Goal: Task Accomplishment & Management: Manage account settings

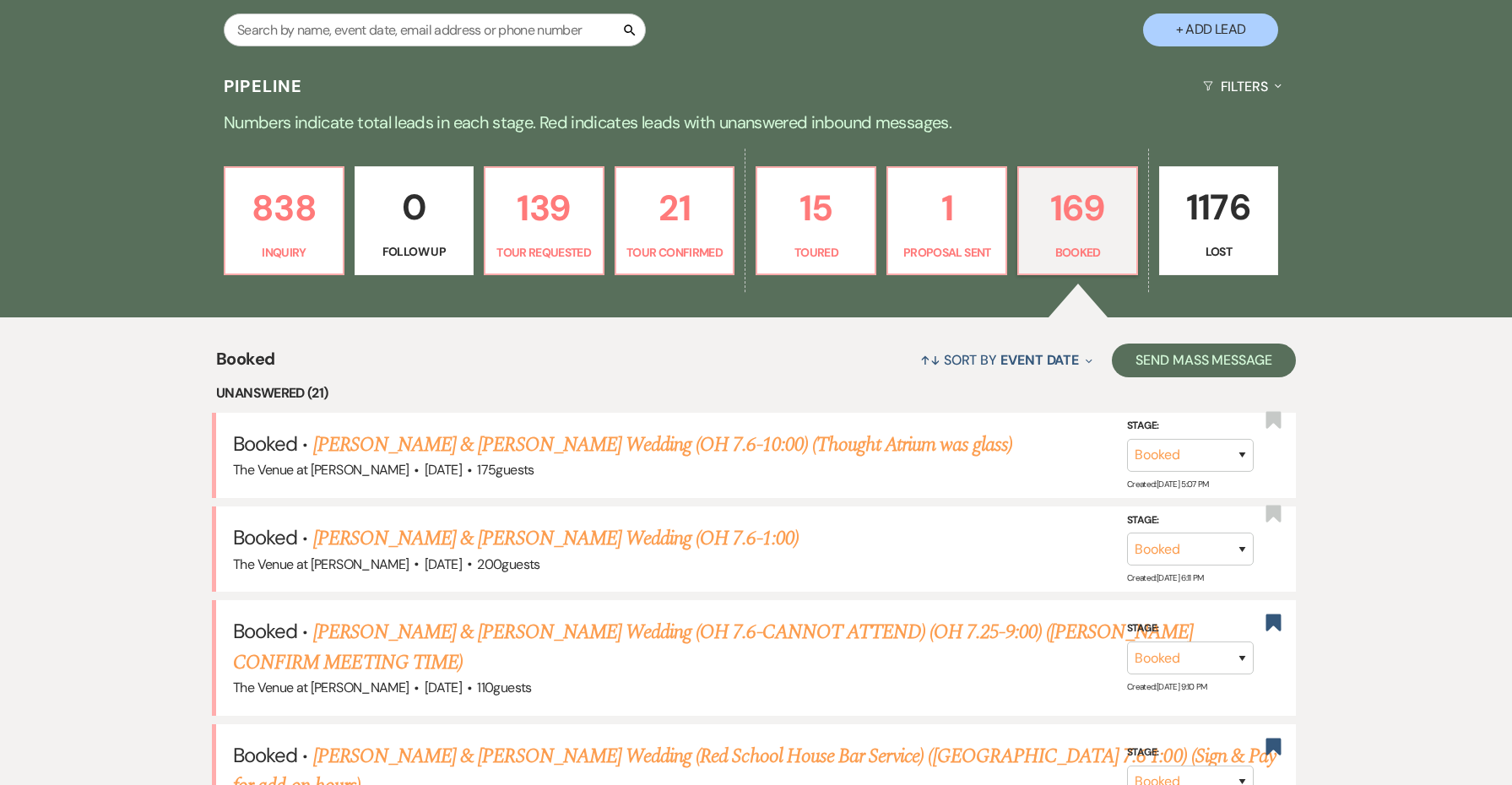
scroll to position [363, 0]
click at [304, 259] on p "Inquiry" at bounding box center [284, 253] width 97 height 18
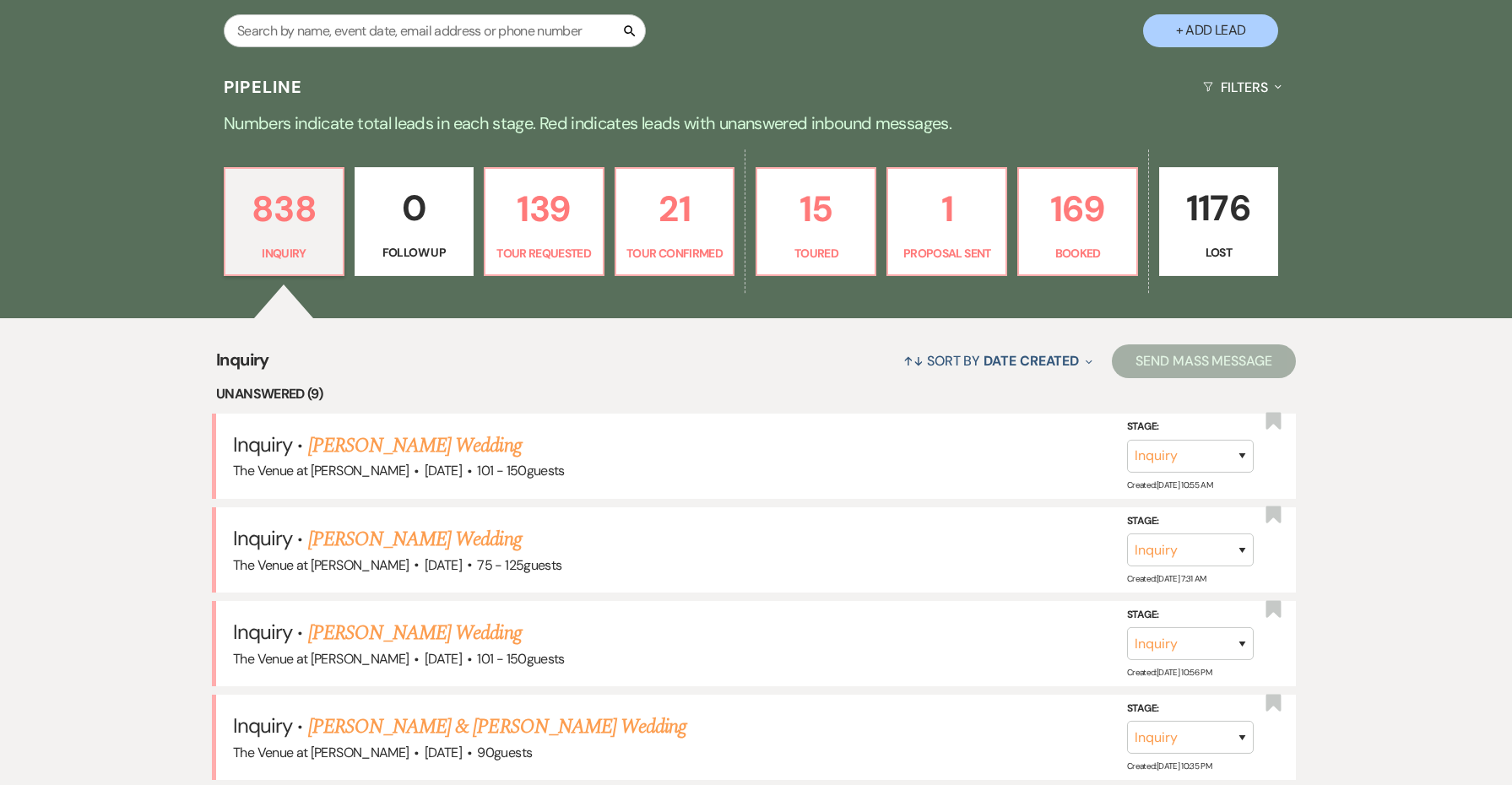
click at [679, 202] on p "21" at bounding box center [675, 208] width 97 height 56
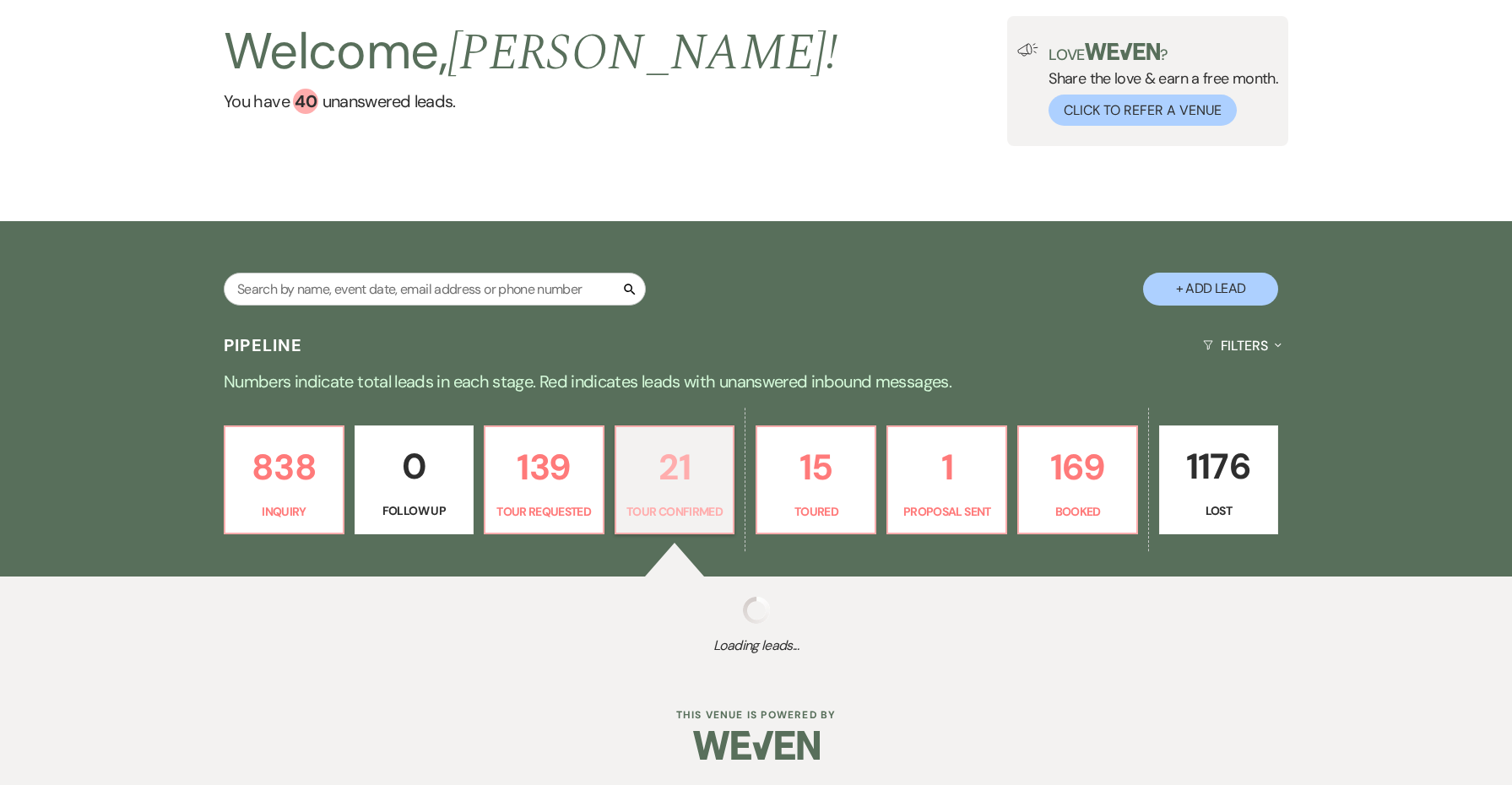
select select "4"
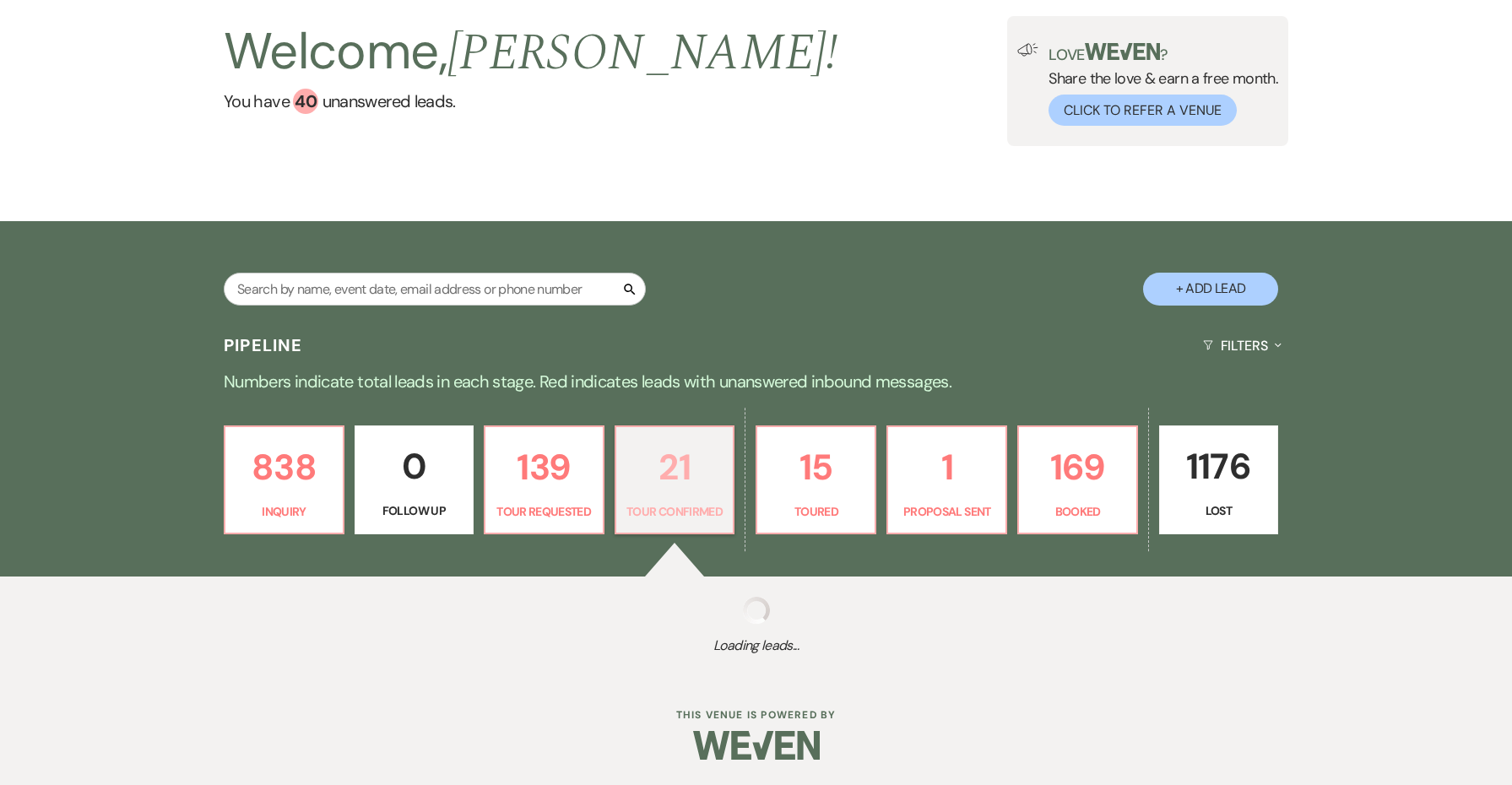
select select "4"
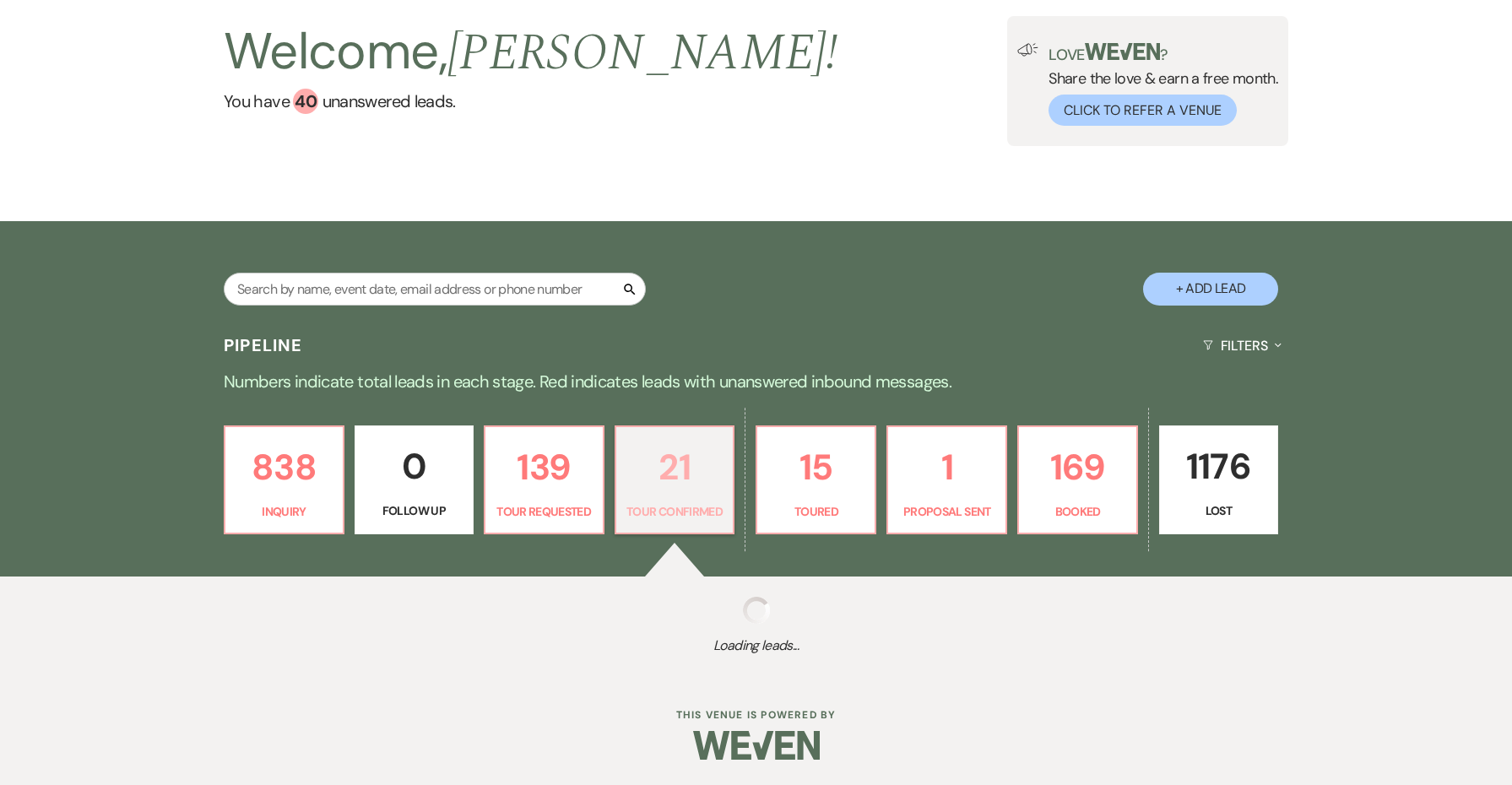
select select "4"
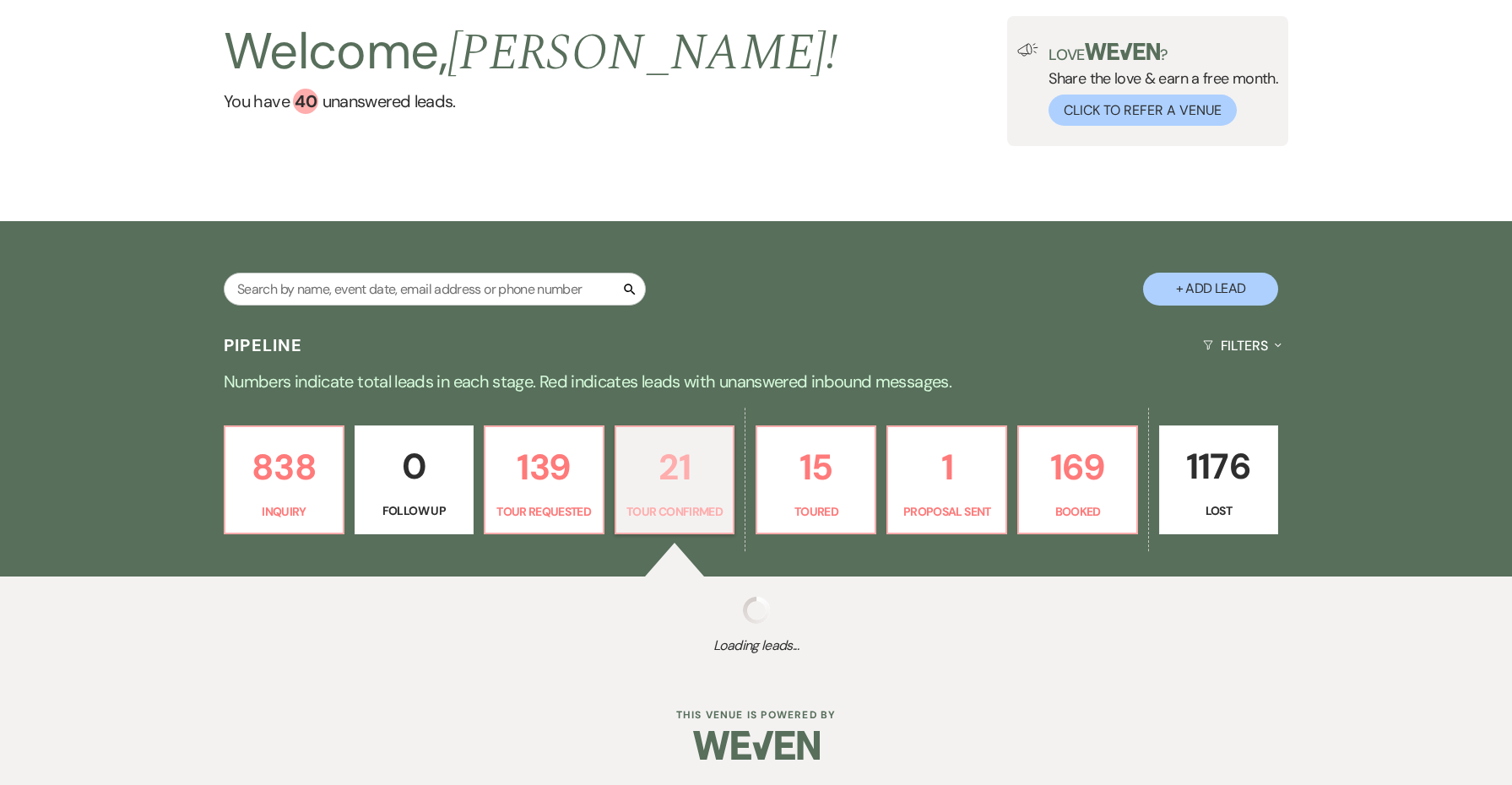
select select "4"
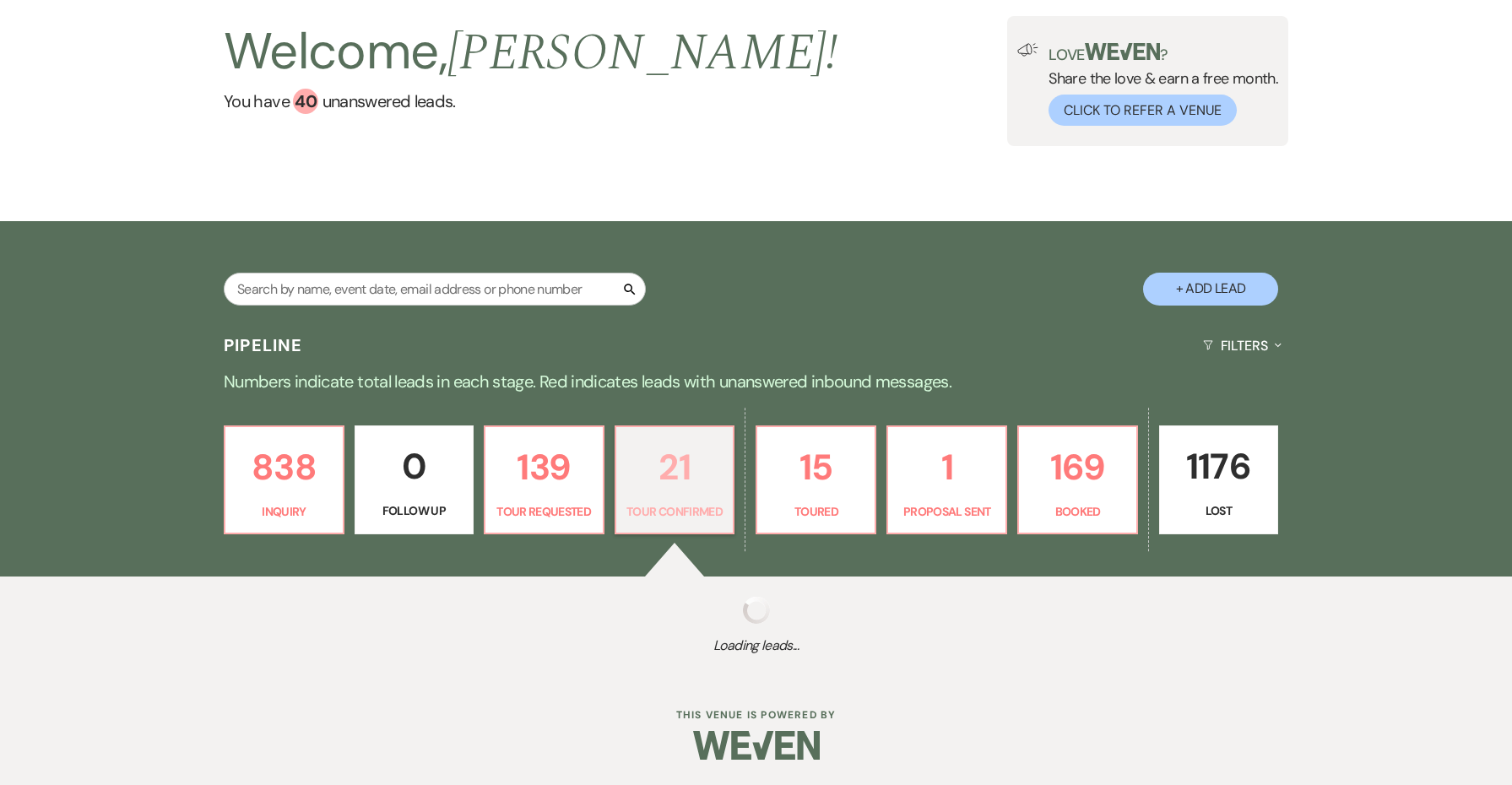
select select "4"
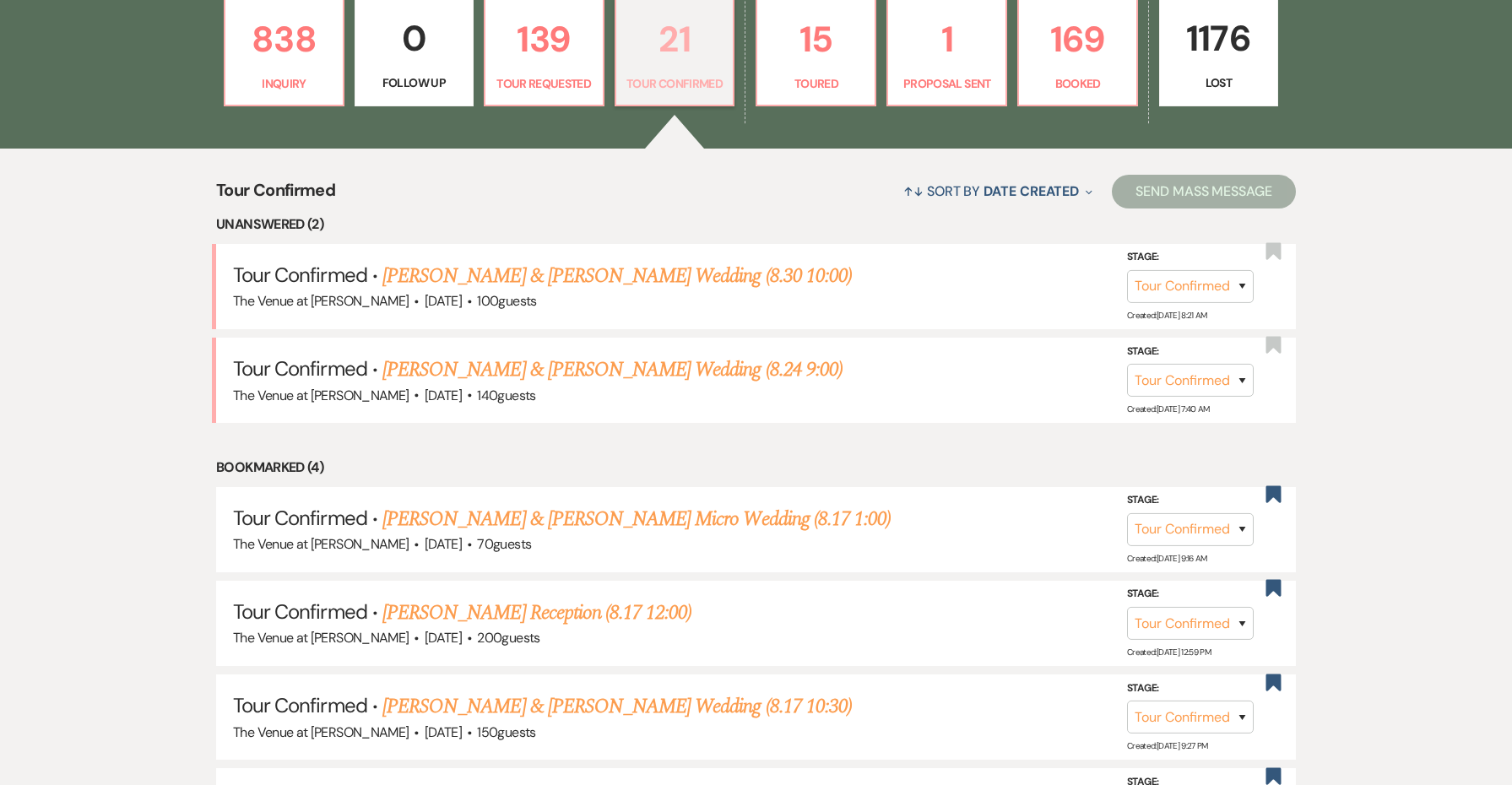
scroll to position [533, 0]
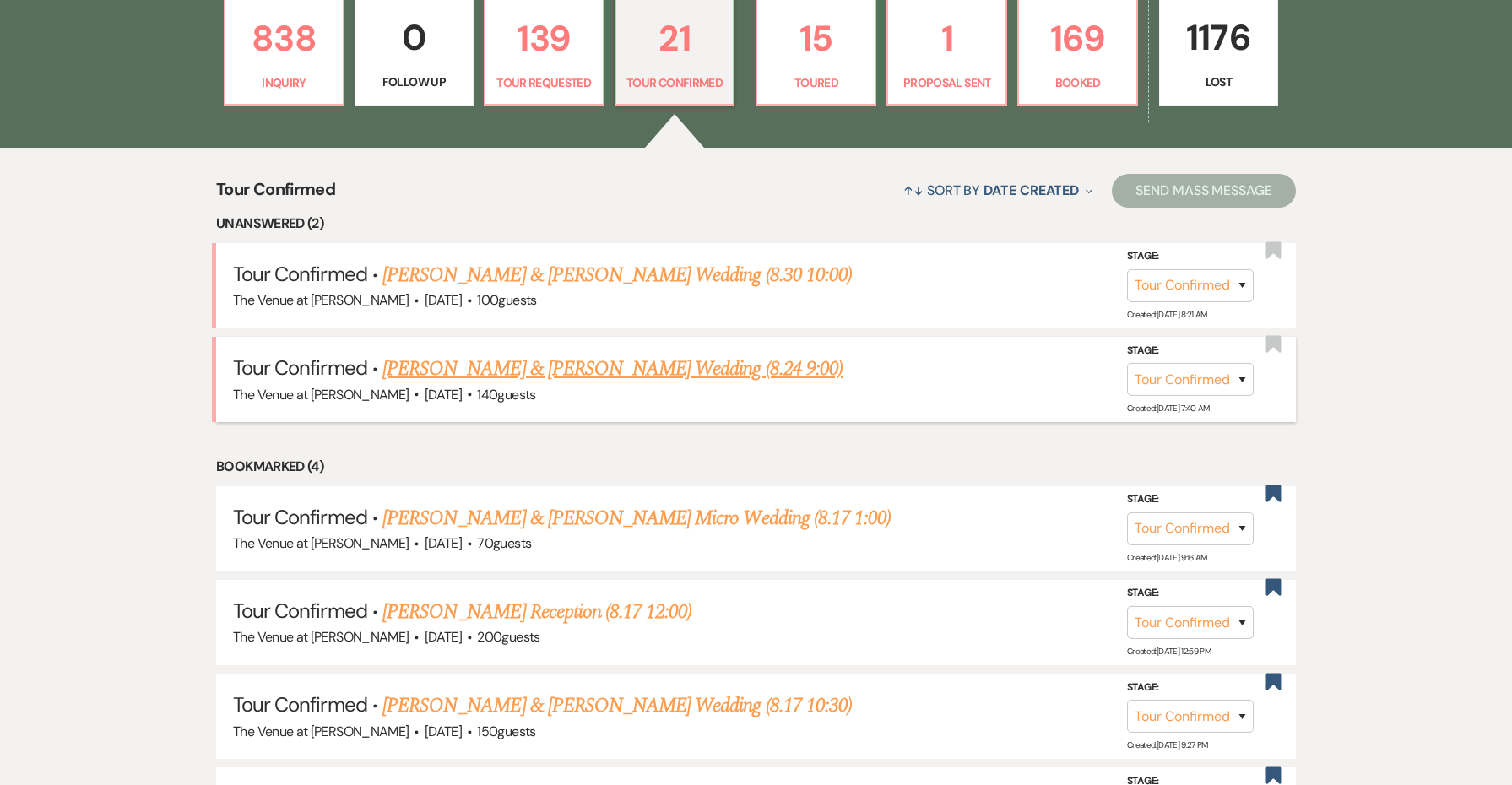
click at [615, 366] on link "[PERSON_NAME] & [PERSON_NAME] Wedding (8.24 9:00)" at bounding box center [613, 369] width 460 height 30
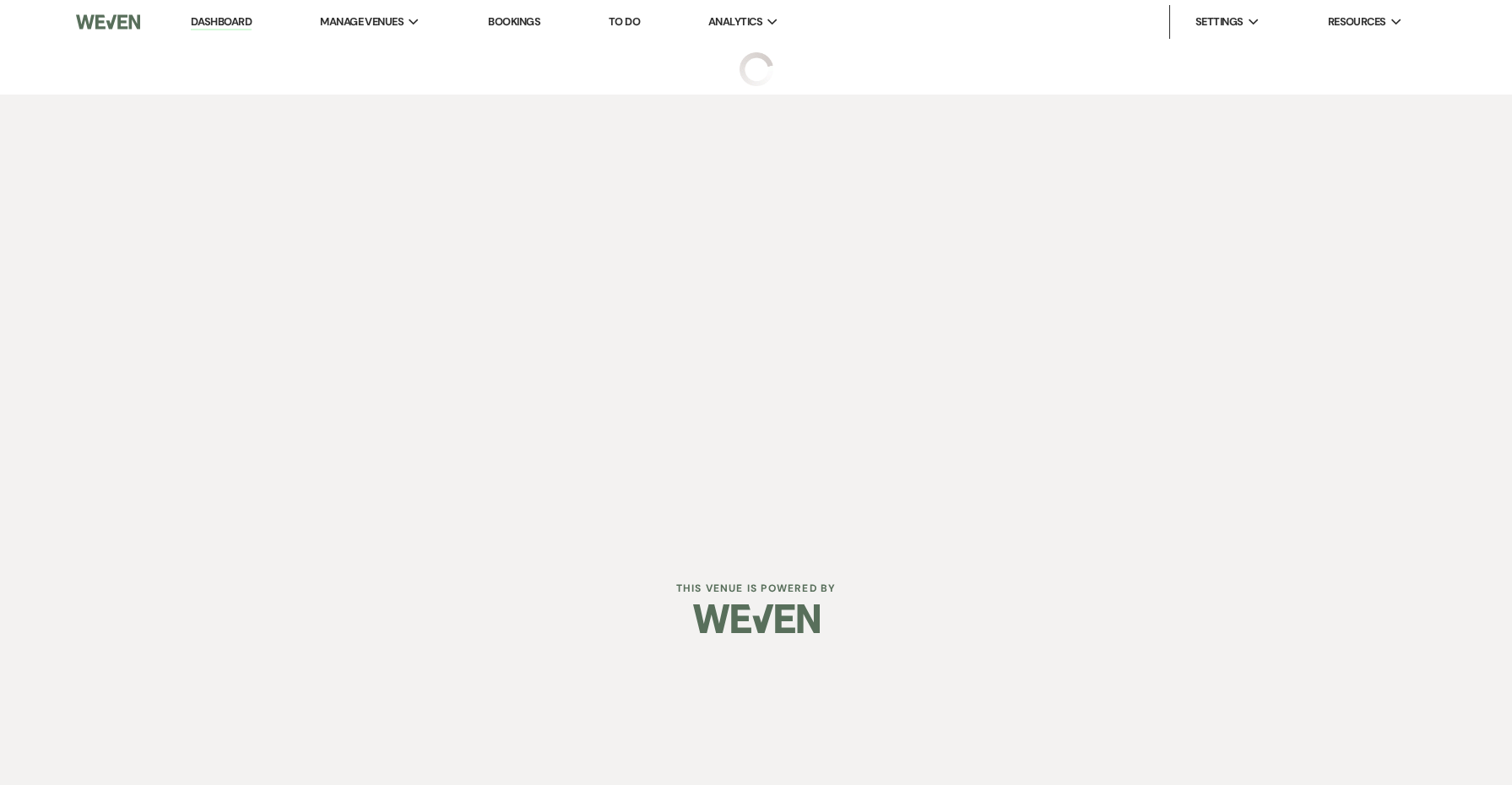
select select "4"
select select "5"
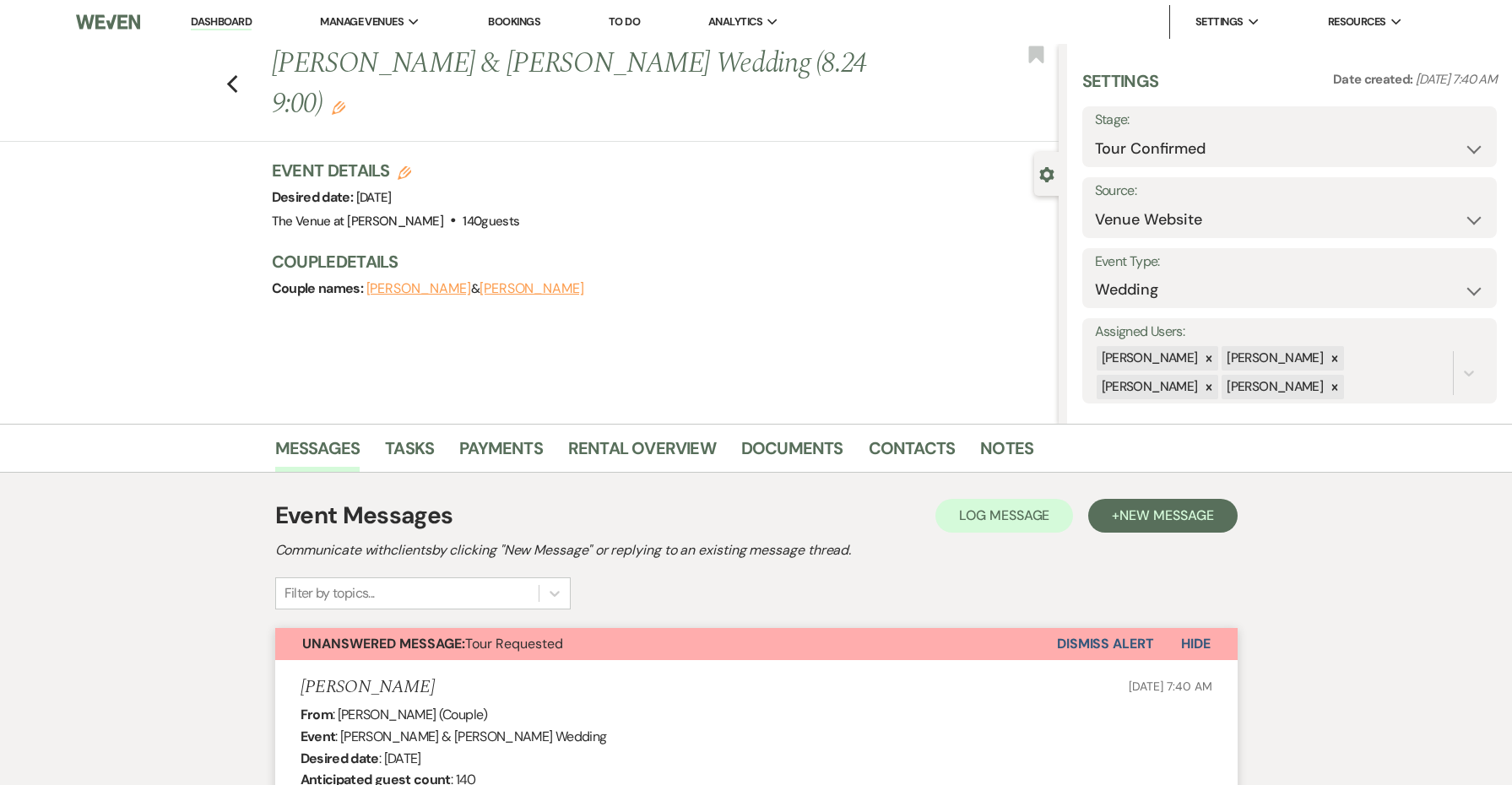
click at [1071, 641] on button "Dismiss Alert" at bounding box center [1105, 644] width 97 height 32
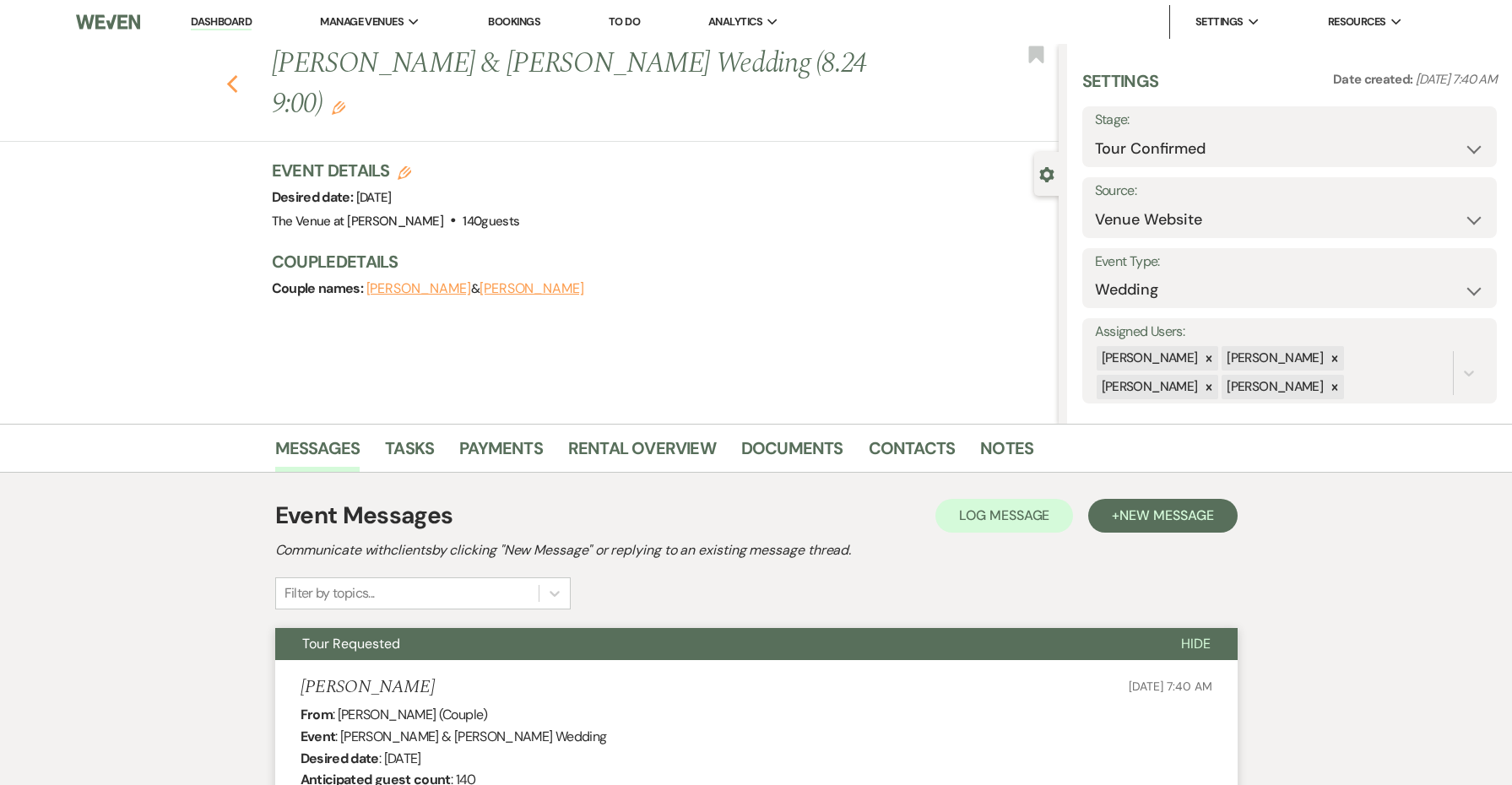
click at [226, 79] on icon "Previous" at bounding box center [233, 85] width 13 height 20
select select "4"
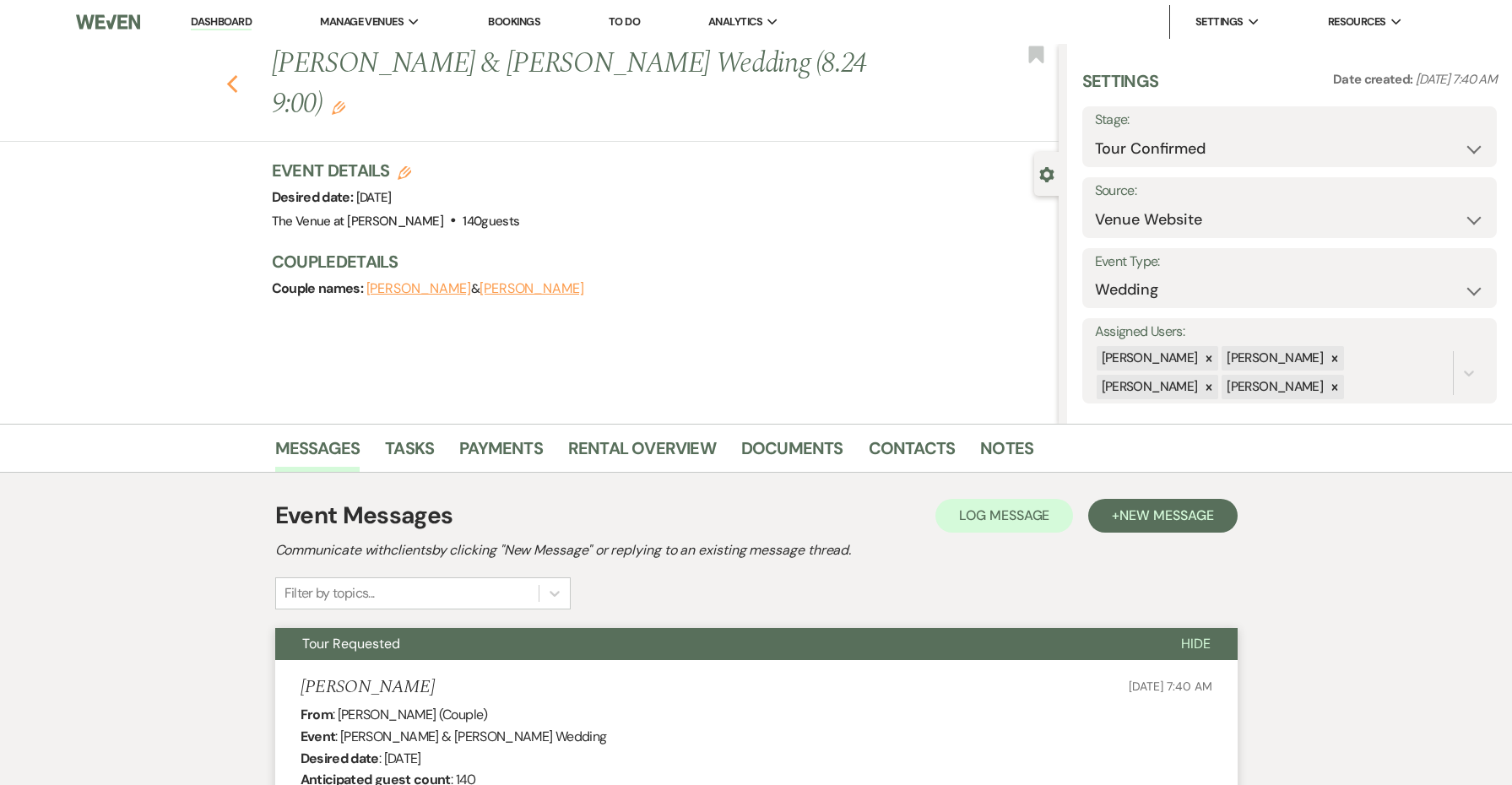
select select "4"
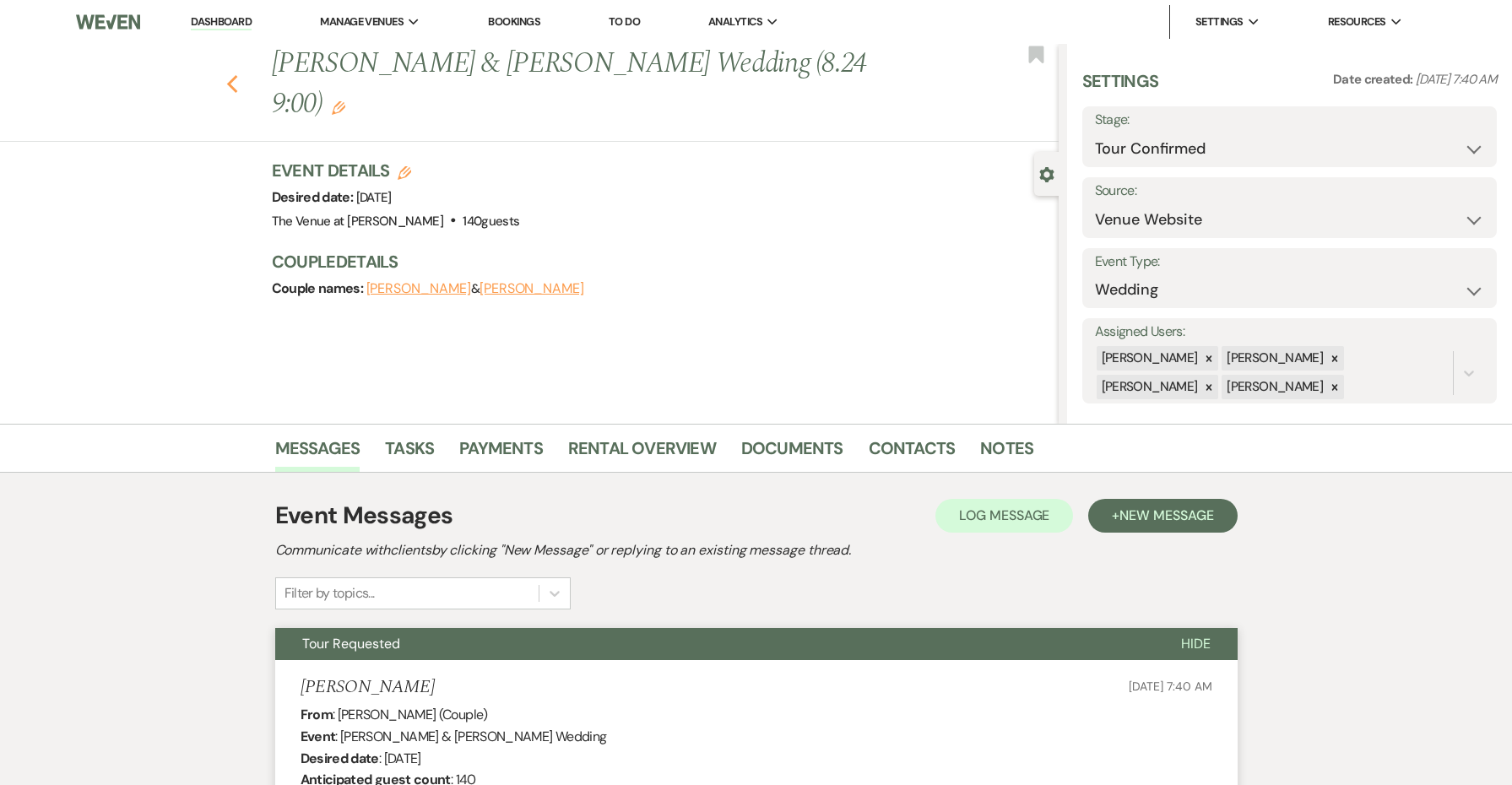
select select "4"
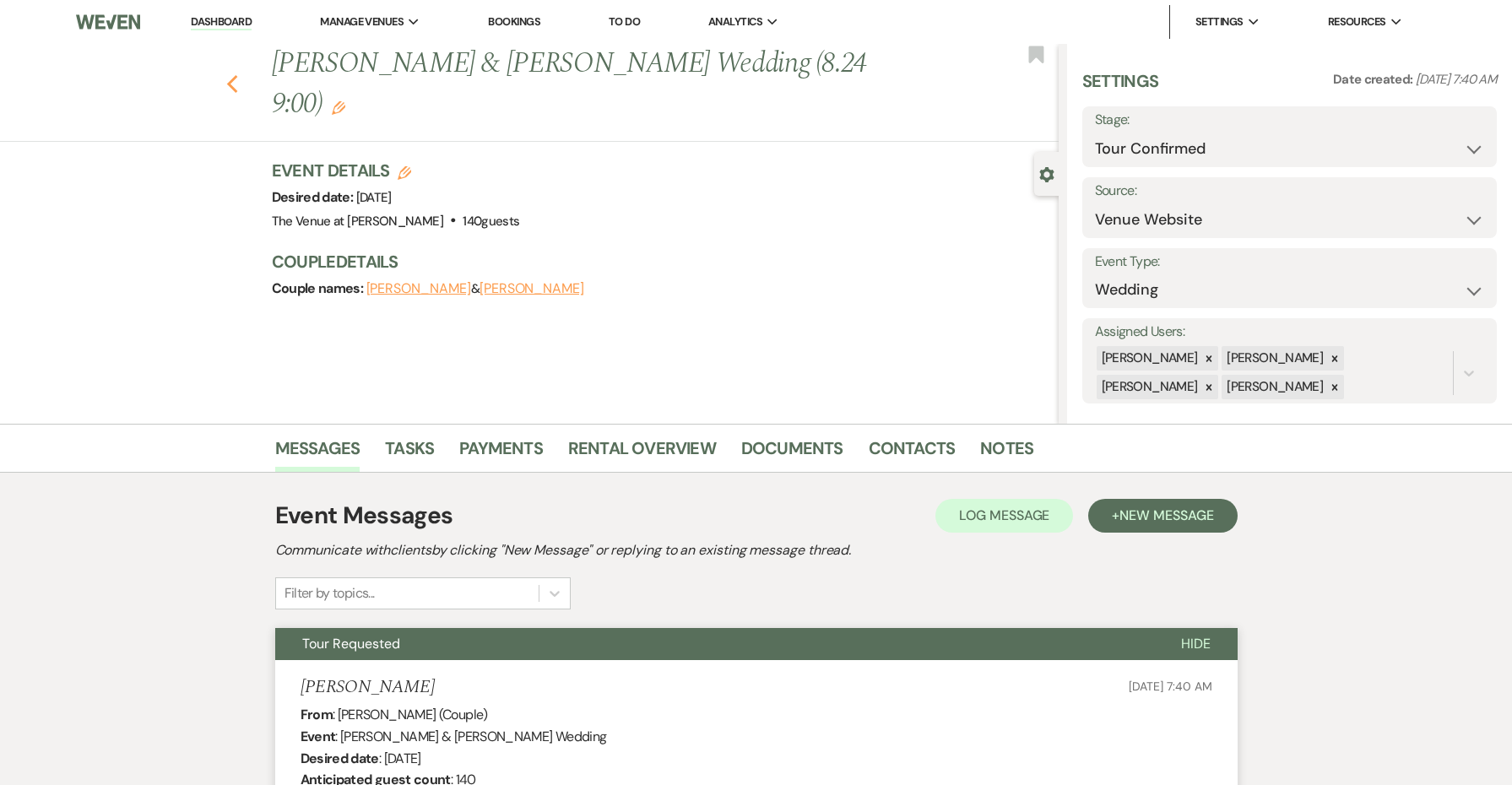
select select "4"
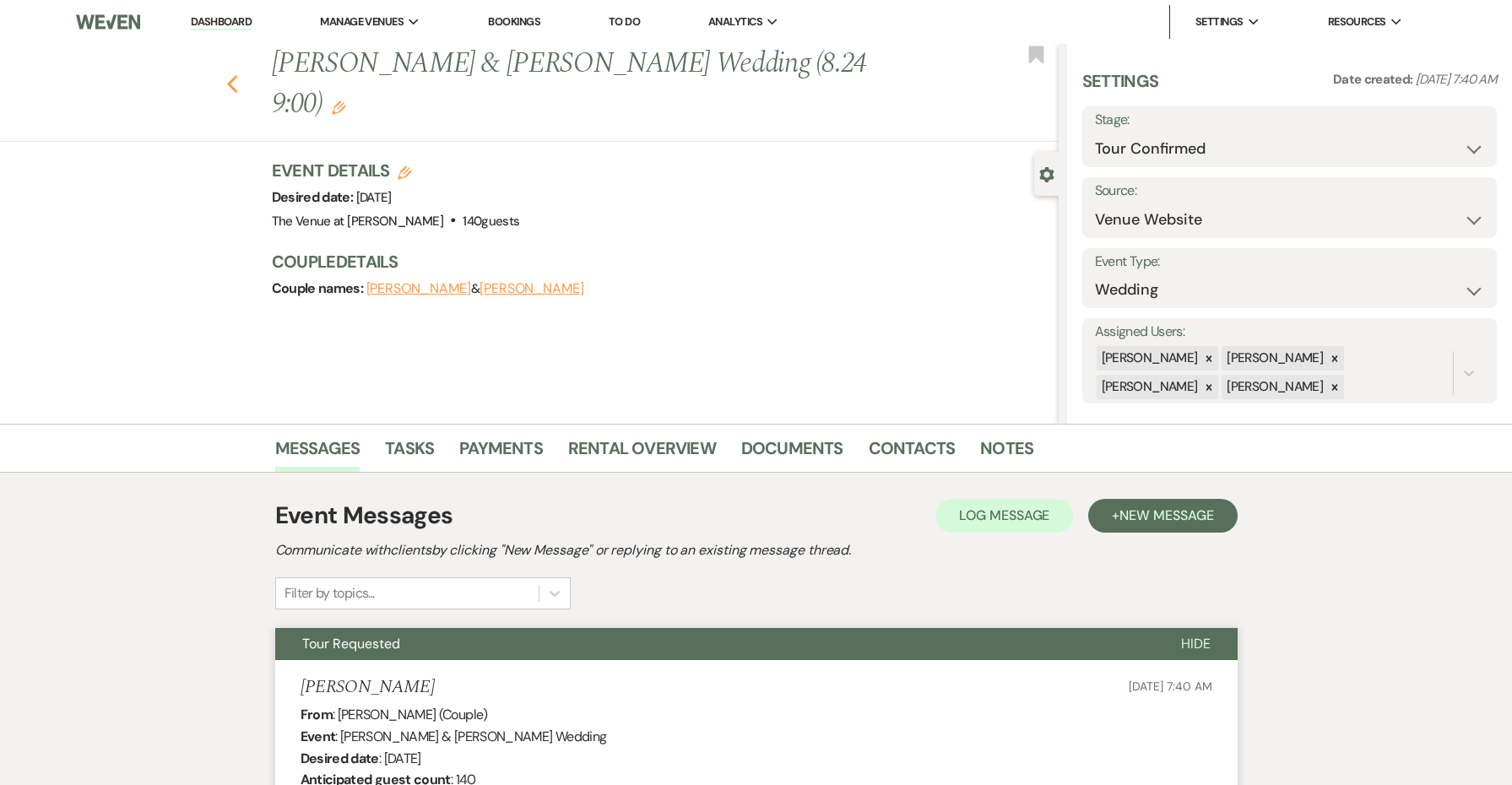
select select "4"
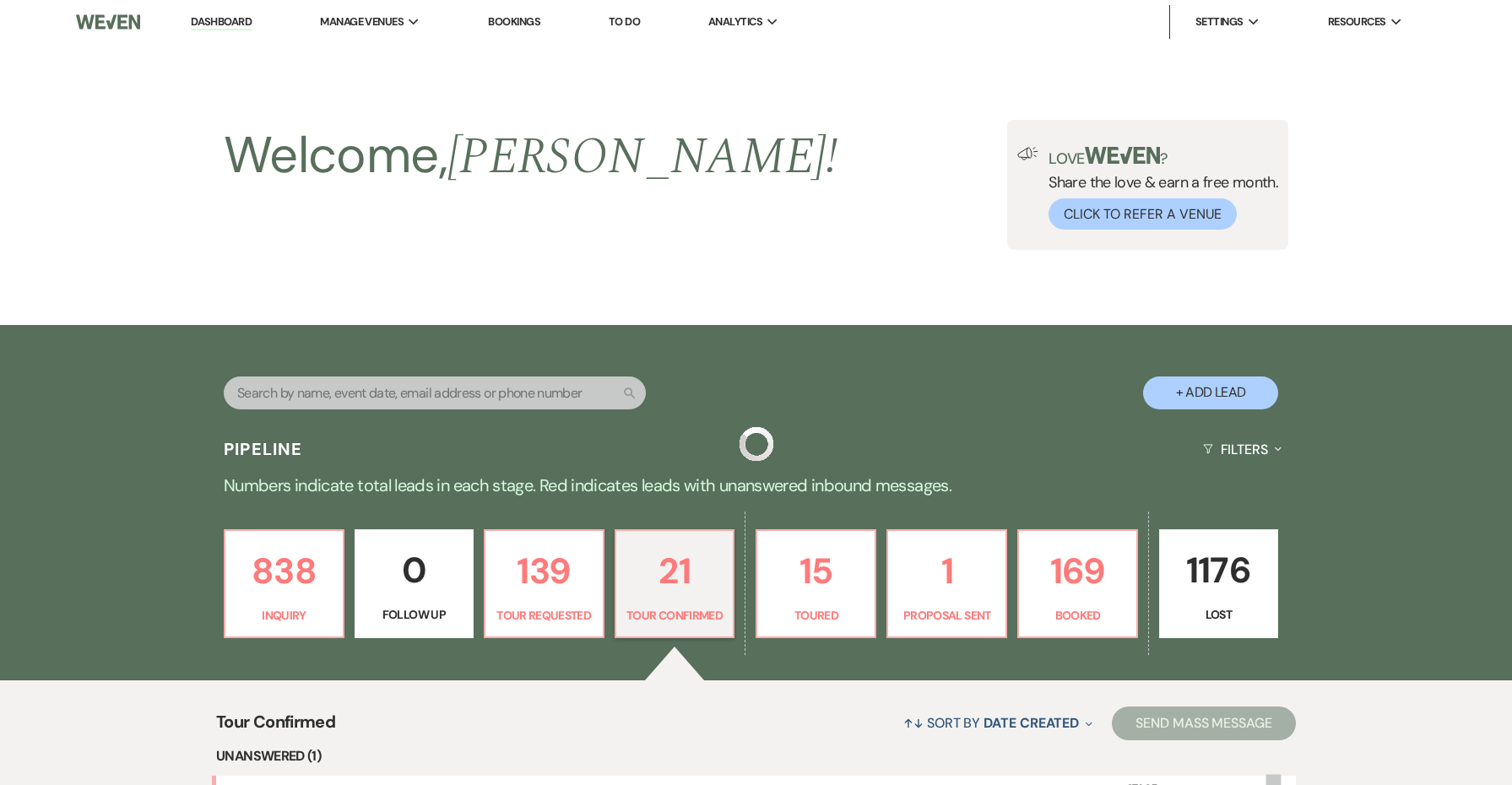
scroll to position [533, 0]
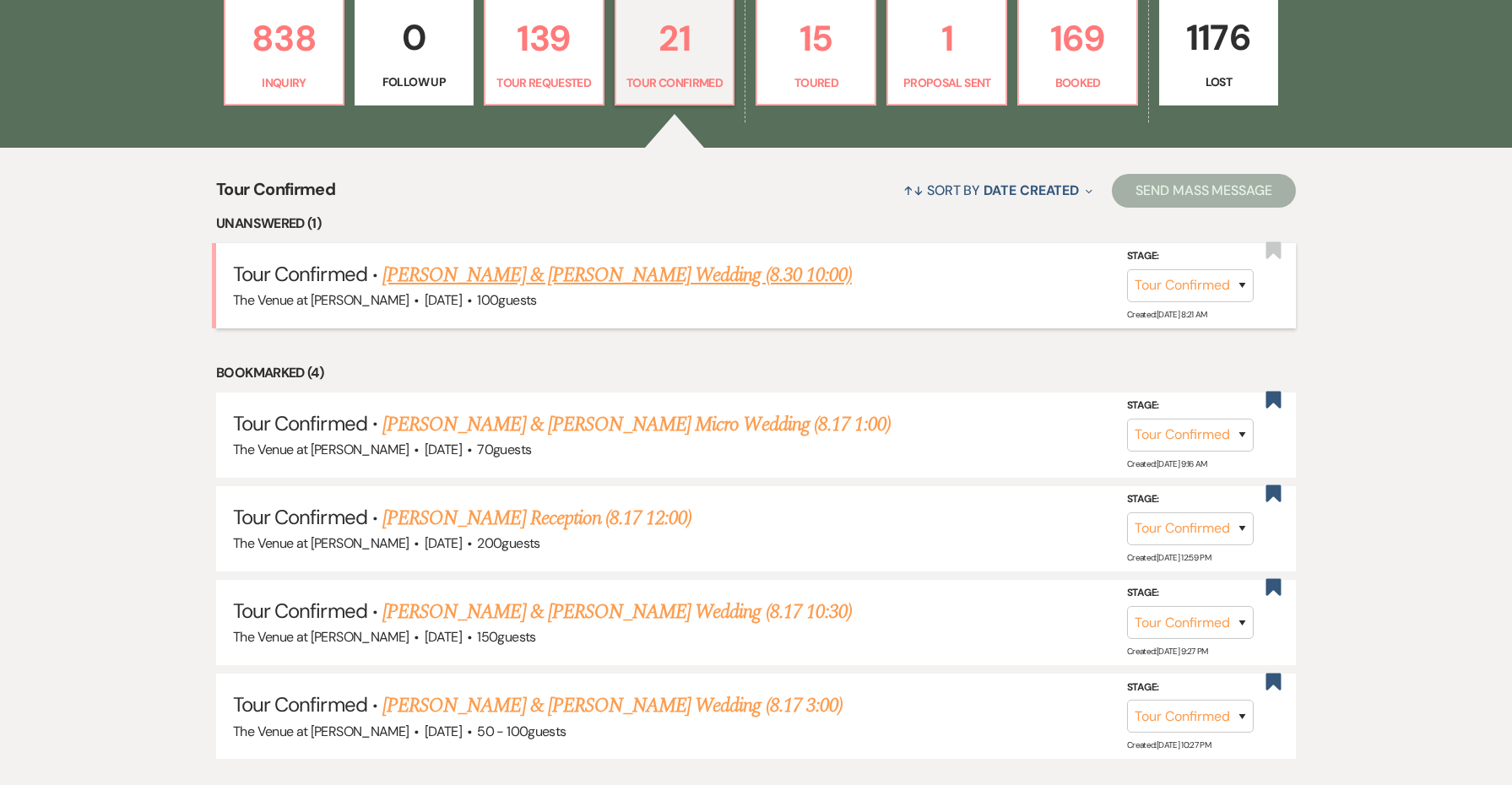
click at [438, 269] on link "[PERSON_NAME] & [PERSON_NAME] Wedding (8.30 10:00)" at bounding box center [617, 275] width 469 height 30
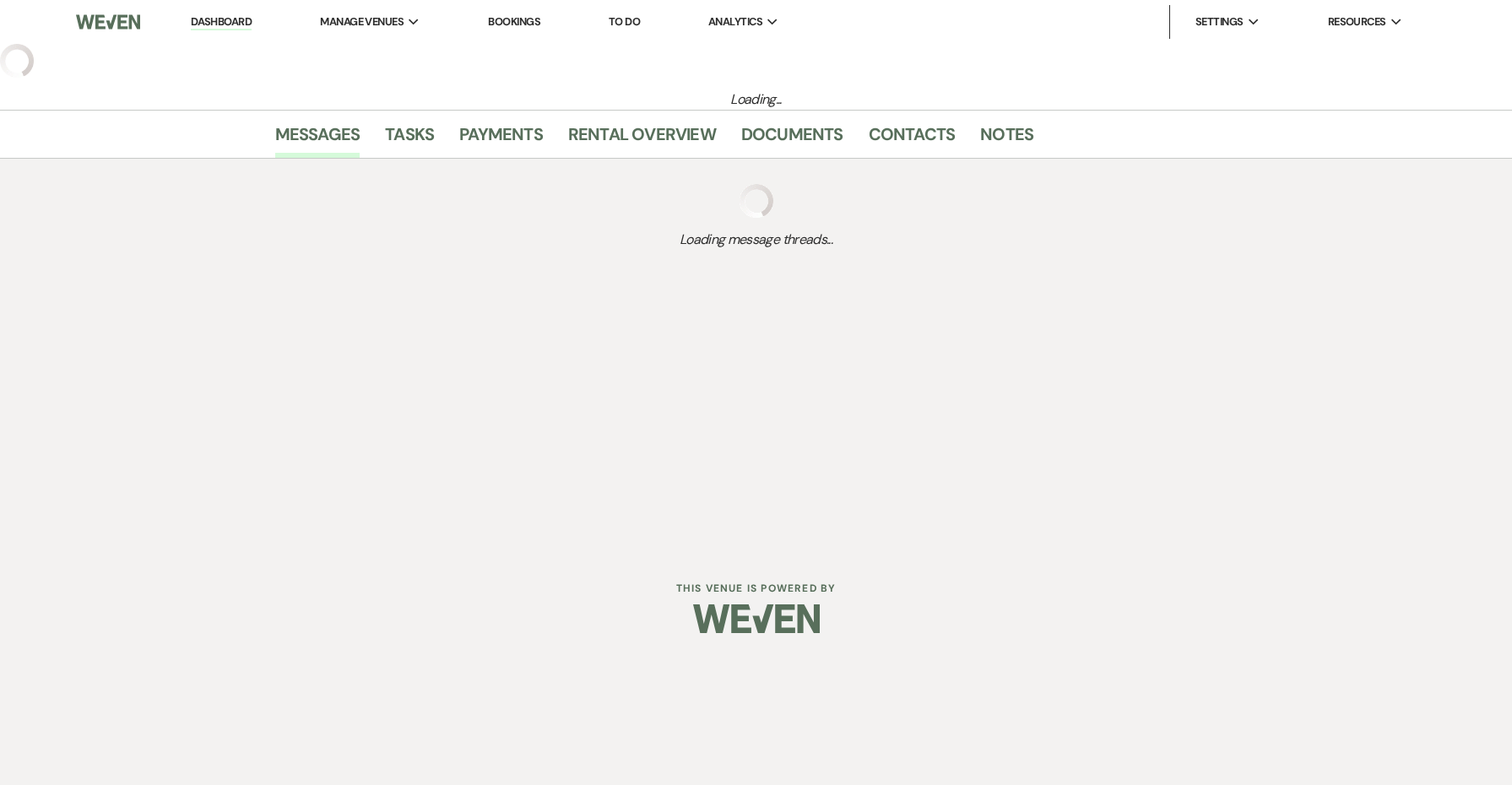
select select "4"
select select "5"
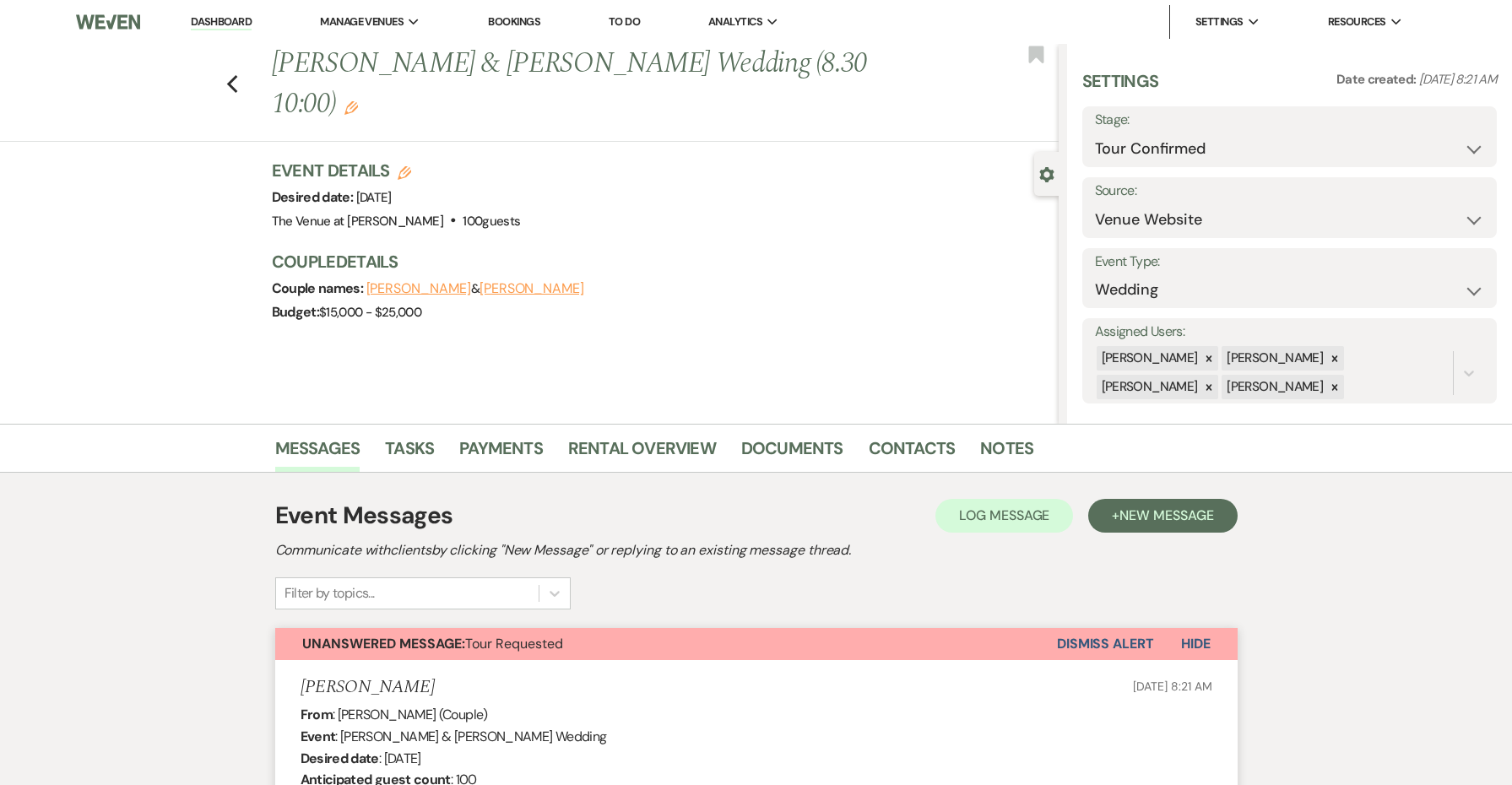
click at [1072, 640] on button "Dismiss Alert" at bounding box center [1105, 644] width 97 height 32
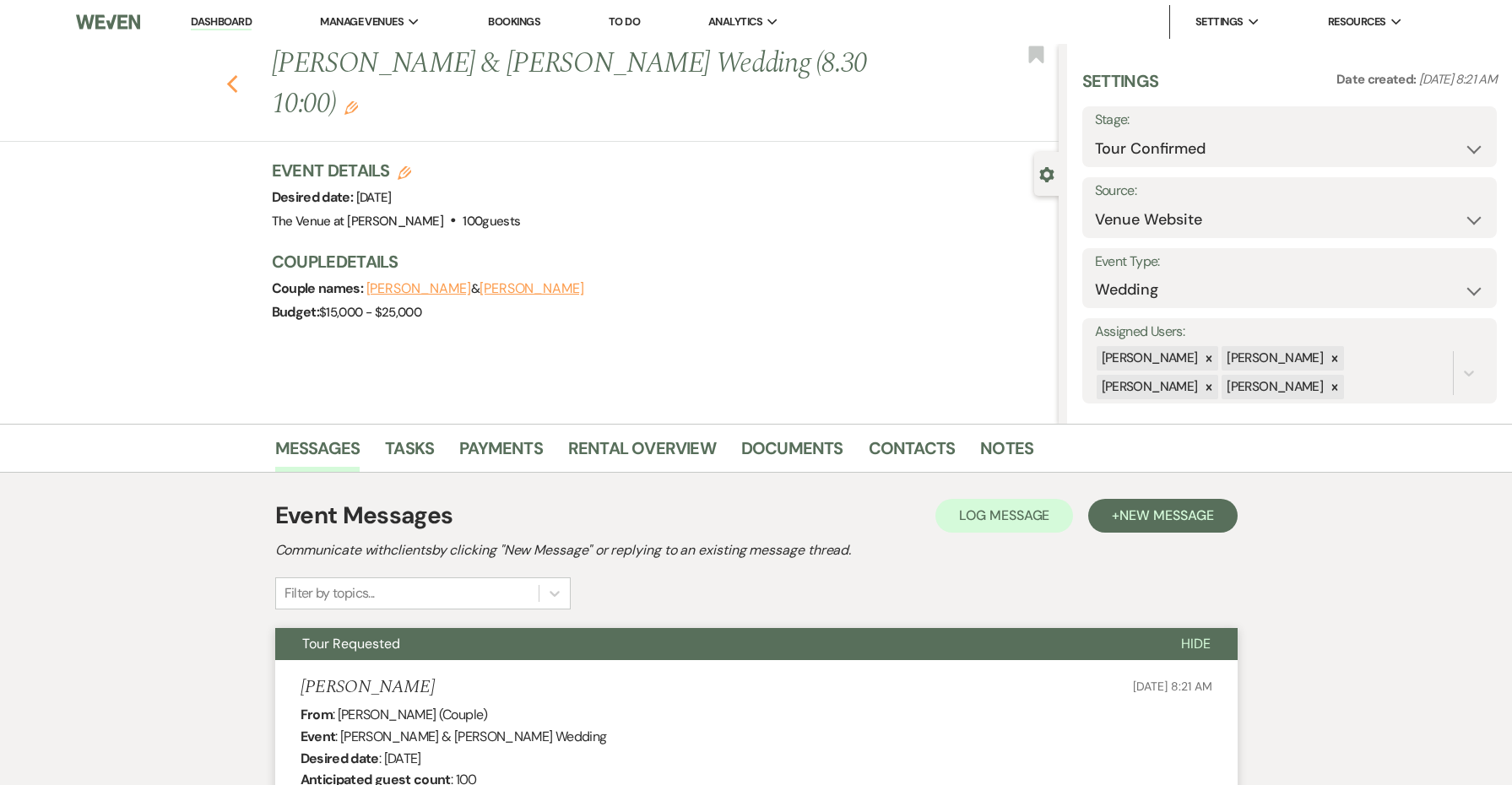
click at [229, 75] on use "button" at bounding box center [232, 85] width 11 height 18
select select "4"
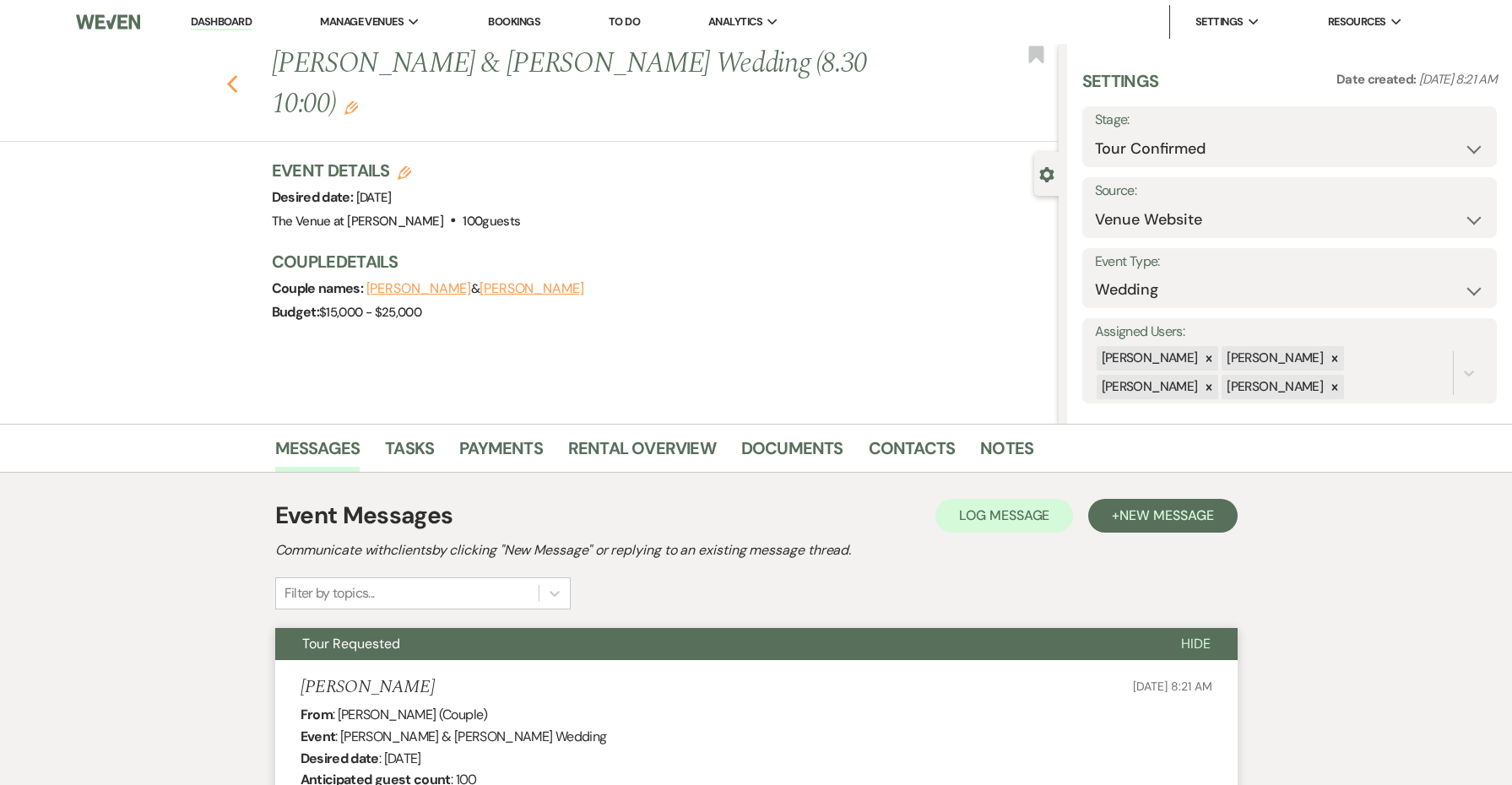
select select "4"
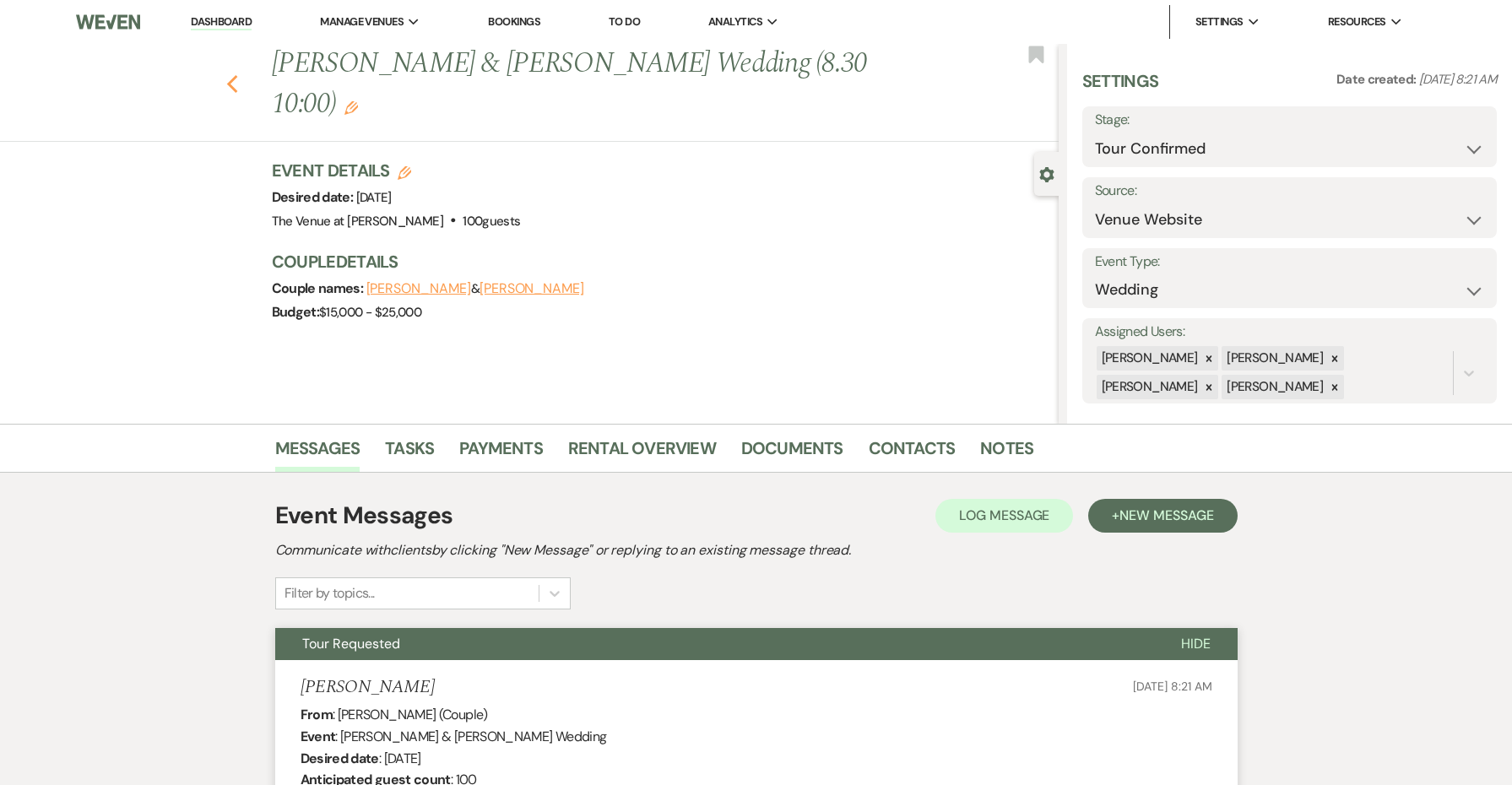
select select "4"
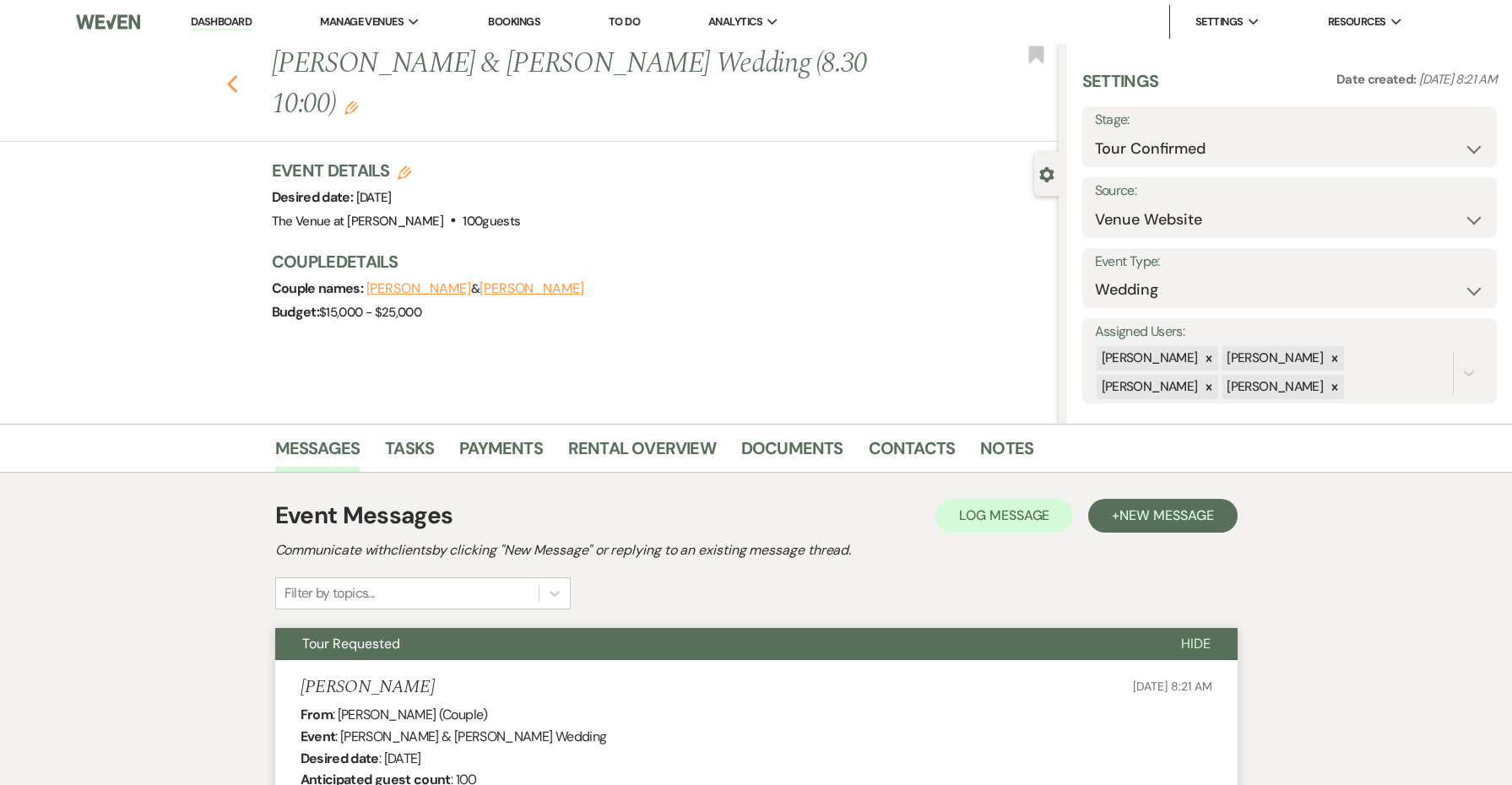
select select "4"
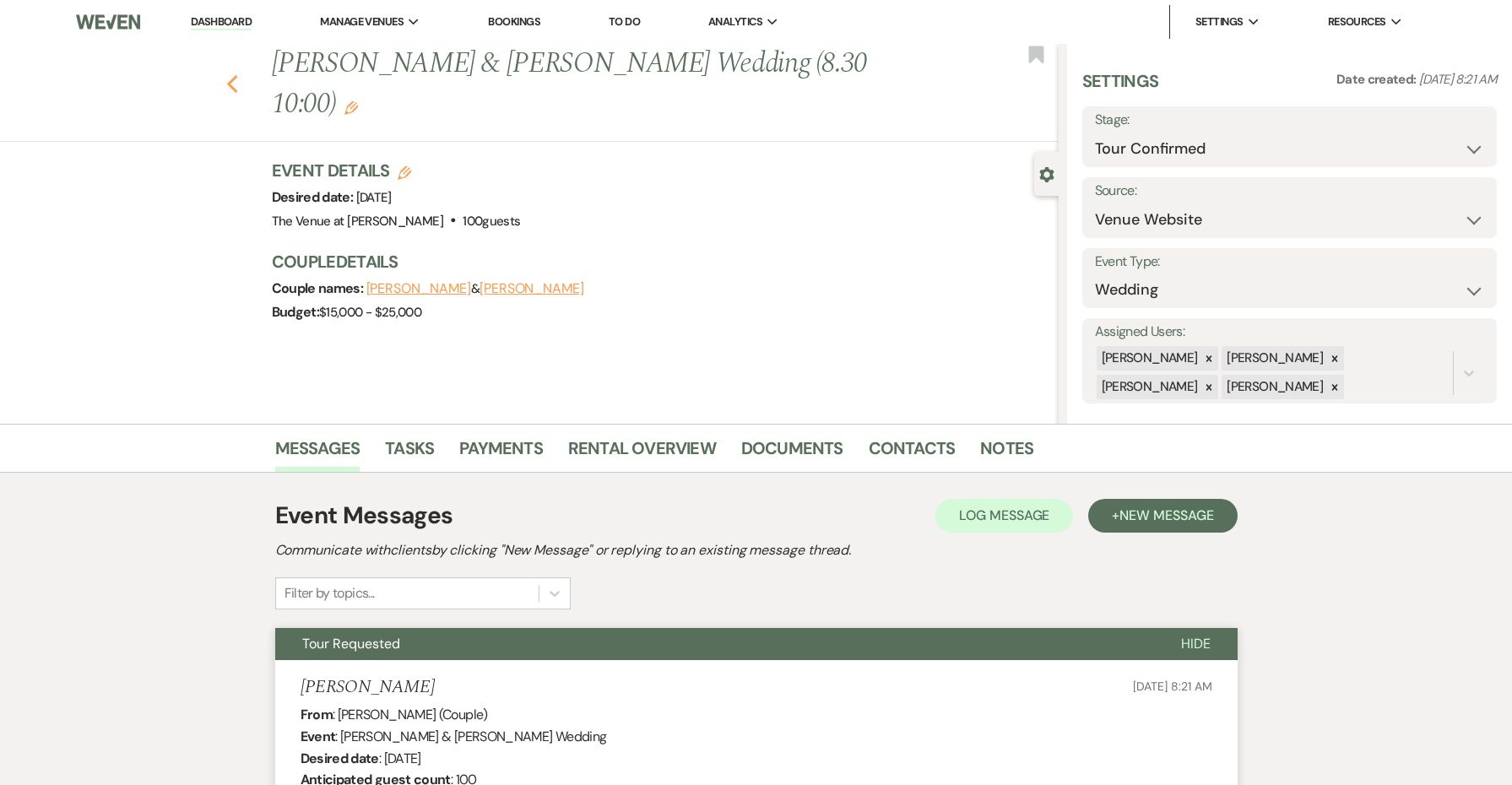
select select "4"
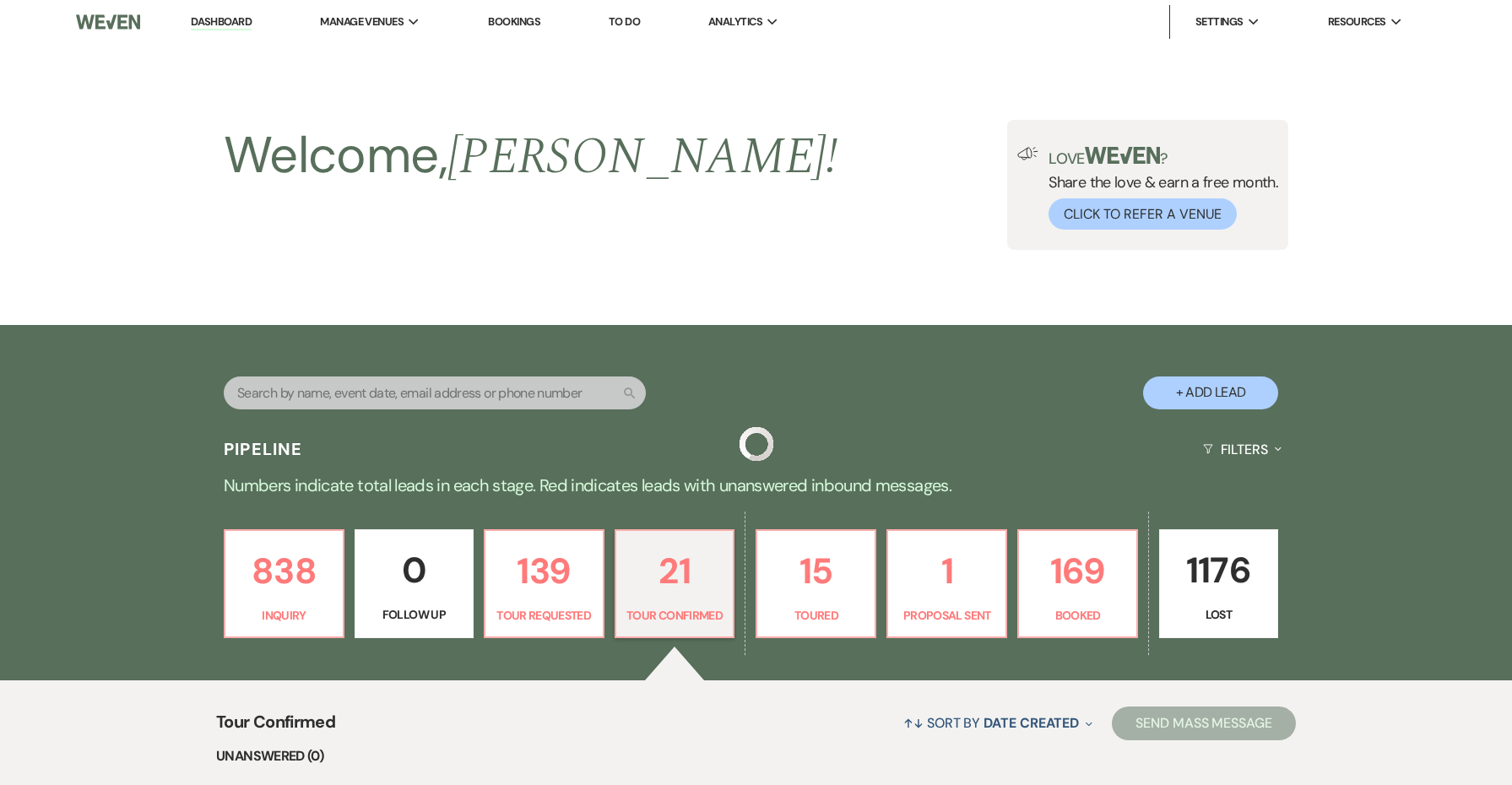
scroll to position [533, 0]
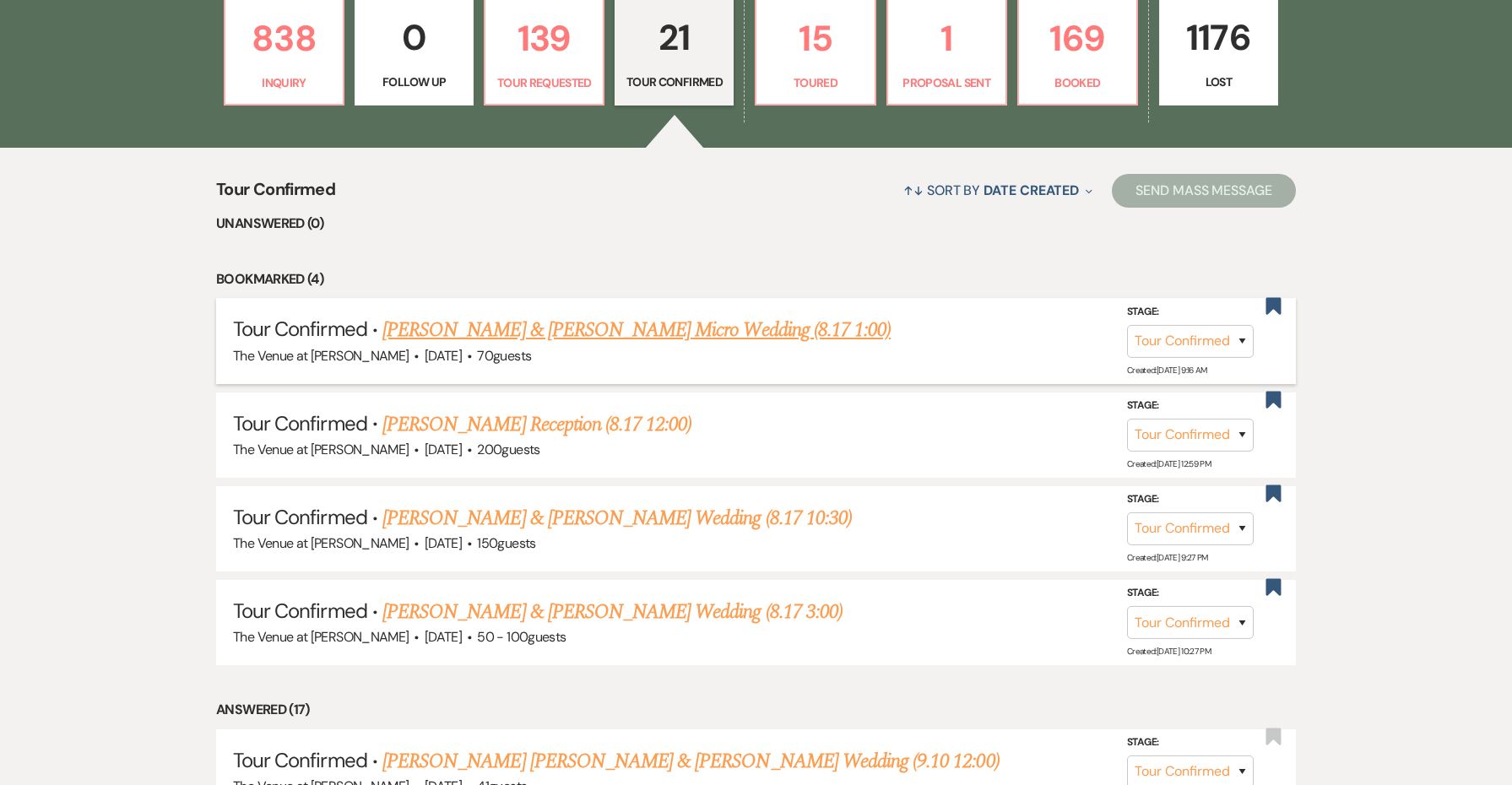
click at [600, 324] on link "[PERSON_NAME] & [PERSON_NAME] Micro Wedding (8.17 1:00)" at bounding box center [636, 329] width 508 height 30
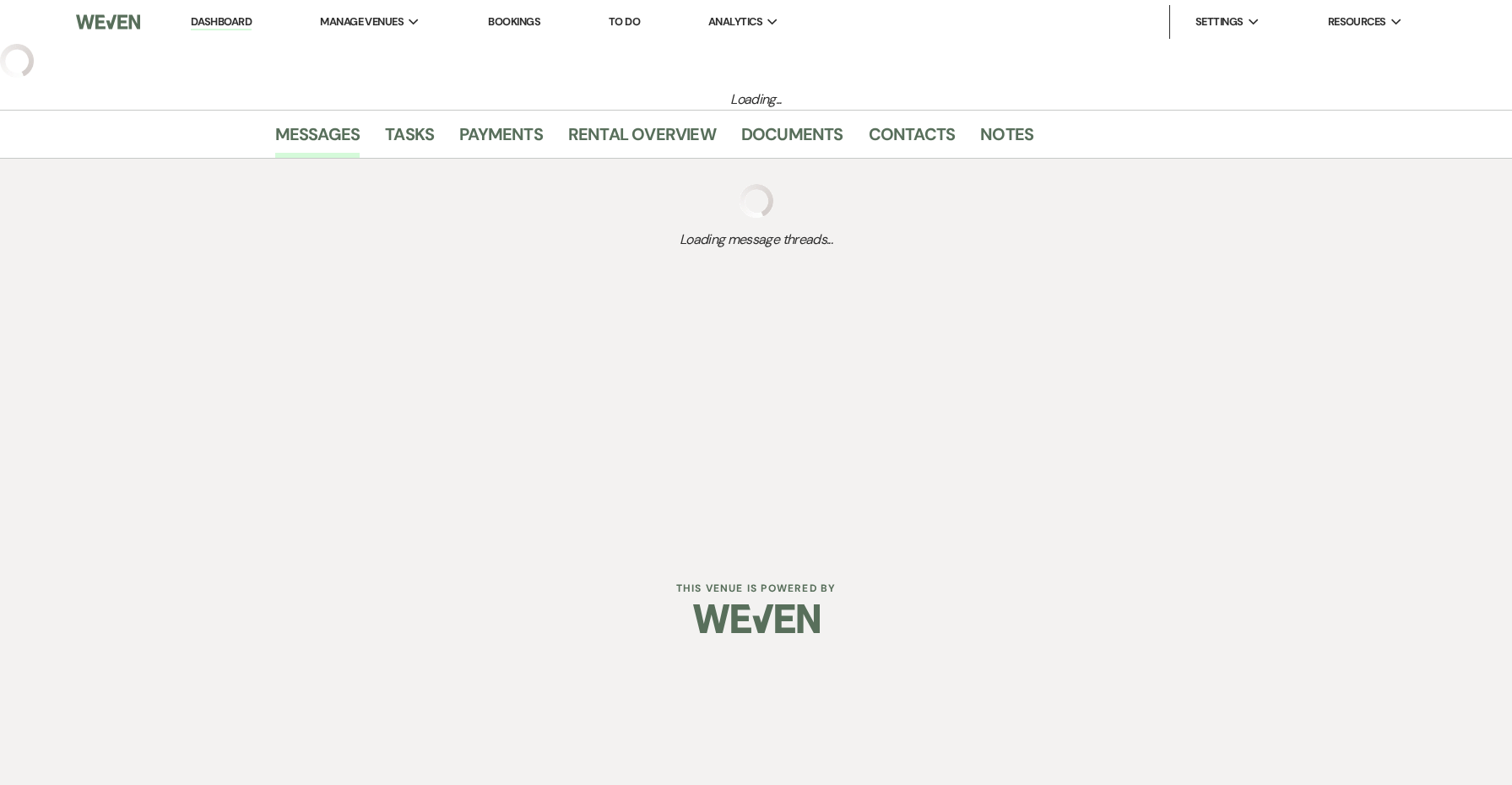
select select "4"
select select "5"
select select "16"
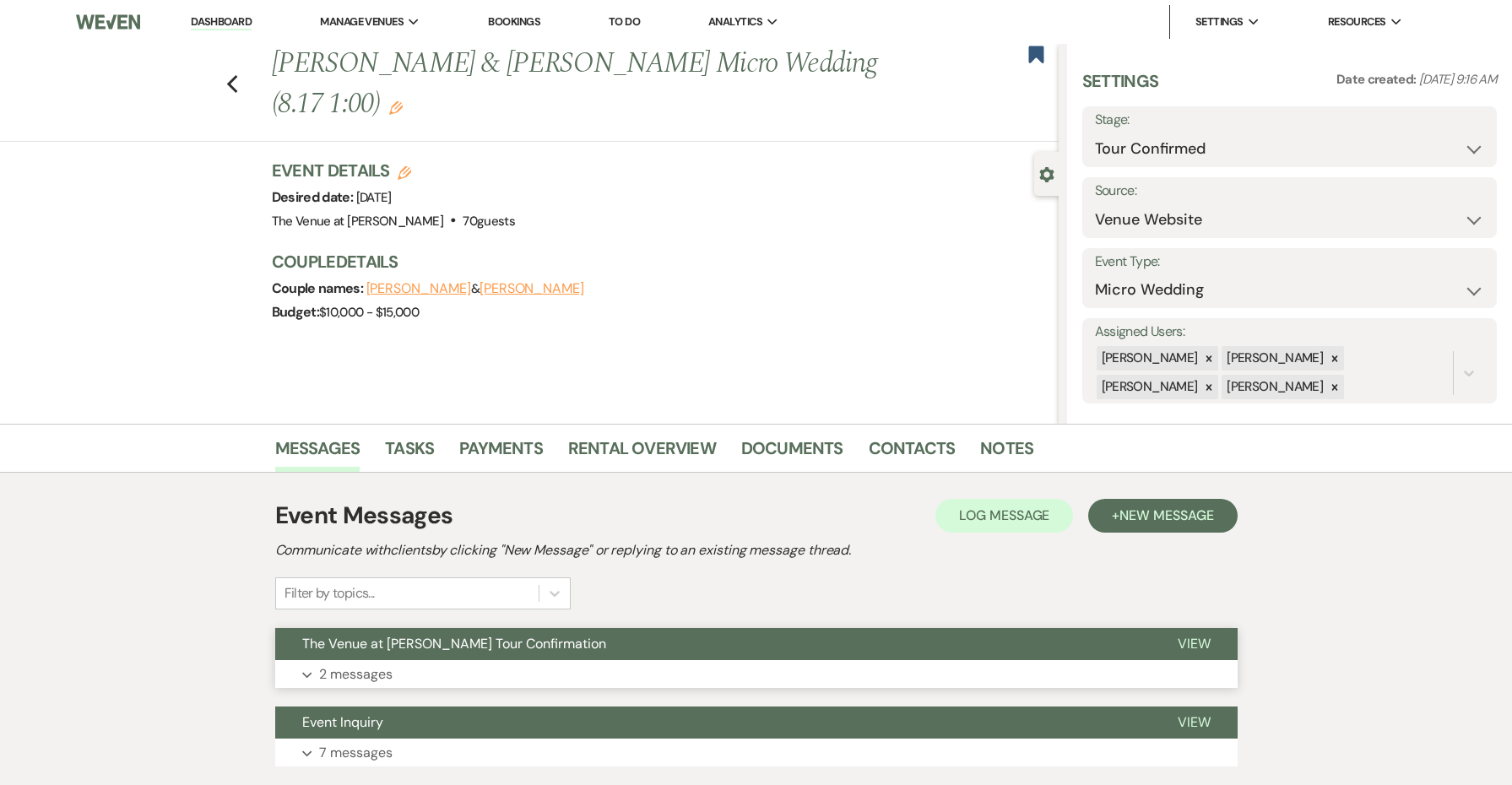
click at [526, 641] on span "The Venue at [PERSON_NAME] Tour Confirmation" at bounding box center [454, 643] width 304 height 17
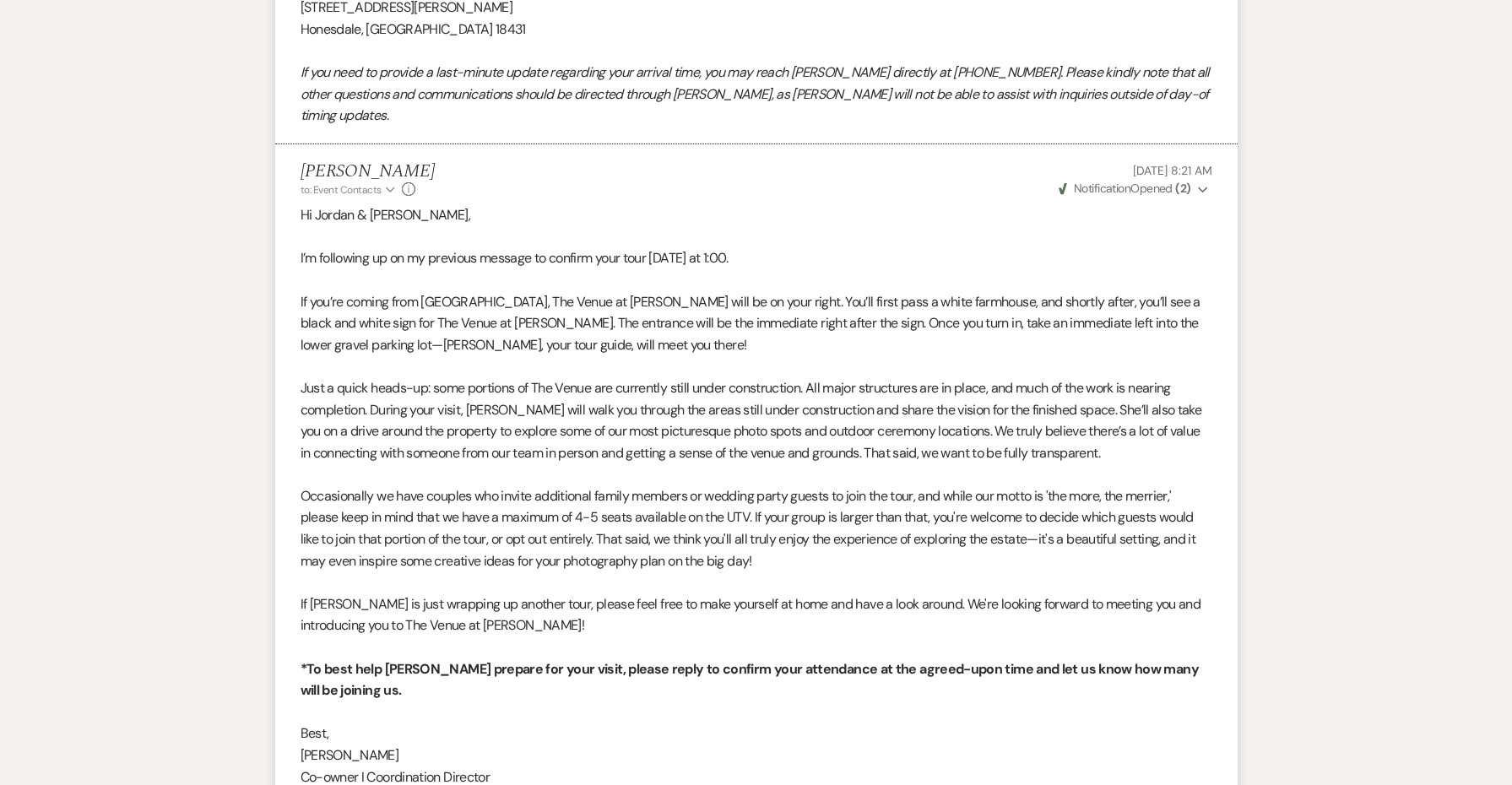
scroll to position [1364, 0]
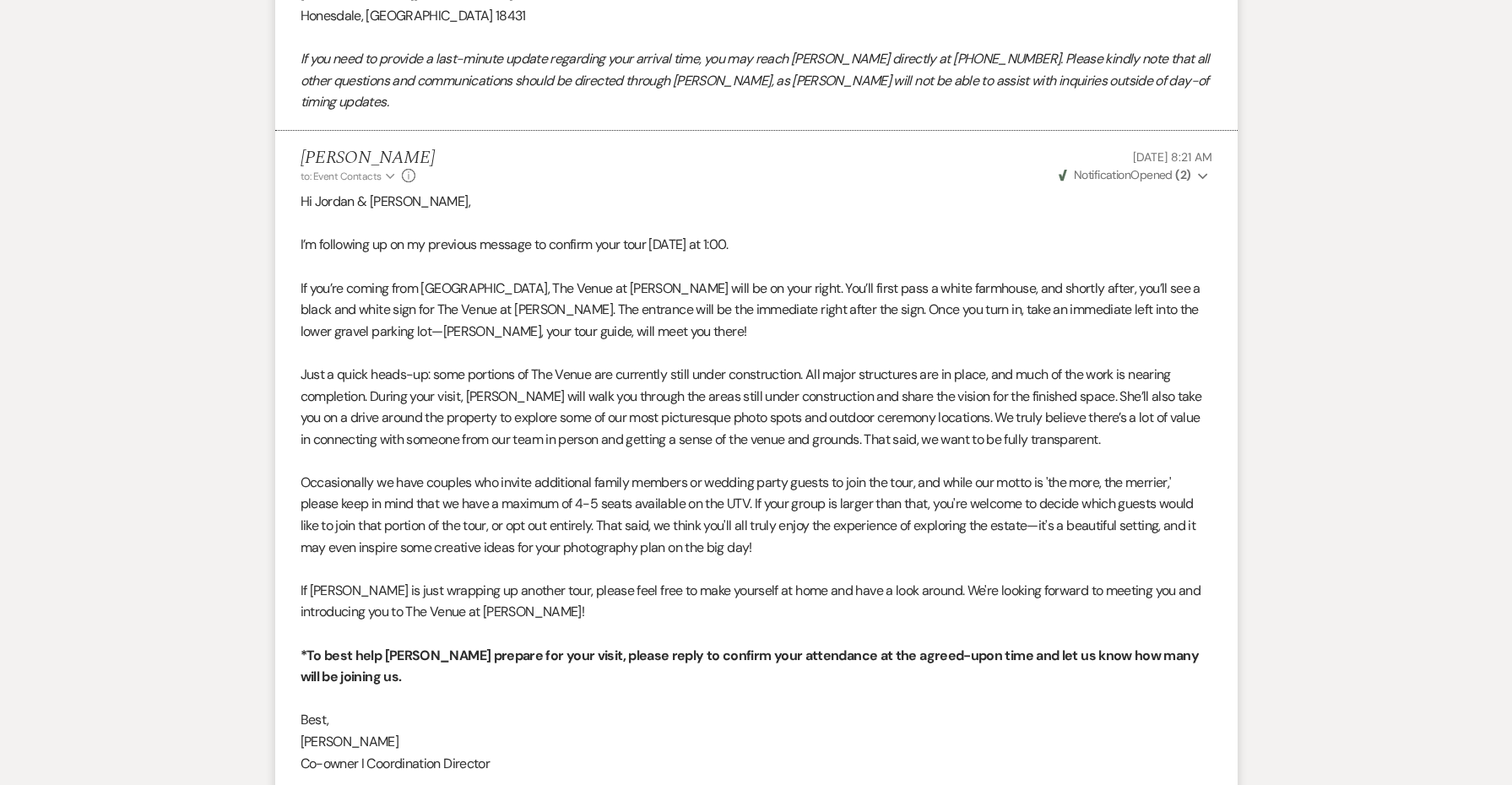
click at [1190, 167] on strong "( 2 )" at bounding box center [1182, 175] width 16 height 16
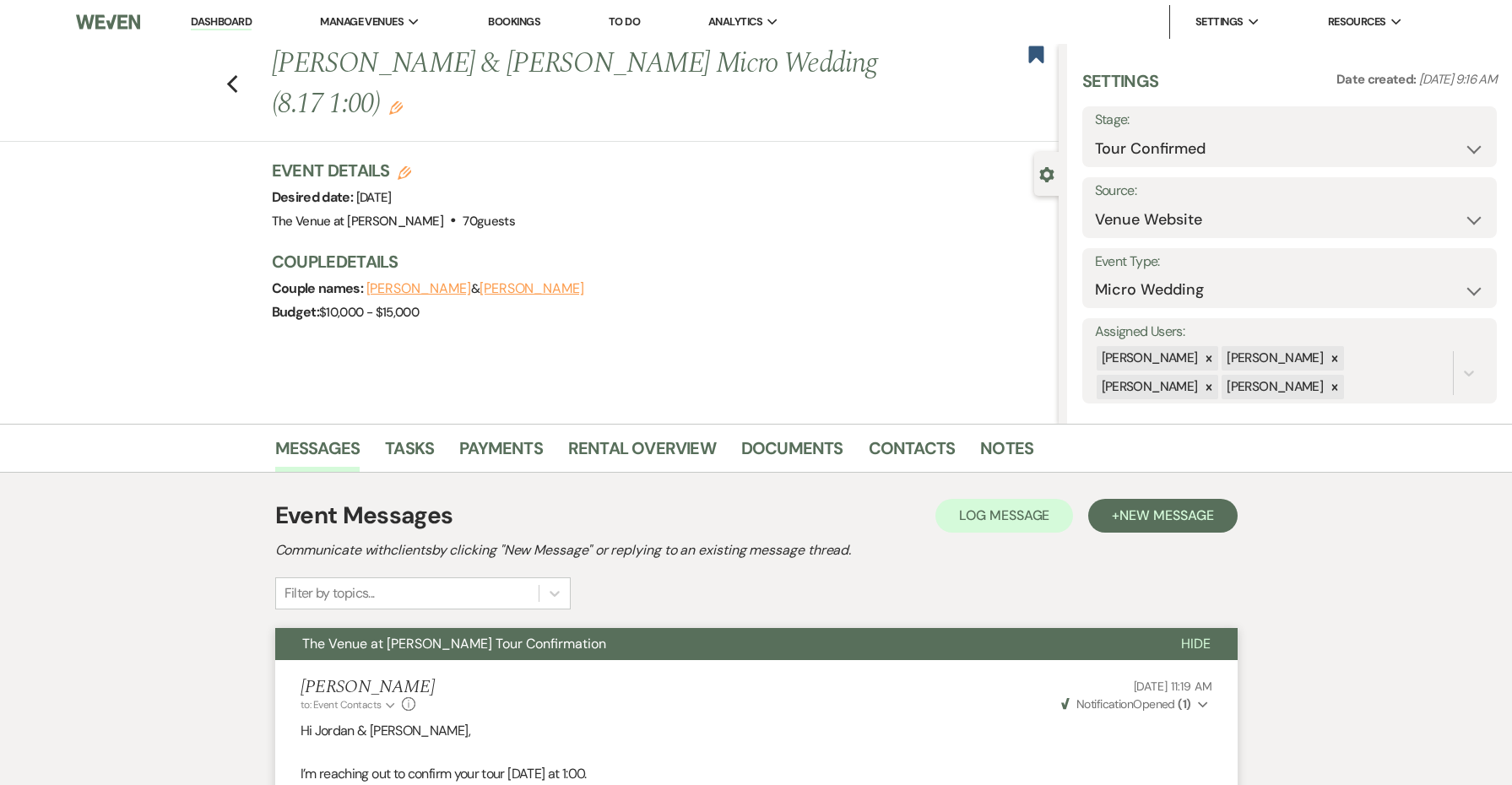
scroll to position [0, 0]
click at [929, 453] on link "Contacts" at bounding box center [911, 454] width 87 height 37
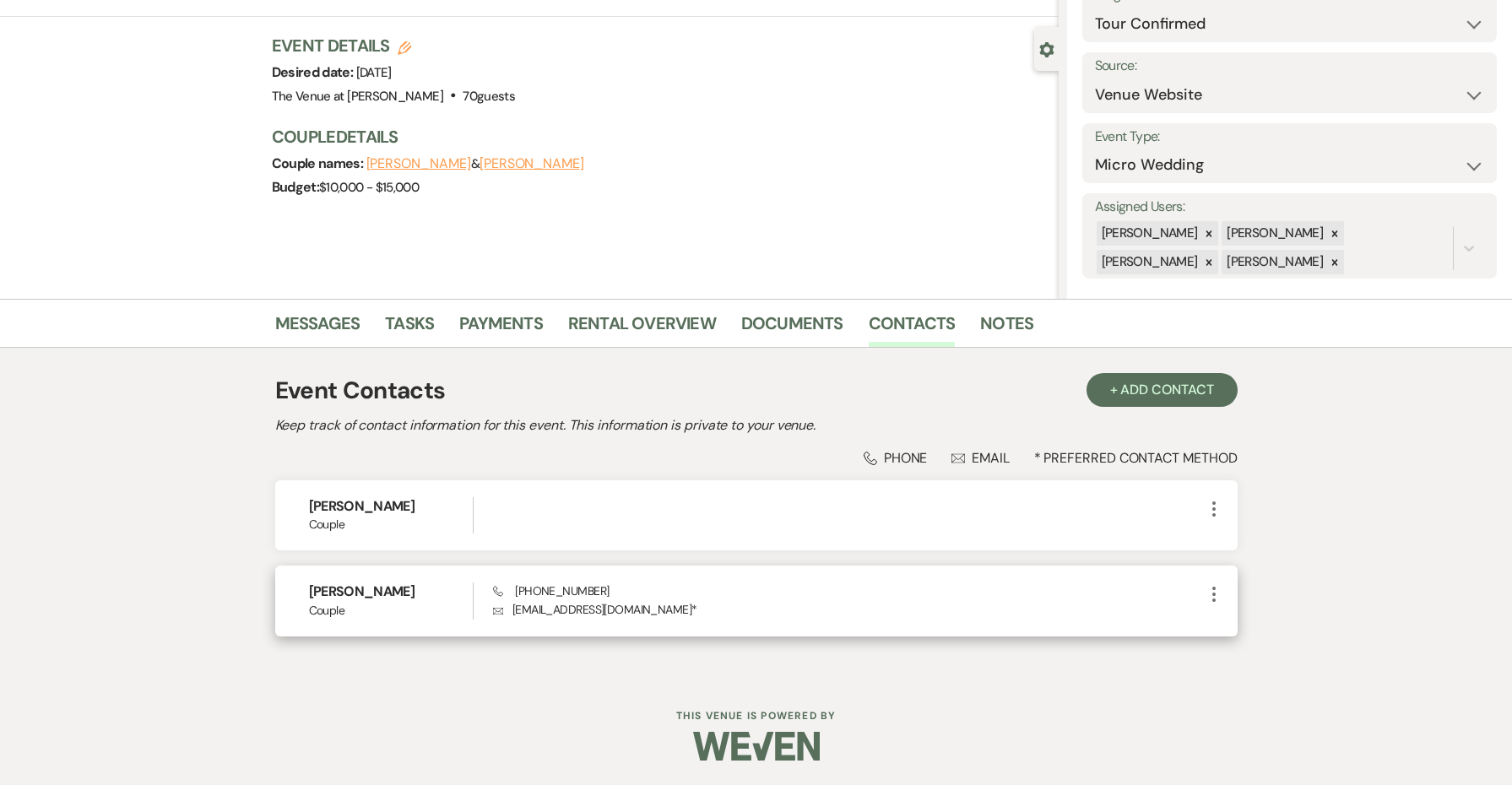
scroll to position [124, 0]
click at [838, 621] on div "[PERSON_NAME] Couple Phone [PHONE_NUMBER] Envelope [EMAIL_ADDRESS][DOMAIN_NAME]…" at bounding box center [756, 602] width 962 height 70
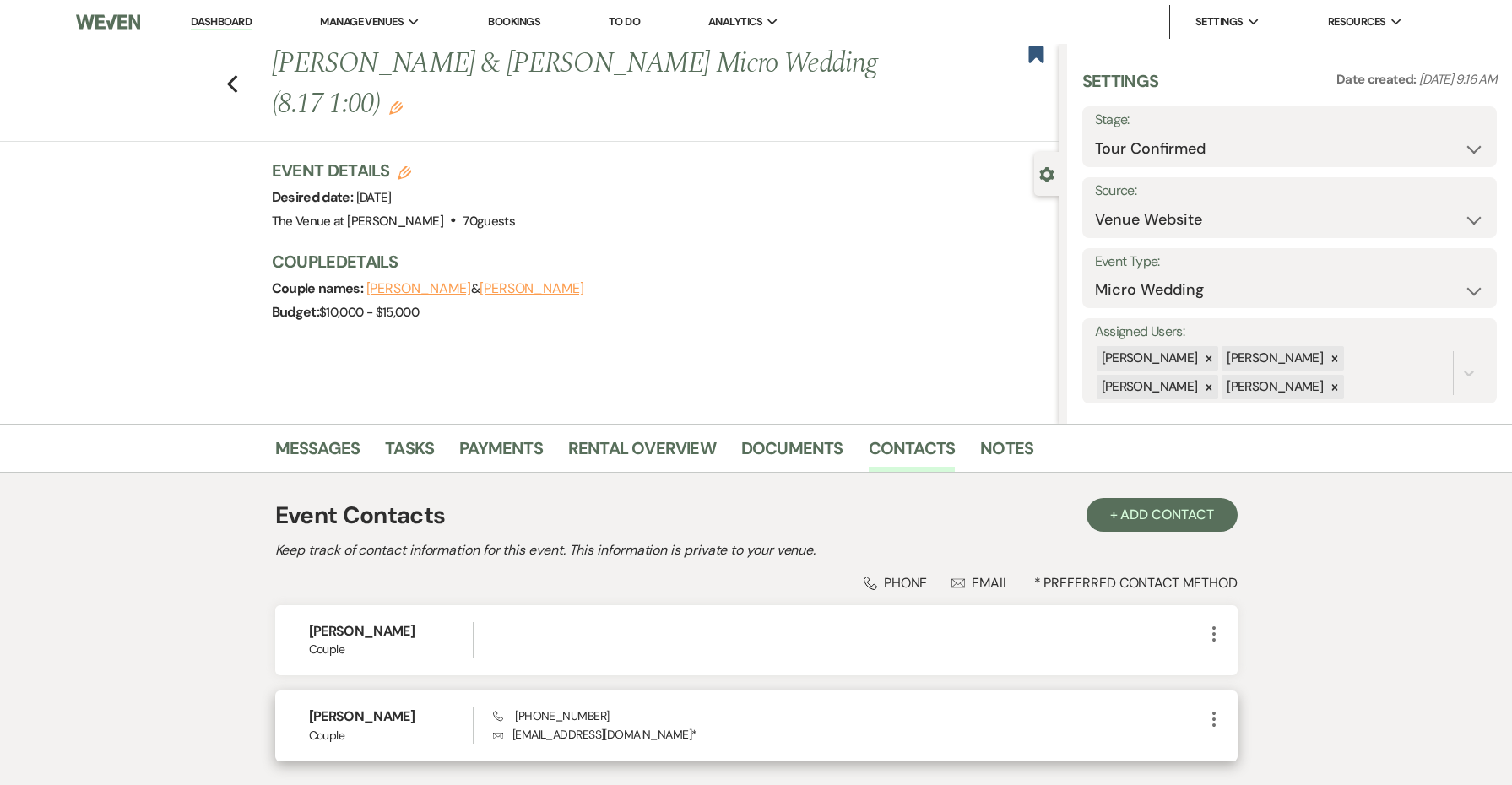
scroll to position [0, 0]
click at [224, 27] on link "Dashboard" at bounding box center [221, 22] width 61 height 16
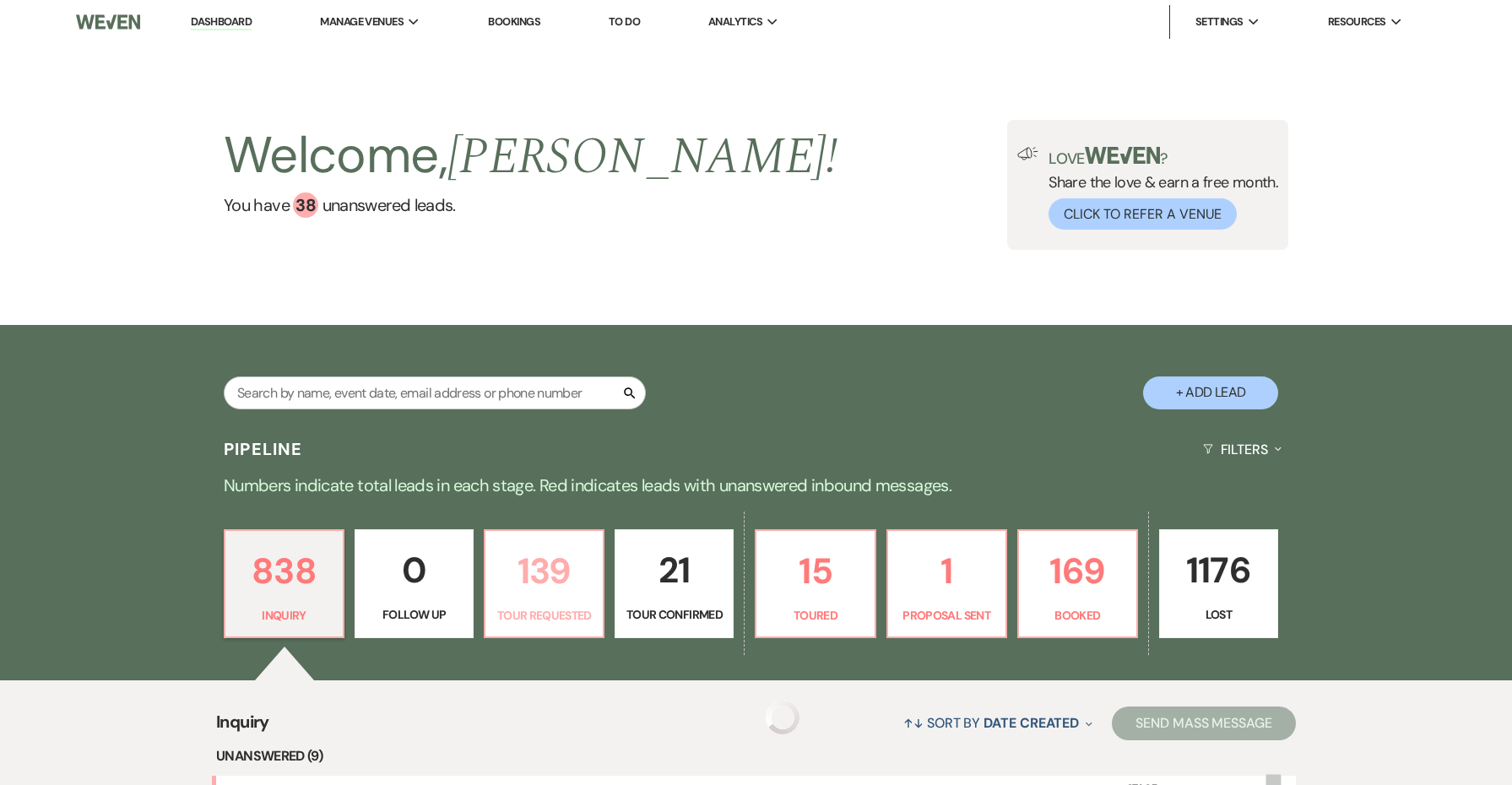
click at [565, 590] on p "139" at bounding box center [544, 571] width 97 height 56
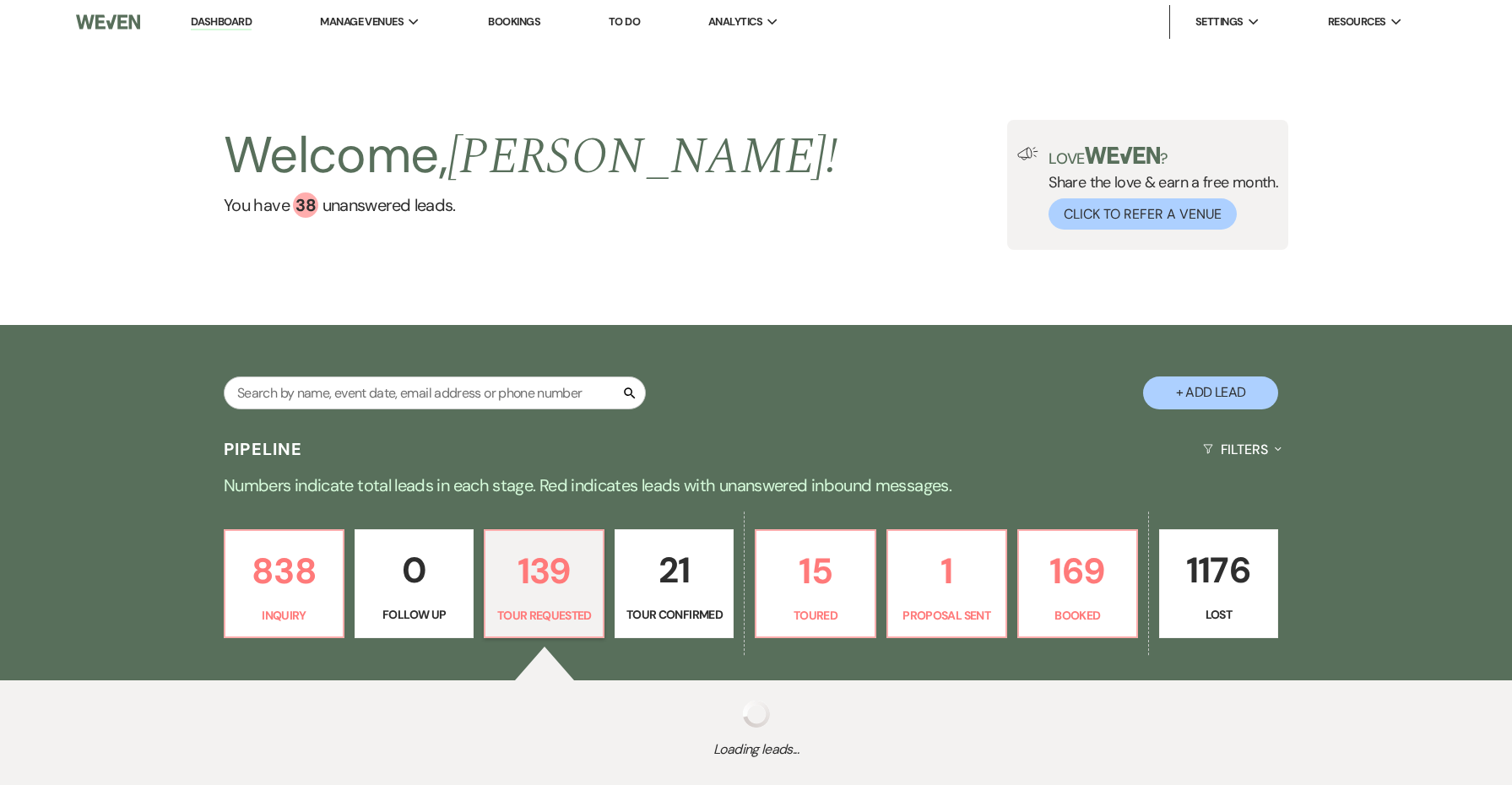
select select "2"
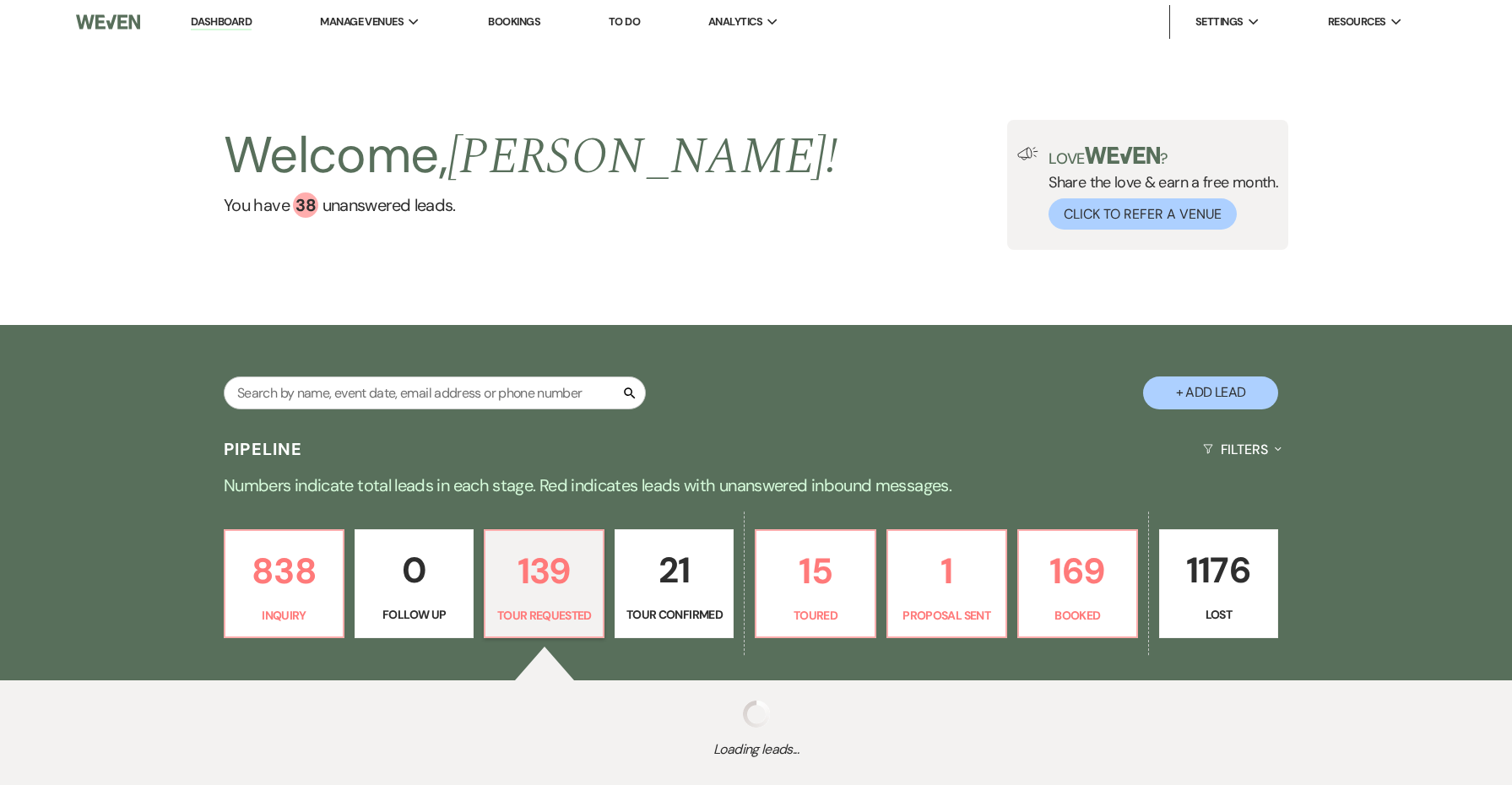
select select "2"
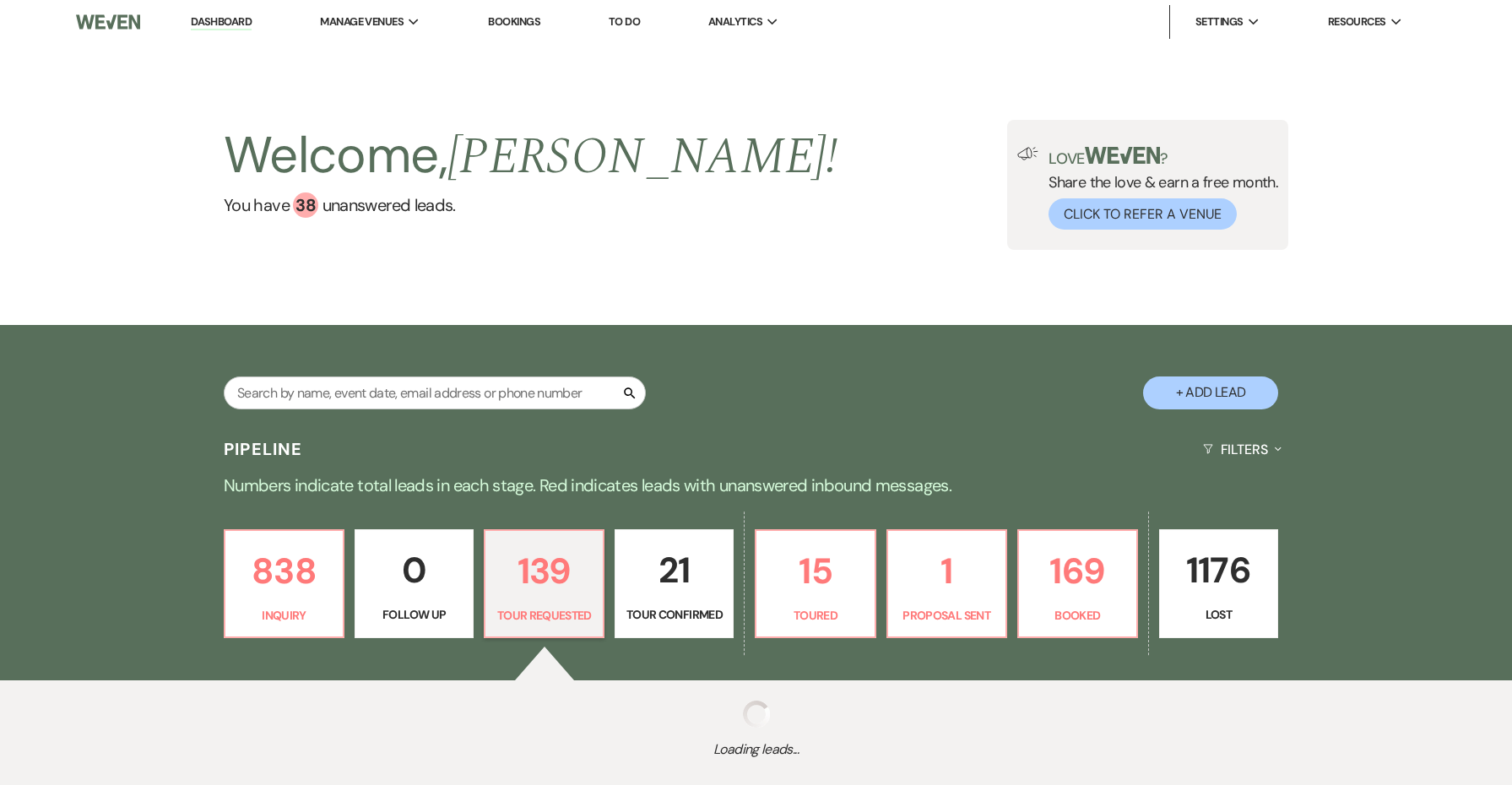
select select "2"
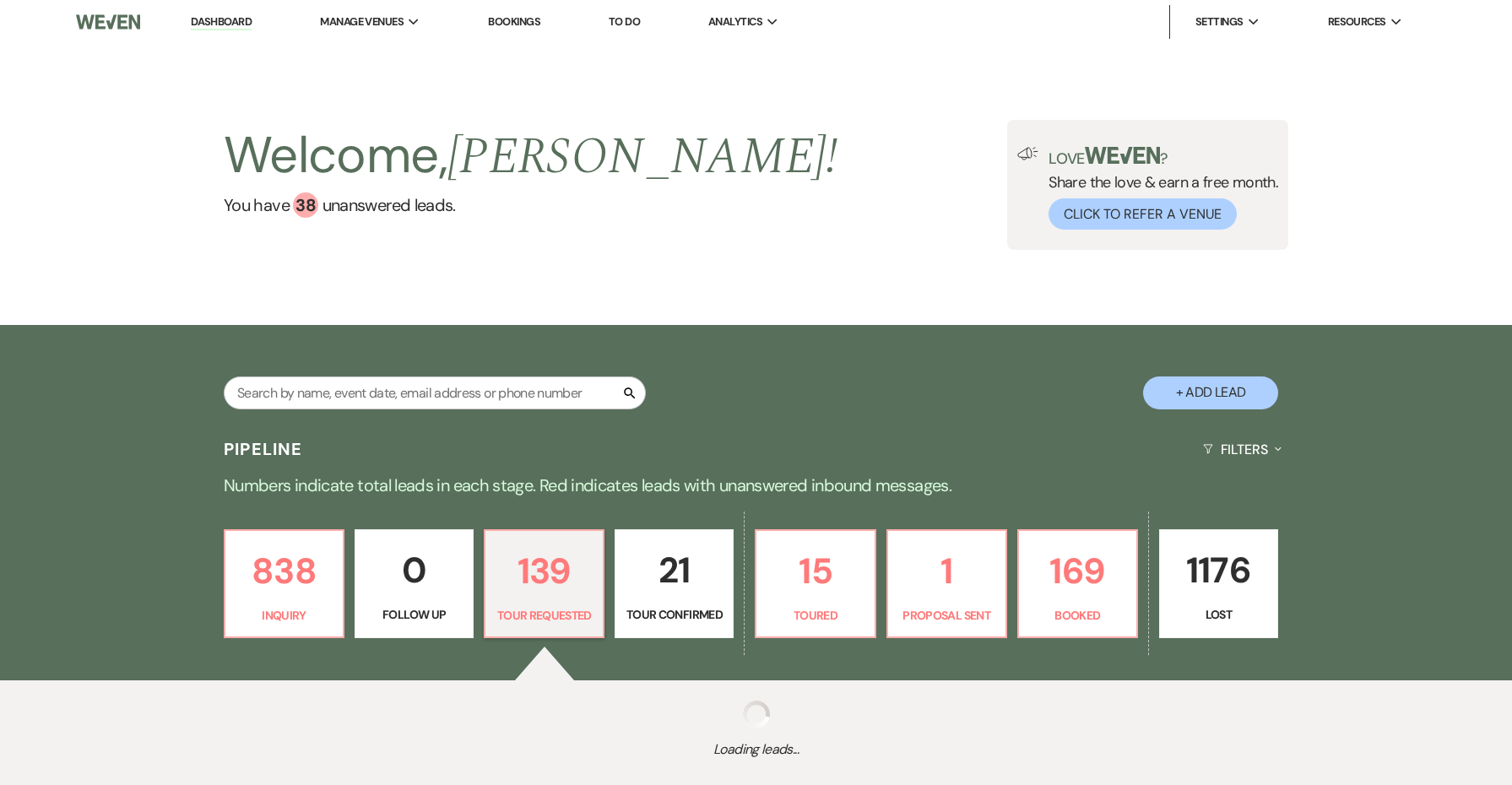
select select "2"
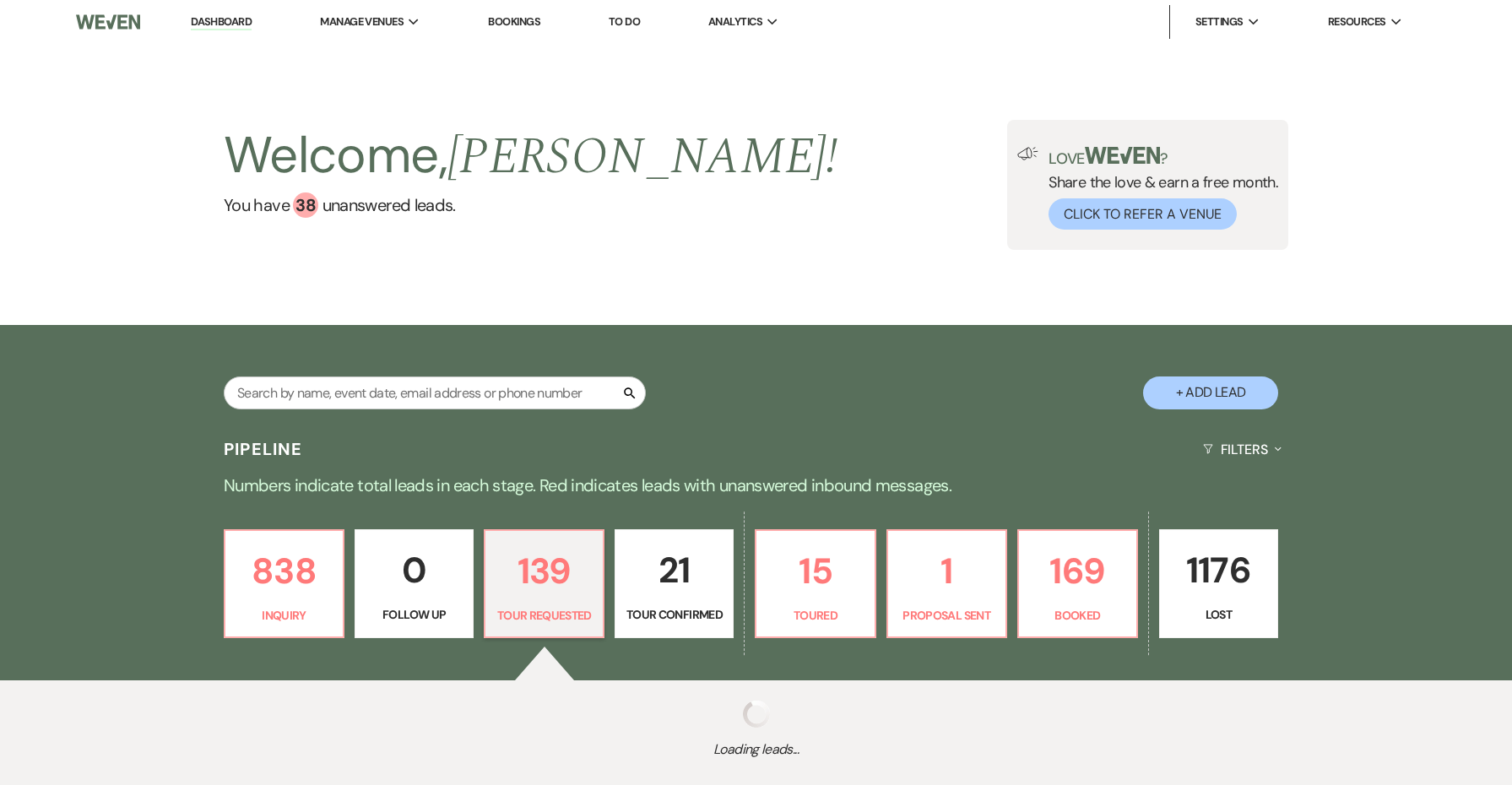
select select "2"
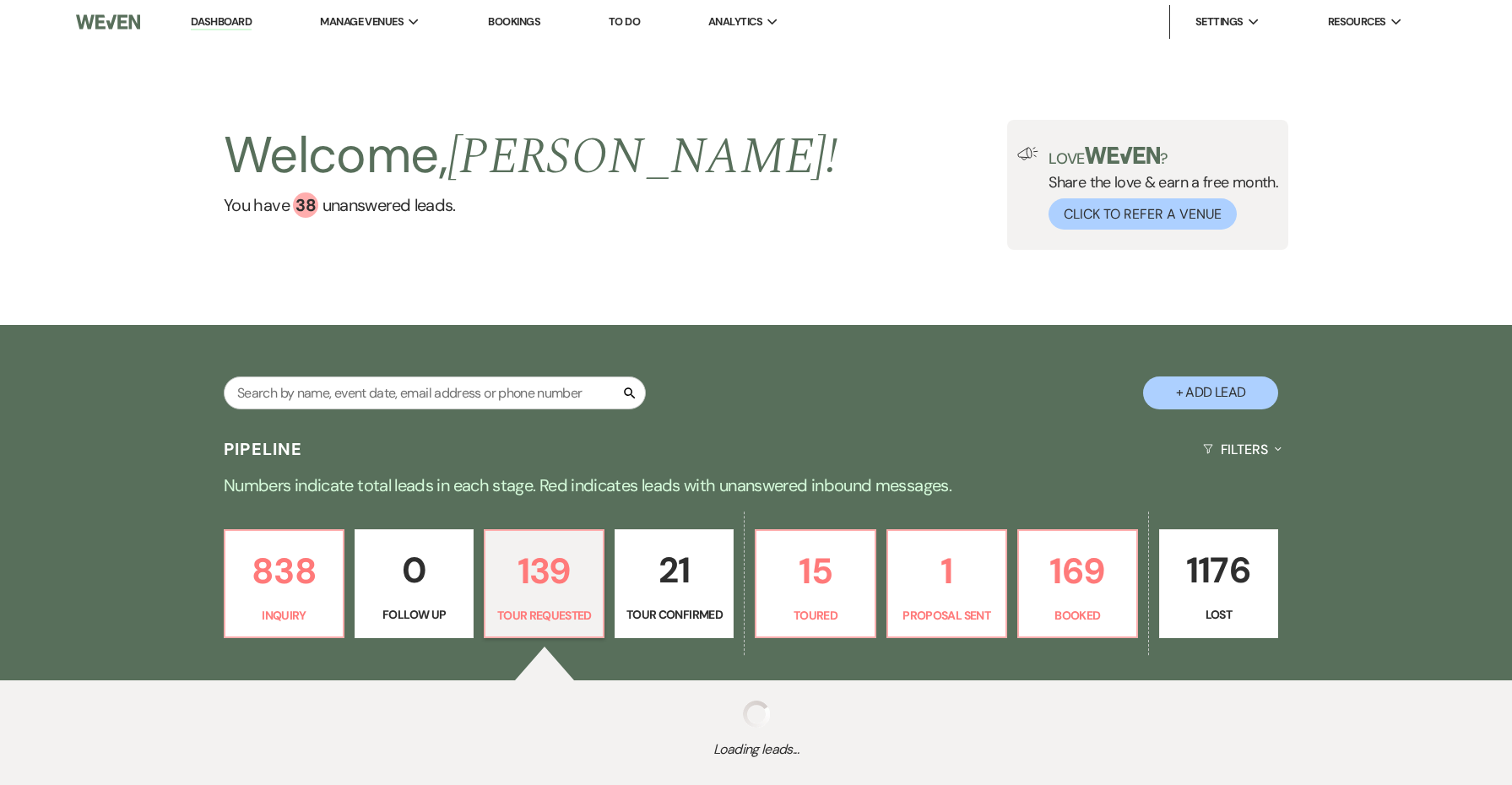
select select "2"
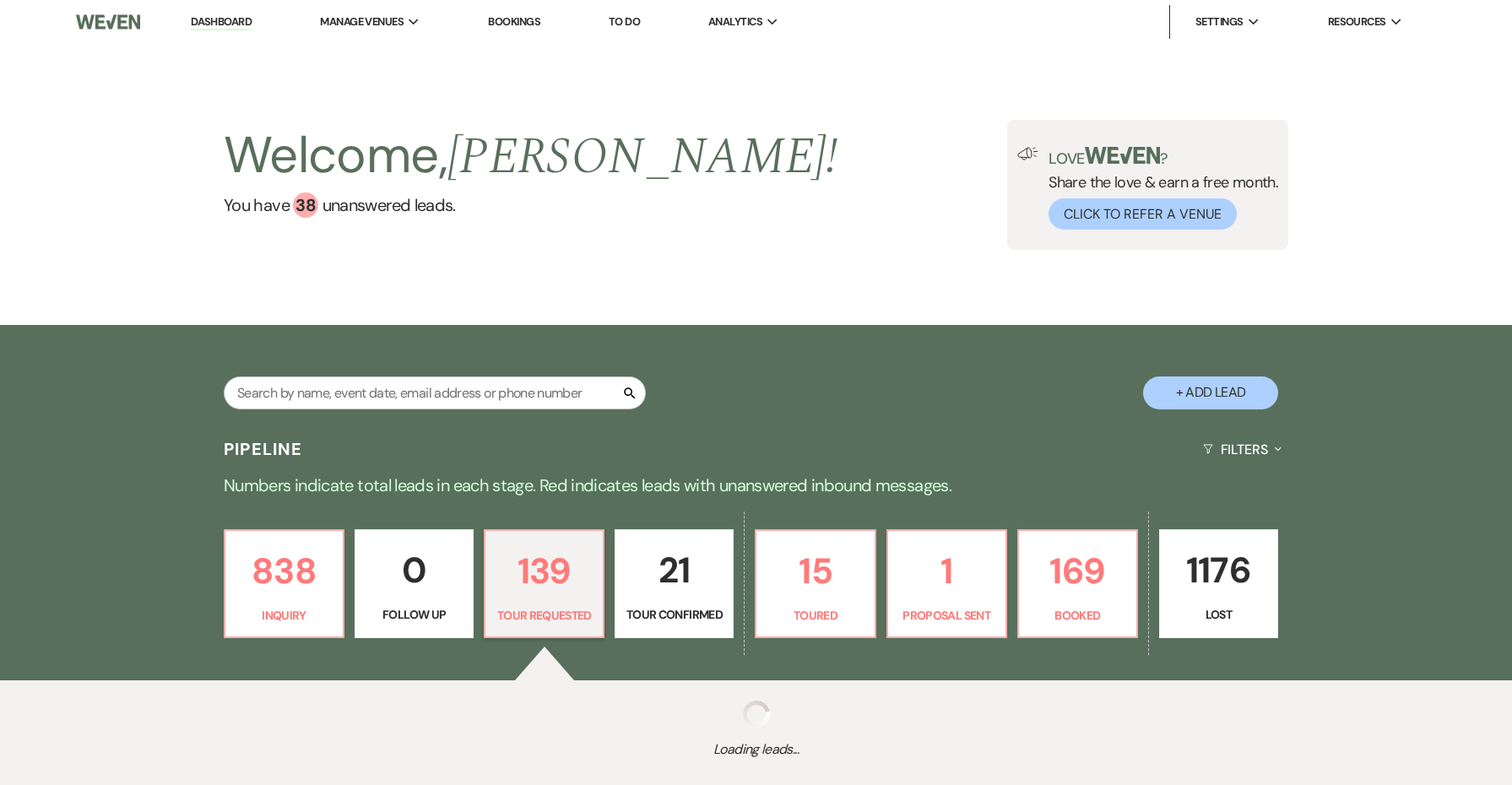
select select "2"
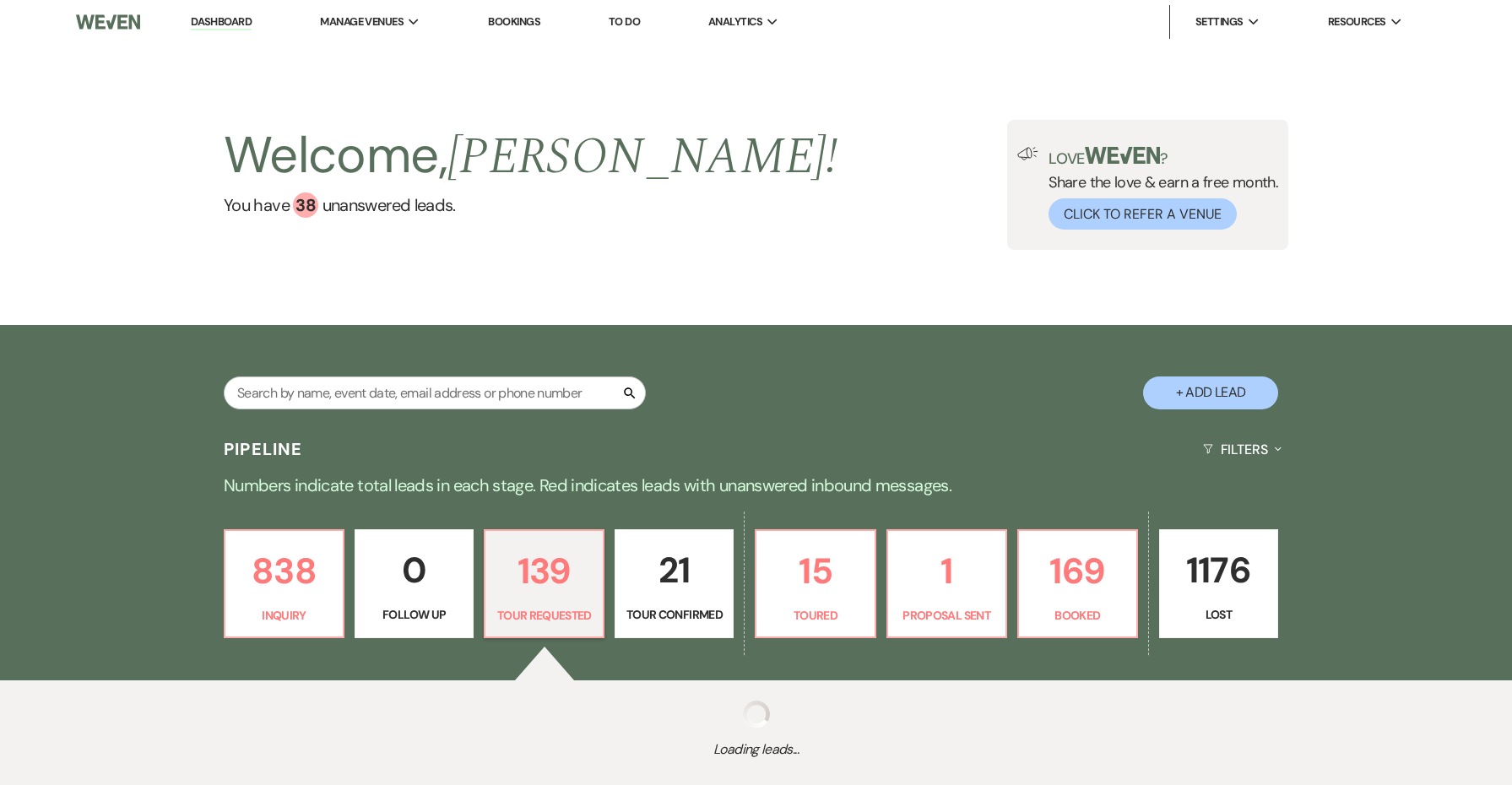
select select "2"
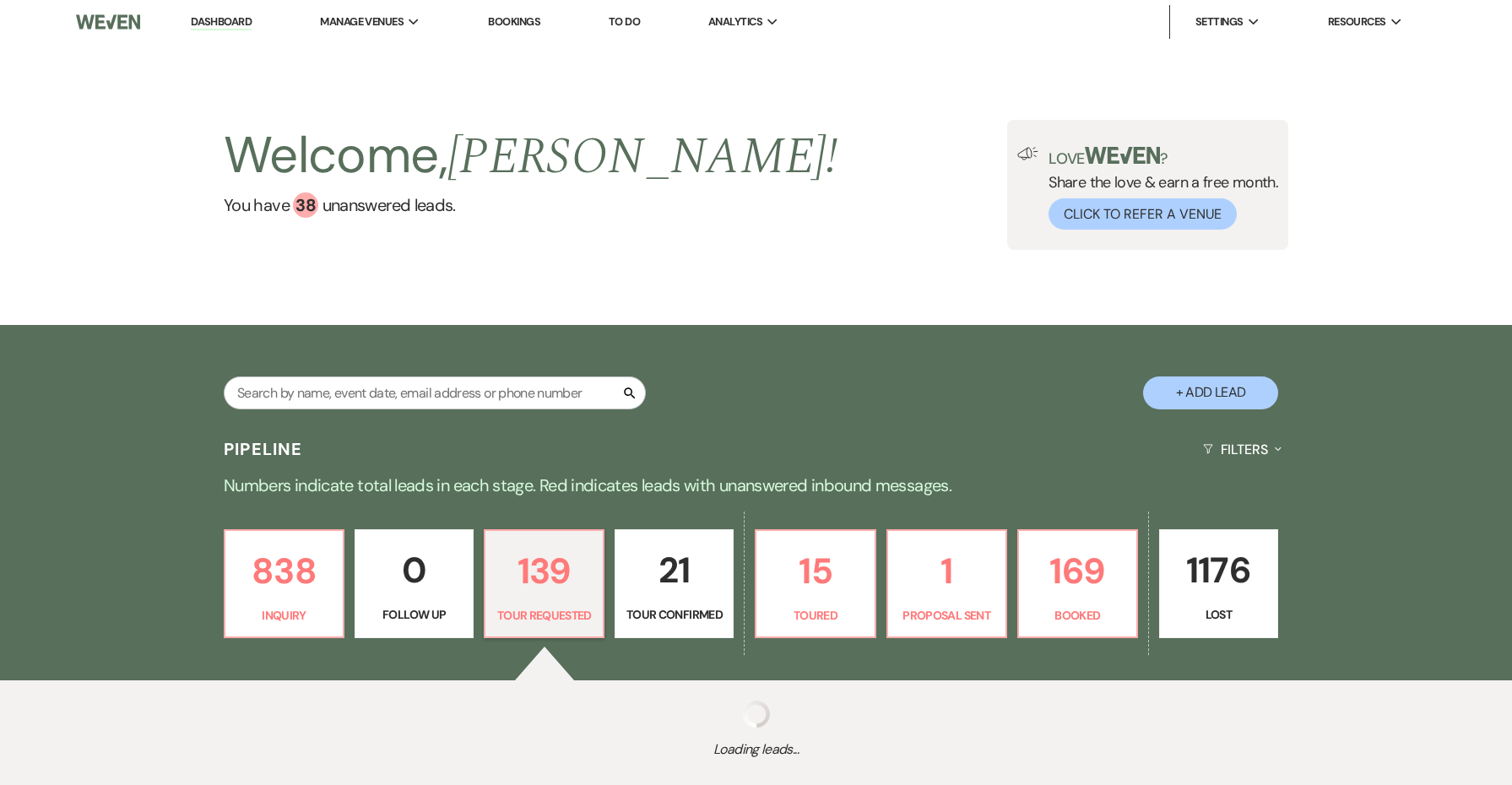
select select "2"
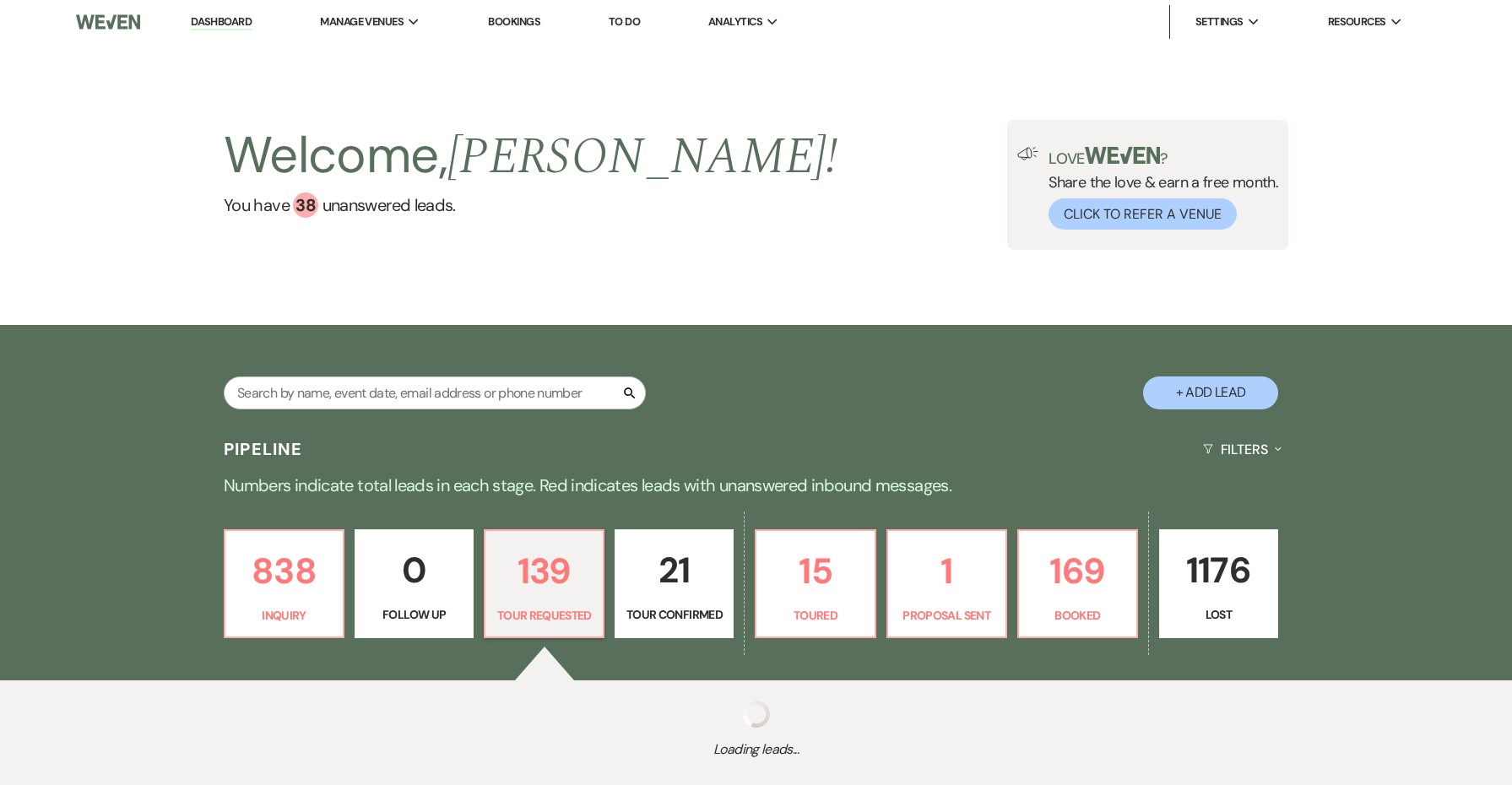
select select "2"
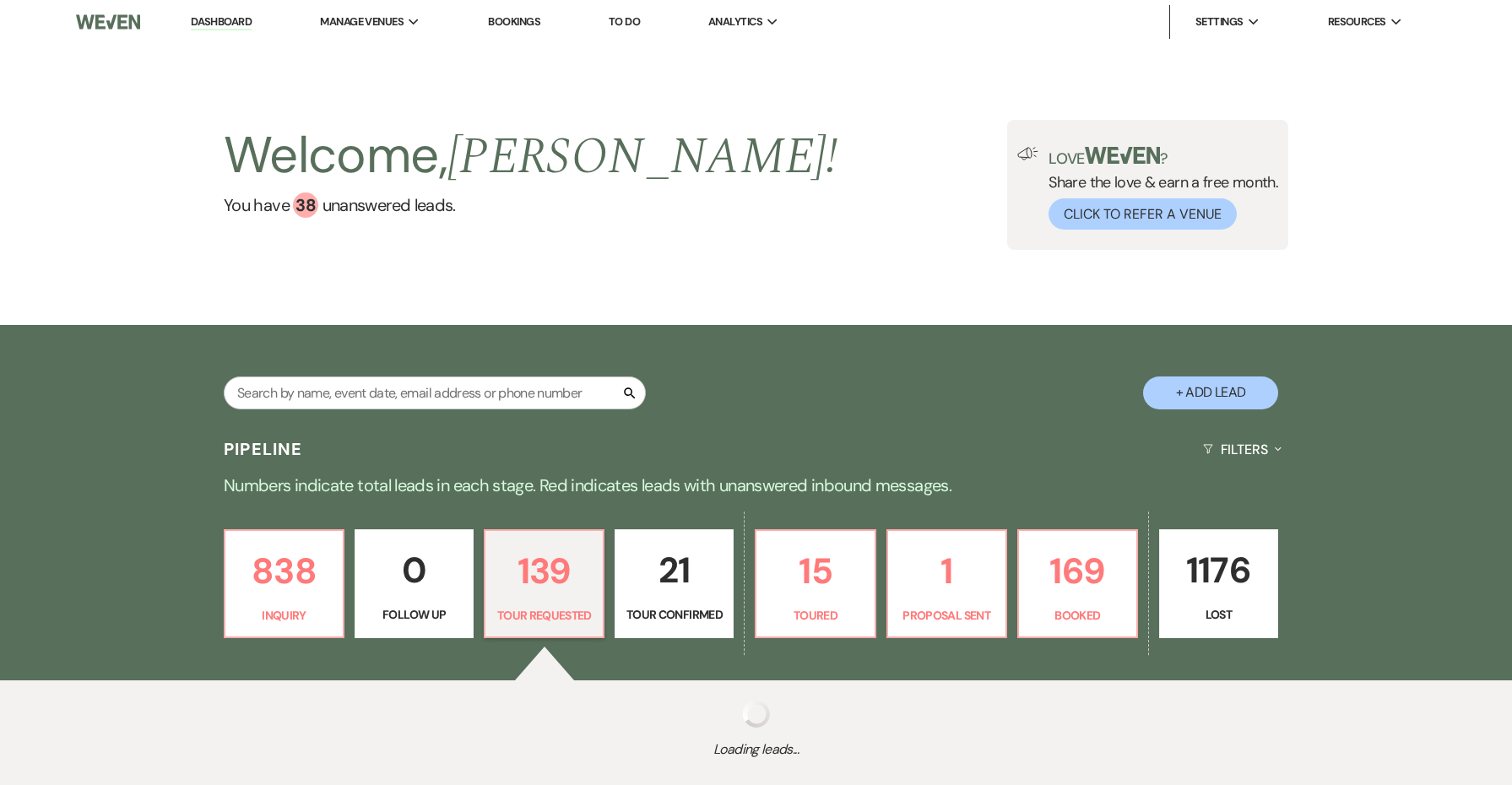
select select "2"
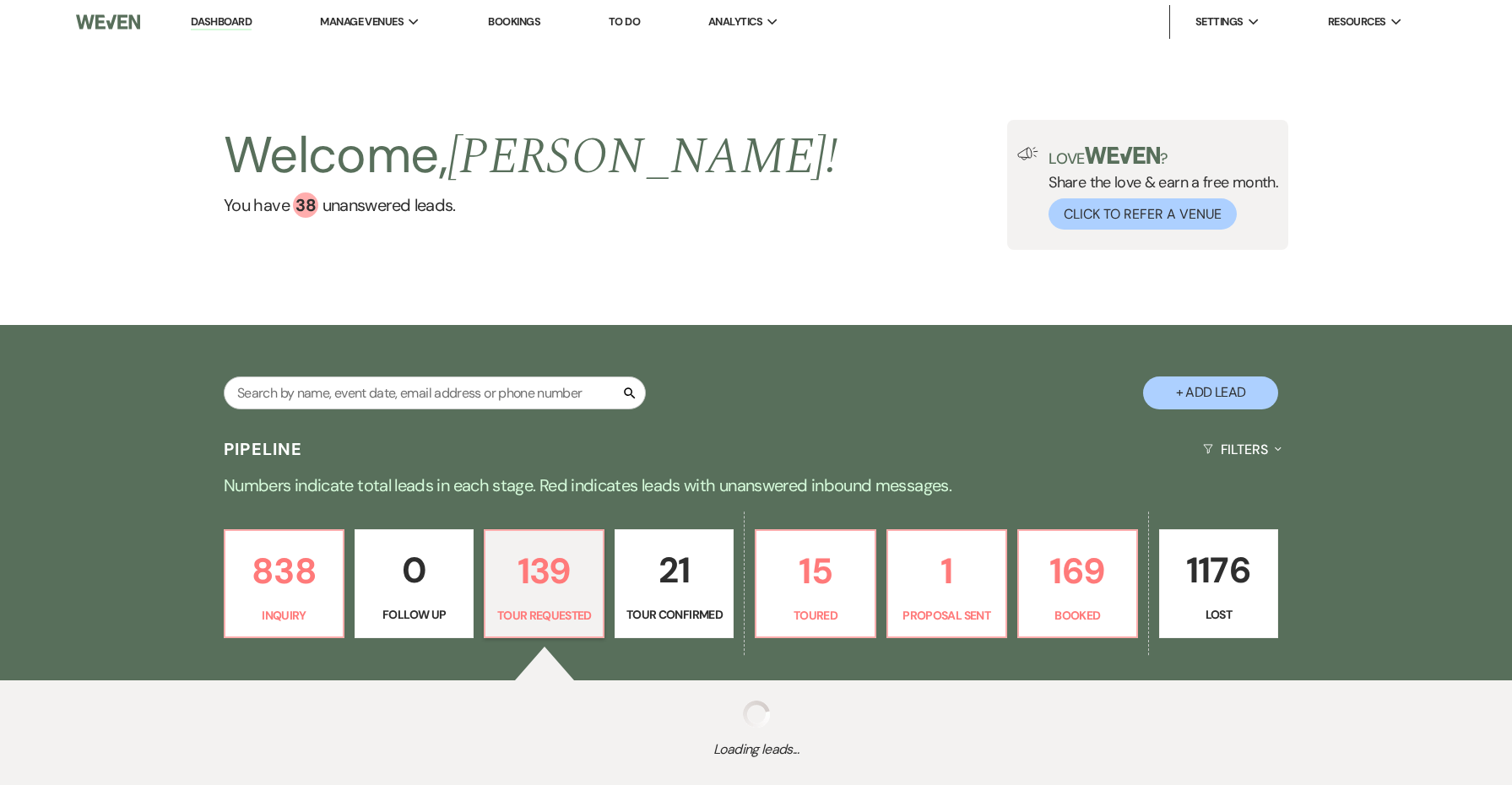
select select "2"
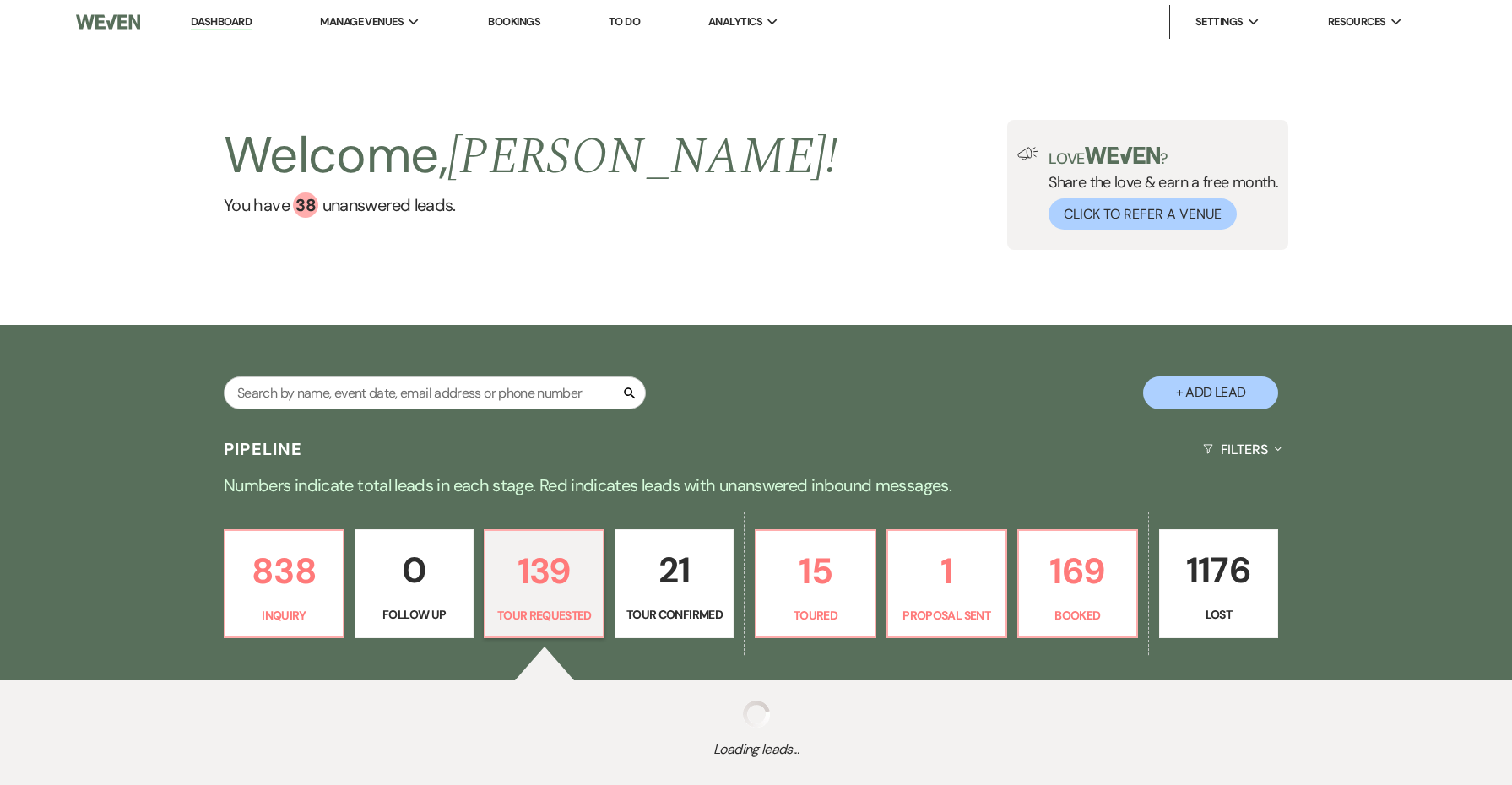
select select "2"
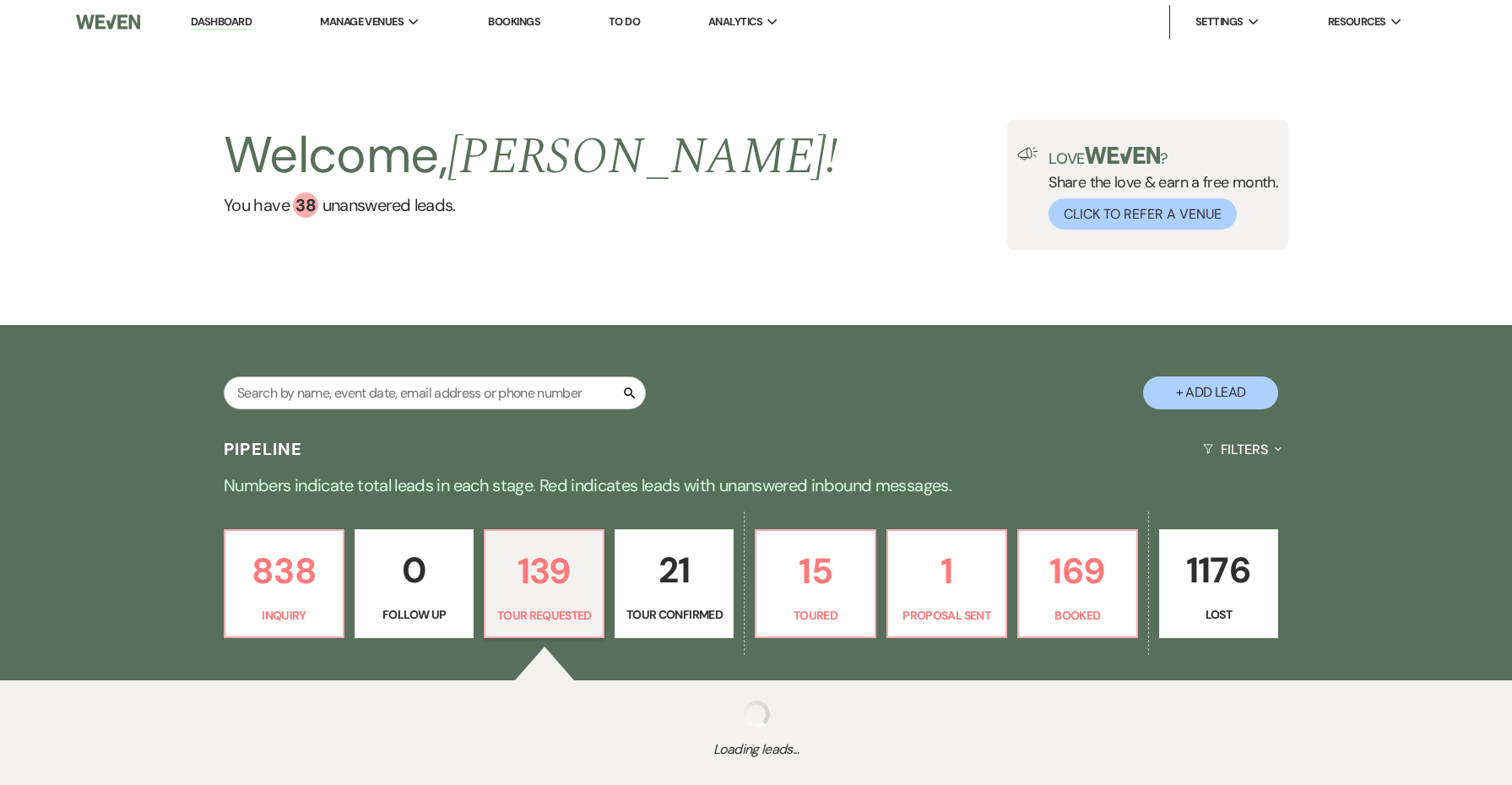
select select "2"
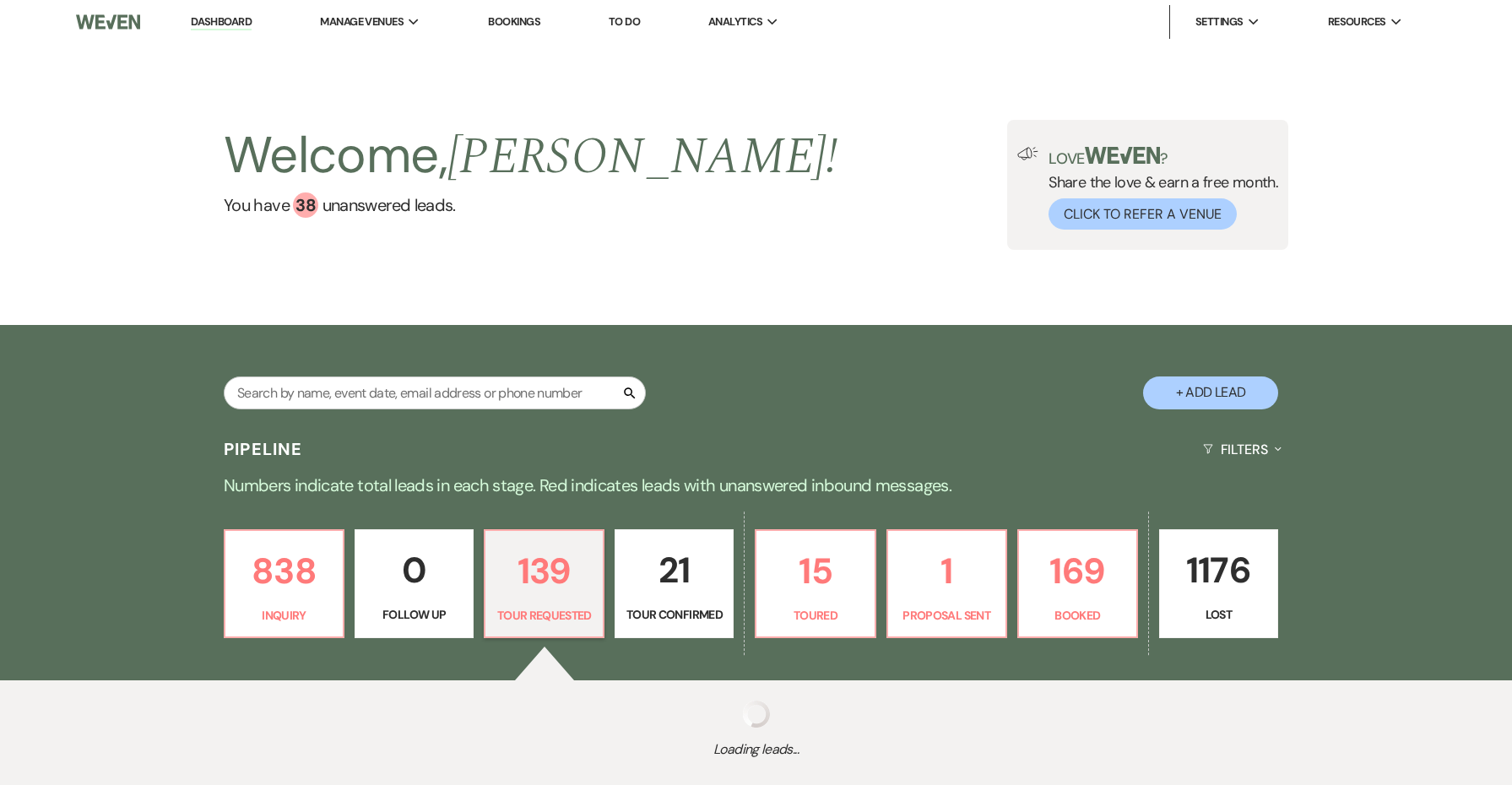
select select "2"
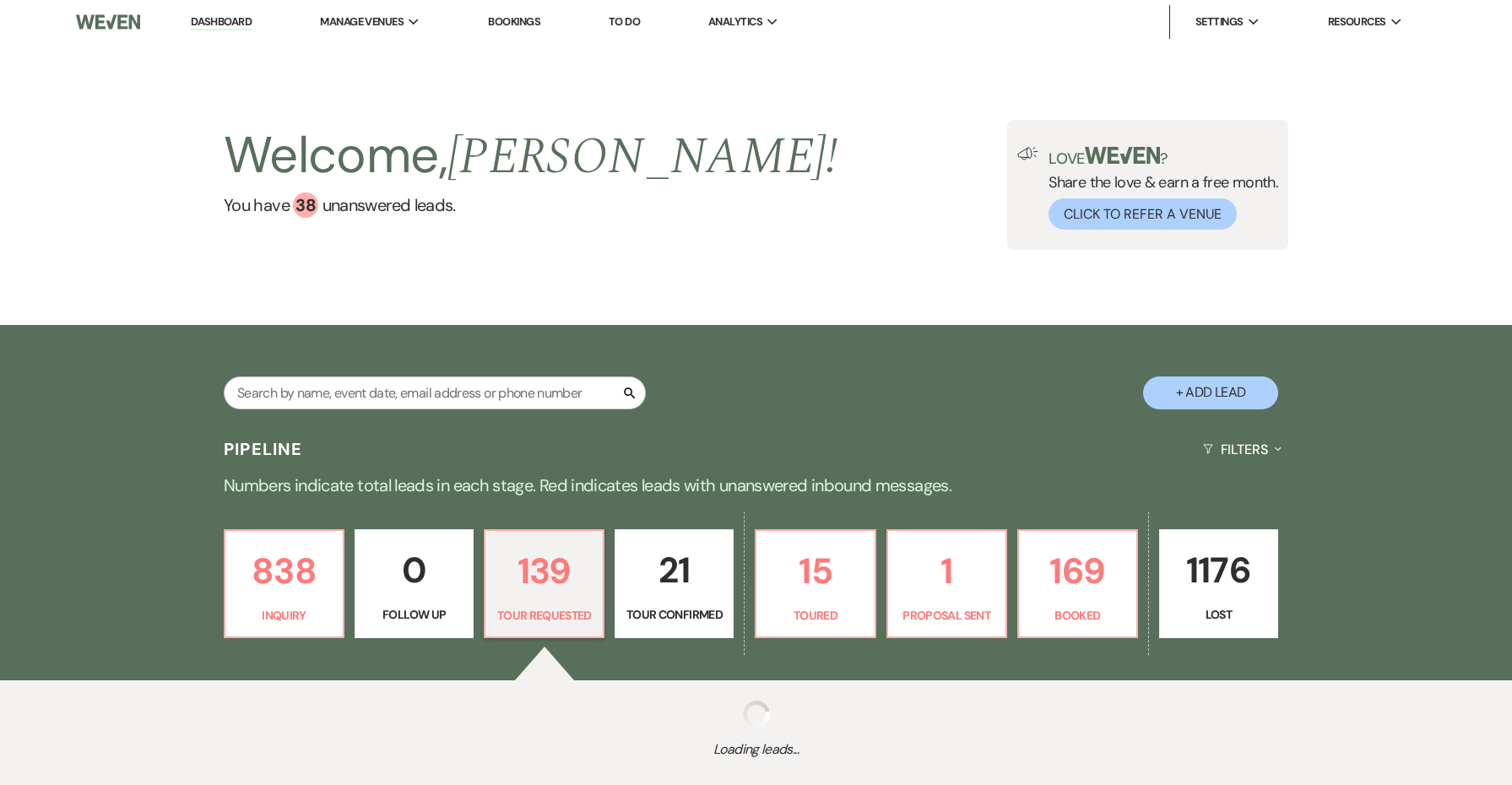
select select "2"
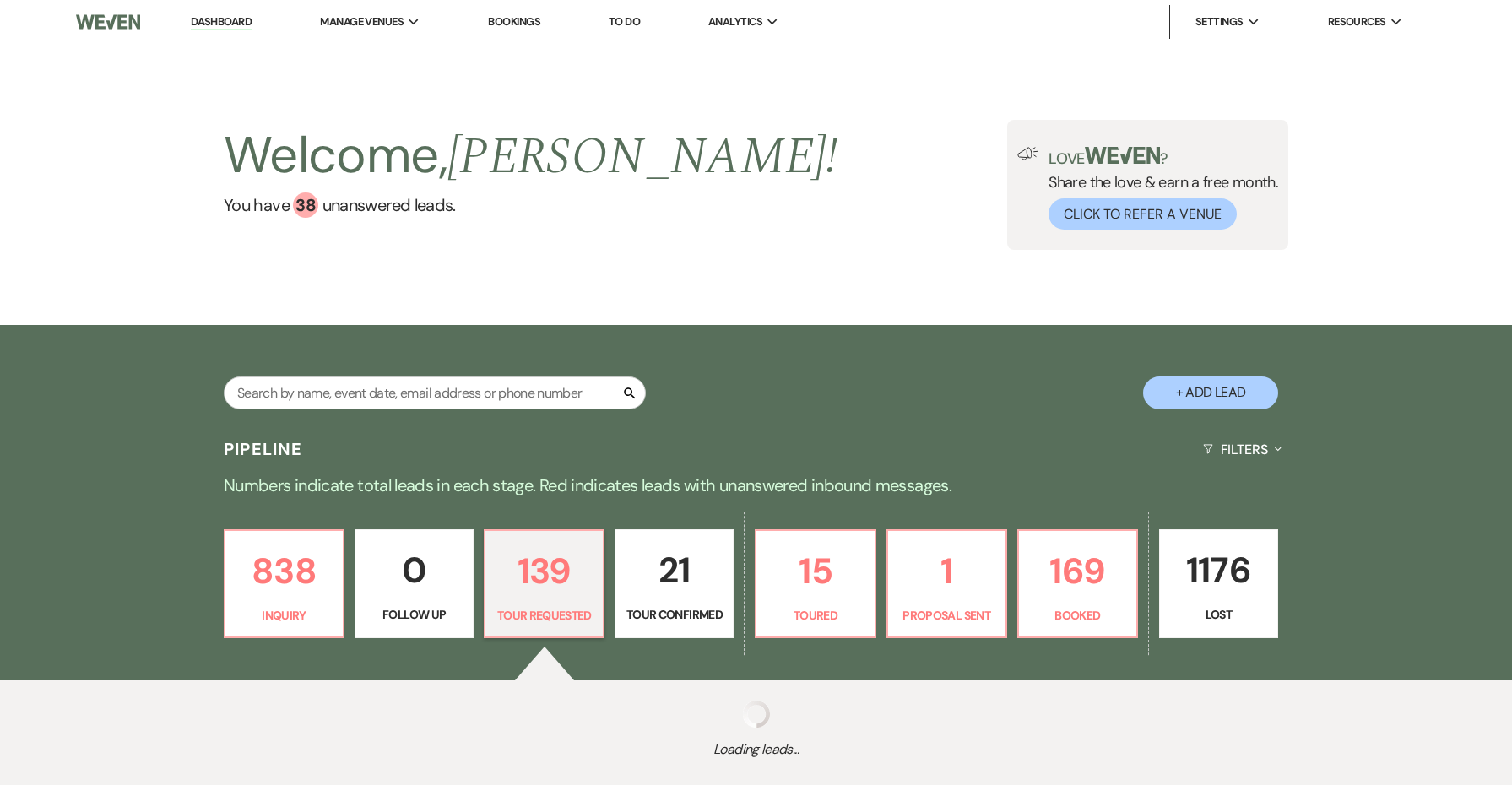
select select "2"
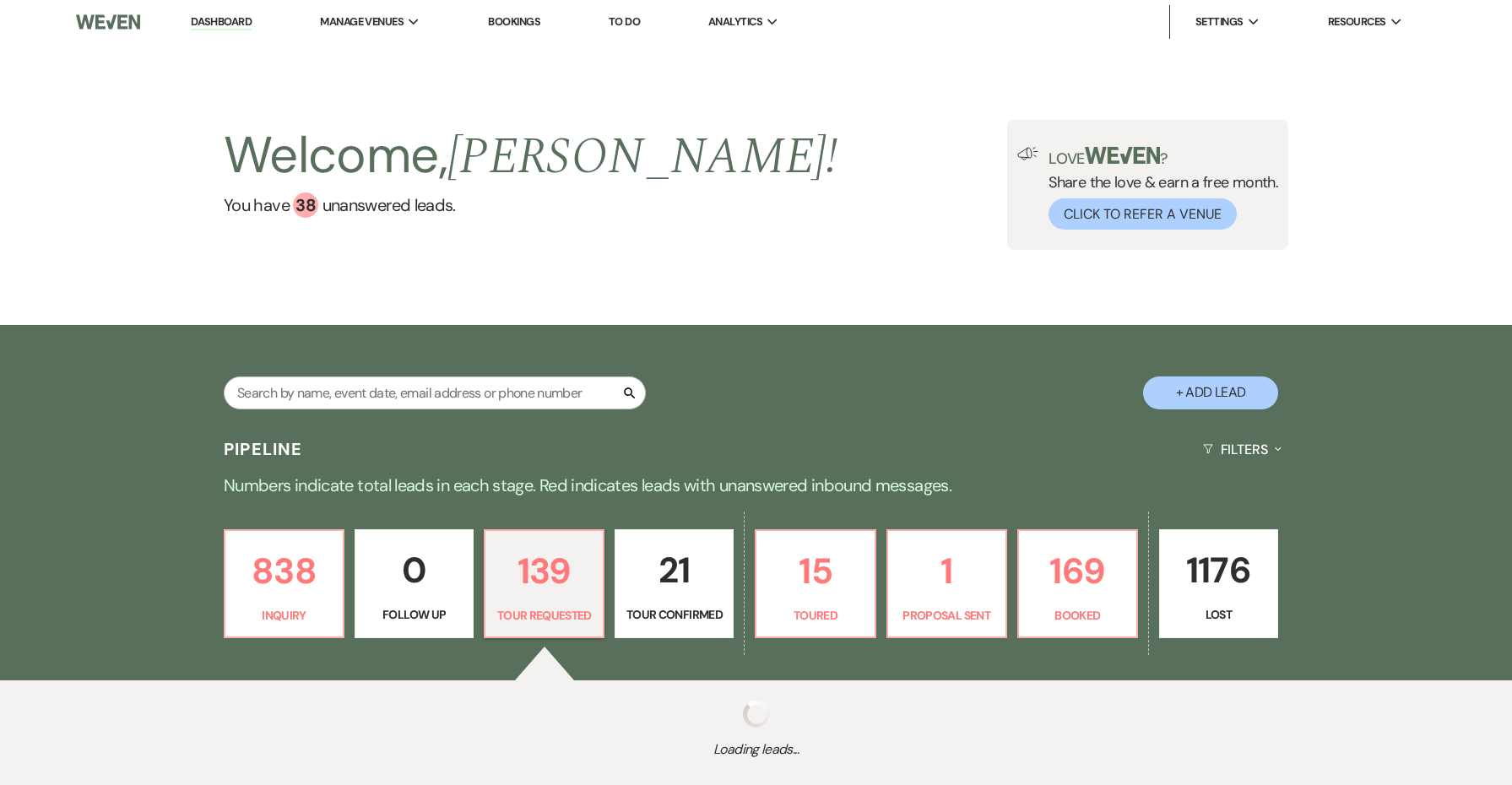
select select "2"
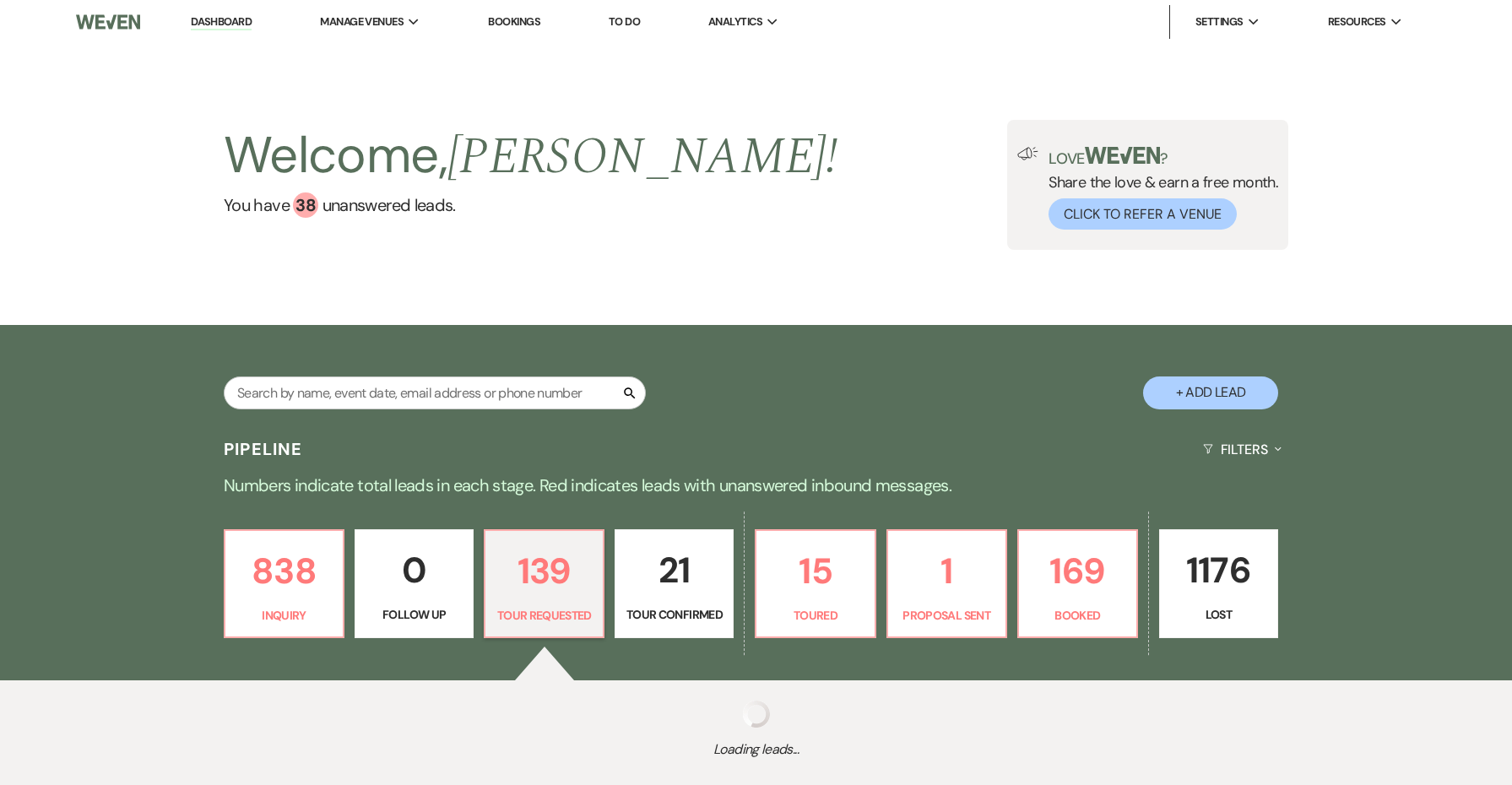
select select "2"
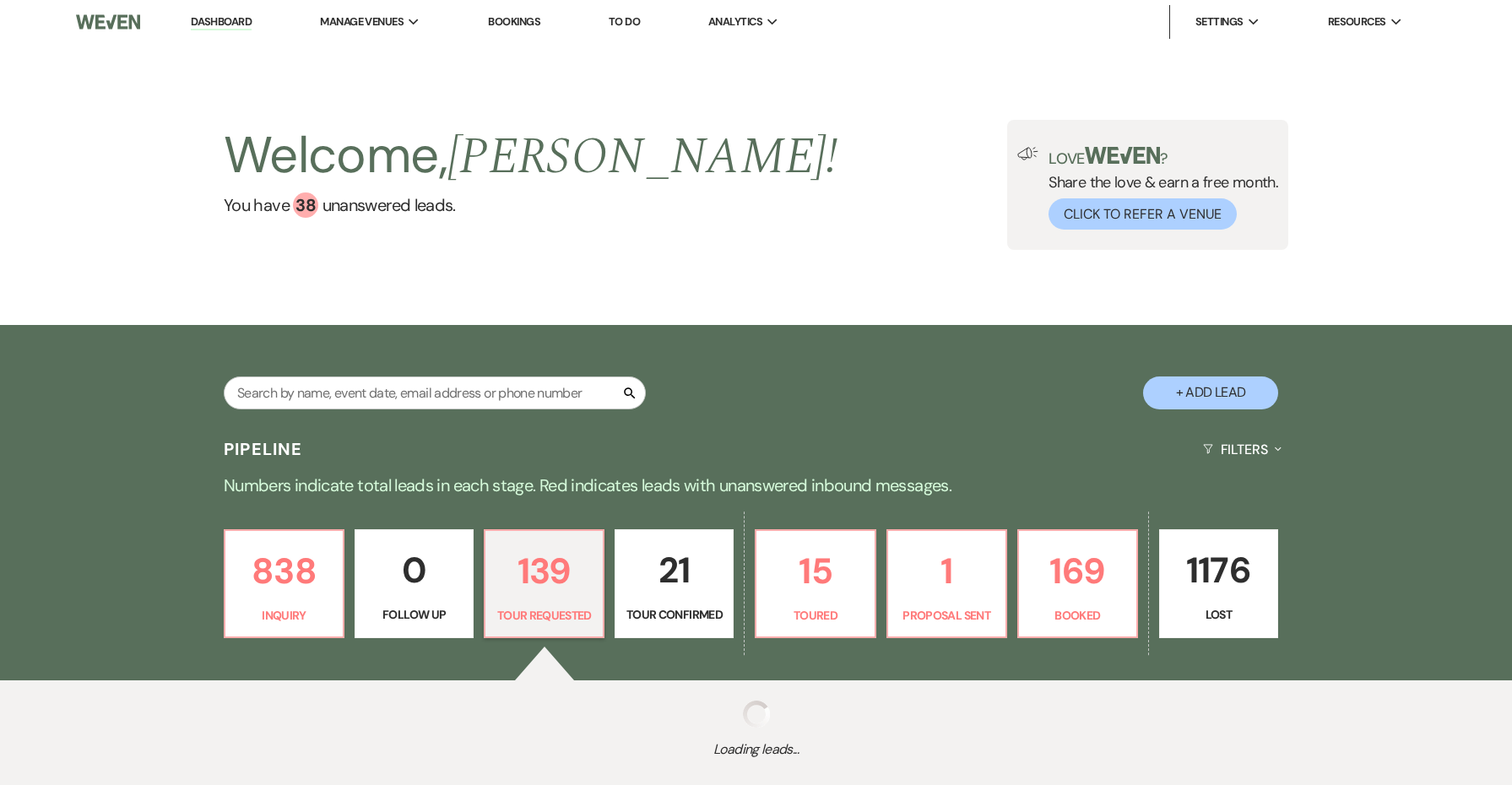
select select "2"
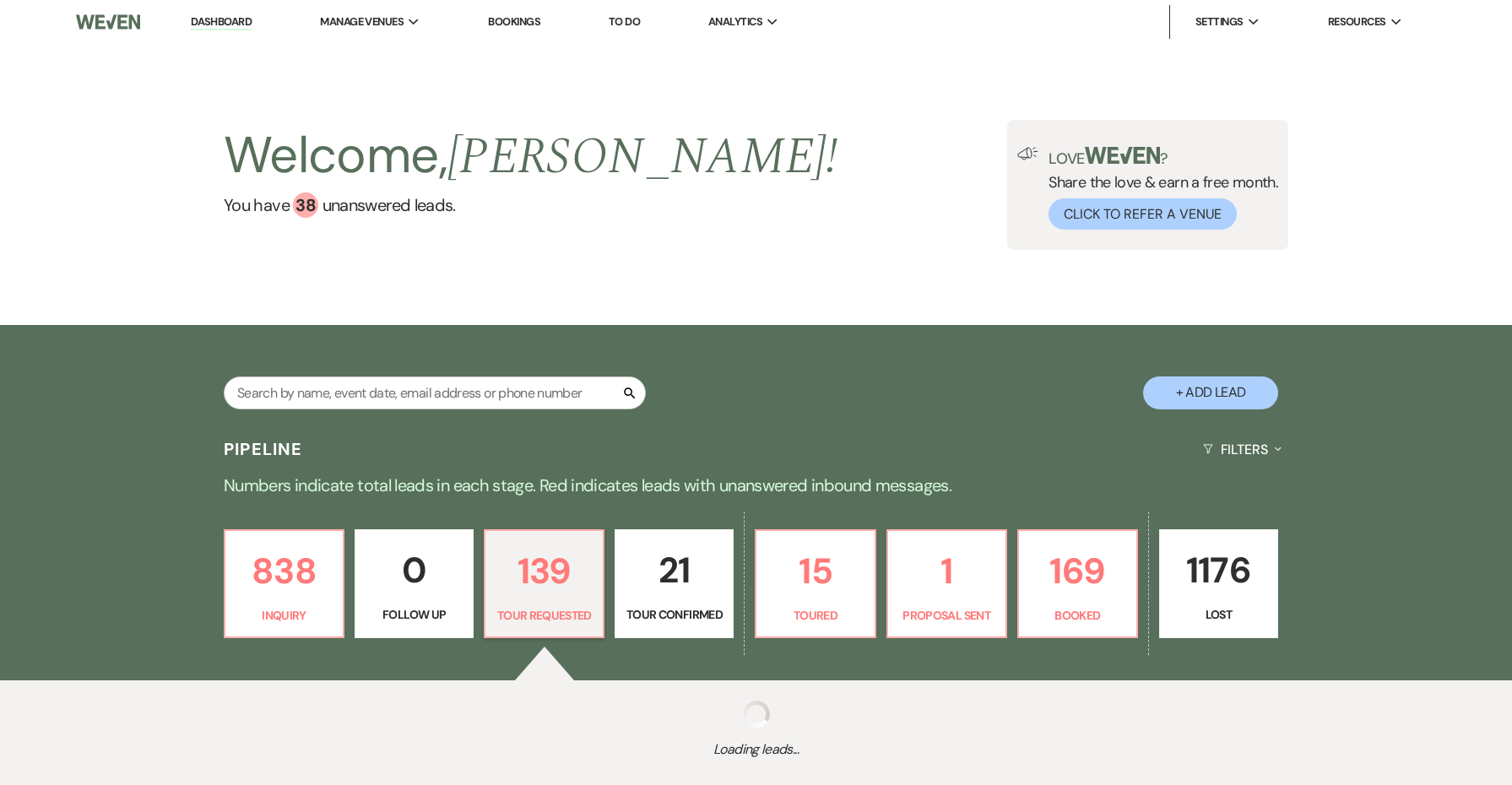
select select "2"
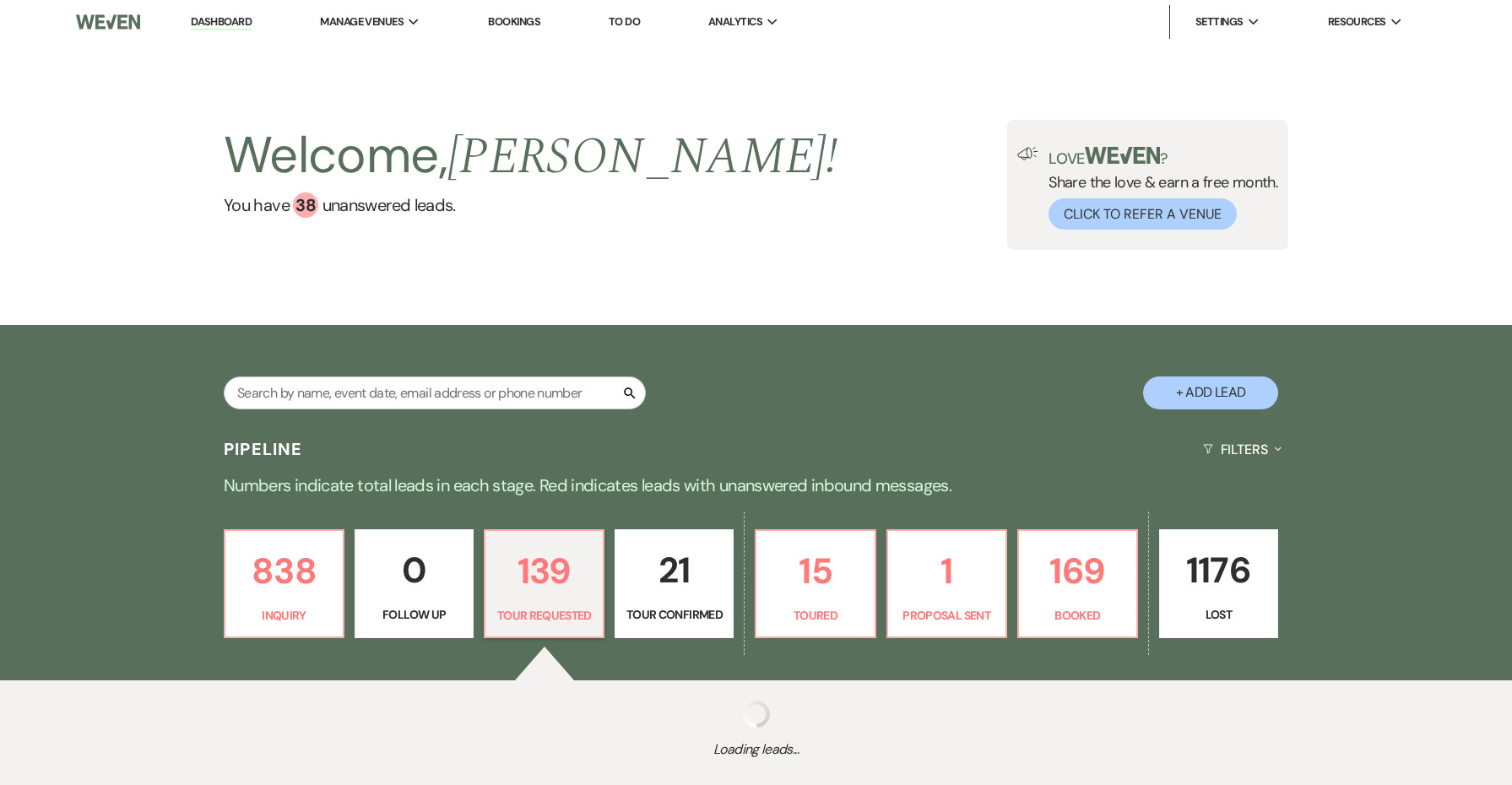
select select "2"
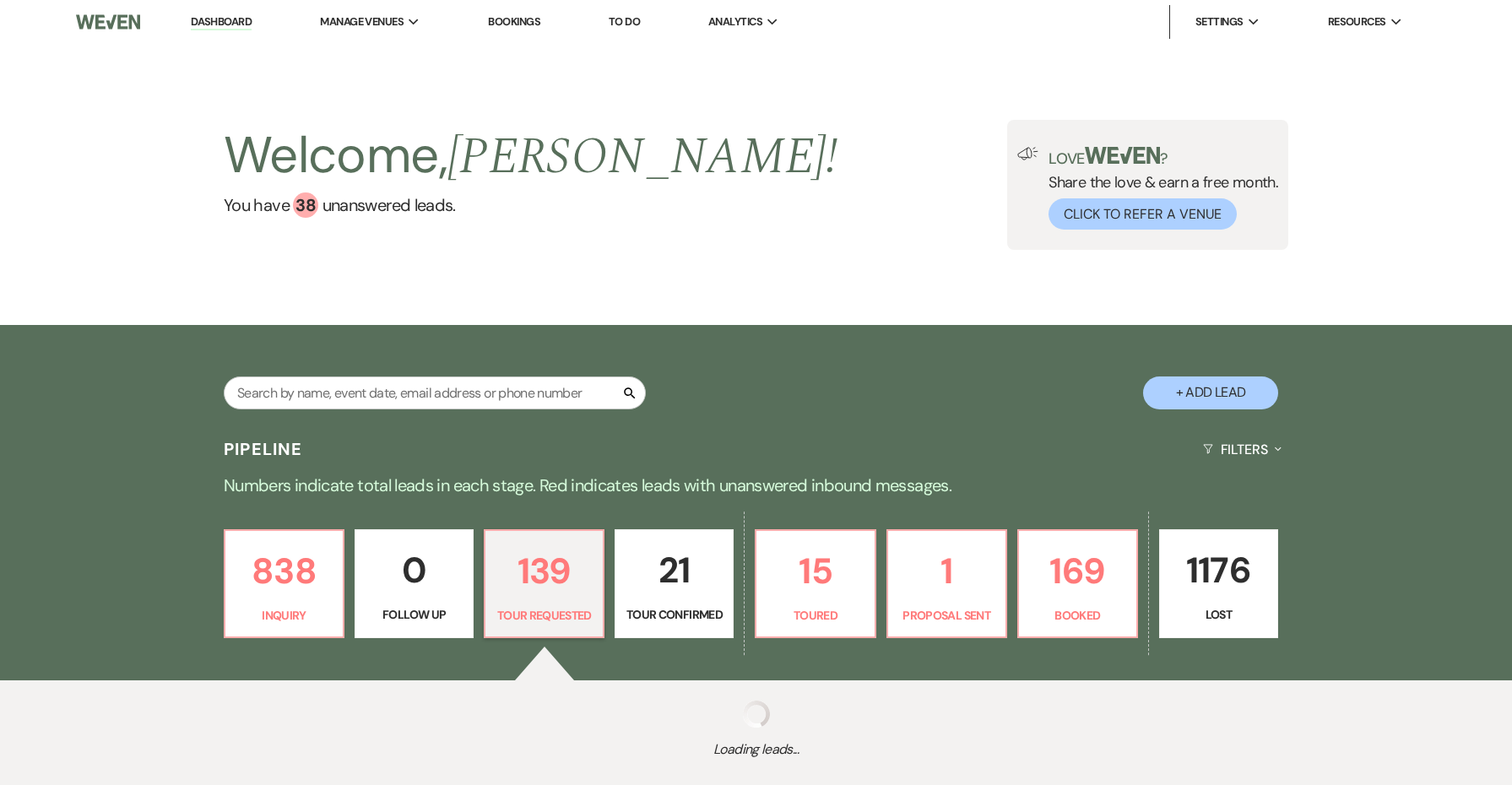
select select "2"
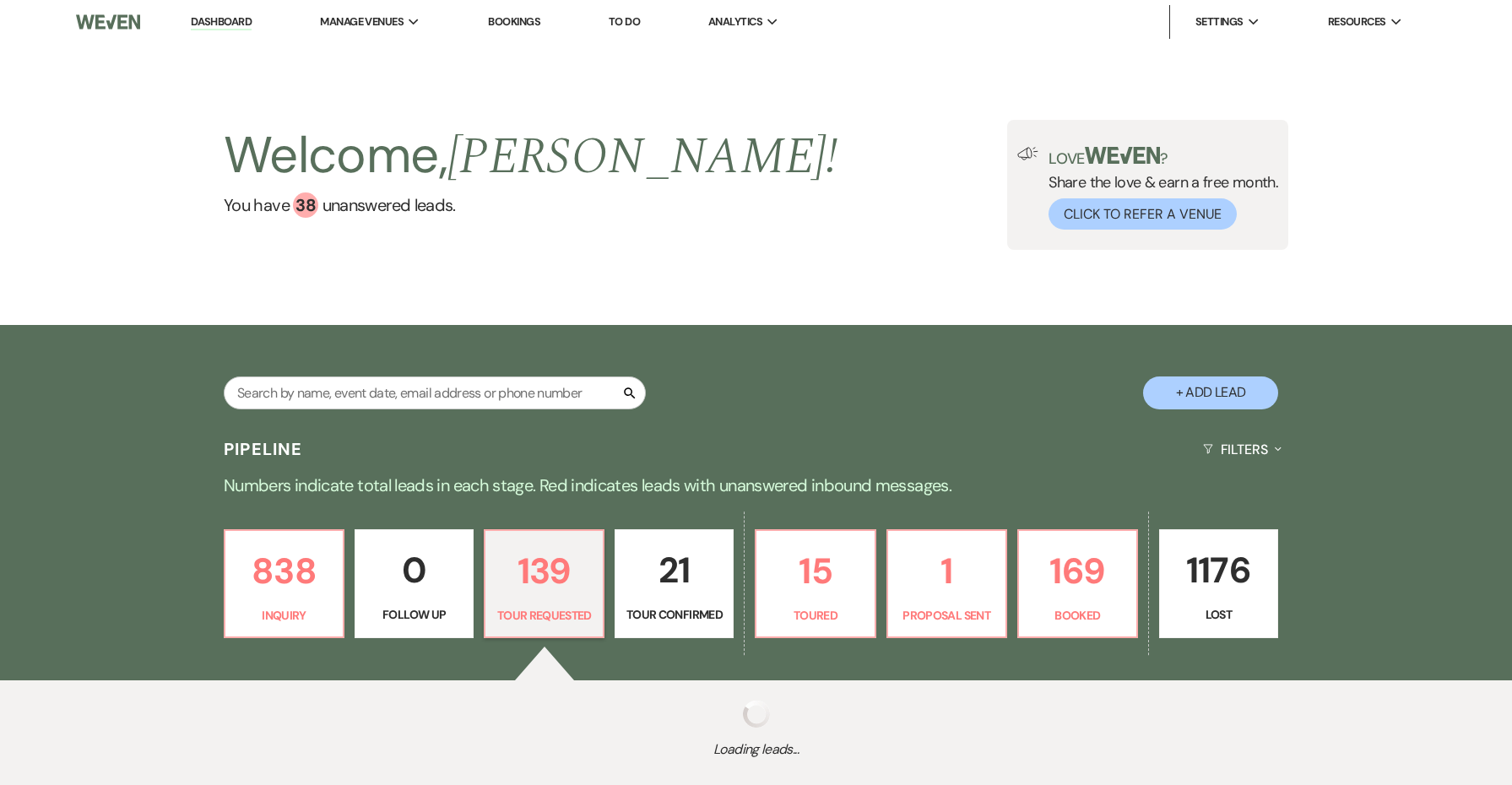
select select "2"
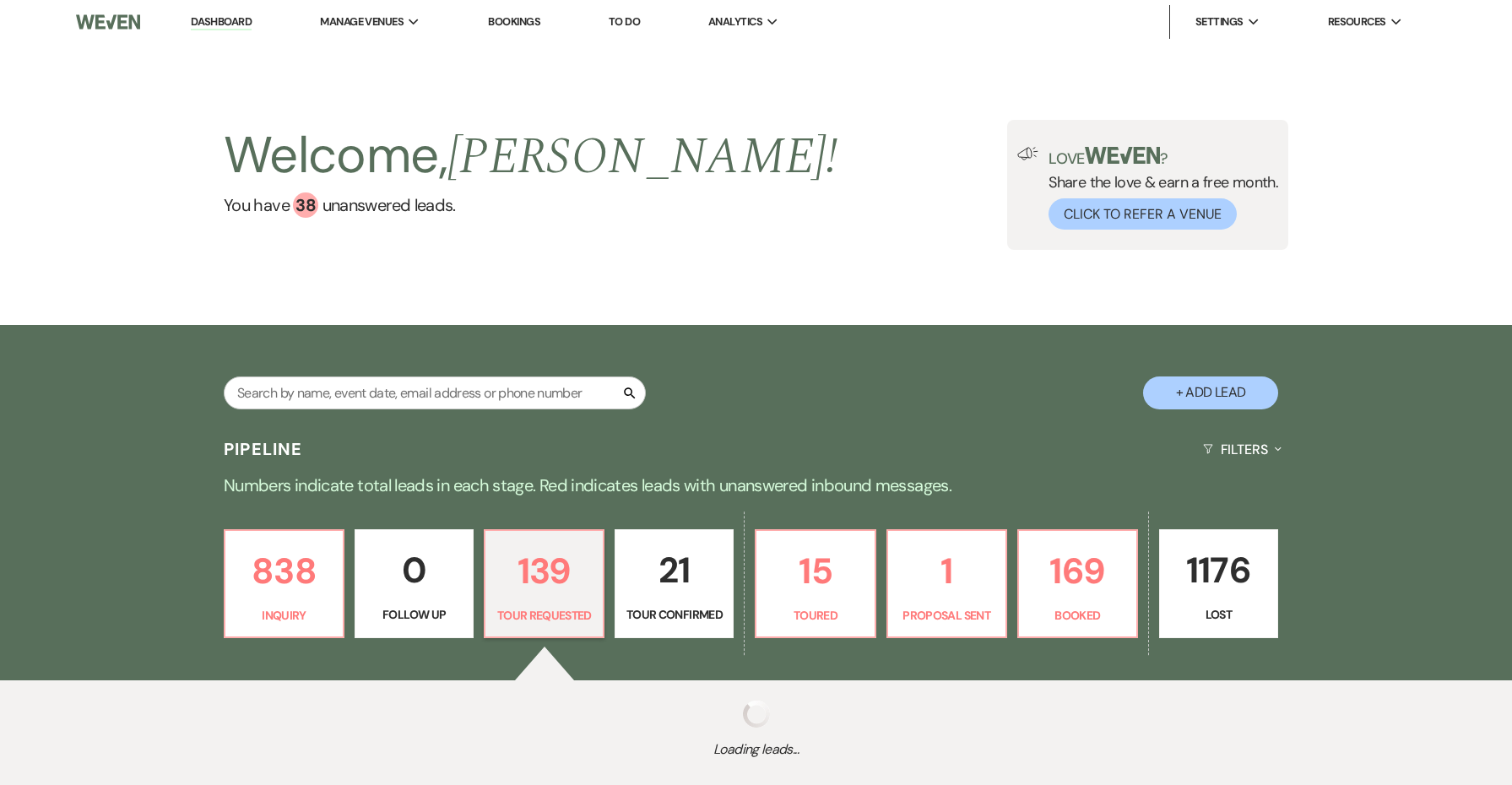
select select "2"
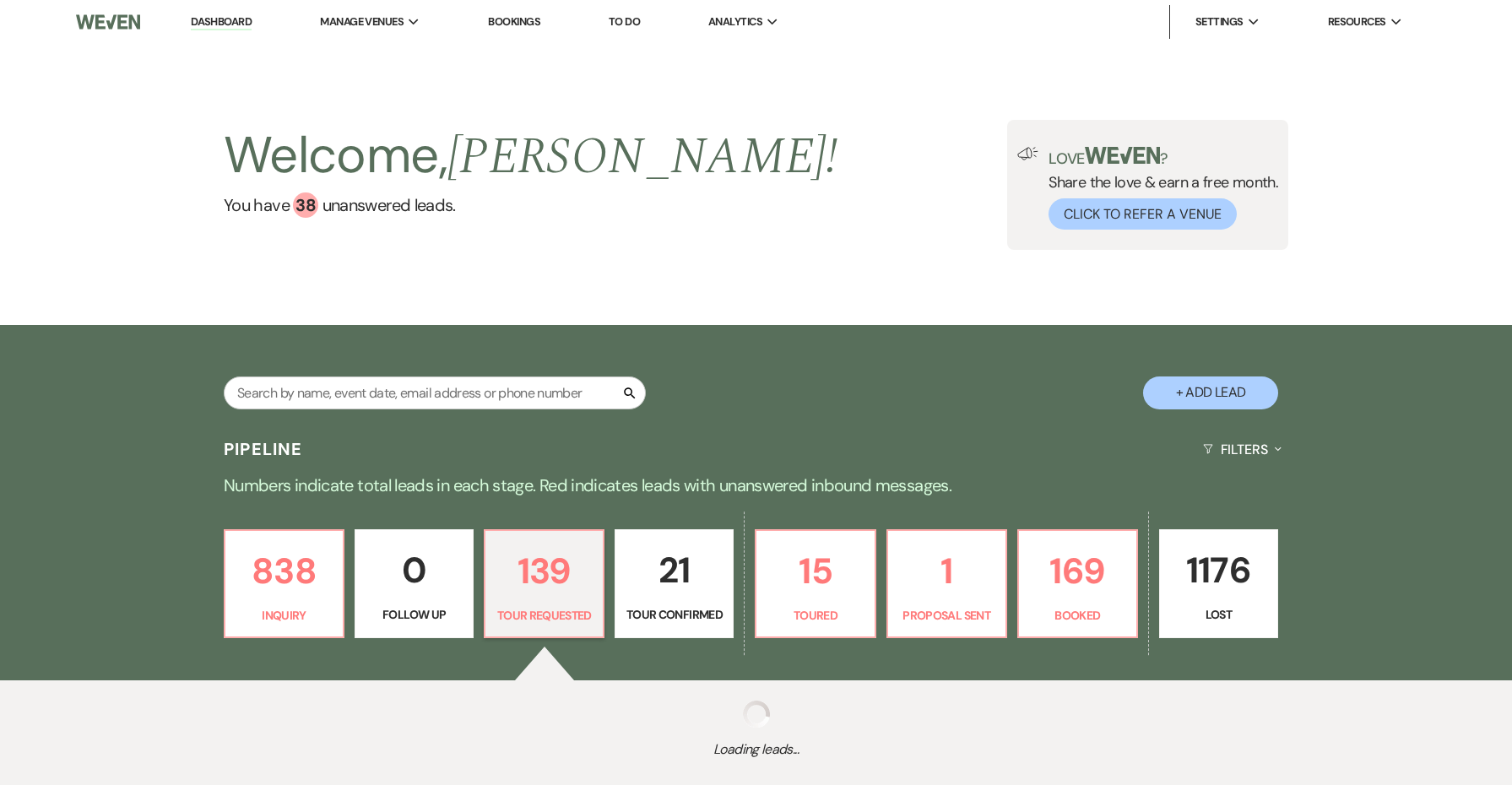
select select "2"
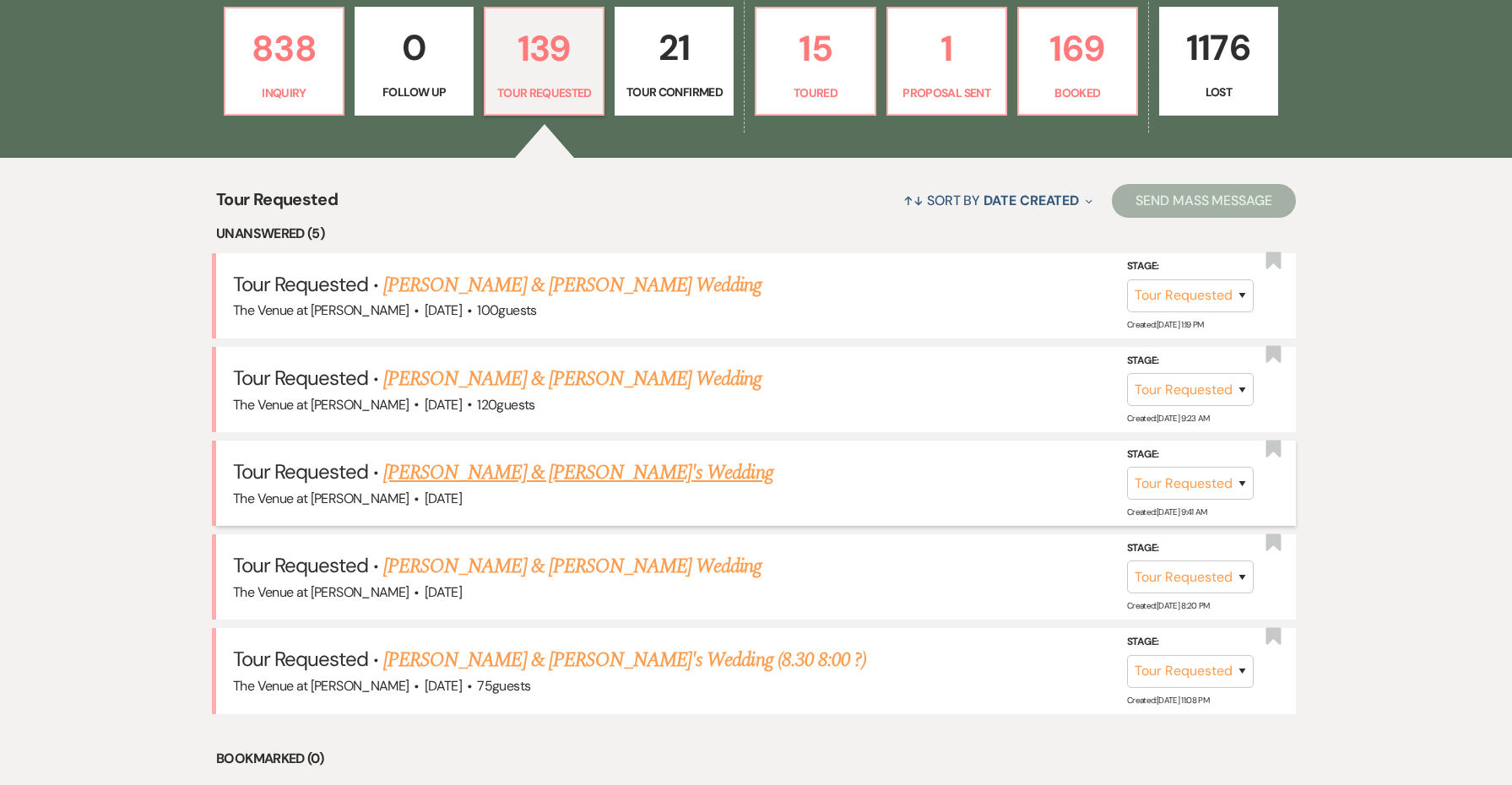
scroll to position [525, 0]
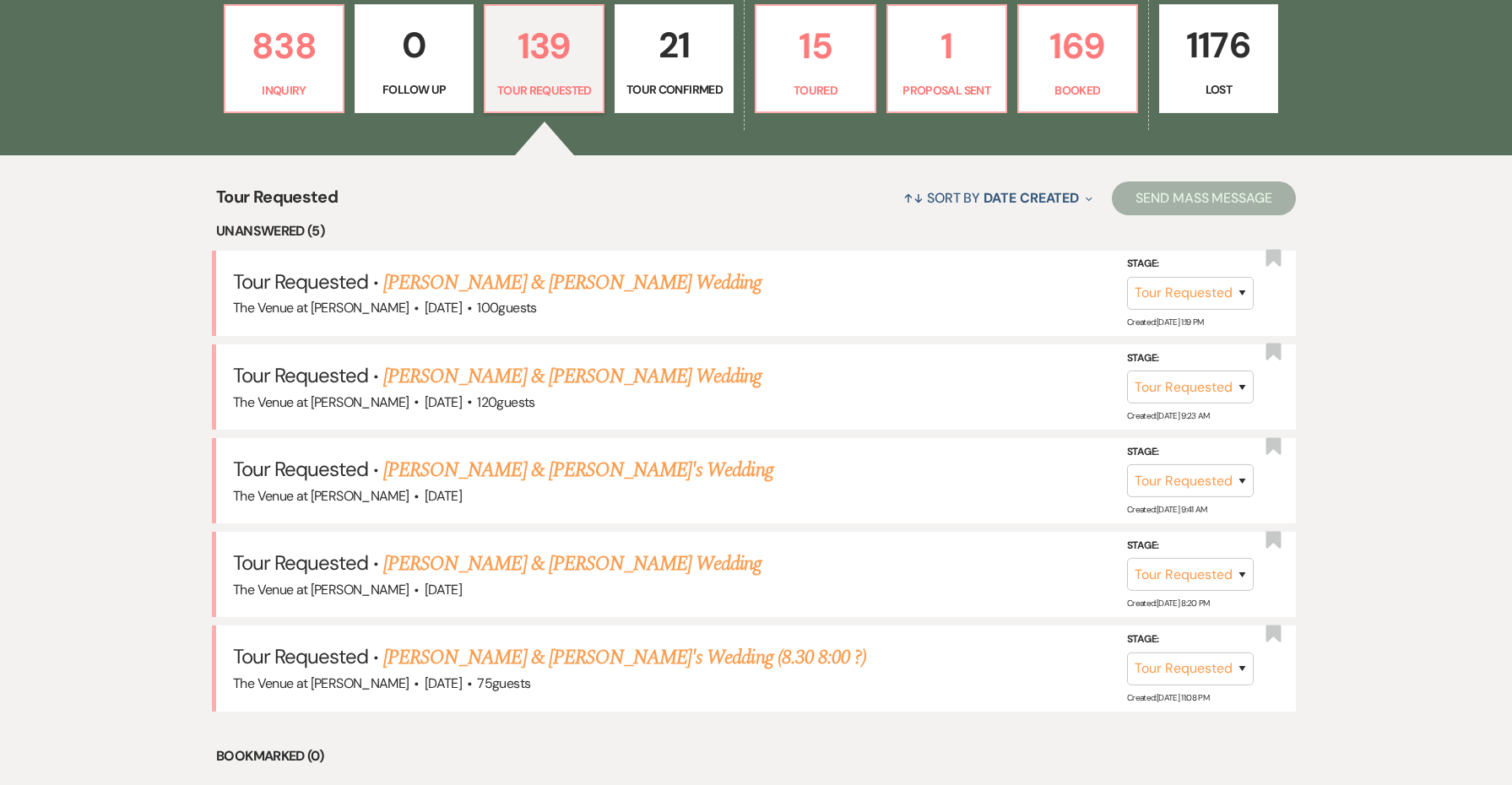
click at [689, 41] on p "21" at bounding box center [674, 44] width 97 height 56
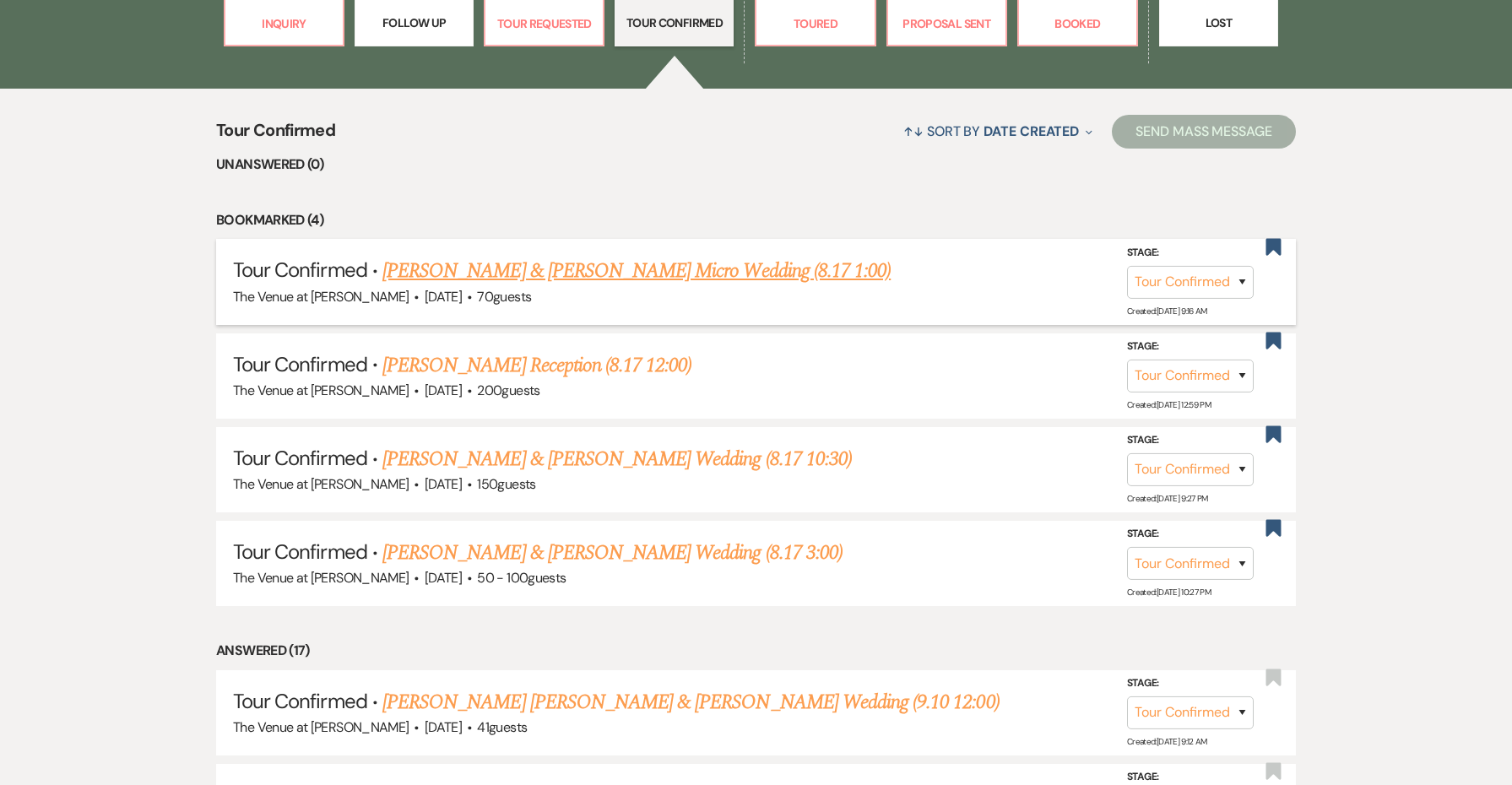
scroll to position [594, 0]
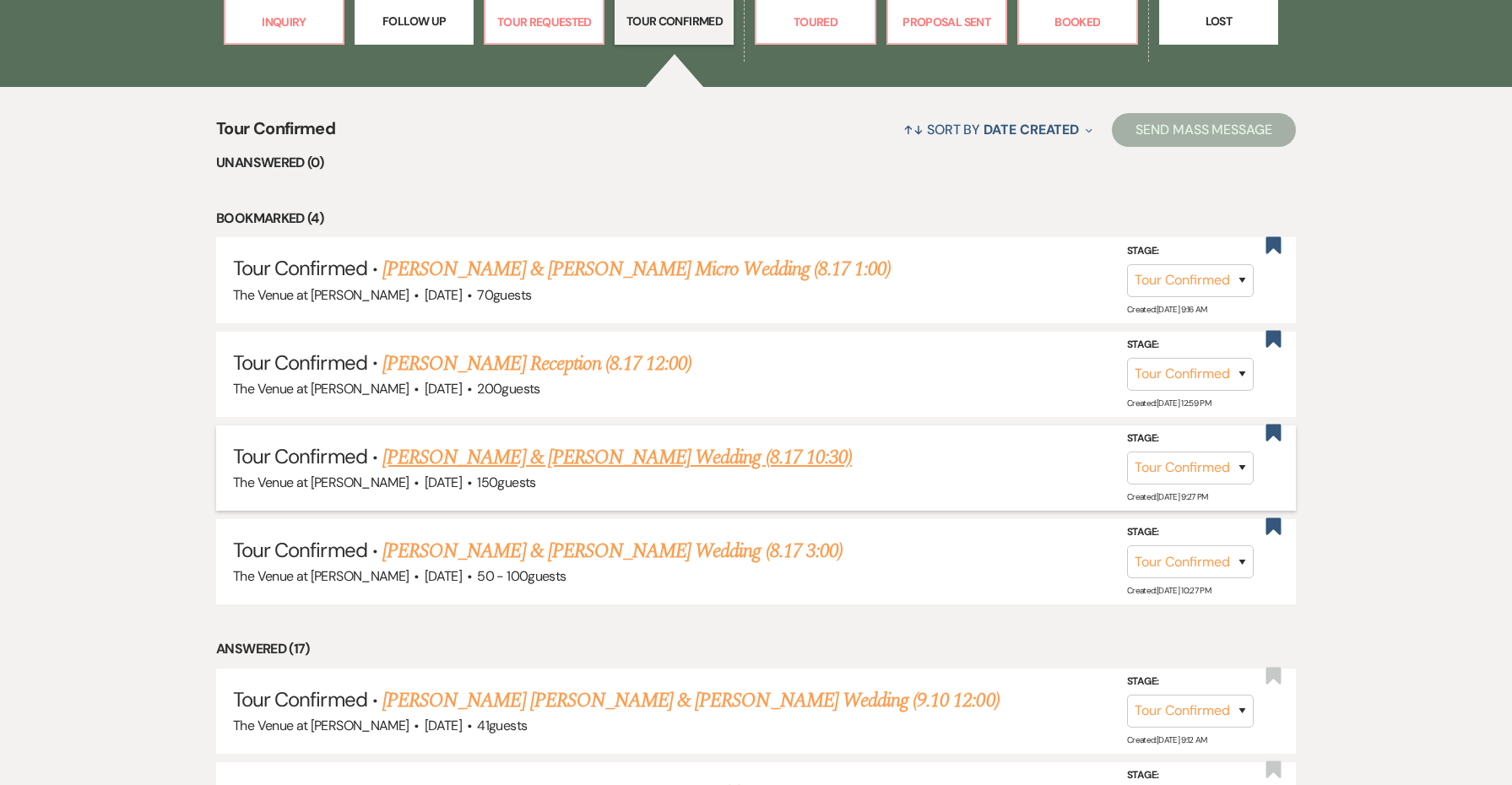
click at [584, 457] on link "[PERSON_NAME] & [PERSON_NAME] Wedding (8.17 10:30)" at bounding box center [617, 457] width 469 height 30
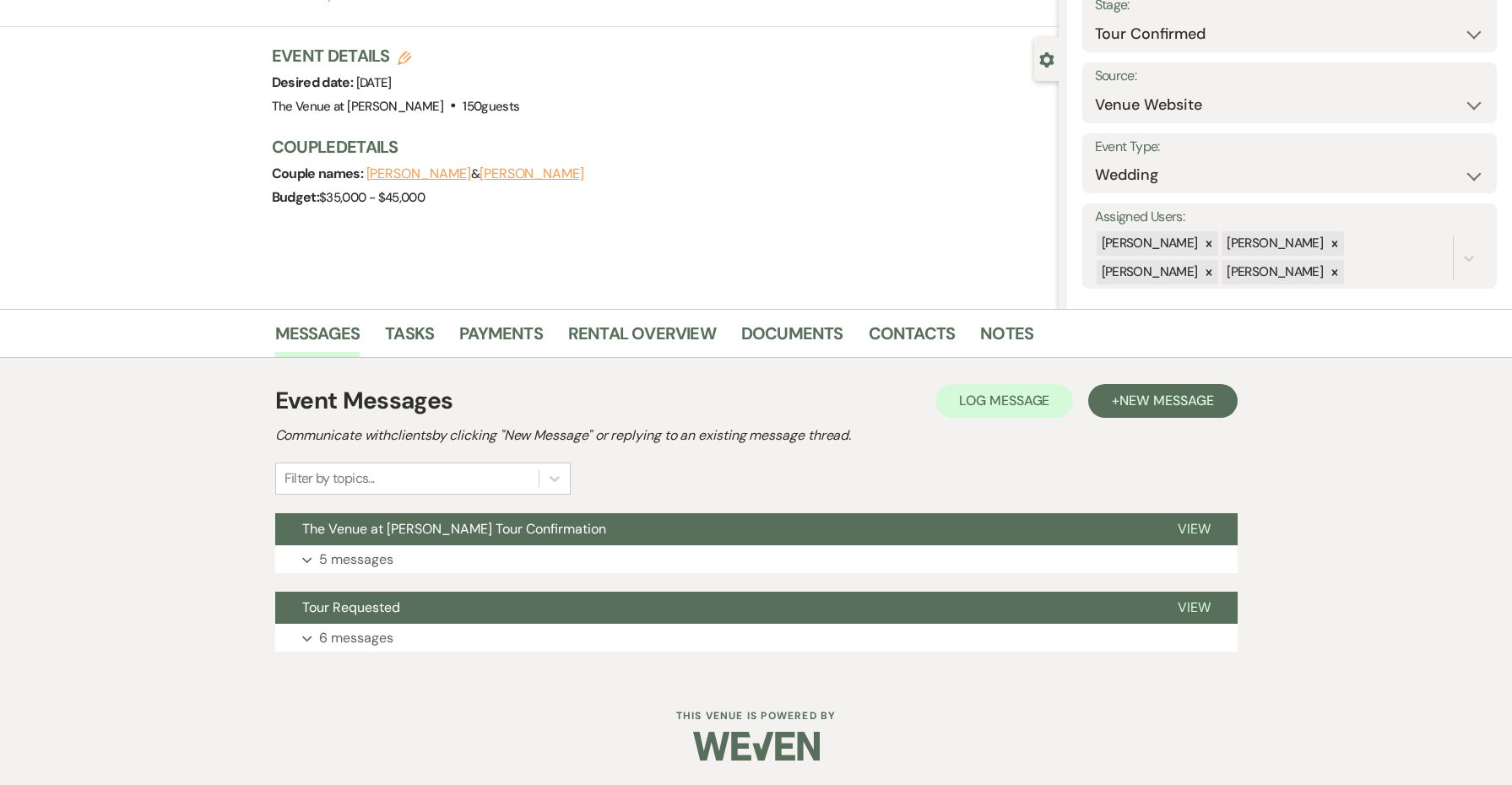
scroll to position [114, 0]
click at [526, 619] on button "Tour Requested" at bounding box center [713, 608] width 876 height 32
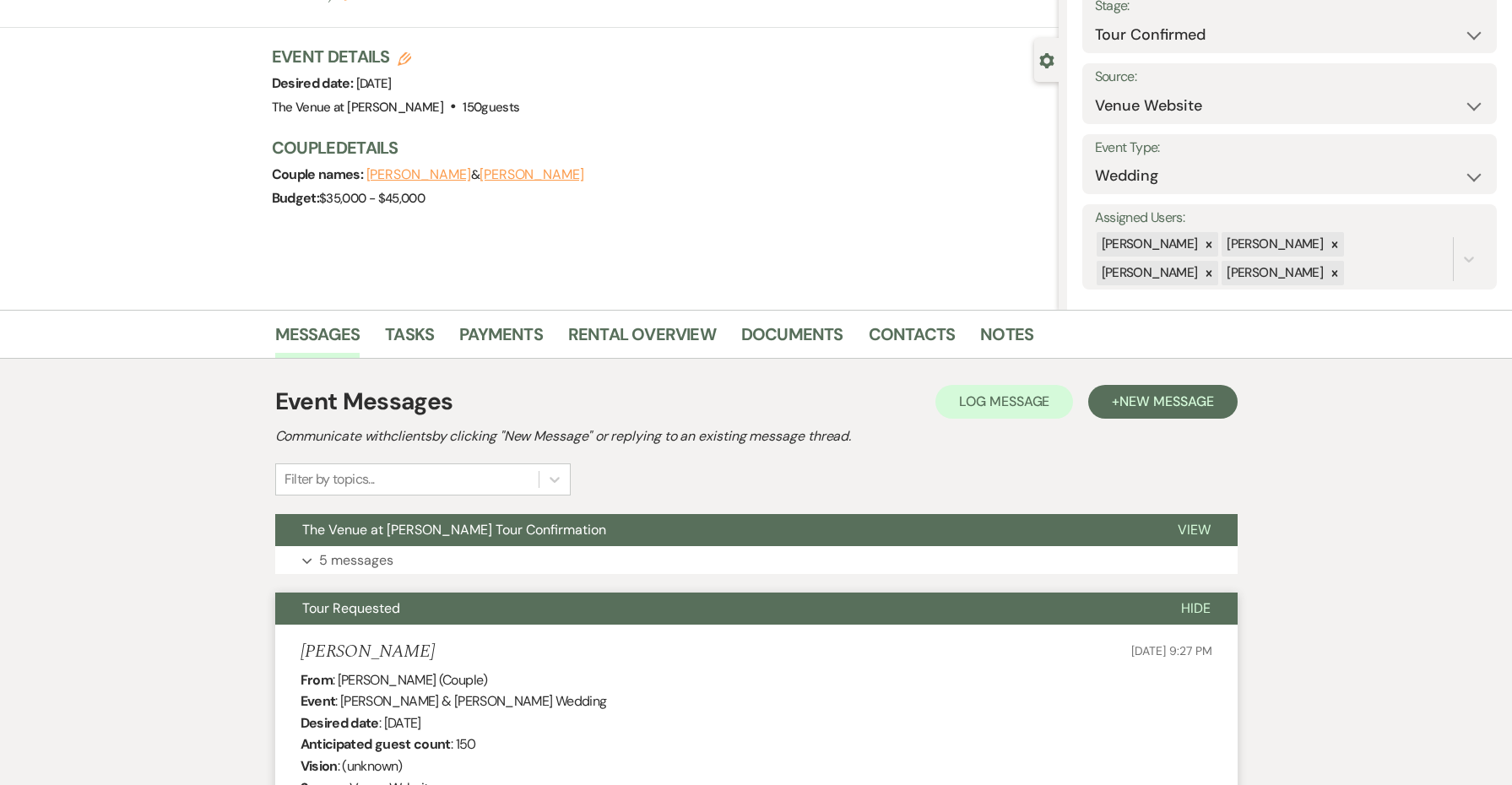
click at [526, 619] on button "Tour Requested" at bounding box center [714, 608] width 878 height 32
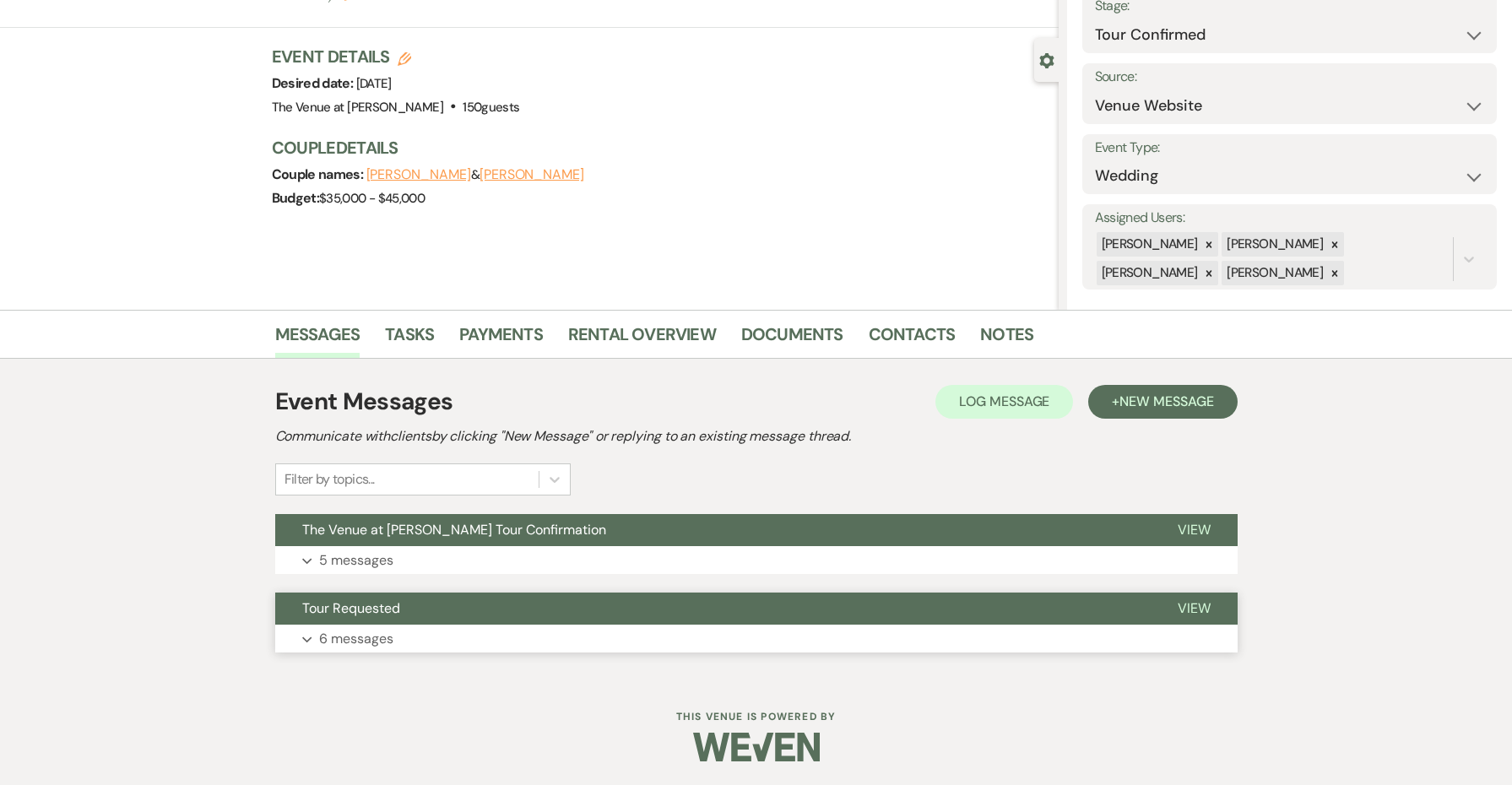
click at [526, 619] on button "Tour Requested" at bounding box center [713, 608] width 876 height 32
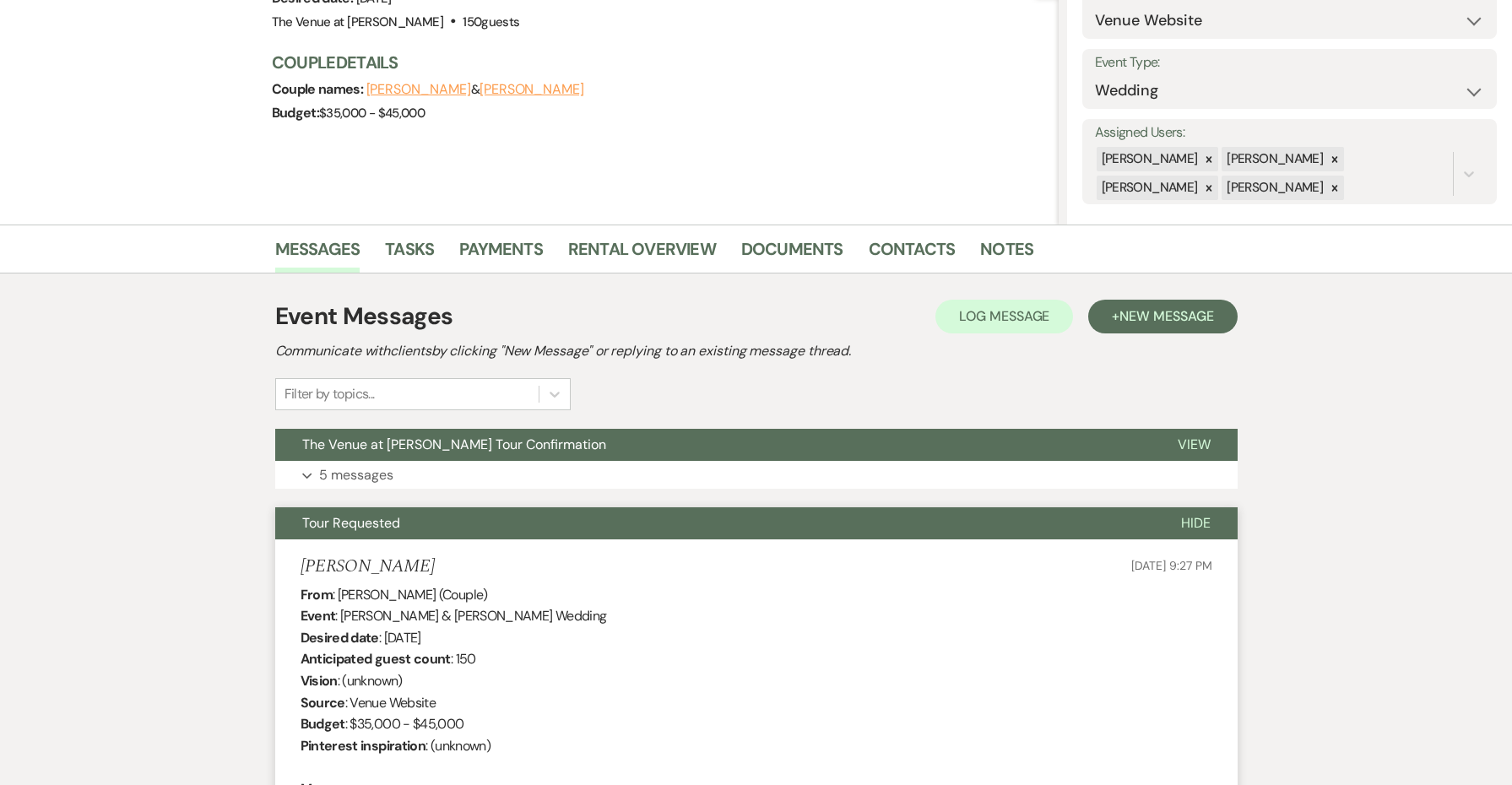
scroll to position [459, 0]
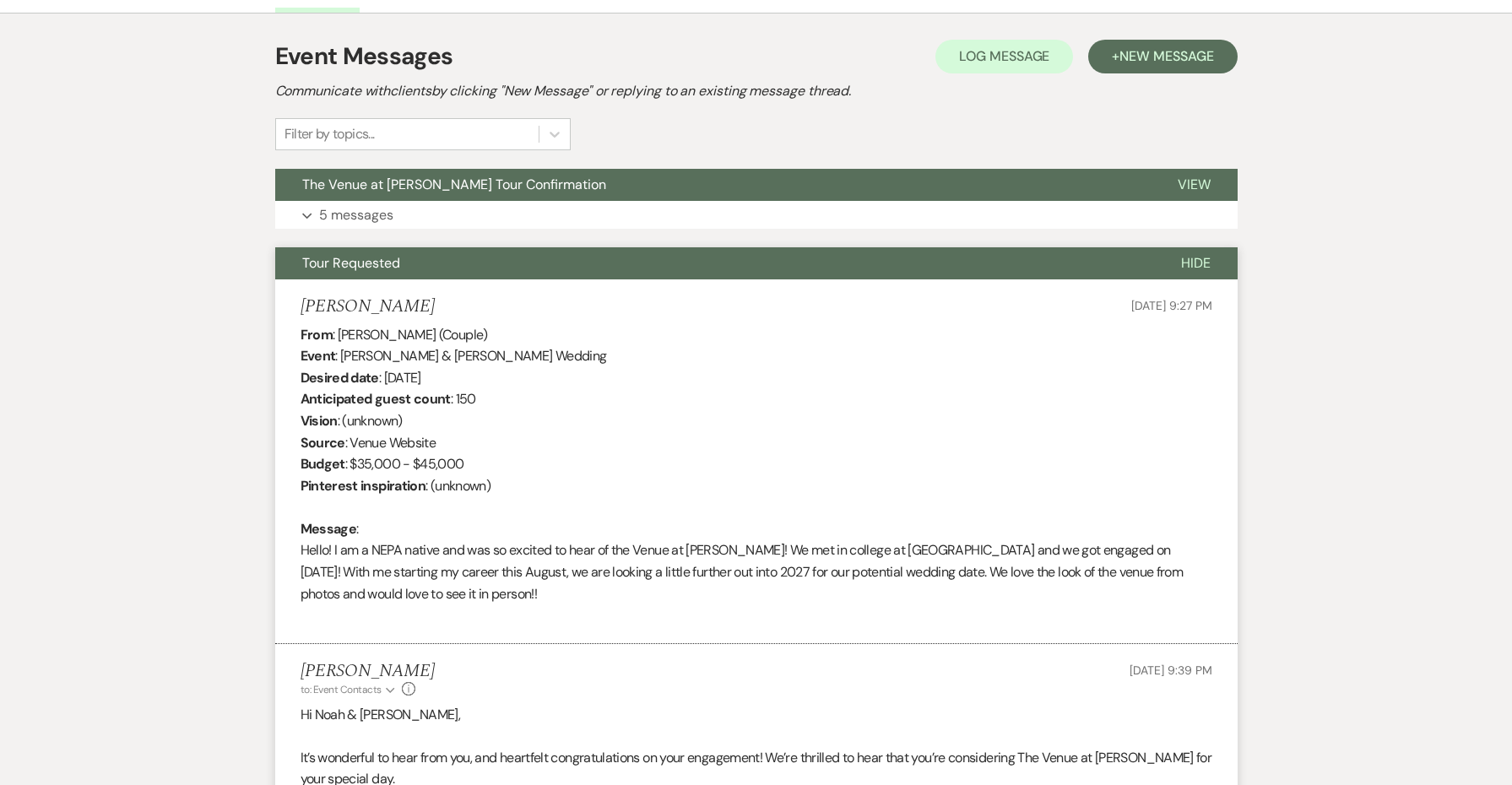
click at [771, 250] on button "Tour Requested" at bounding box center [714, 263] width 878 height 32
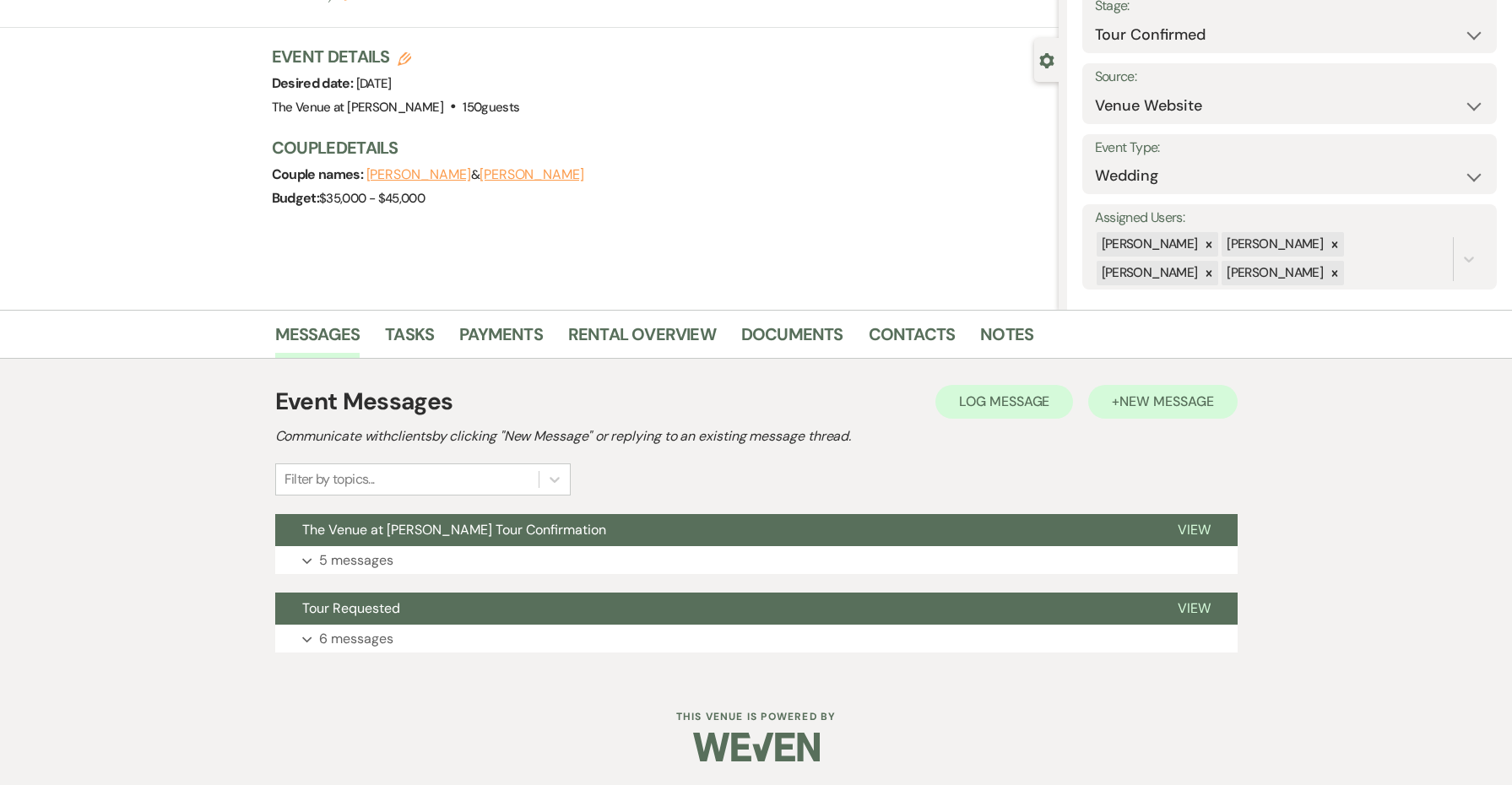
click at [1117, 395] on button "+ New Message" at bounding box center [1163, 401] width 149 height 34
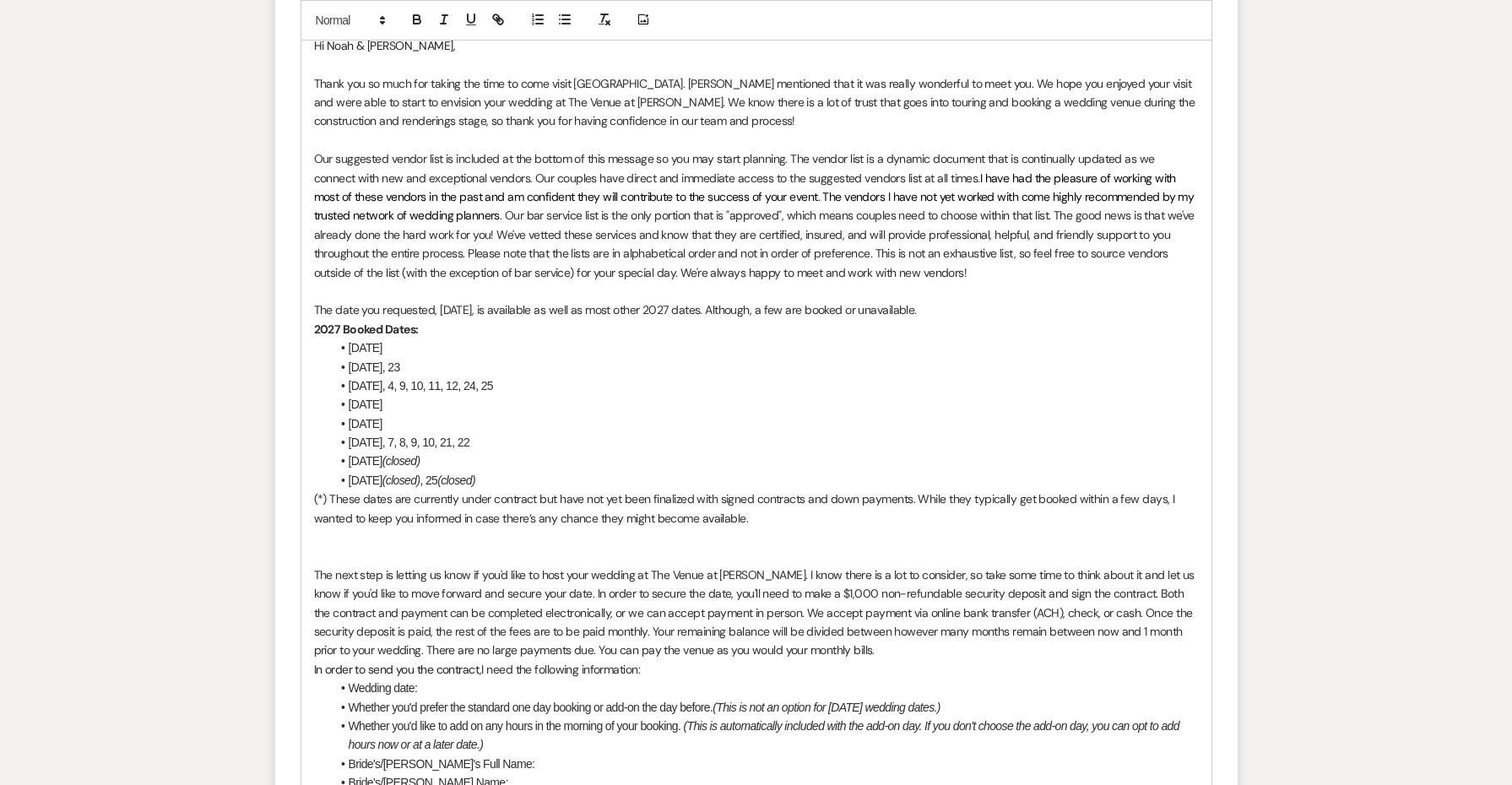
scroll to position [1069, 0]
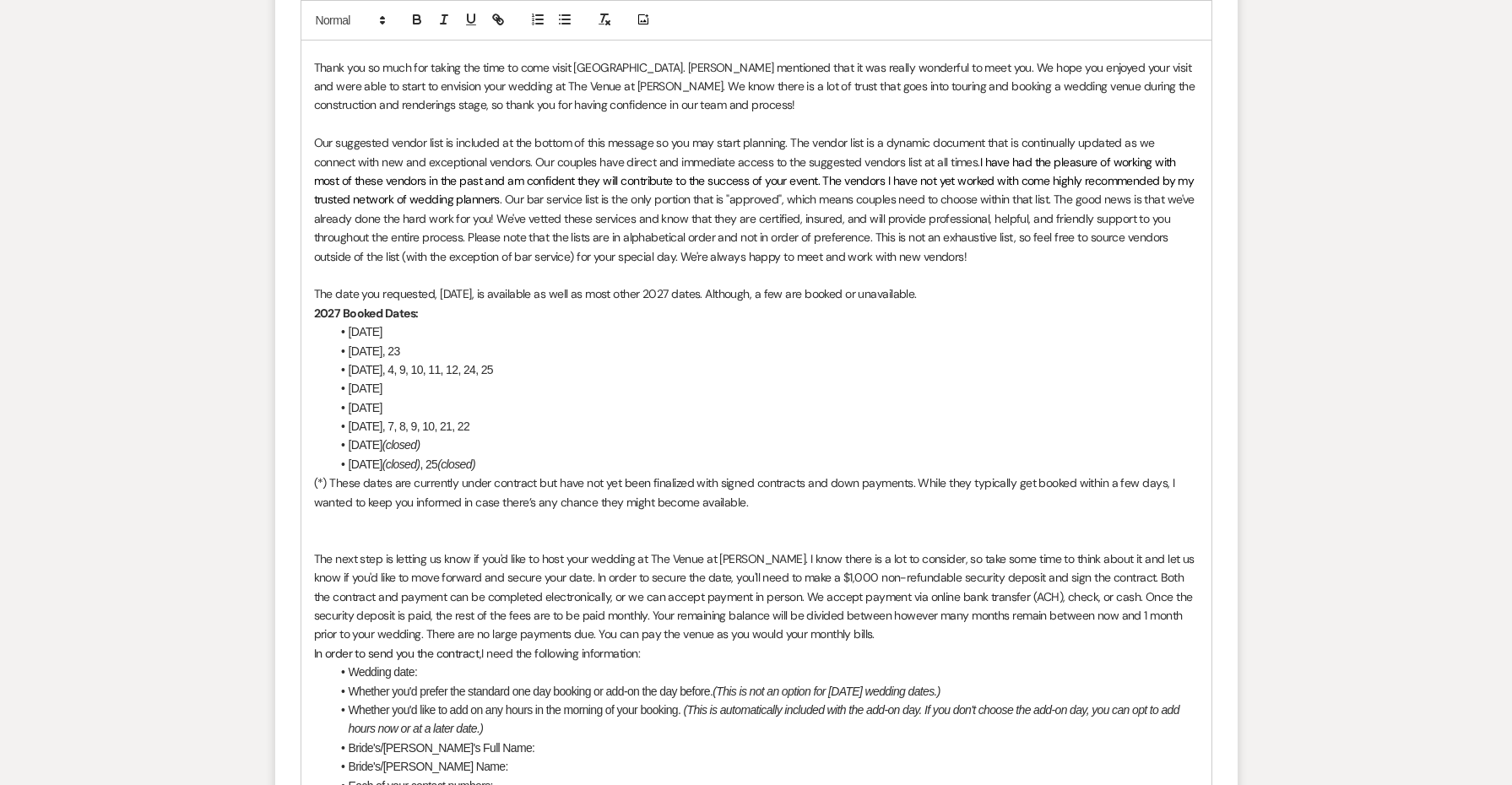
click at [749, 530] on p at bounding box center [756, 539] width 885 height 18
click at [602, 530] on p "[PERSON_NAME] mentioned that she didn't discuss the [DATE], price increase with…" at bounding box center [756, 539] width 885 height 18
click at [753, 530] on p "[PERSON_NAME] mentioned that she didn't discuss the [DATE] price increase with …" at bounding box center [756, 539] width 885 height 18
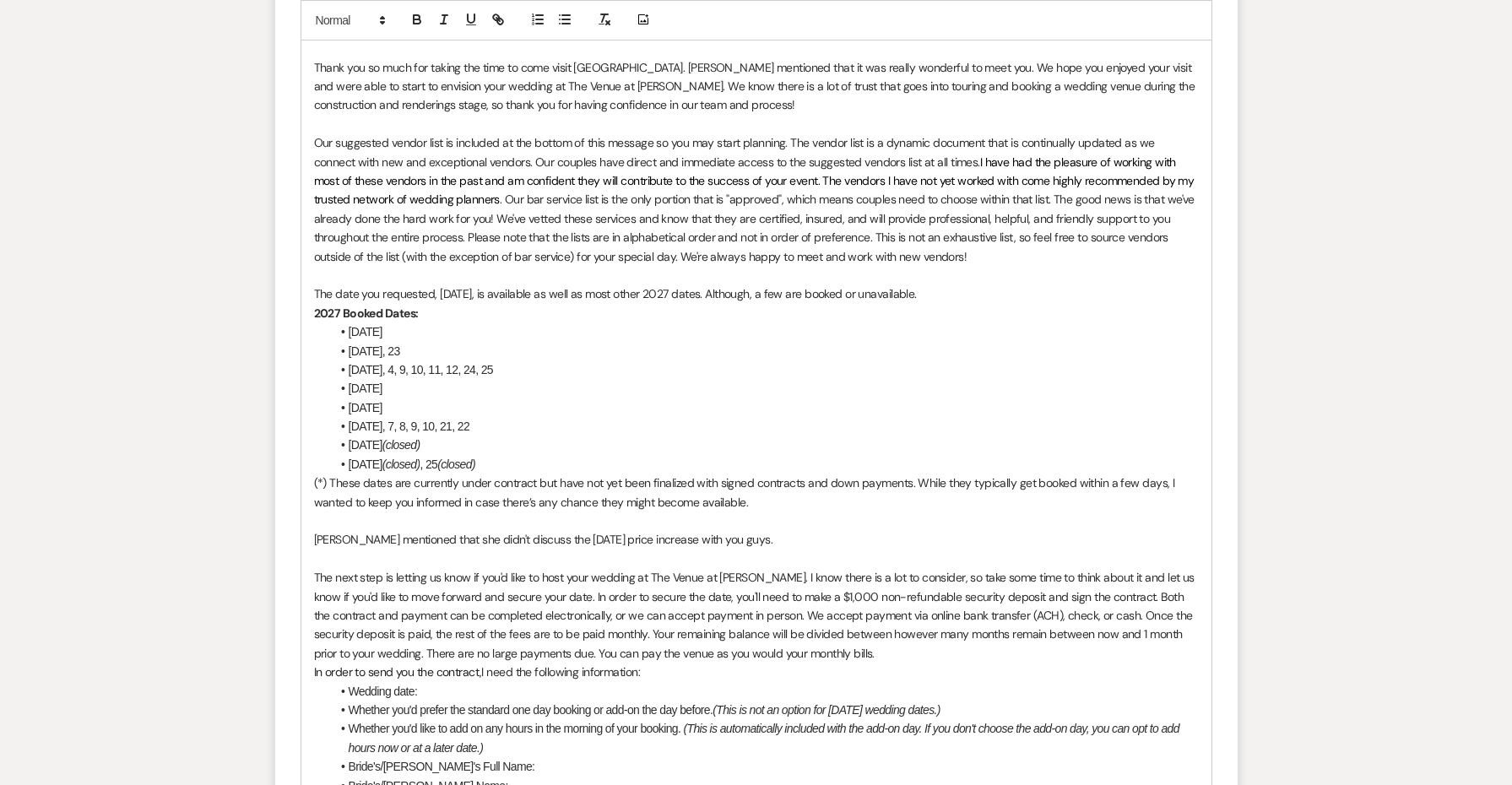
click at [787, 530] on p "[PERSON_NAME] mentioned that she didn't discuss the [DATE] price increase with …" at bounding box center [756, 539] width 885 height 18
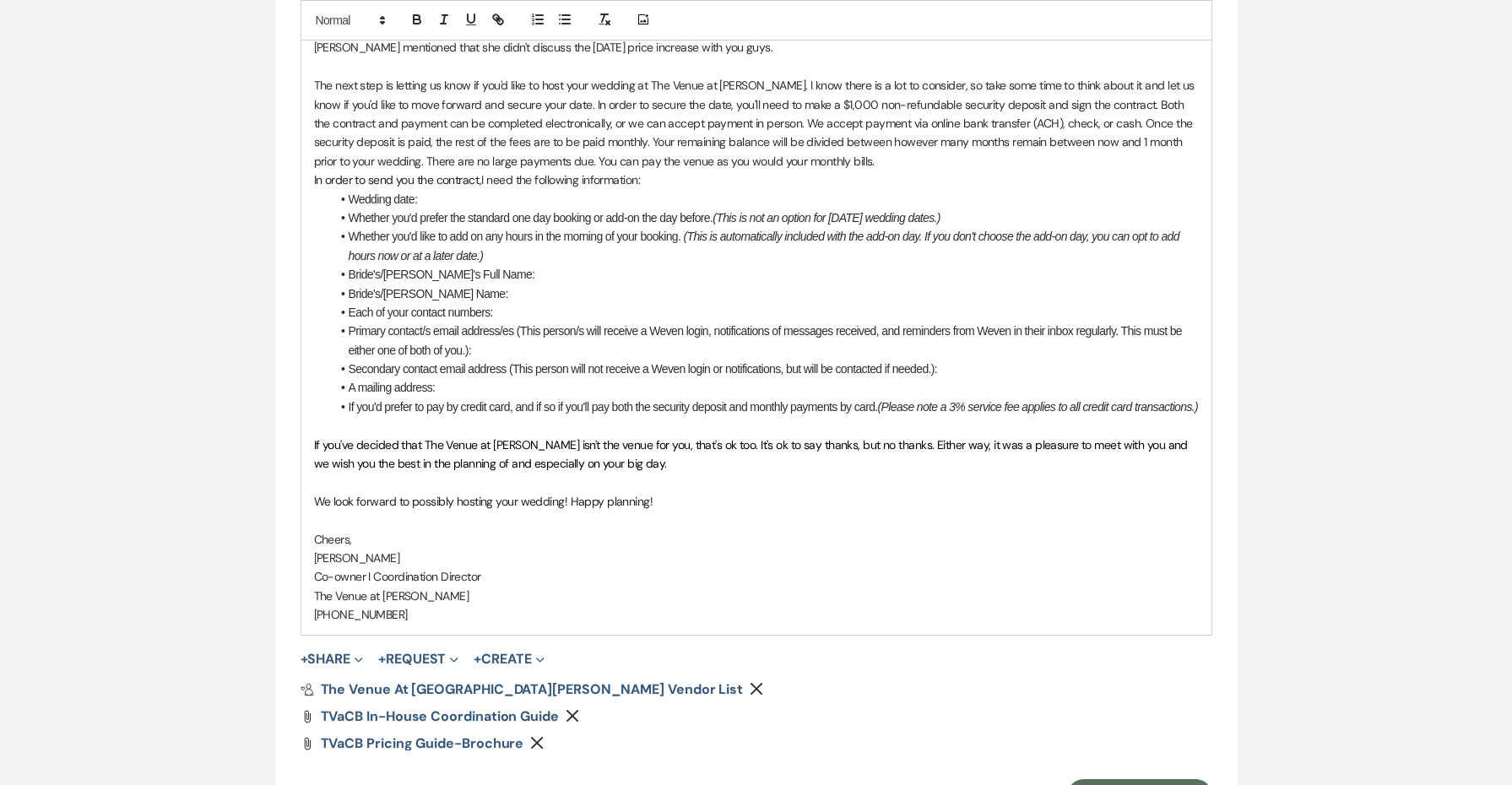
scroll to position [1898, 0]
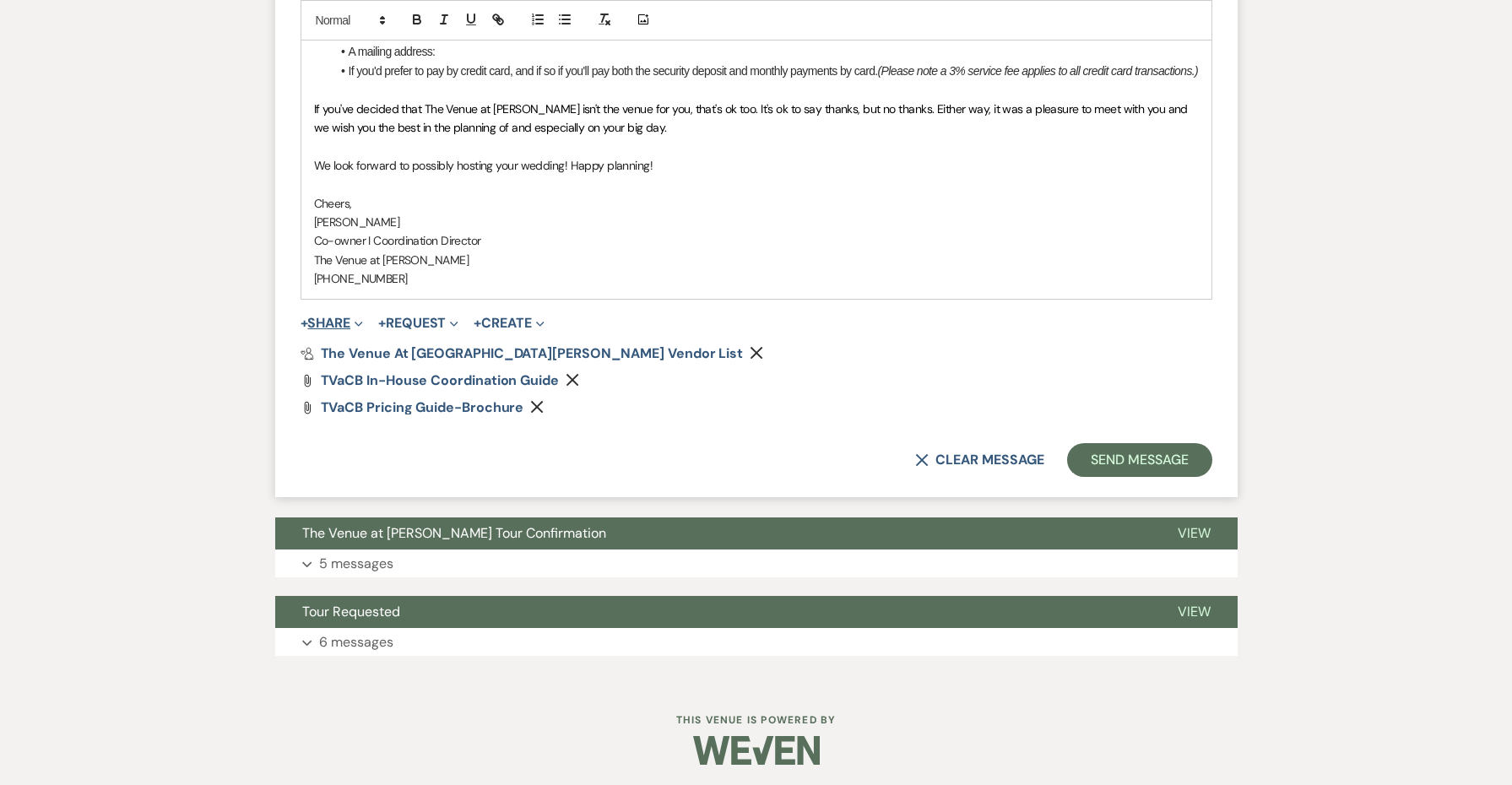
click at [317, 317] on button "+ Share Expand" at bounding box center [332, 323] width 63 height 14
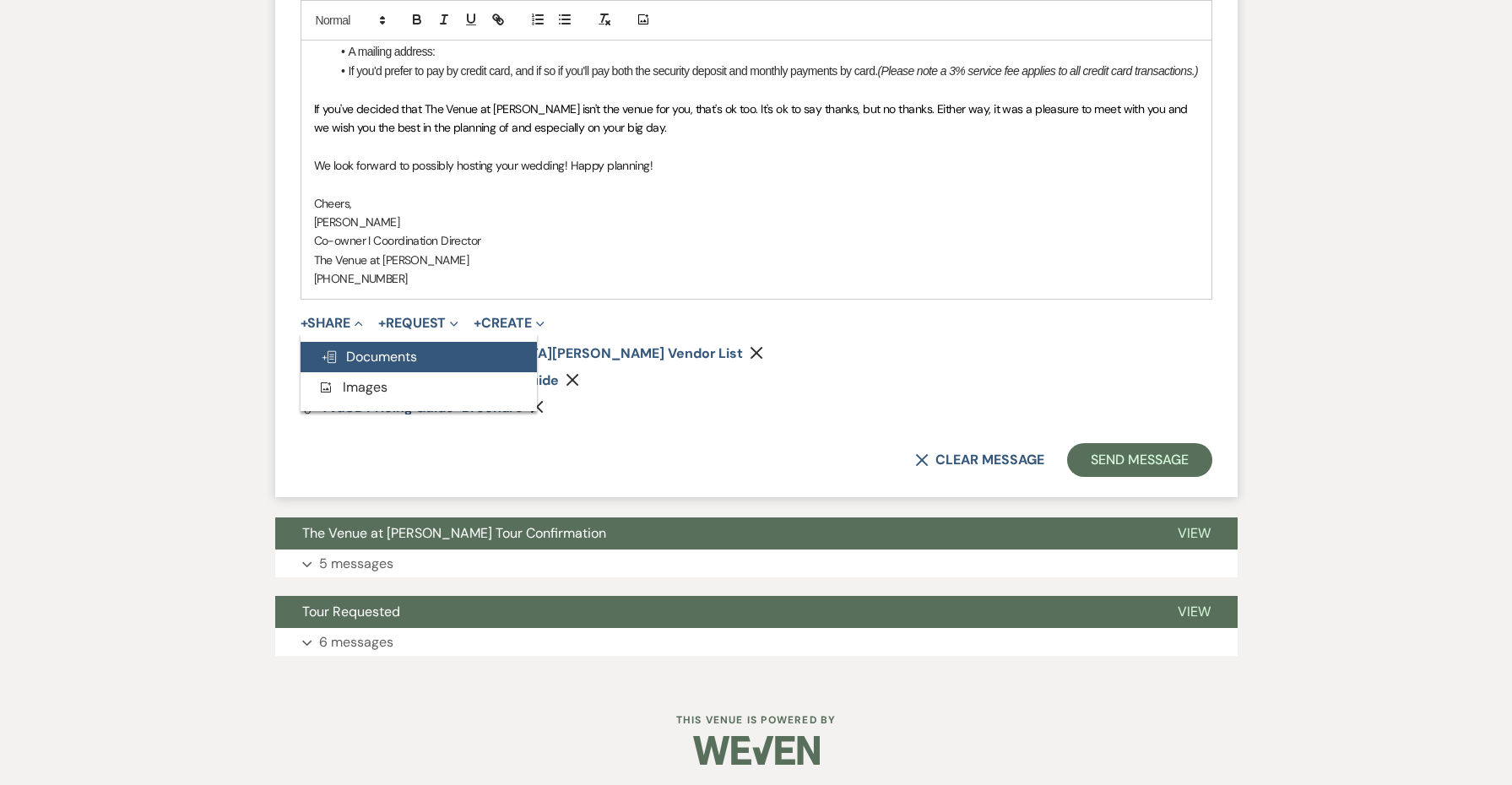
click at [347, 355] on span "Doc Upload Documents" at bounding box center [369, 356] width 97 height 17
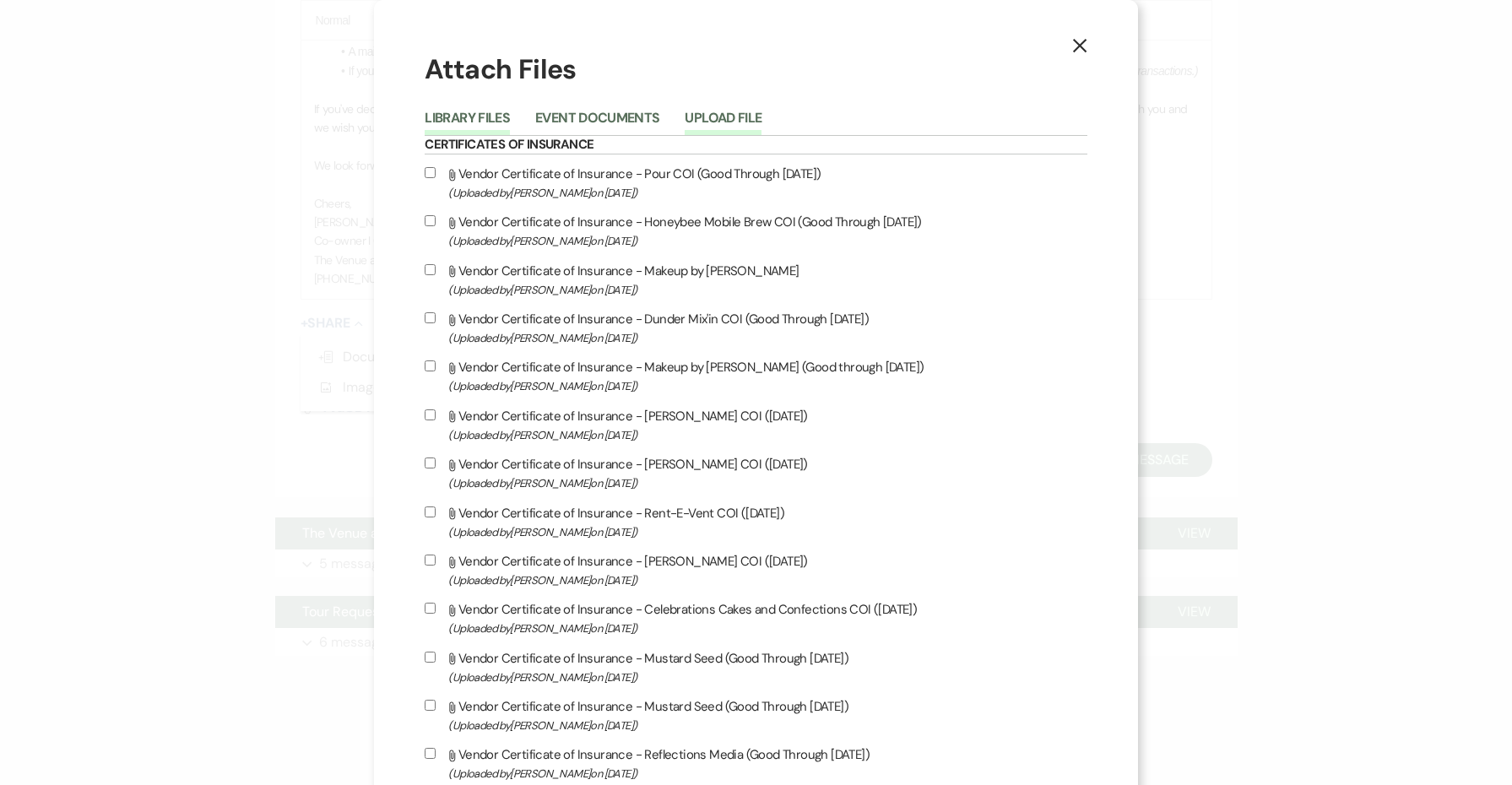
click at [745, 118] on button "Upload File" at bounding box center [723, 123] width 77 height 24
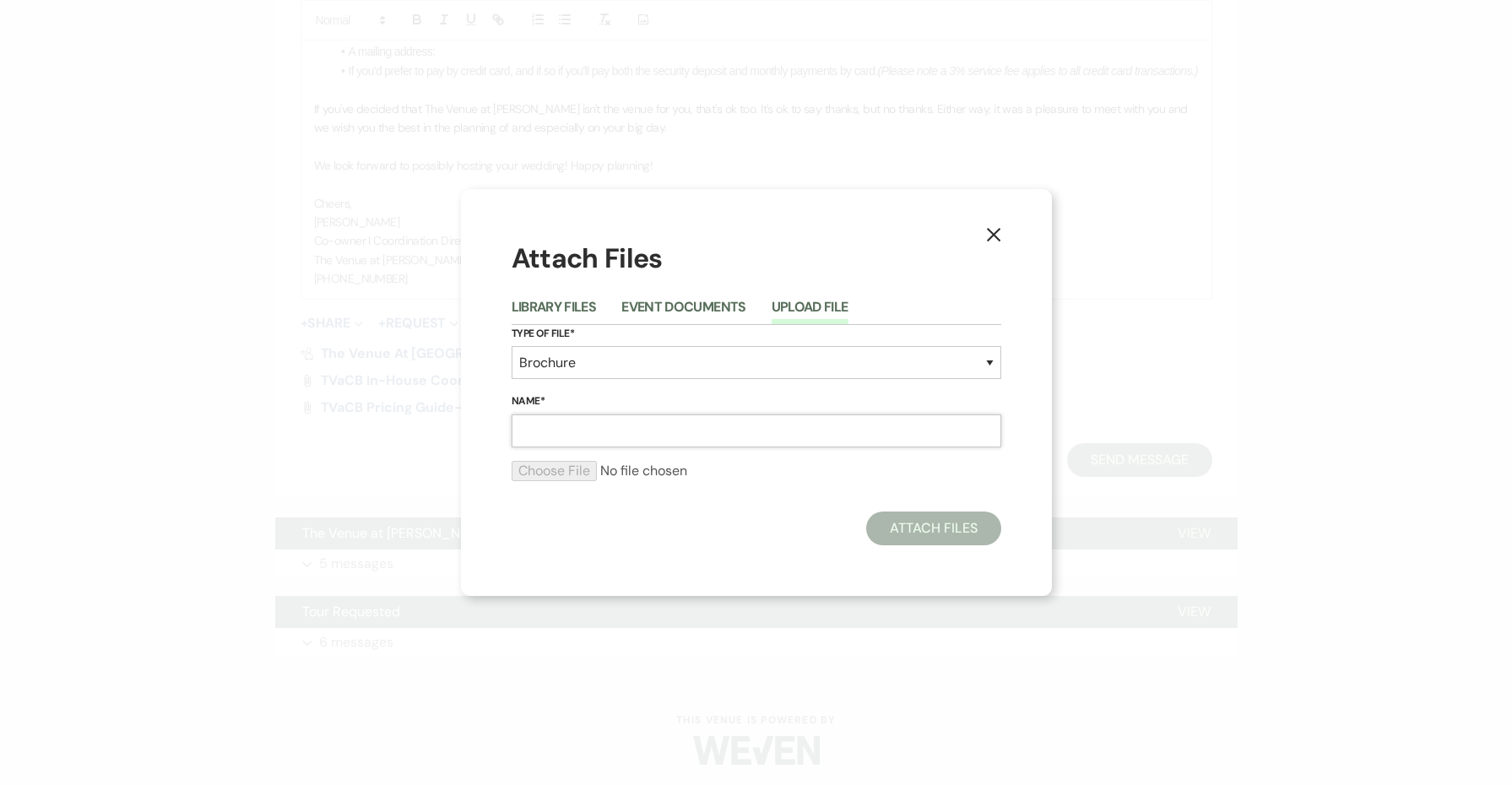
click at [615, 425] on input "Name*" at bounding box center [756, 432] width 489 height 33
click at [700, 432] on input "[PERSON_NAME] Pricing Update [DATE]" at bounding box center [756, 432] width 489 height 33
click at [830, 478] on input "file" at bounding box center [756, 471] width 489 height 20
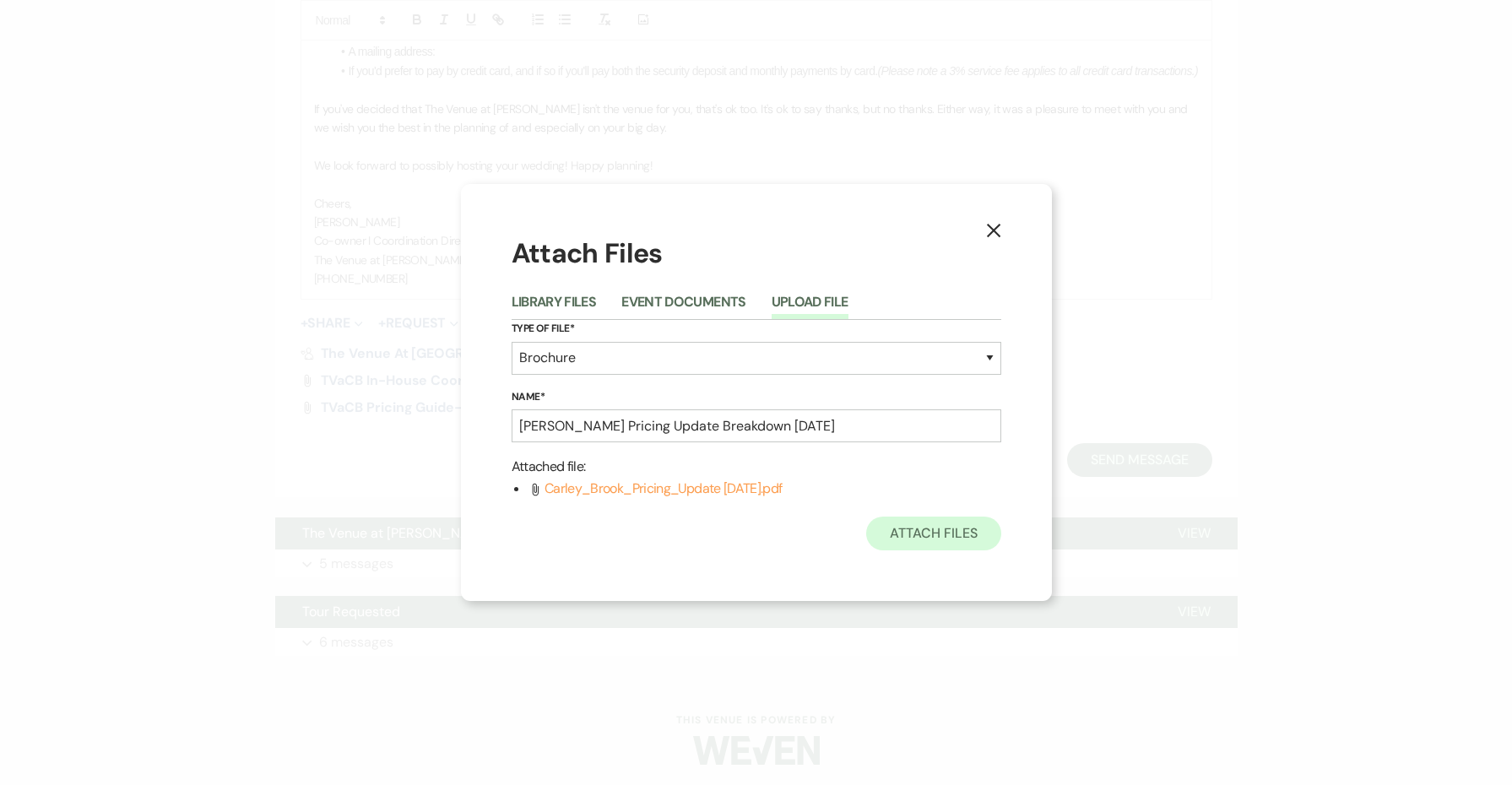
click at [928, 525] on button "Attach Files" at bounding box center [934, 534] width 134 height 34
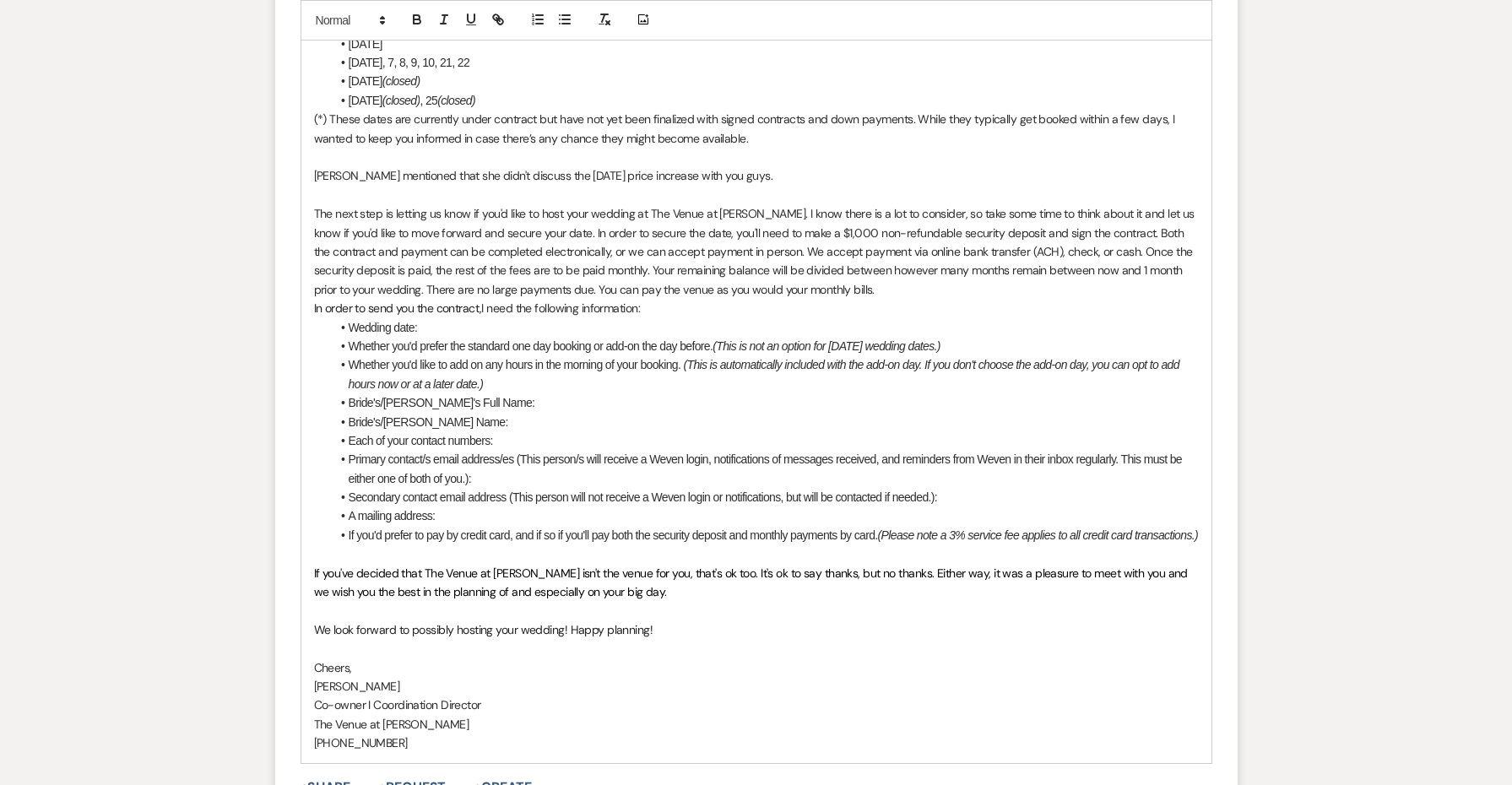
scroll to position [1431, 0]
click at [769, 169] on p "[PERSON_NAME] mentioned that she didn't discuss the [DATE] price increase with …" at bounding box center [756, 179] width 885 height 18
click at [863, 154] on p at bounding box center [756, 159] width 885 height 18
drag, startPoint x: 876, startPoint y: 175, endPoint x: 754, endPoint y: 164, distance: 122.5
click at [754, 164] on div "Hi [PERSON_NAME] & [PERSON_NAME], Thank you so much for taking the time to come…" at bounding box center [756, 207] width 910 height 1117
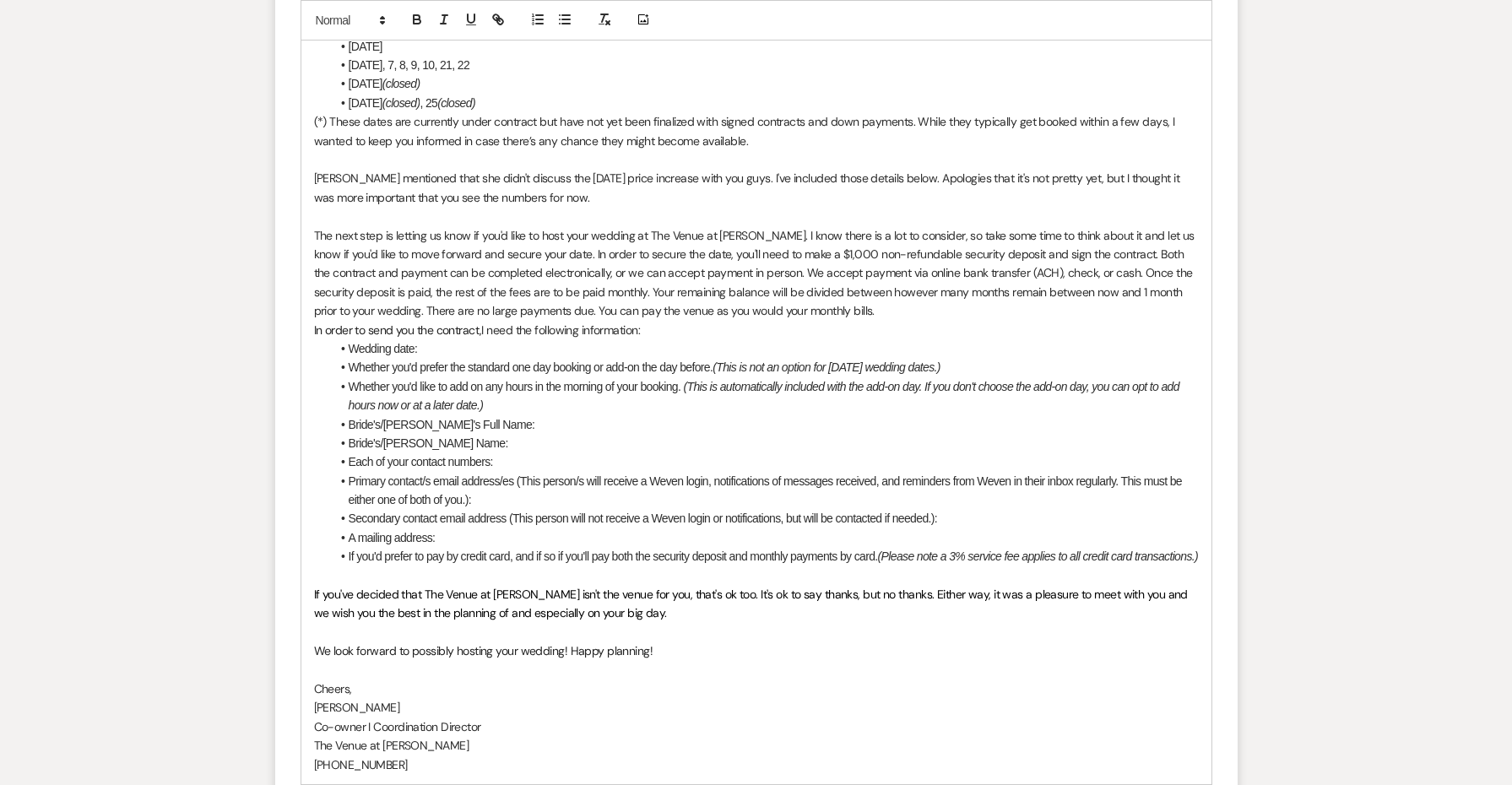
click at [721, 181] on p "[PERSON_NAME] mentioned that she didn't discuss the [DATE] price increase with …" at bounding box center [756, 188] width 885 height 38
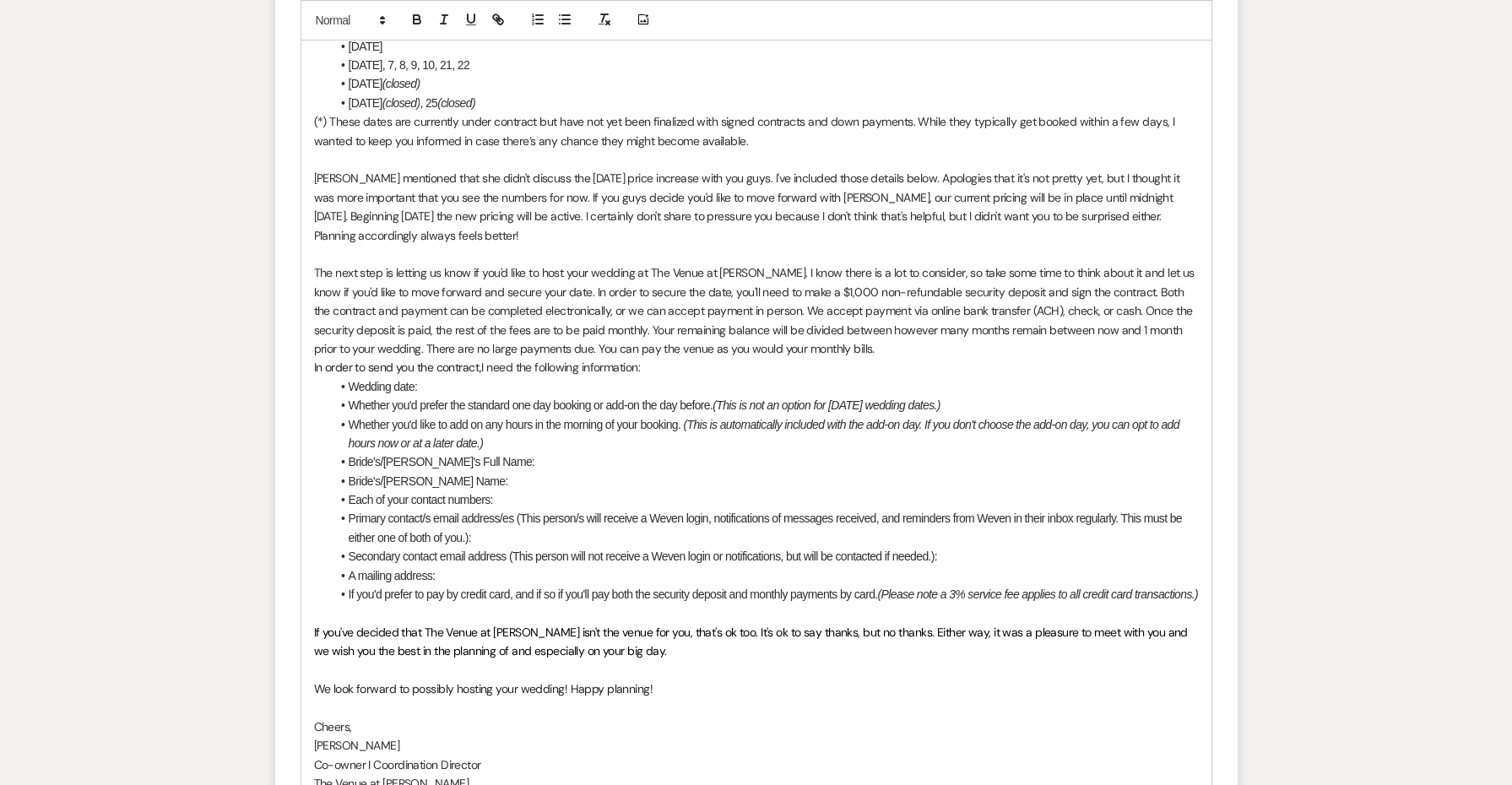
drag, startPoint x: 517, startPoint y: 226, endPoint x: 312, endPoint y: 167, distance: 213.3
click at [312, 167] on div "Hi [PERSON_NAME] & [PERSON_NAME], Thank you so much for taking the time to come…" at bounding box center [756, 236] width 910 height 1174
copy p "[PERSON_NAME] mentioned that she didn't discuss the [DATE] price increase with …"
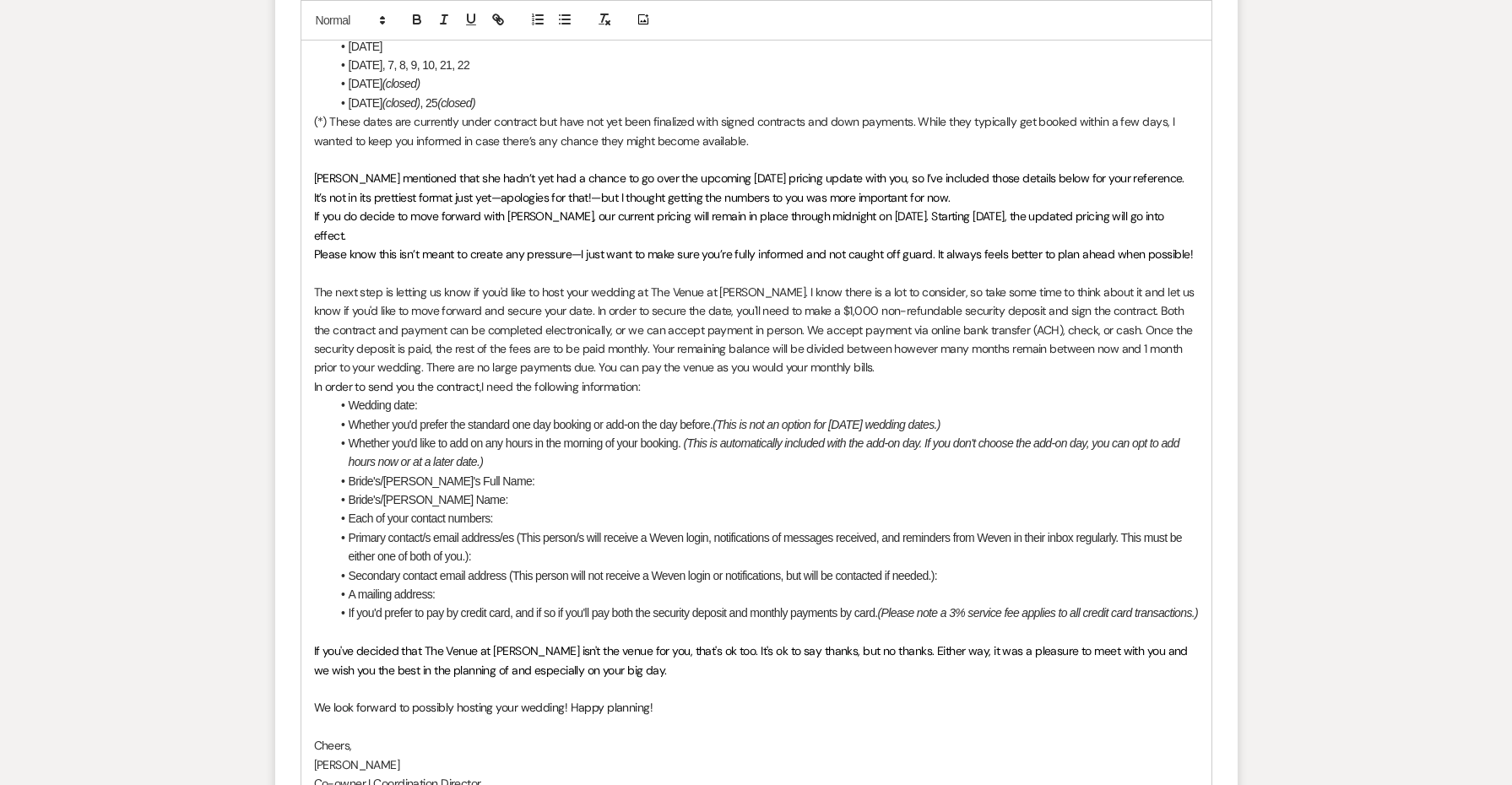
click at [311, 239] on div "Hi [PERSON_NAME] & [PERSON_NAME], Thank you so much for taking the time to come…" at bounding box center [756, 245] width 910 height 1193
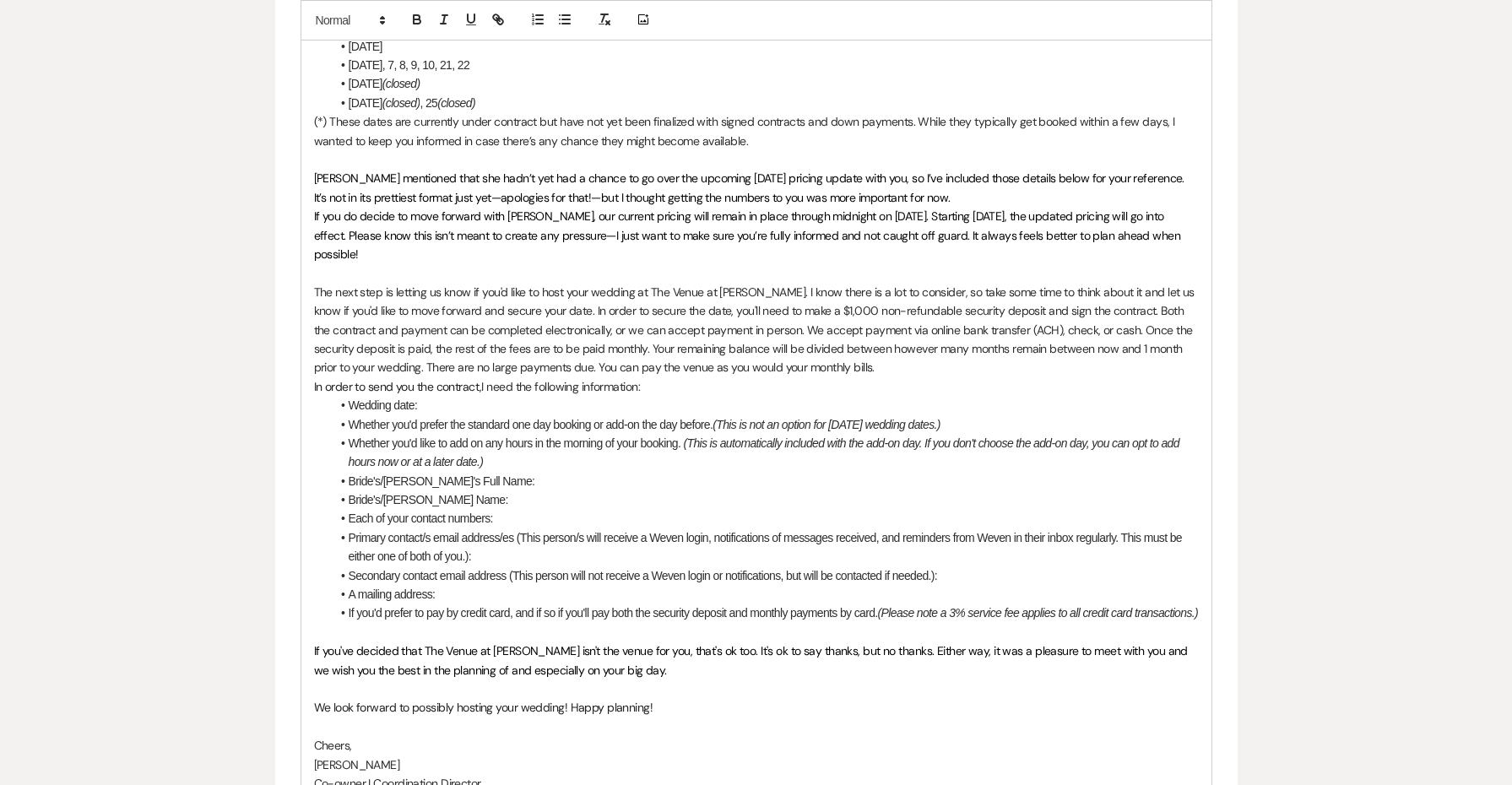
drag, startPoint x: 438, startPoint y: 242, endPoint x: 221, endPoint y: 171, distance: 228.3
click at [221, 171] on div "Messages Tasks Payments Rental Overview Documents Contacts Notes Event Messages…" at bounding box center [756, 122] width 1512 height 2258
click at [609, 14] on icon "button" at bounding box center [604, 19] width 16 height 16
click at [567, 216] on p "If you do decide to move forward with [PERSON_NAME], our current pricing will r…" at bounding box center [756, 235] width 885 height 56
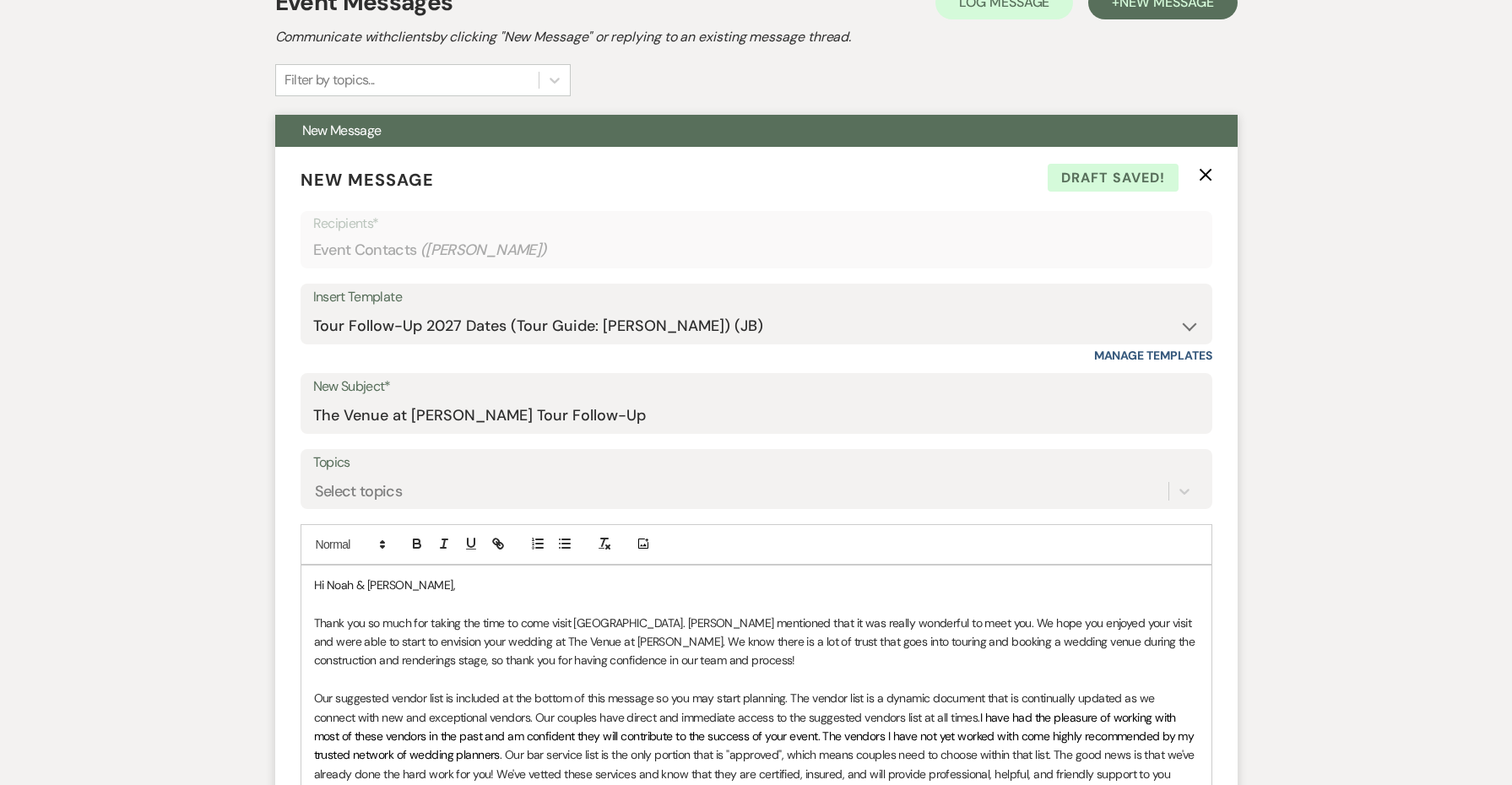
scroll to position [694, 0]
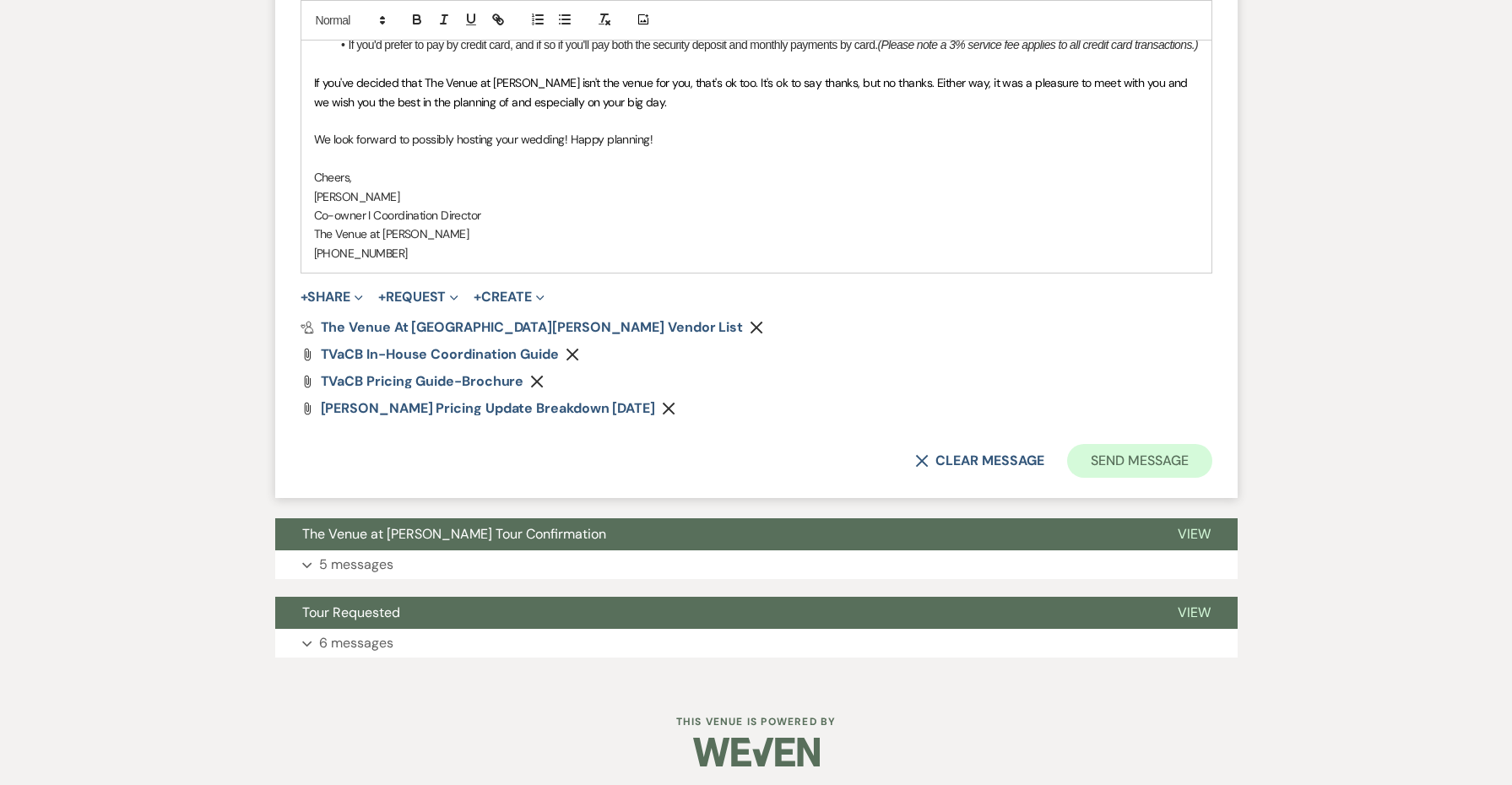
click at [1132, 456] on button "Send Message" at bounding box center [1139, 461] width 144 height 34
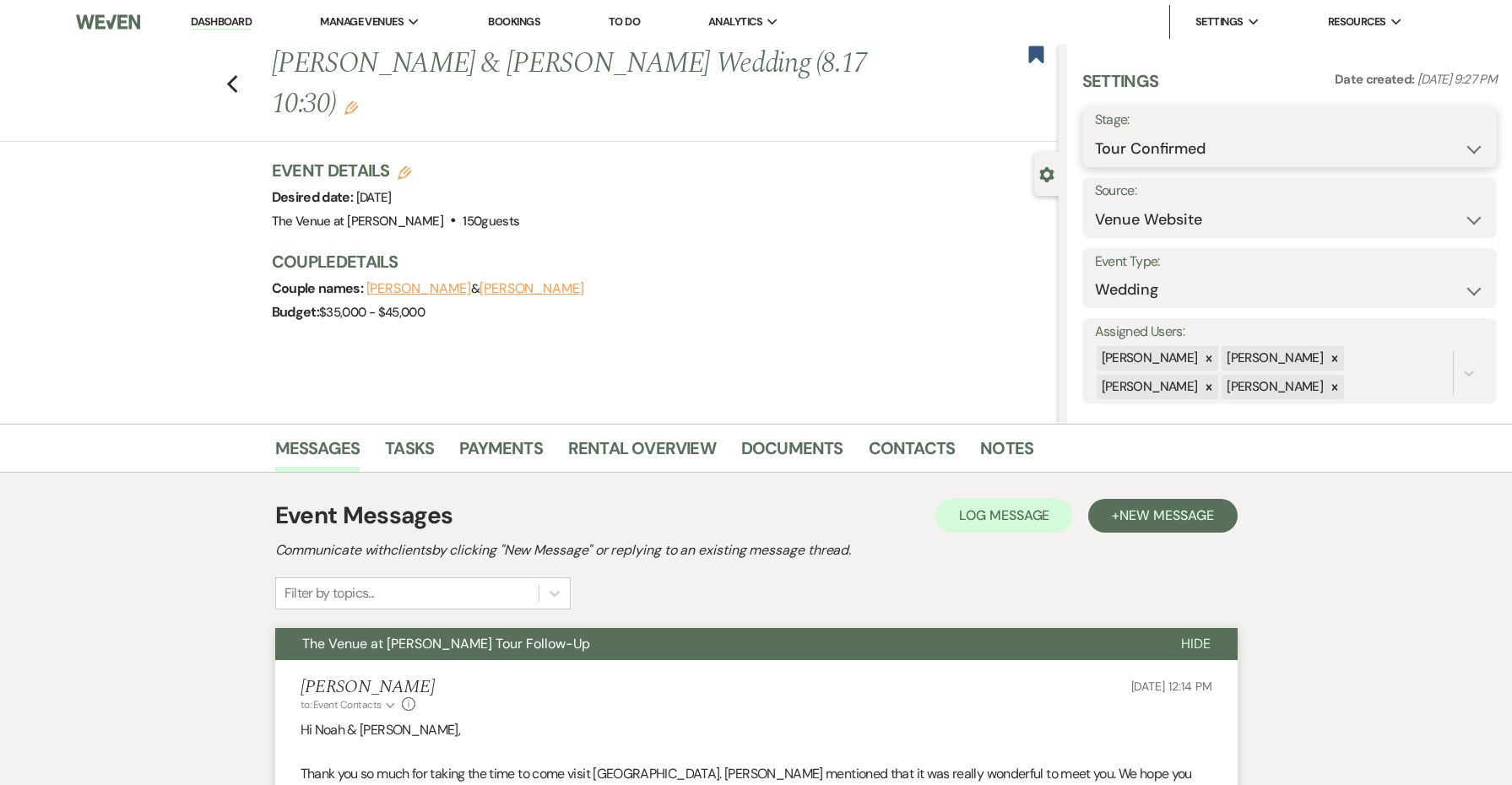
scroll to position [0, 0]
click at [1452, 144] on button "Save" at bounding box center [1452, 136] width 88 height 34
click at [1030, 52] on use "button" at bounding box center [1036, 54] width 16 height 17
click at [231, 75] on icon "Previous" at bounding box center [233, 85] width 13 height 20
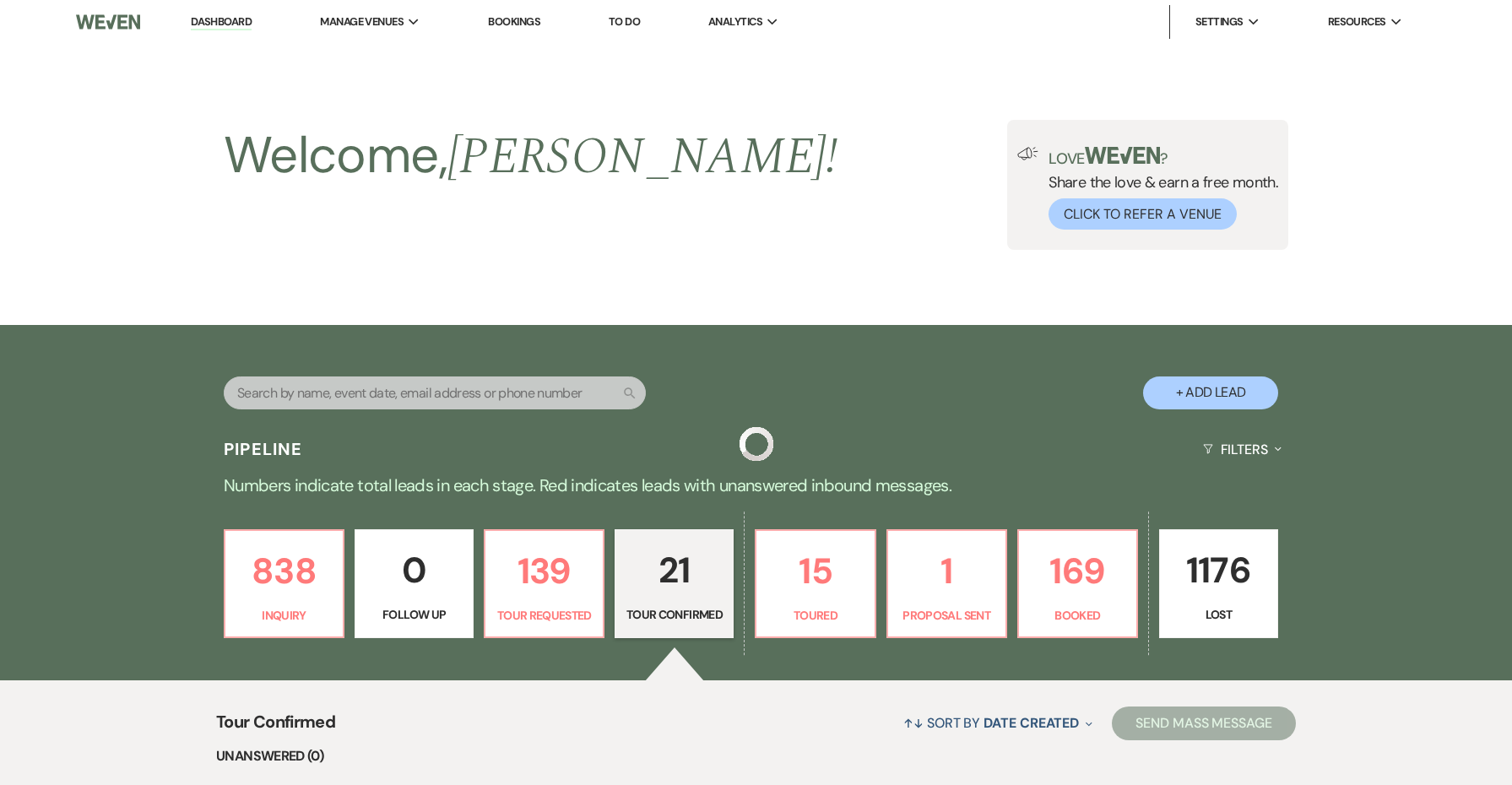
scroll to position [594, 0]
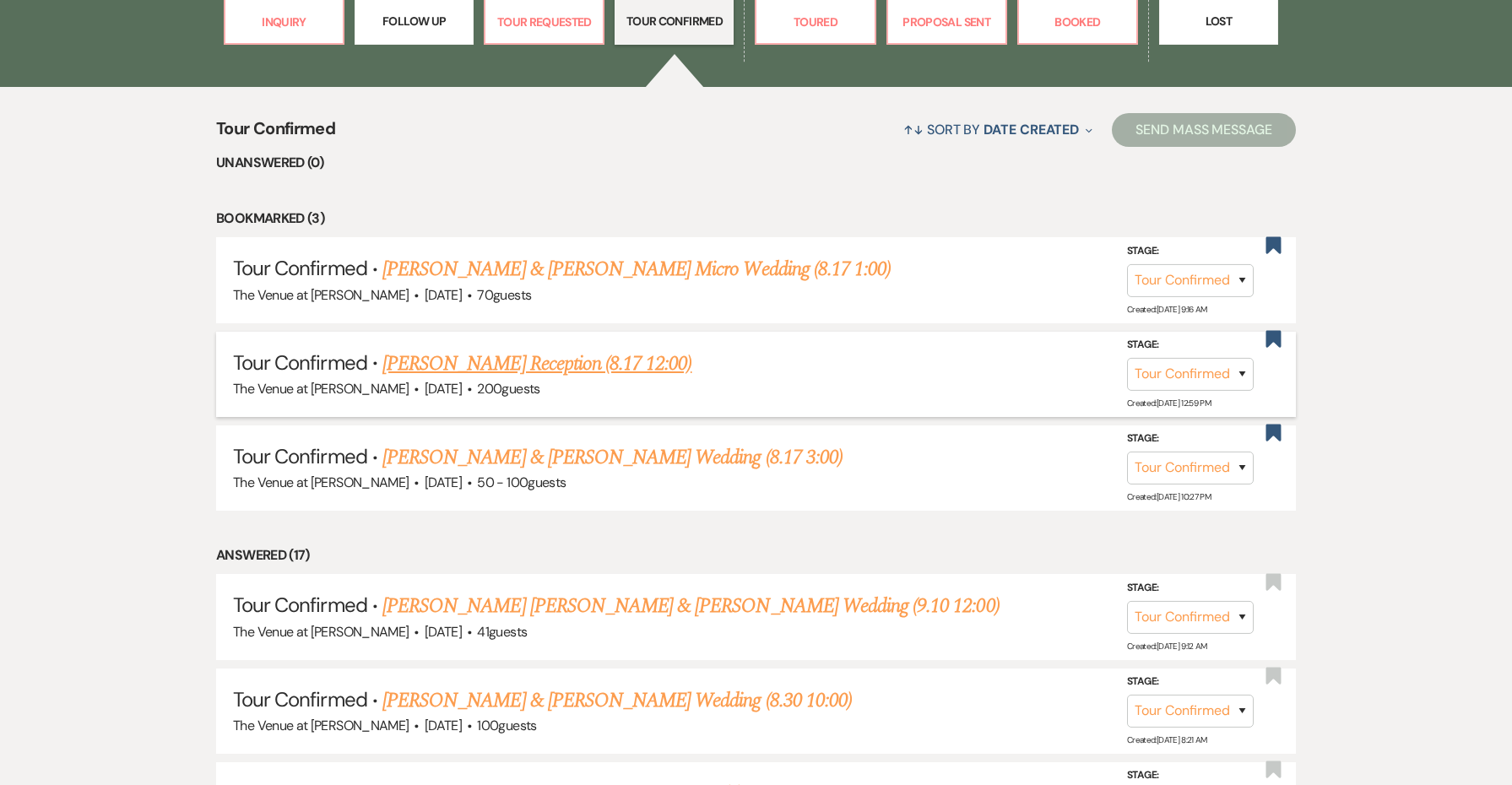
click at [597, 364] on link "[PERSON_NAME] Reception (8.17 12:00)" at bounding box center [537, 364] width 309 height 30
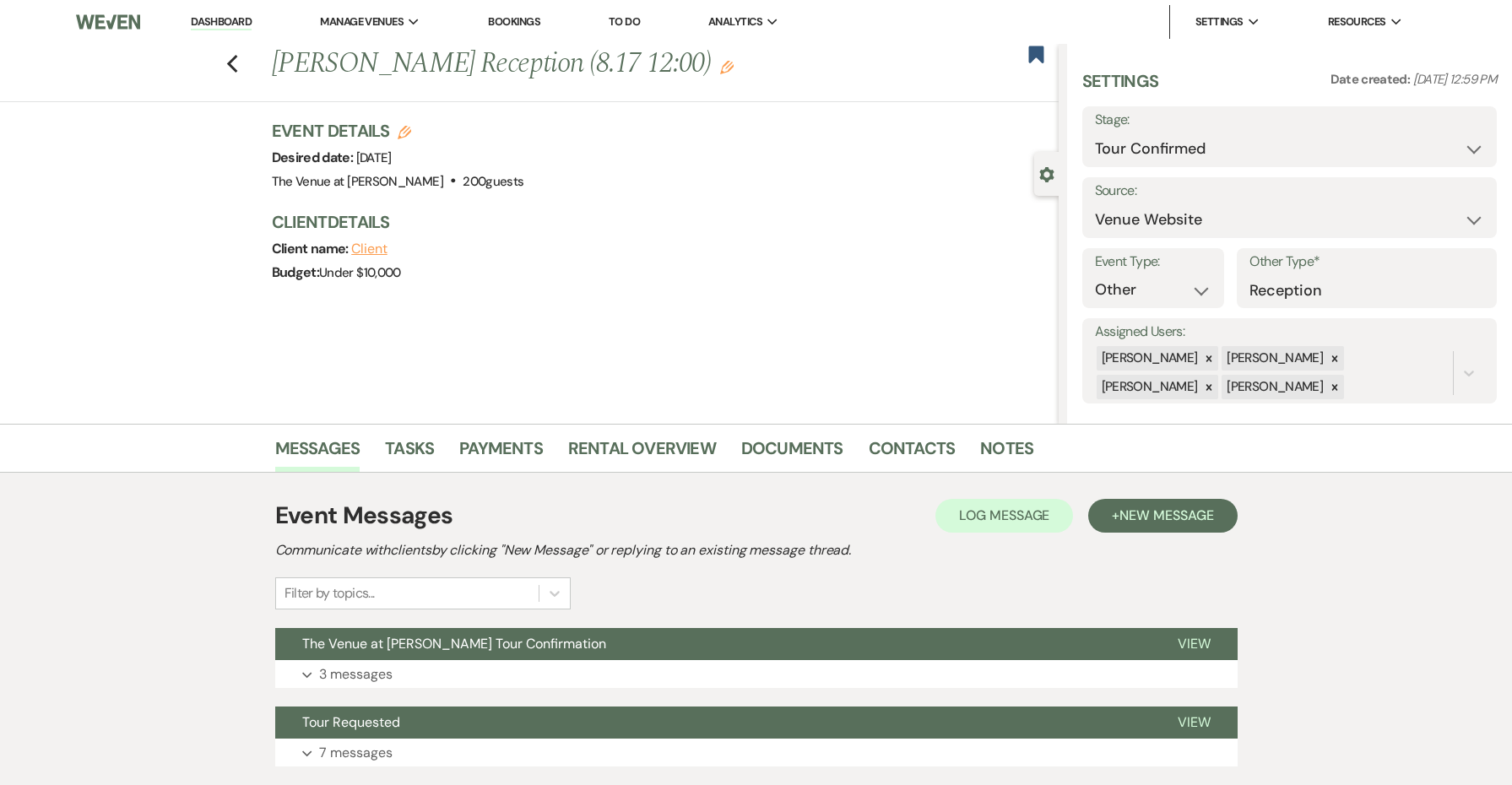
click at [720, 72] on icon "Edit" at bounding box center [727, 67] width 14 height 14
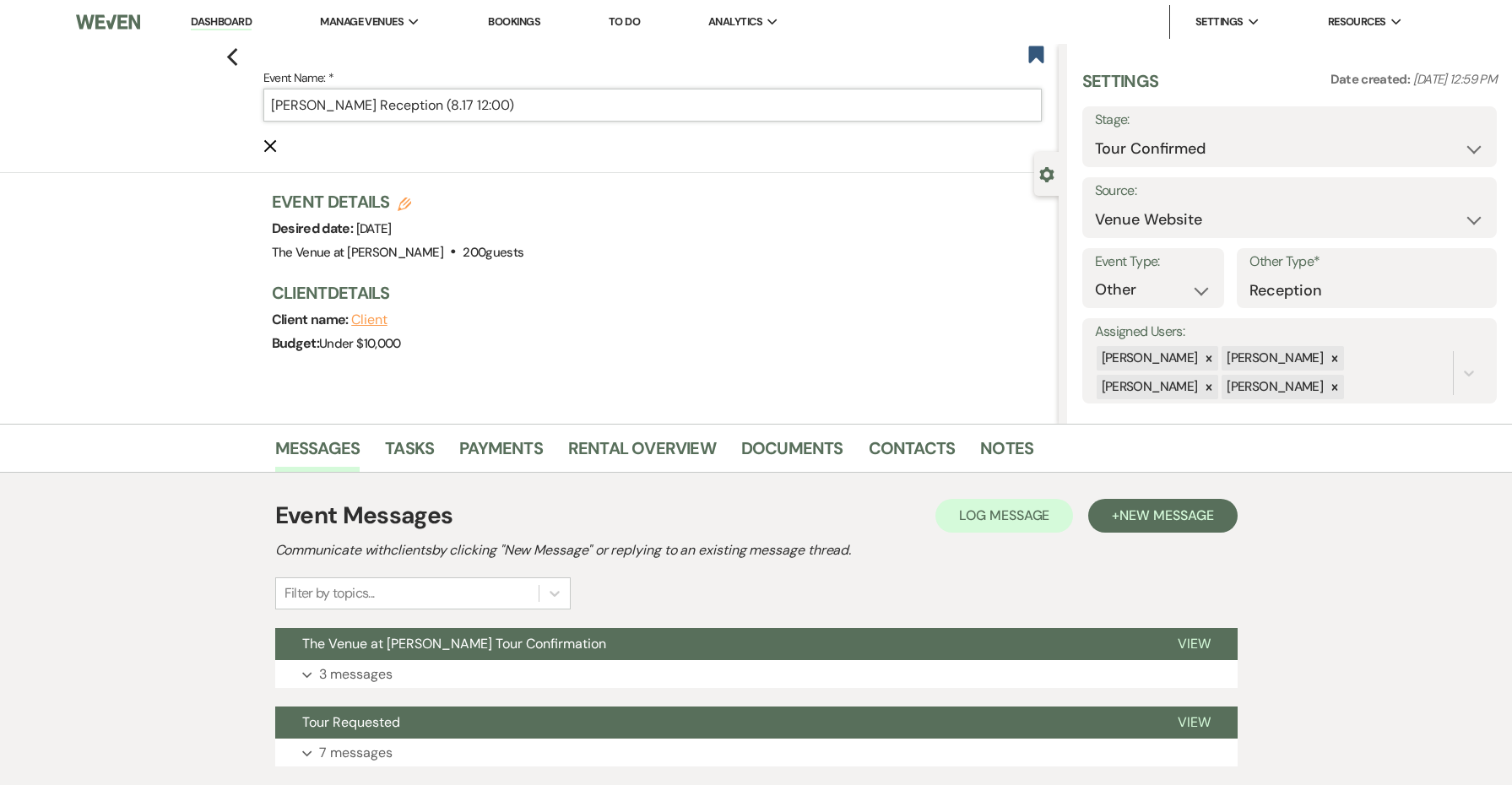
click at [354, 106] on input "[PERSON_NAME] Reception (8.17 12:00)" at bounding box center [652, 105] width 778 height 33
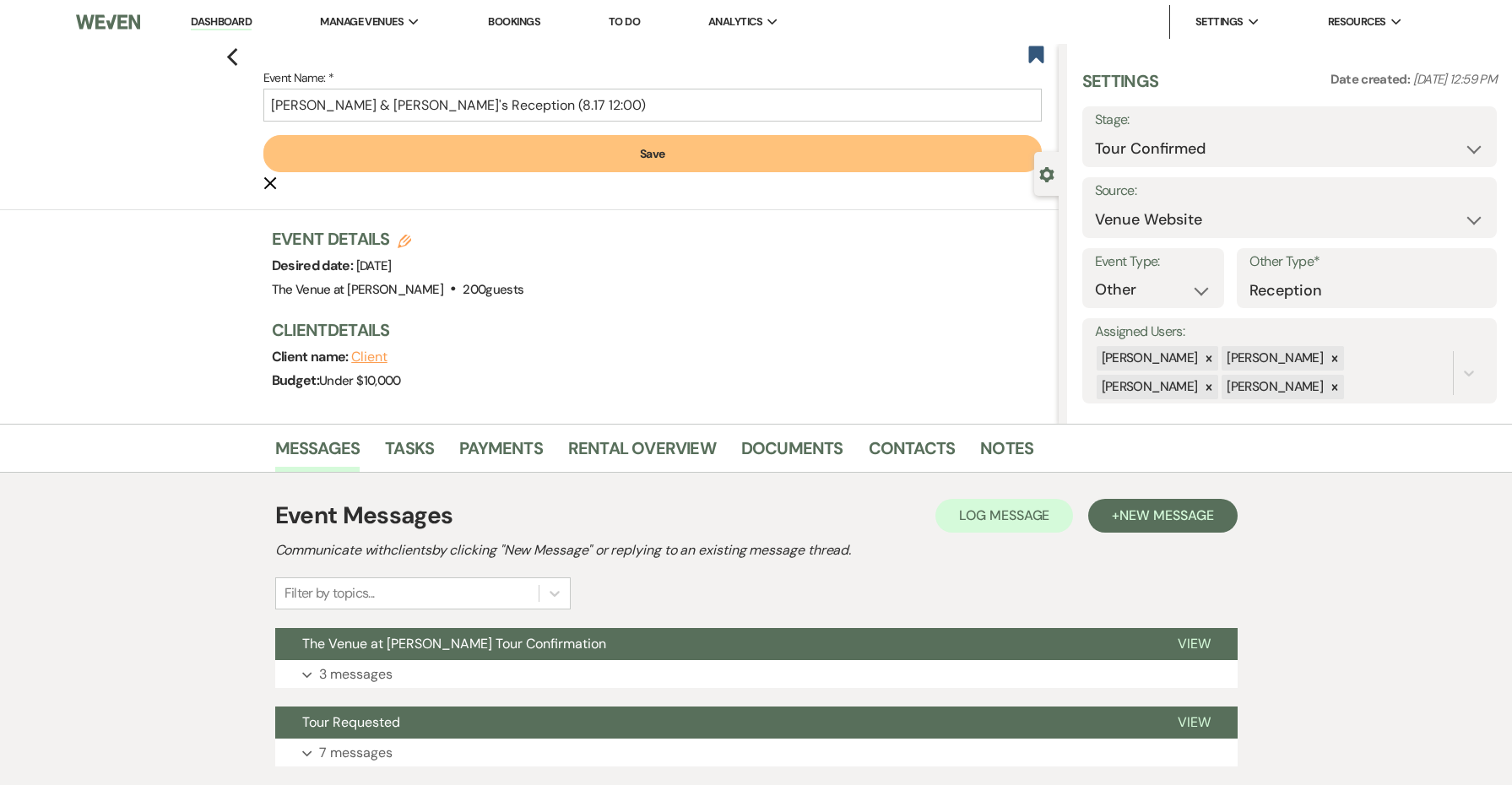
click at [461, 153] on button "Save" at bounding box center [652, 154] width 778 height 37
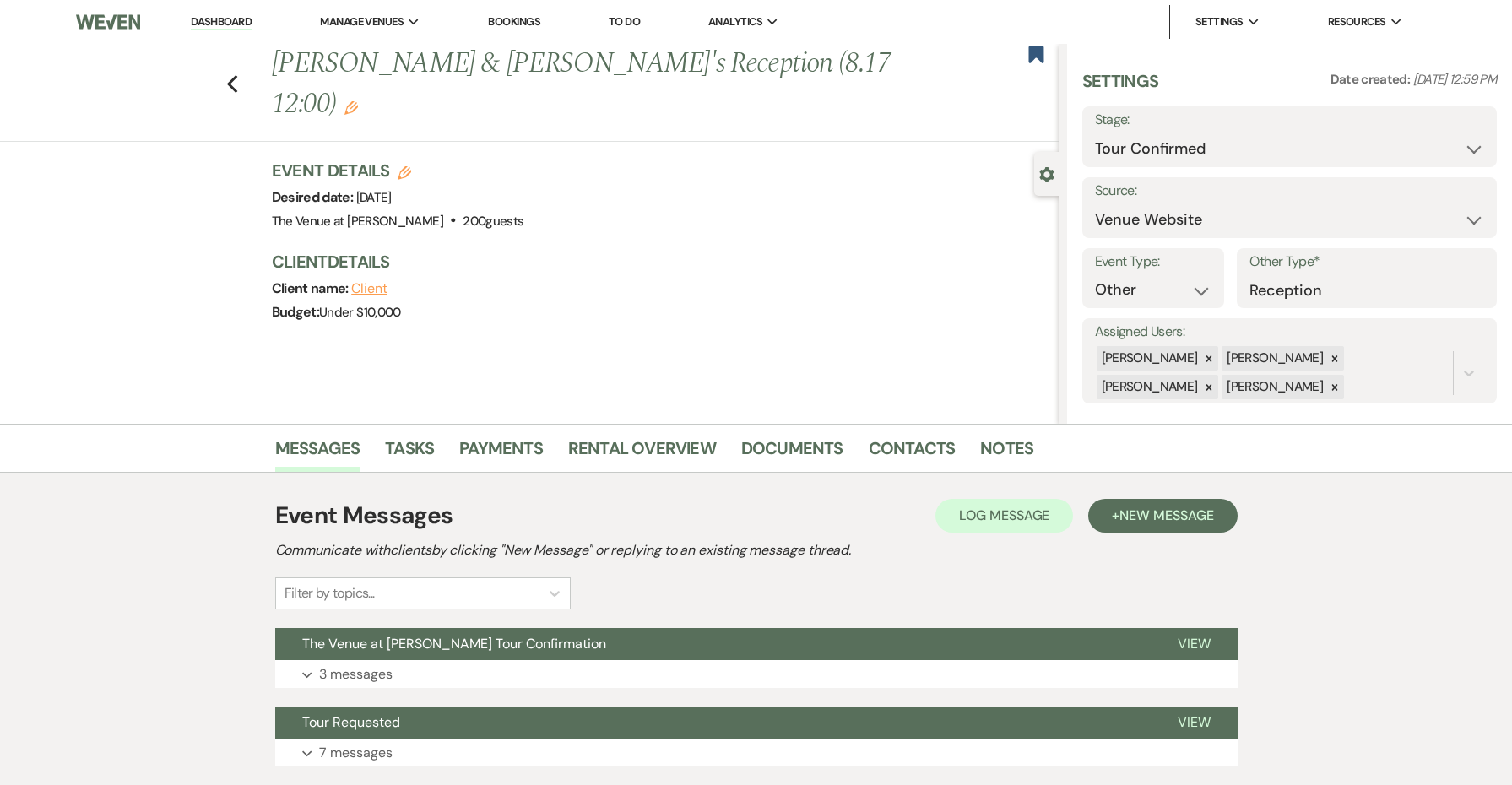
click at [358, 101] on icon "Edit" at bounding box center [350, 108] width 14 height 14
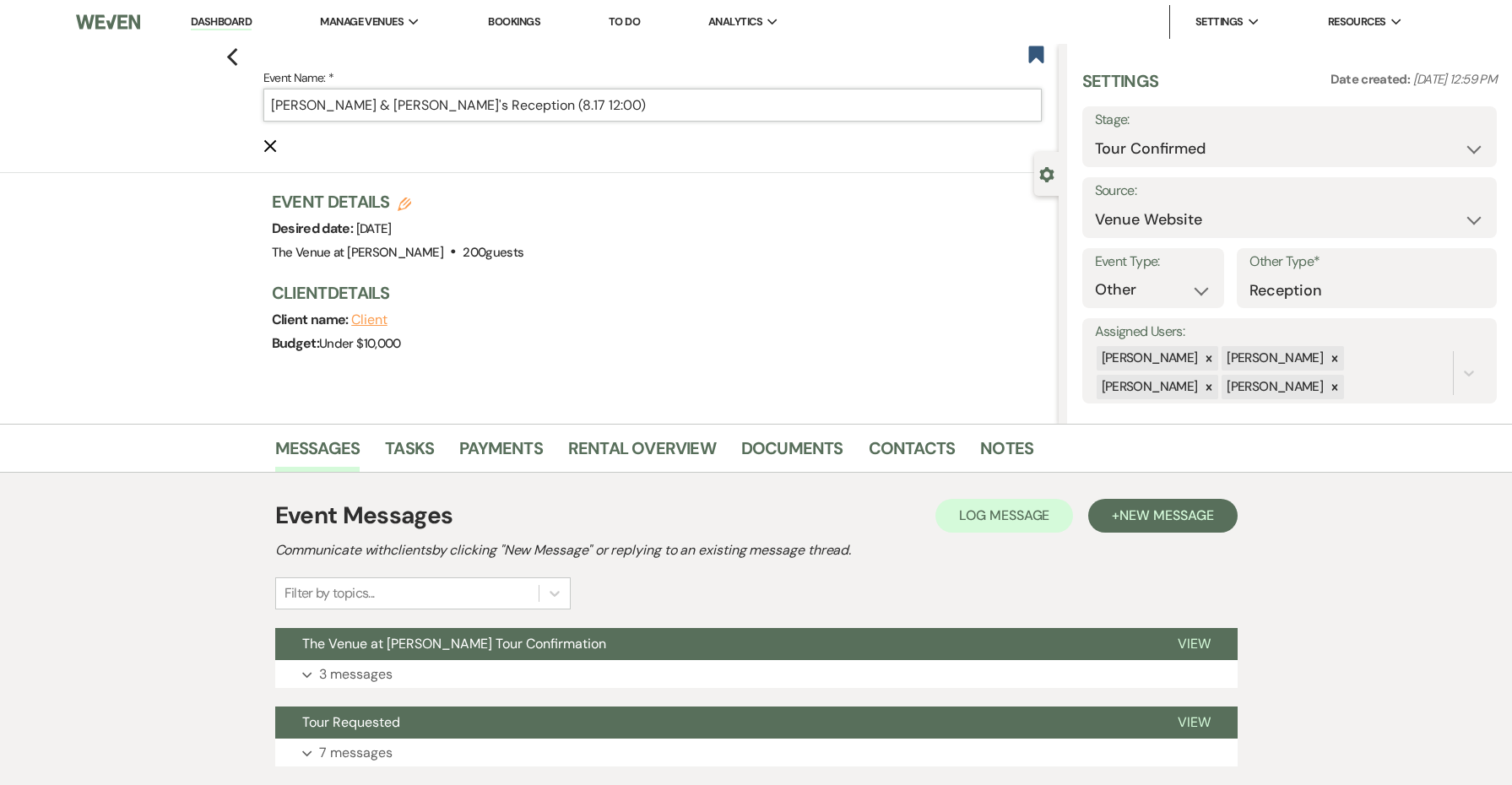
click at [386, 104] on input "[PERSON_NAME] & [PERSON_NAME]'s Reception (8.17 12:00)" at bounding box center [652, 105] width 778 height 33
click at [399, 108] on input "[PERSON_NAME] & [PERSON_NAME]'s Reception (8.17 12:00)" at bounding box center [652, 105] width 778 height 33
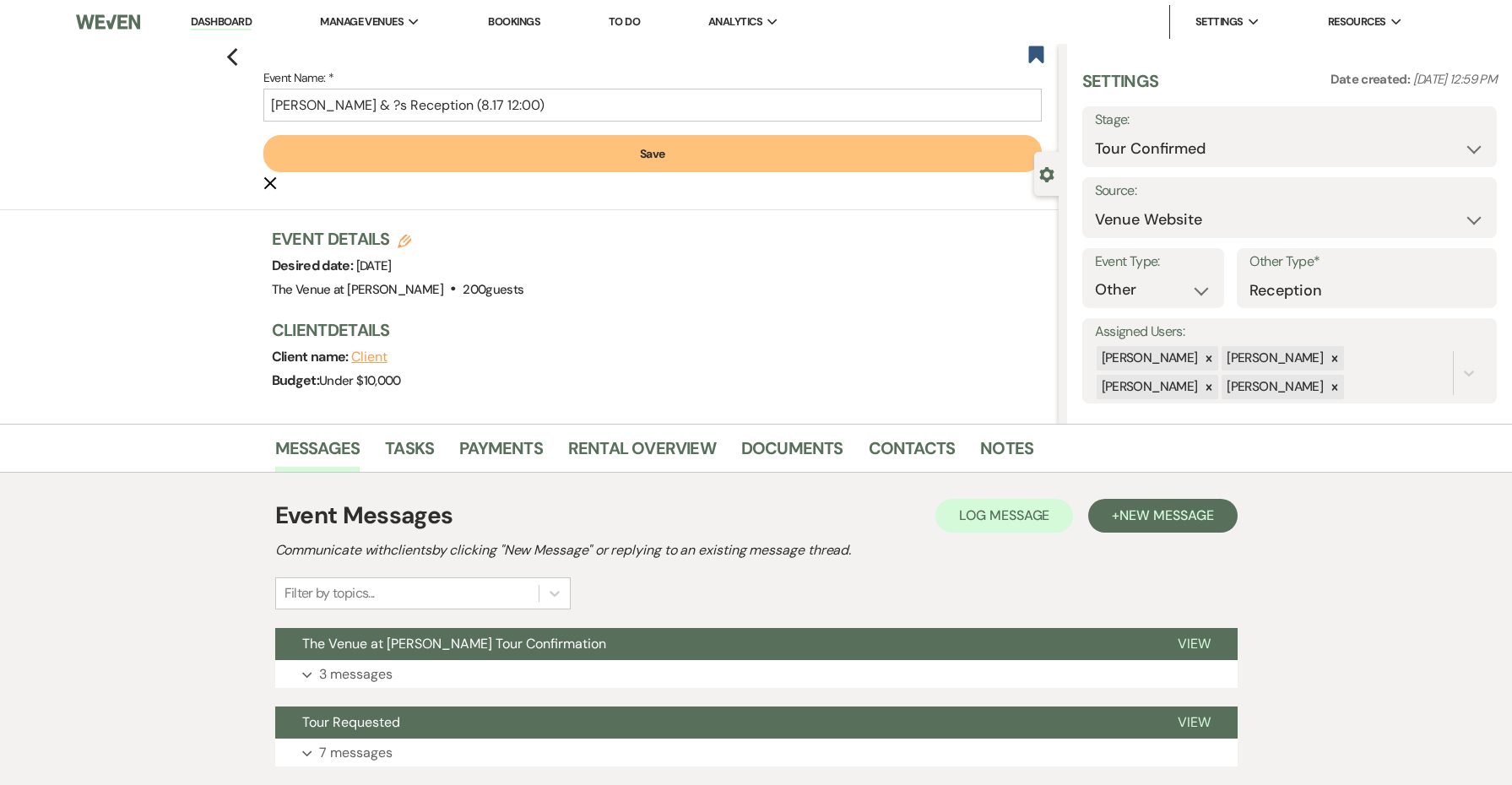
click at [427, 164] on button "Save" at bounding box center [652, 154] width 778 height 37
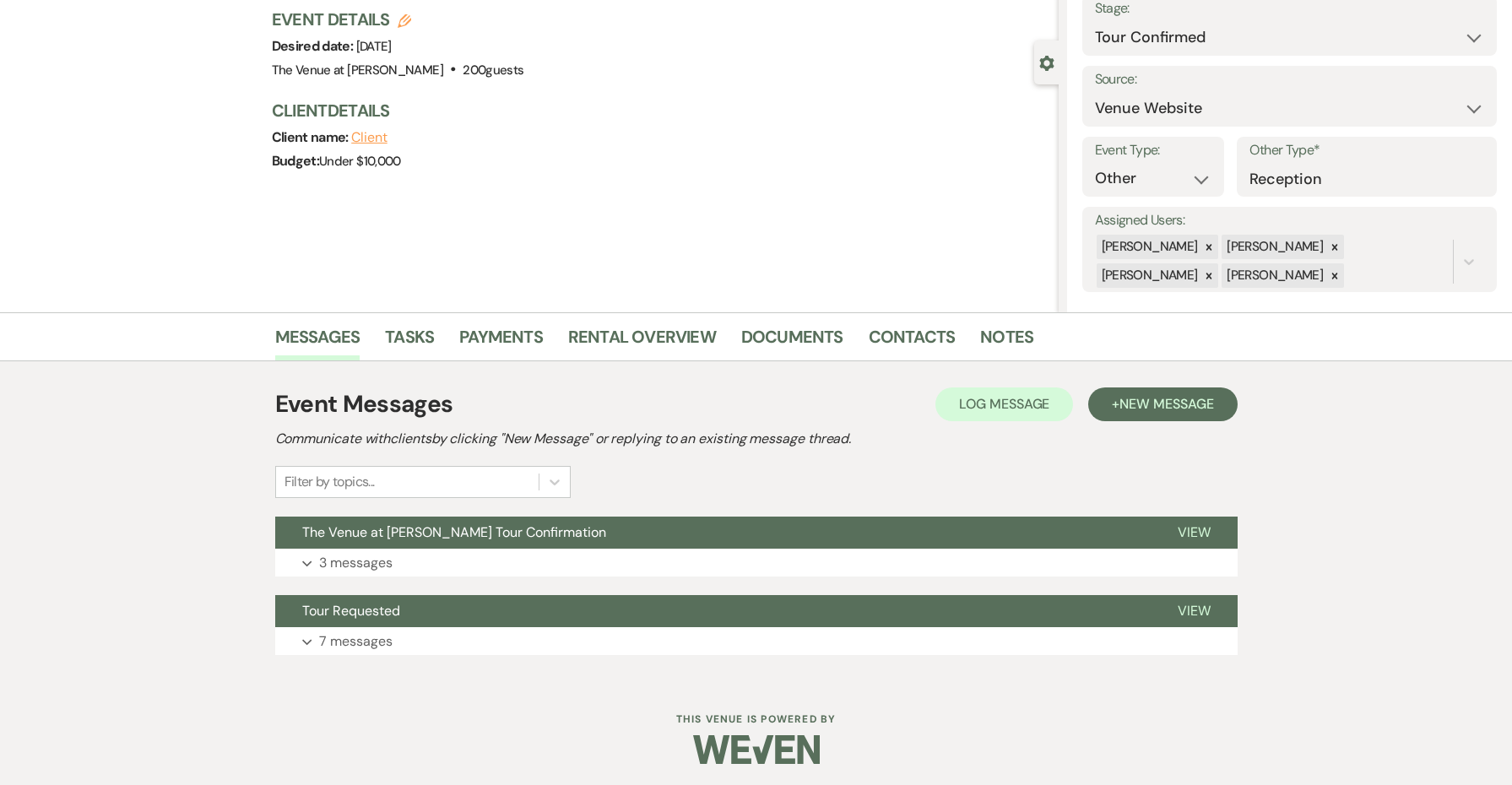
scroll to position [112, 0]
click at [1134, 407] on span "New Message" at bounding box center [1166, 403] width 94 height 17
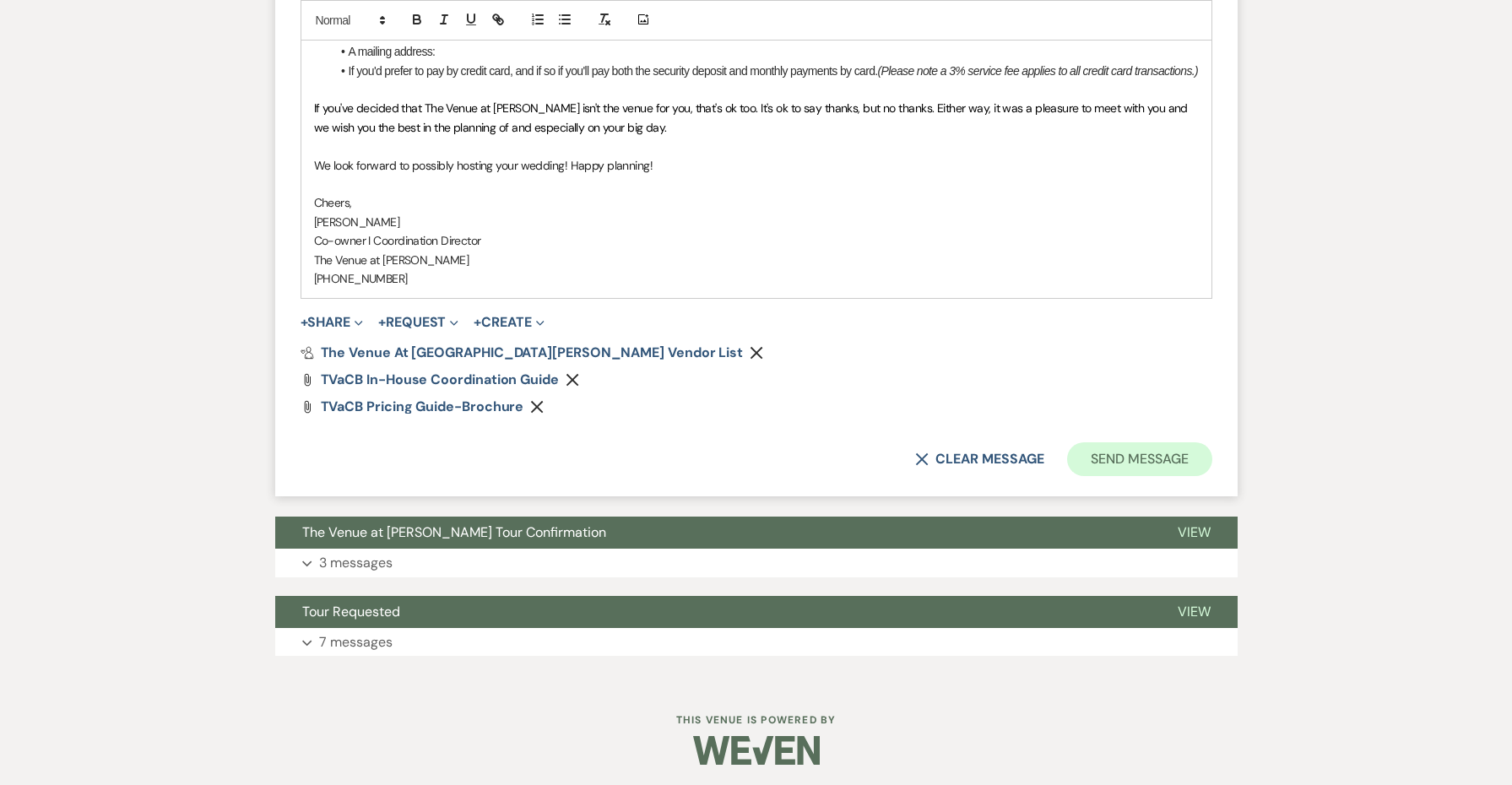
scroll to position [1934, 0]
click at [1134, 456] on button "Send Message" at bounding box center [1139, 460] width 144 height 34
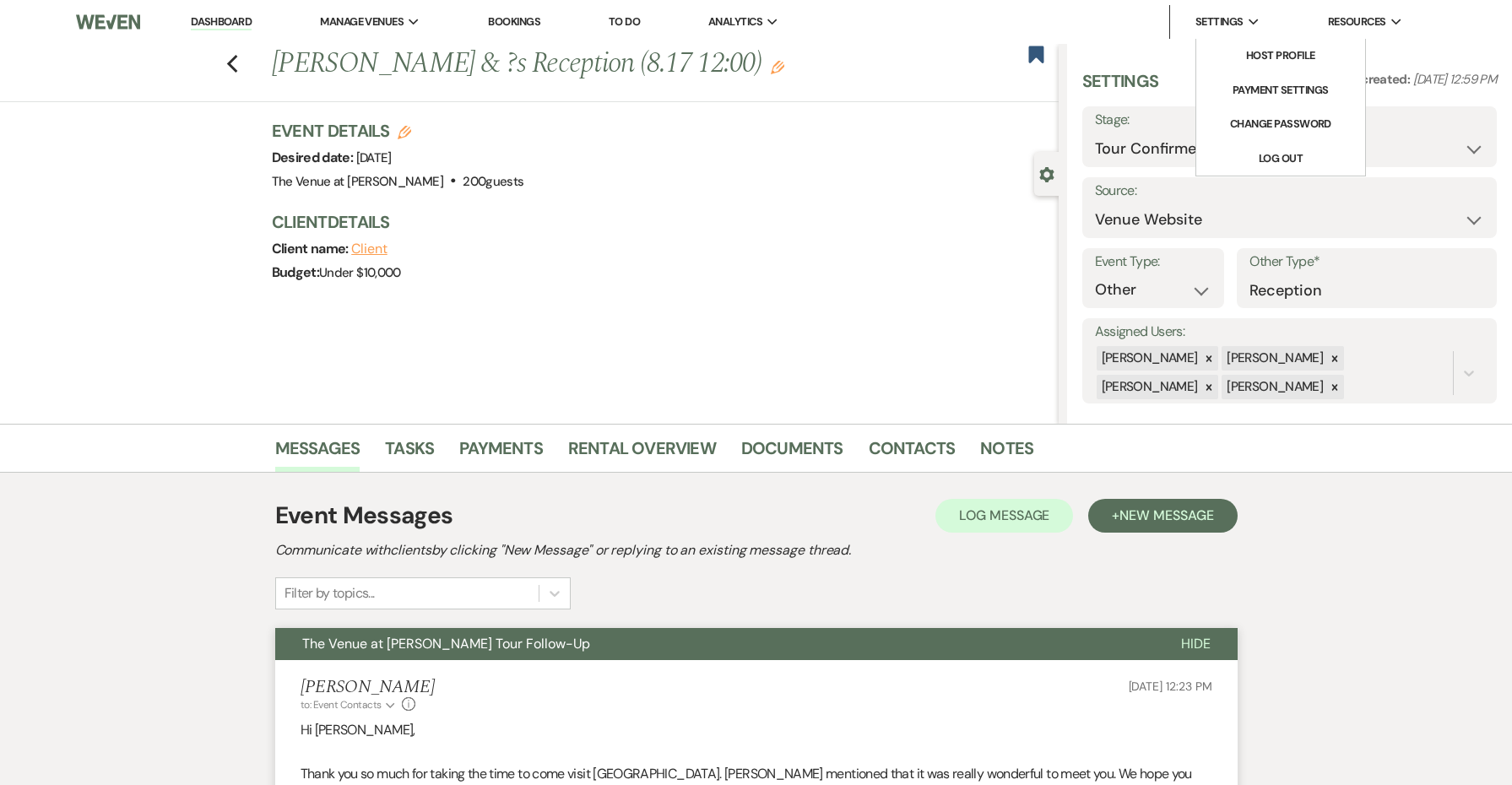
scroll to position [0, 0]
click at [1446, 141] on button "Save" at bounding box center [1452, 136] width 88 height 34
click at [1035, 59] on use "button" at bounding box center [1036, 54] width 16 height 17
click at [231, 66] on use "button" at bounding box center [232, 64] width 11 height 18
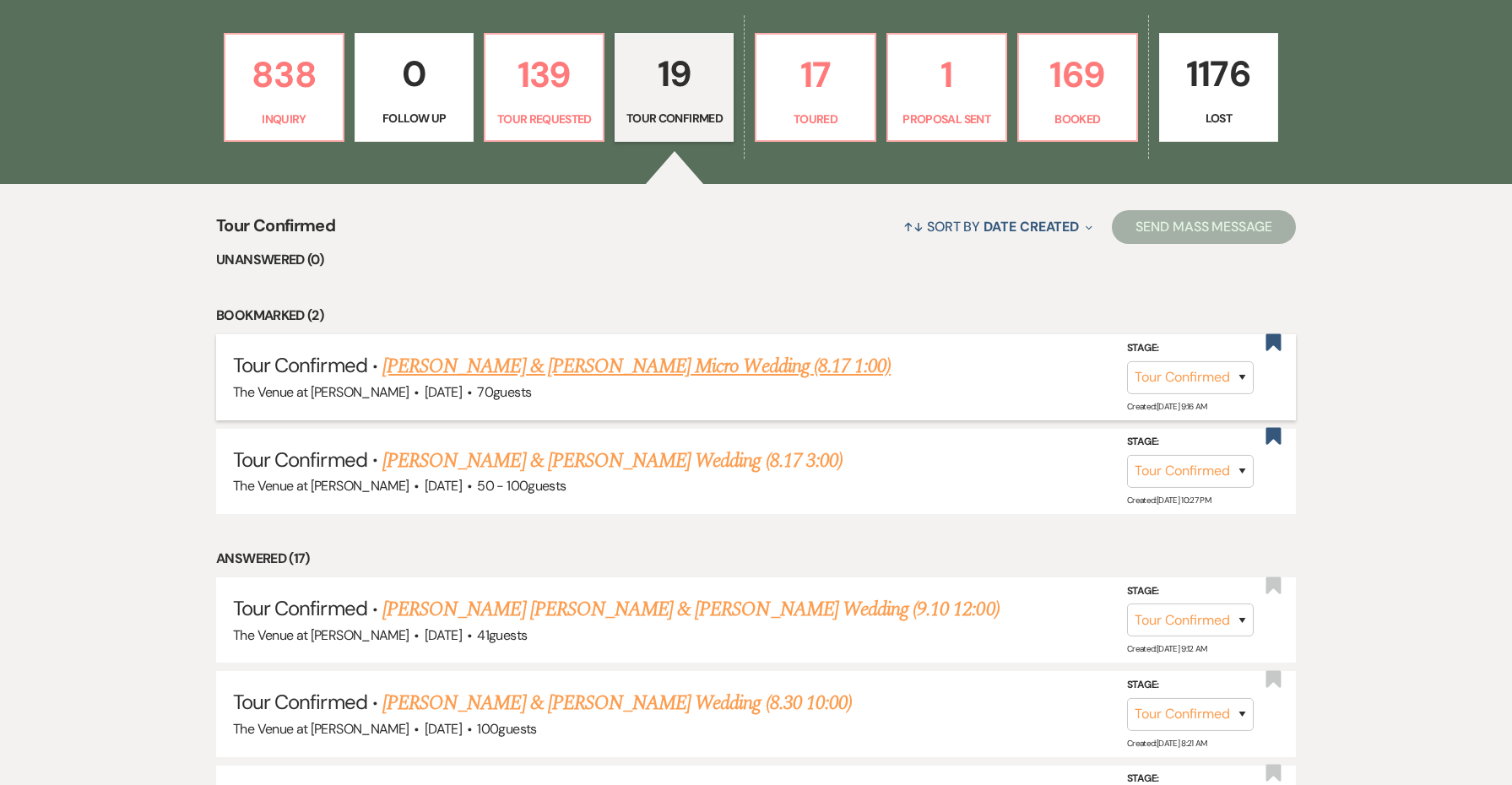
scroll to position [502, 0]
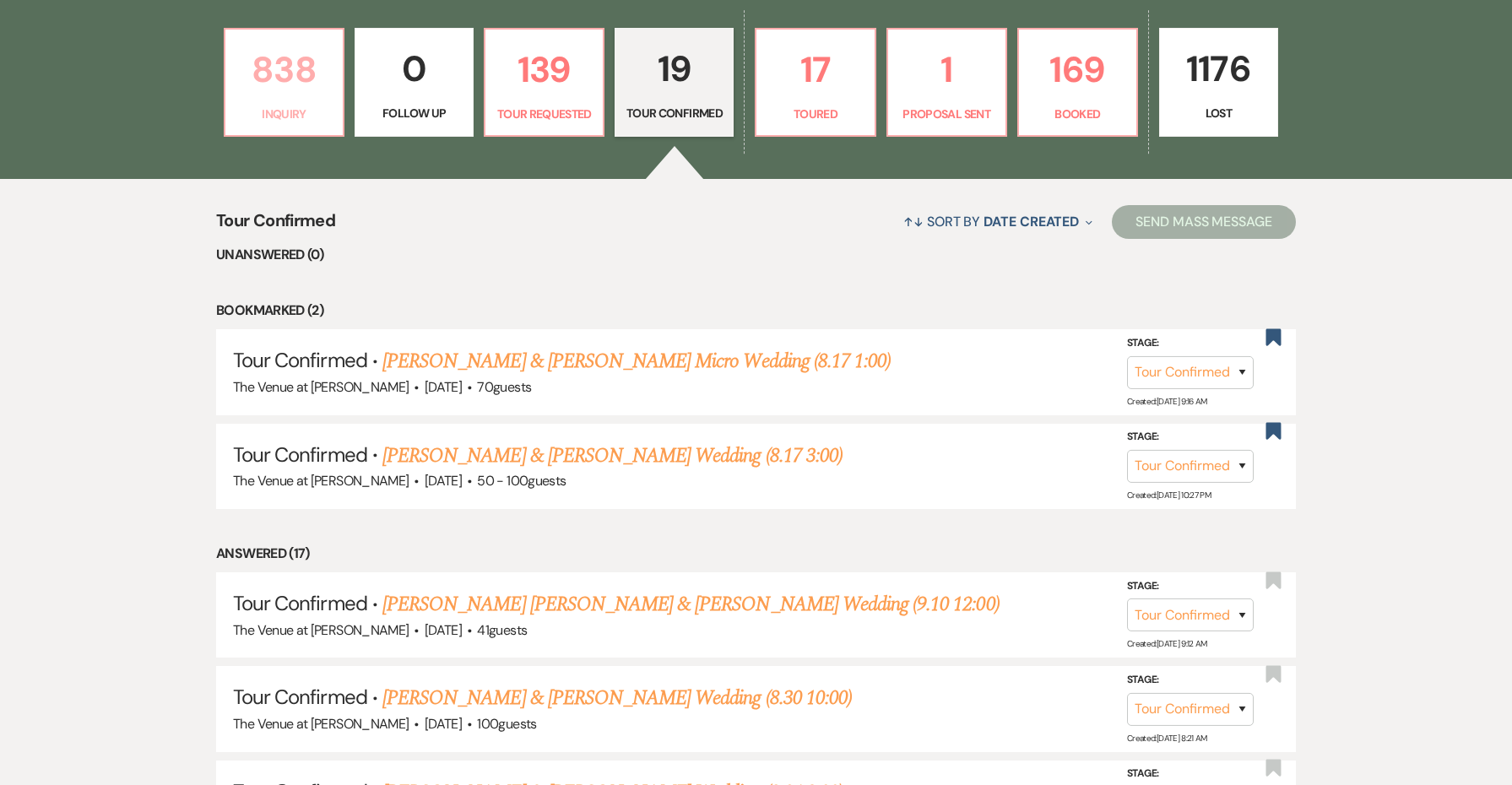
click at [286, 116] on p "Inquiry" at bounding box center [284, 114] width 97 height 18
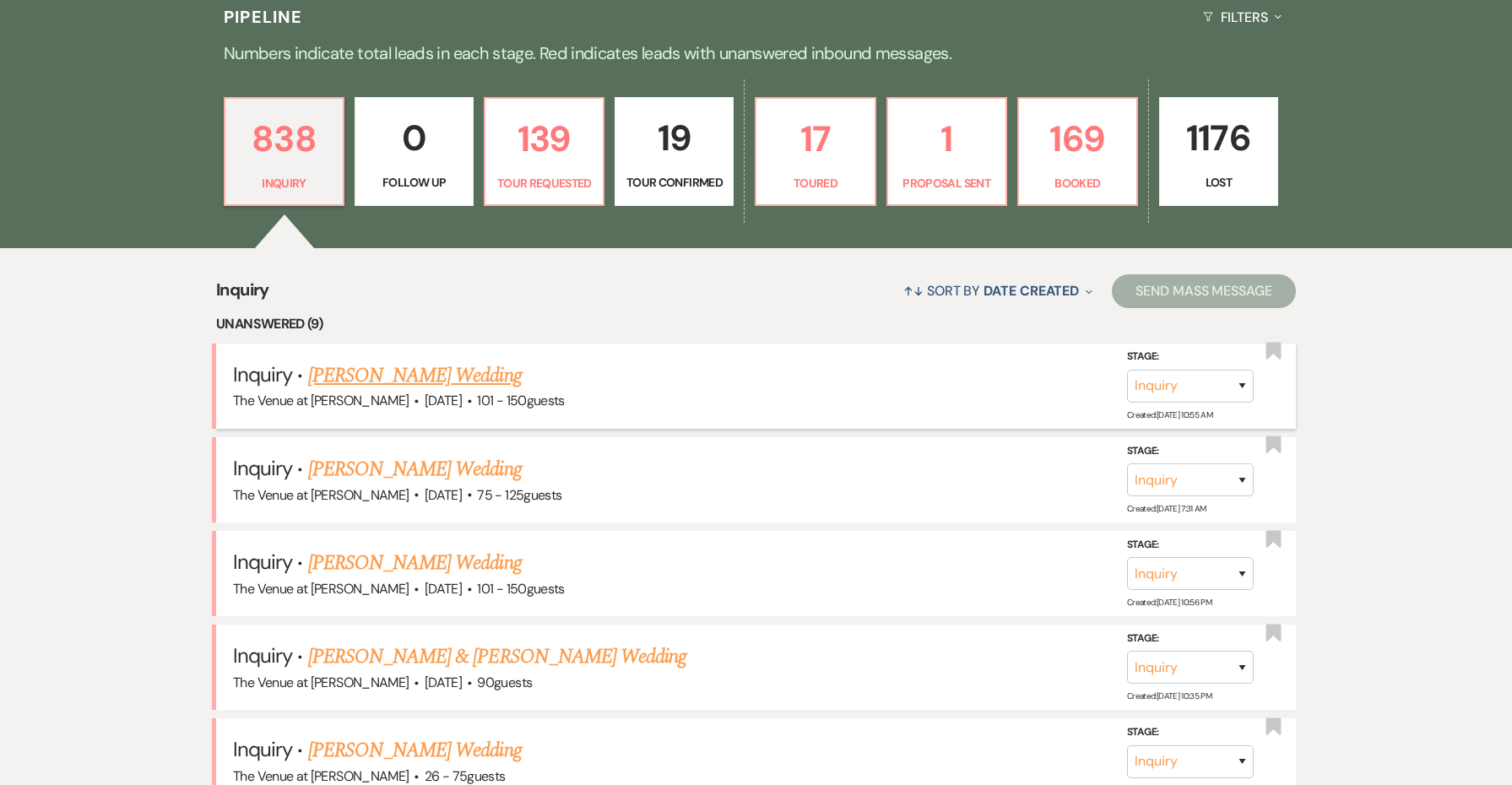
scroll to position [443, 0]
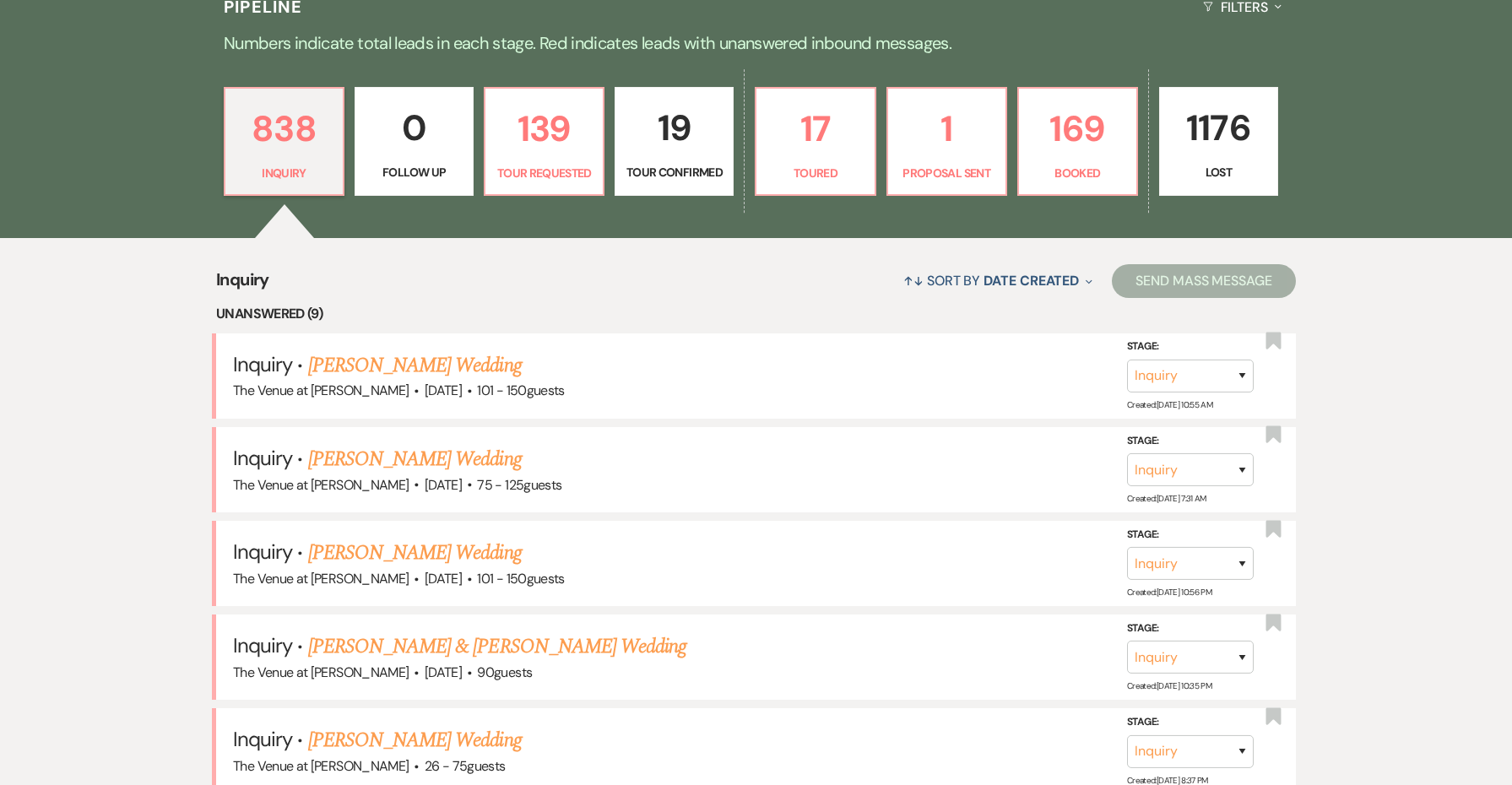
click at [649, 146] on p "19" at bounding box center [674, 127] width 97 height 56
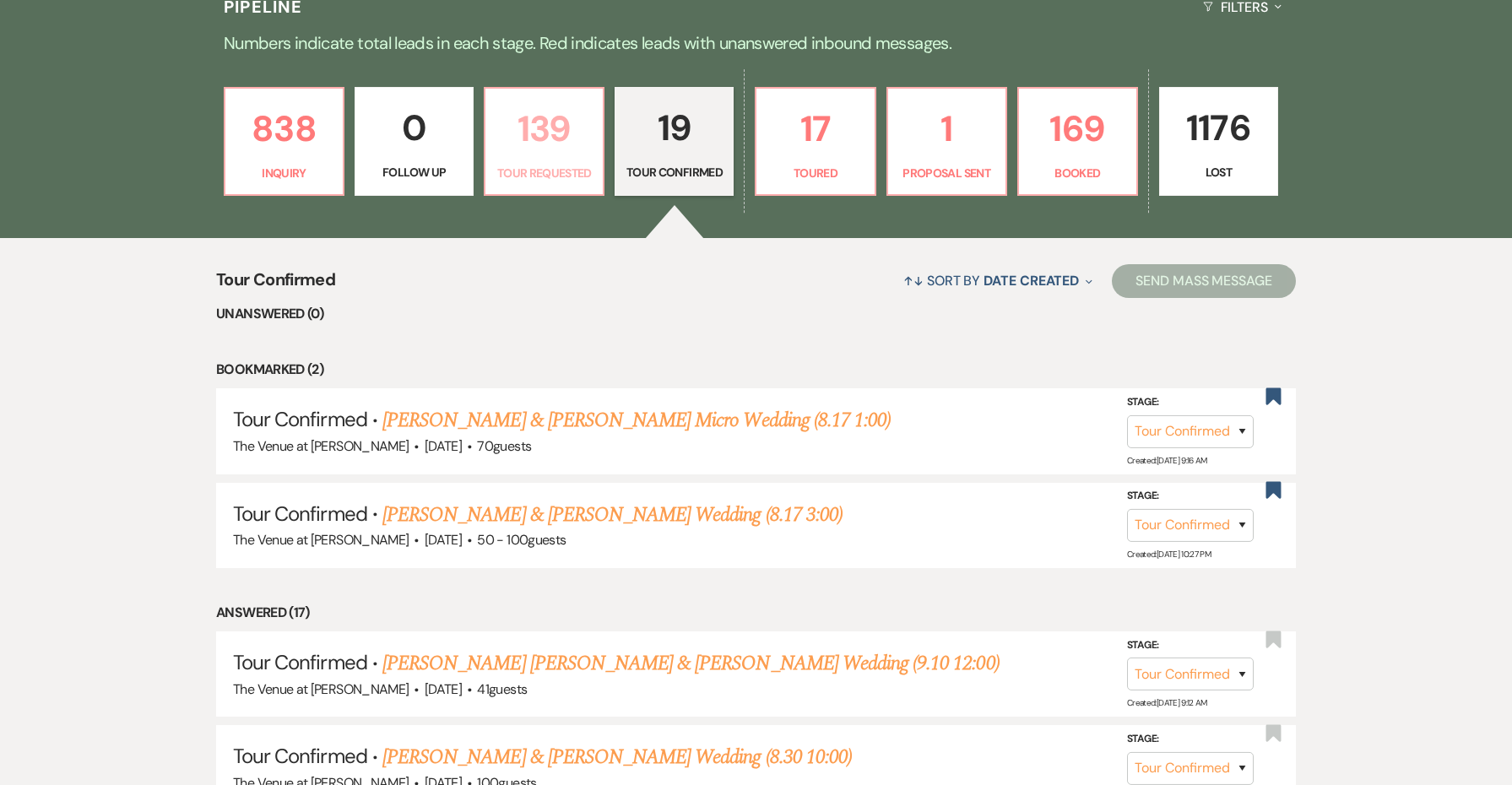
click at [558, 160] on link "139 Tour Requested" at bounding box center [544, 142] width 120 height 110
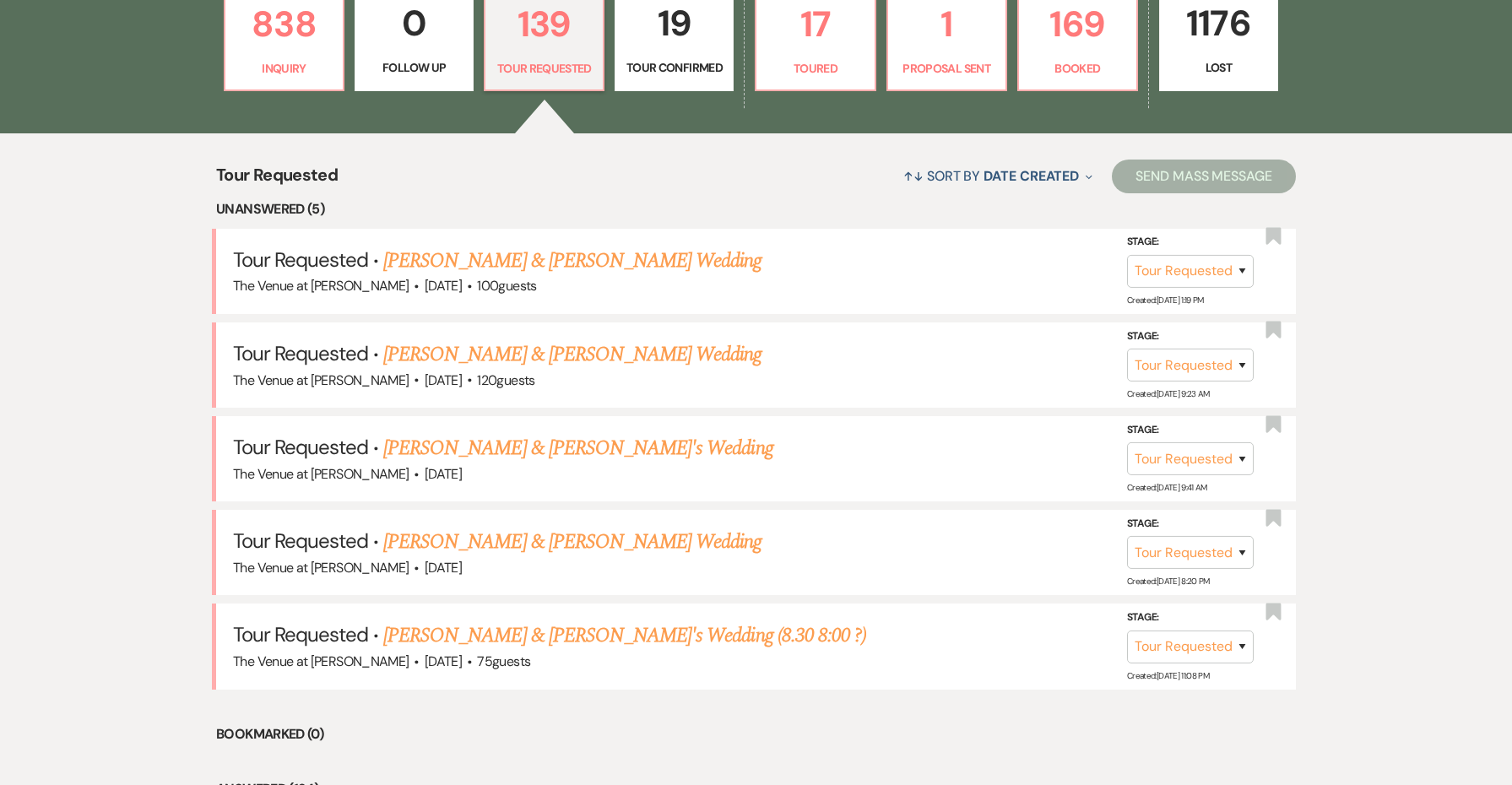
scroll to position [433, 0]
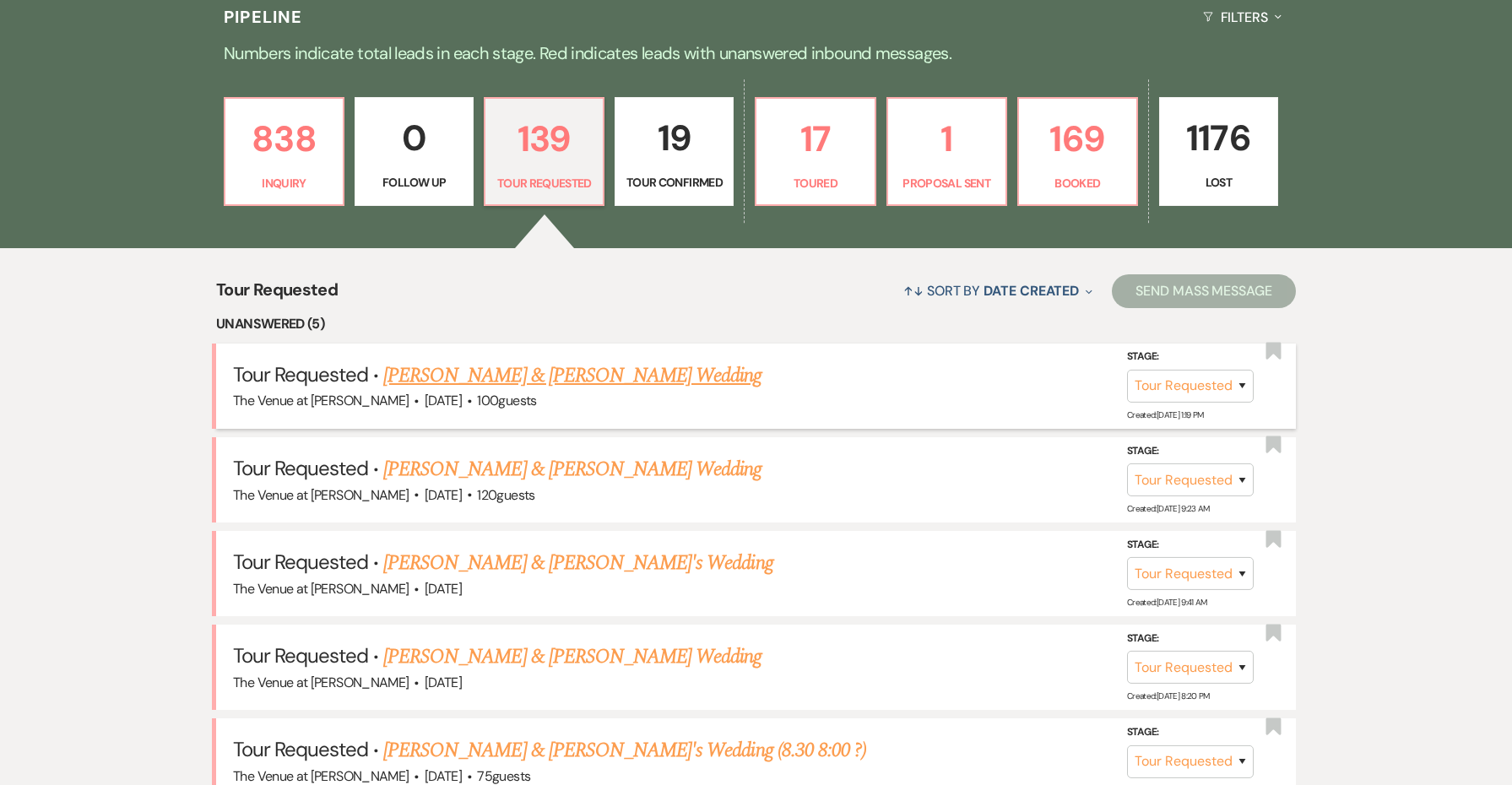
click at [533, 369] on link "[PERSON_NAME] & [PERSON_NAME] Wedding" at bounding box center [572, 375] width 378 height 30
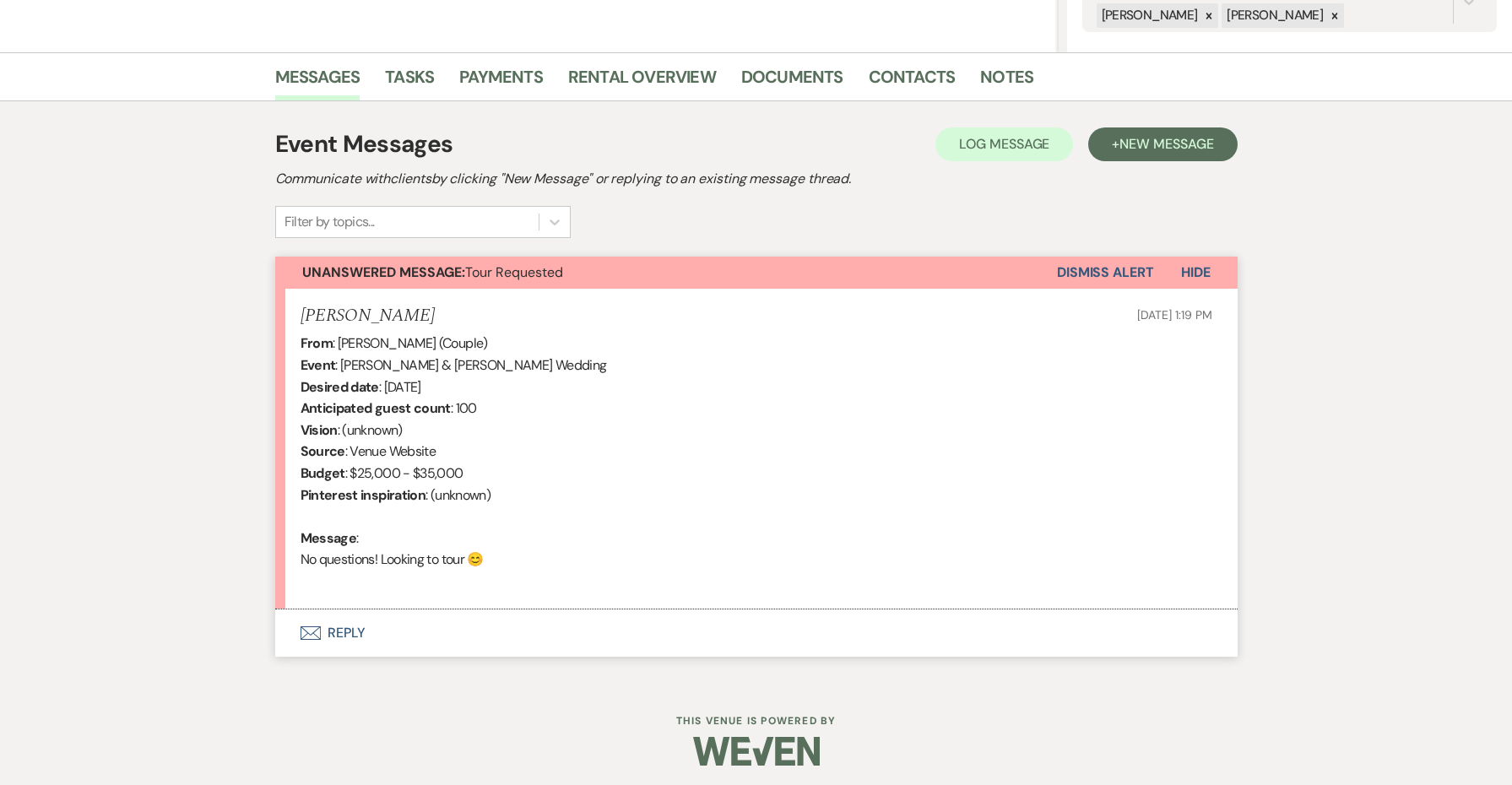
scroll to position [371, 0]
click at [338, 629] on button "Envelope Reply" at bounding box center [756, 633] width 962 height 47
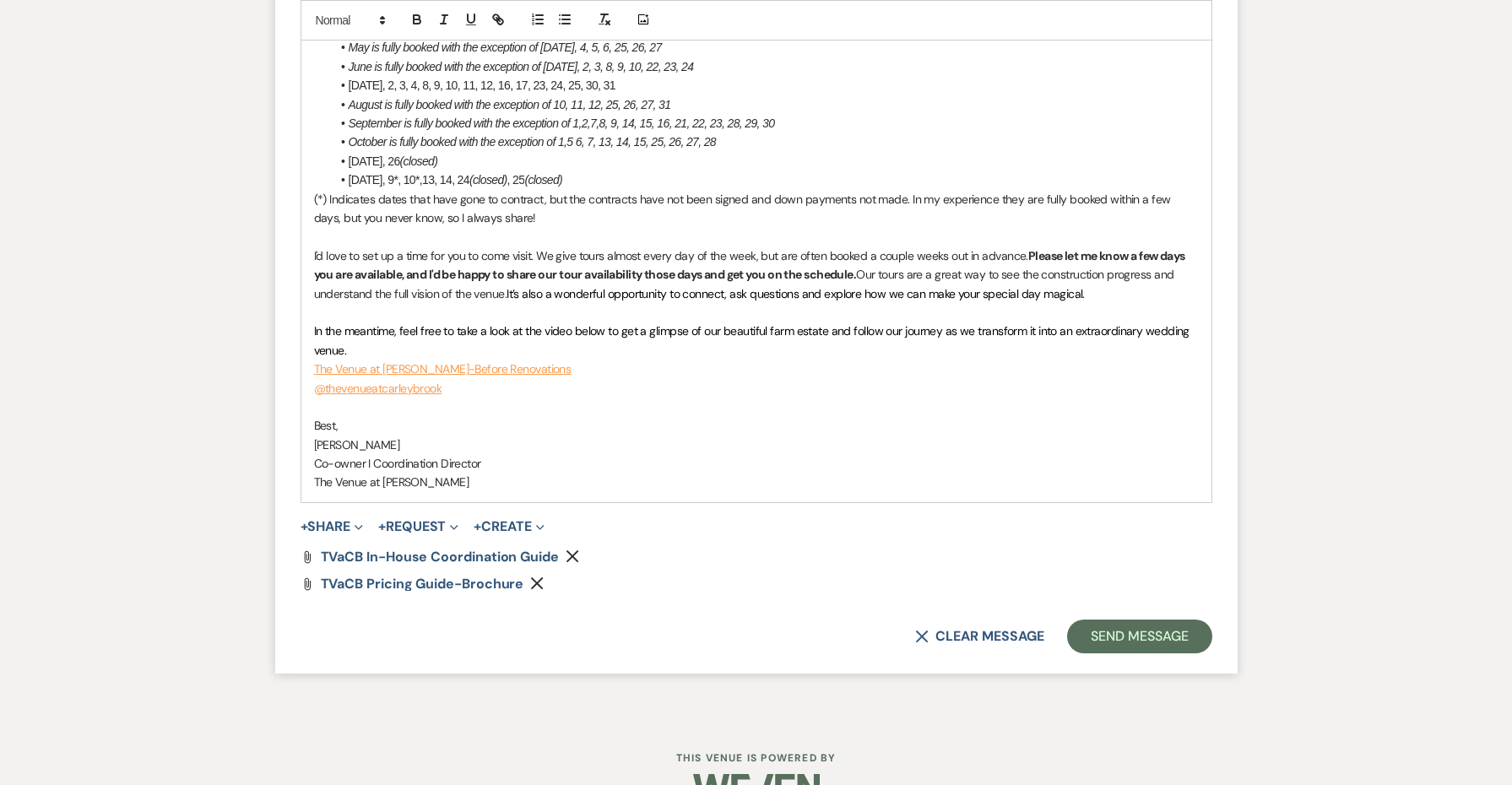
scroll to position [1712, 0]
click at [1124, 620] on button "Send Message" at bounding box center [1139, 637] width 144 height 34
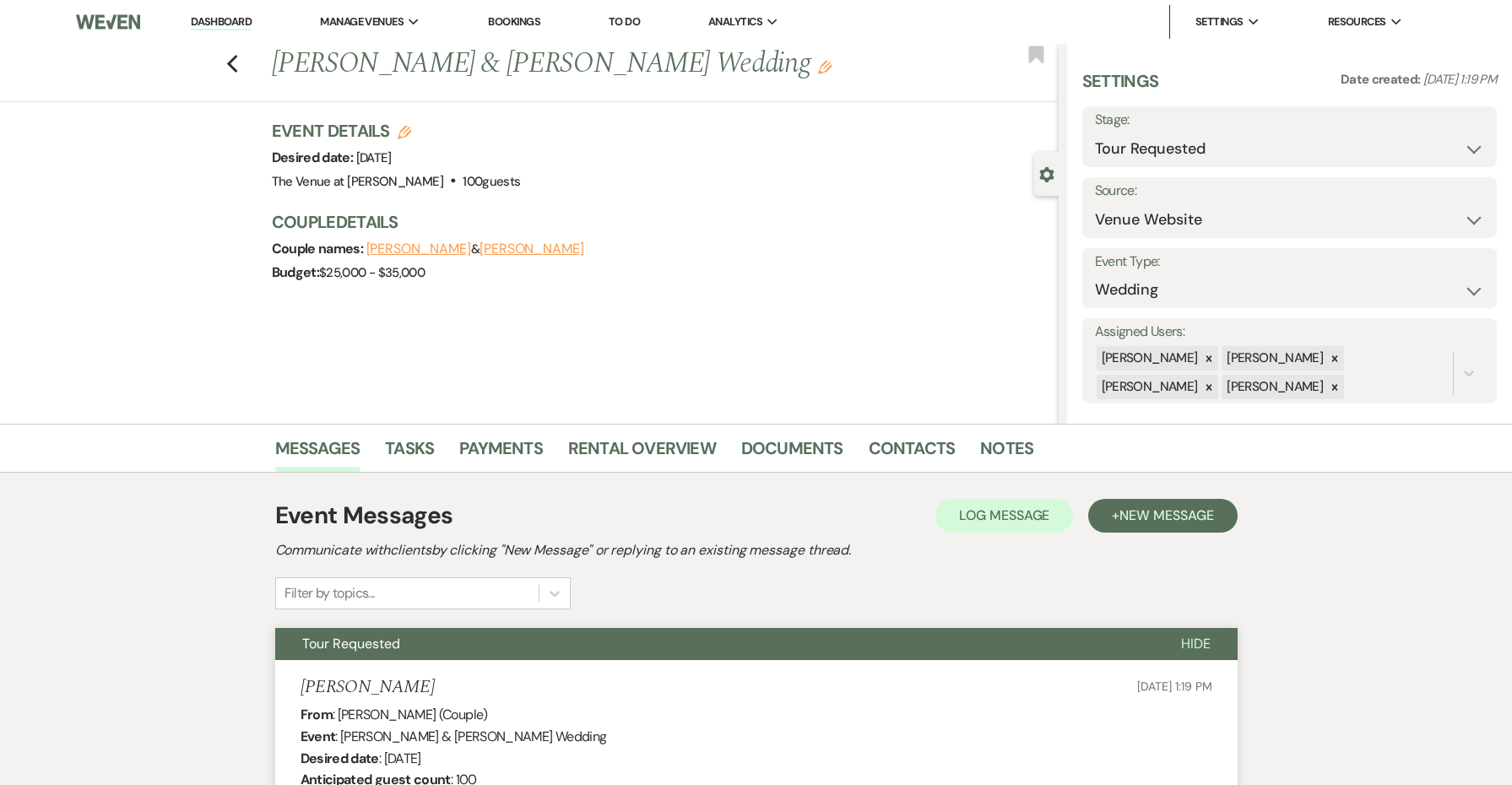
scroll to position [0, 0]
click at [234, 66] on icon "Previous" at bounding box center [233, 64] width 13 height 20
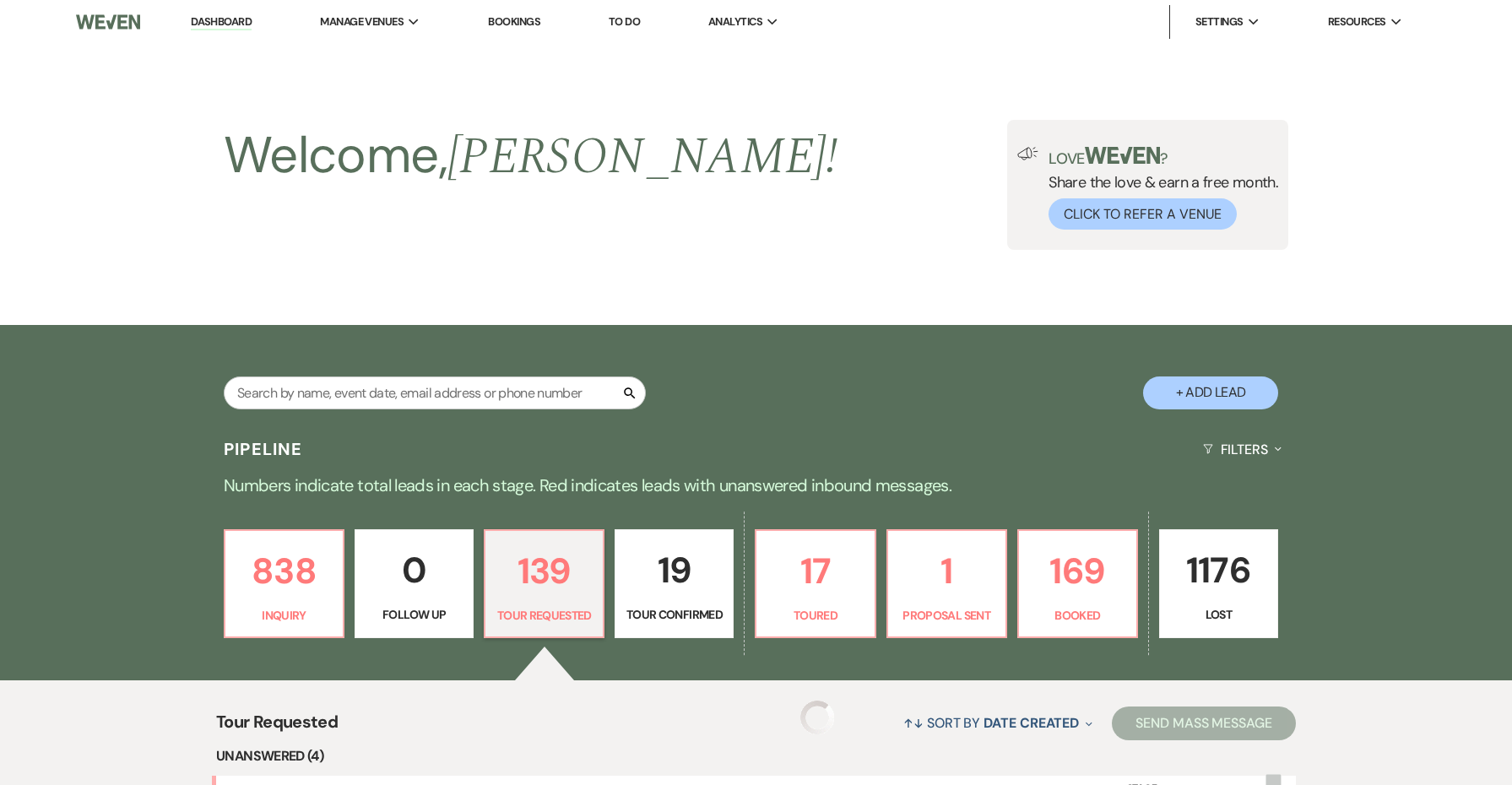
scroll to position [433, 0]
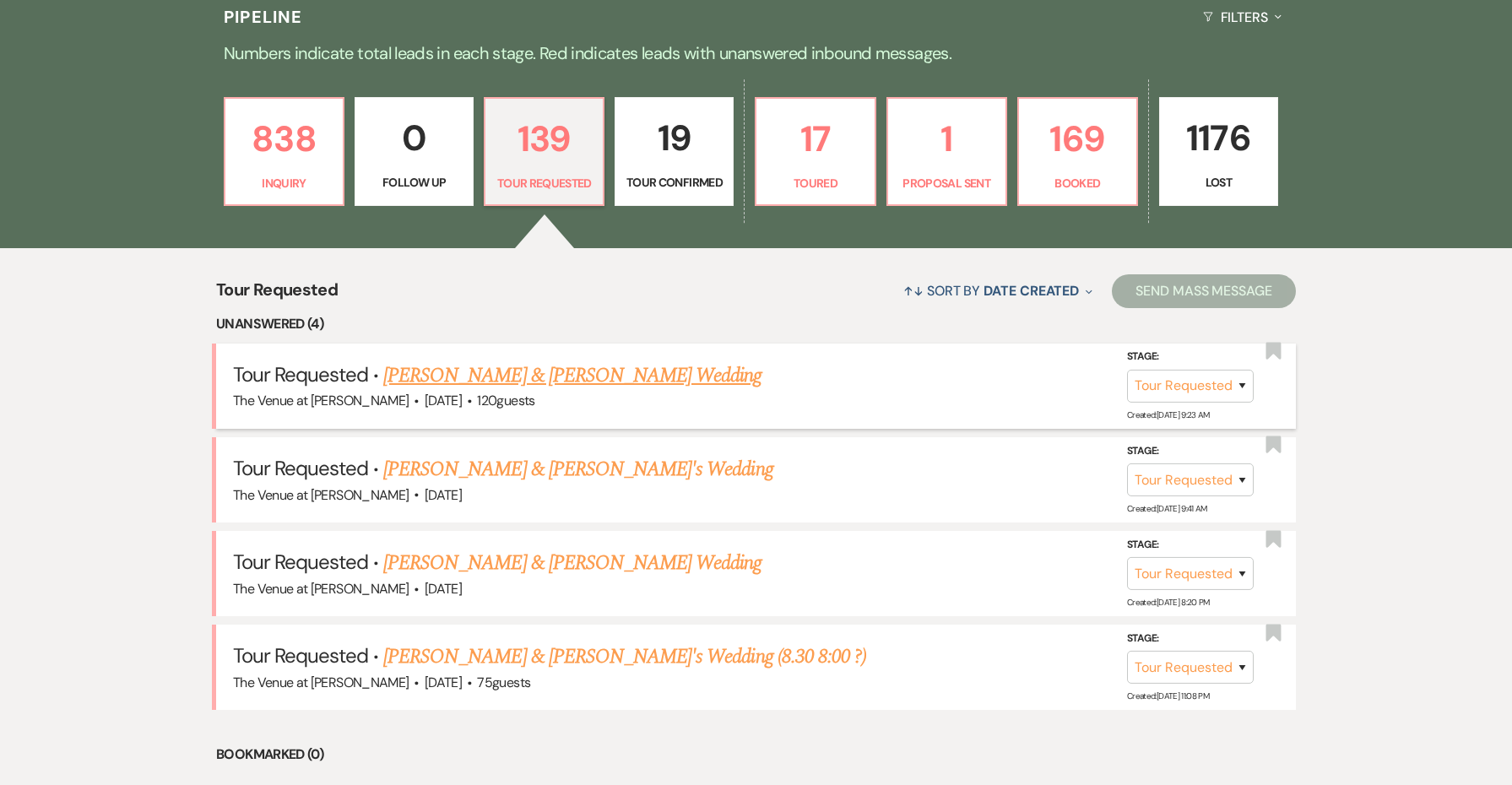
click at [475, 377] on link "[PERSON_NAME] & [PERSON_NAME] Wedding" at bounding box center [572, 375] width 378 height 30
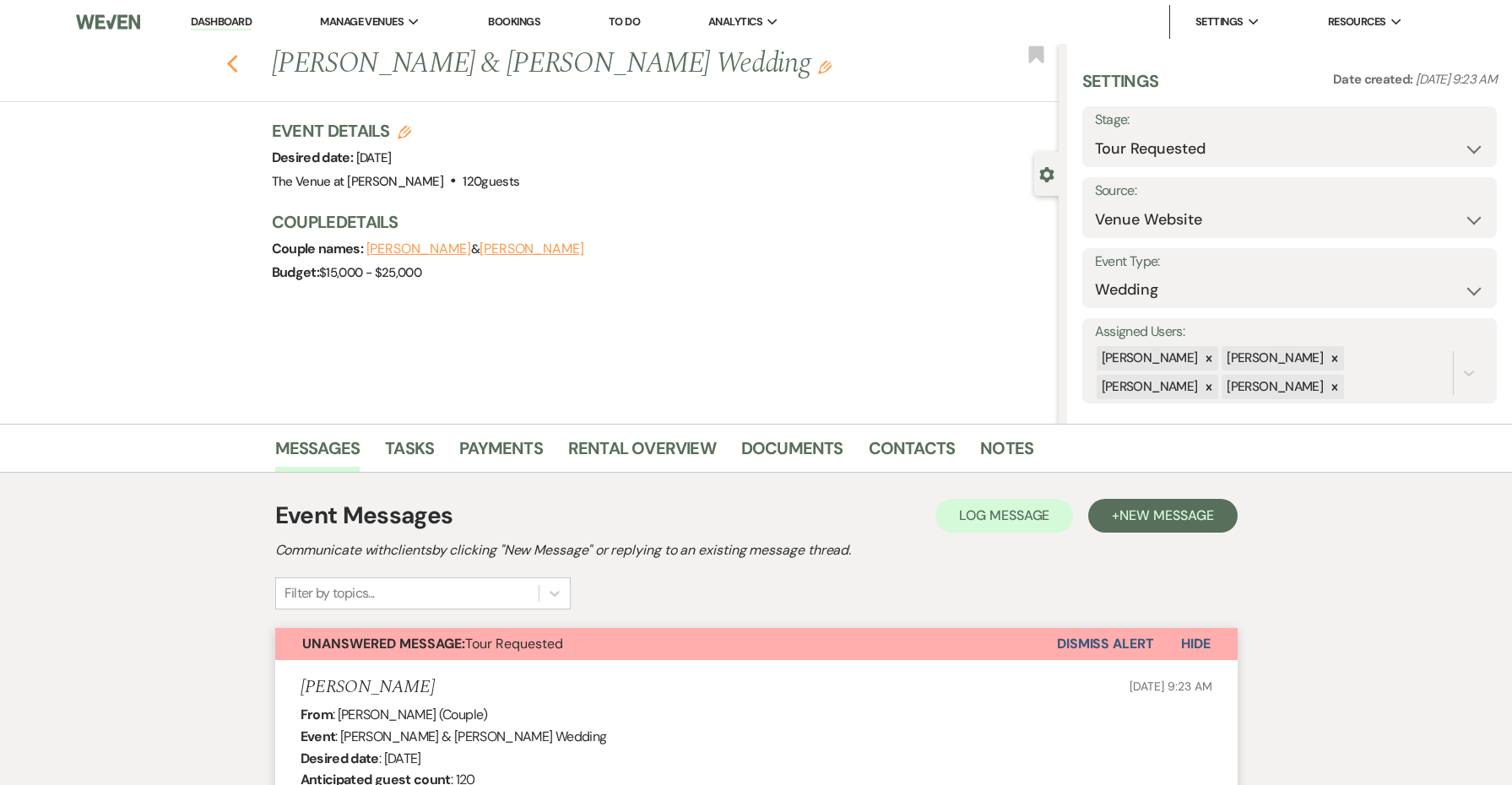
click at [233, 64] on icon "Previous" at bounding box center [233, 64] width 13 height 20
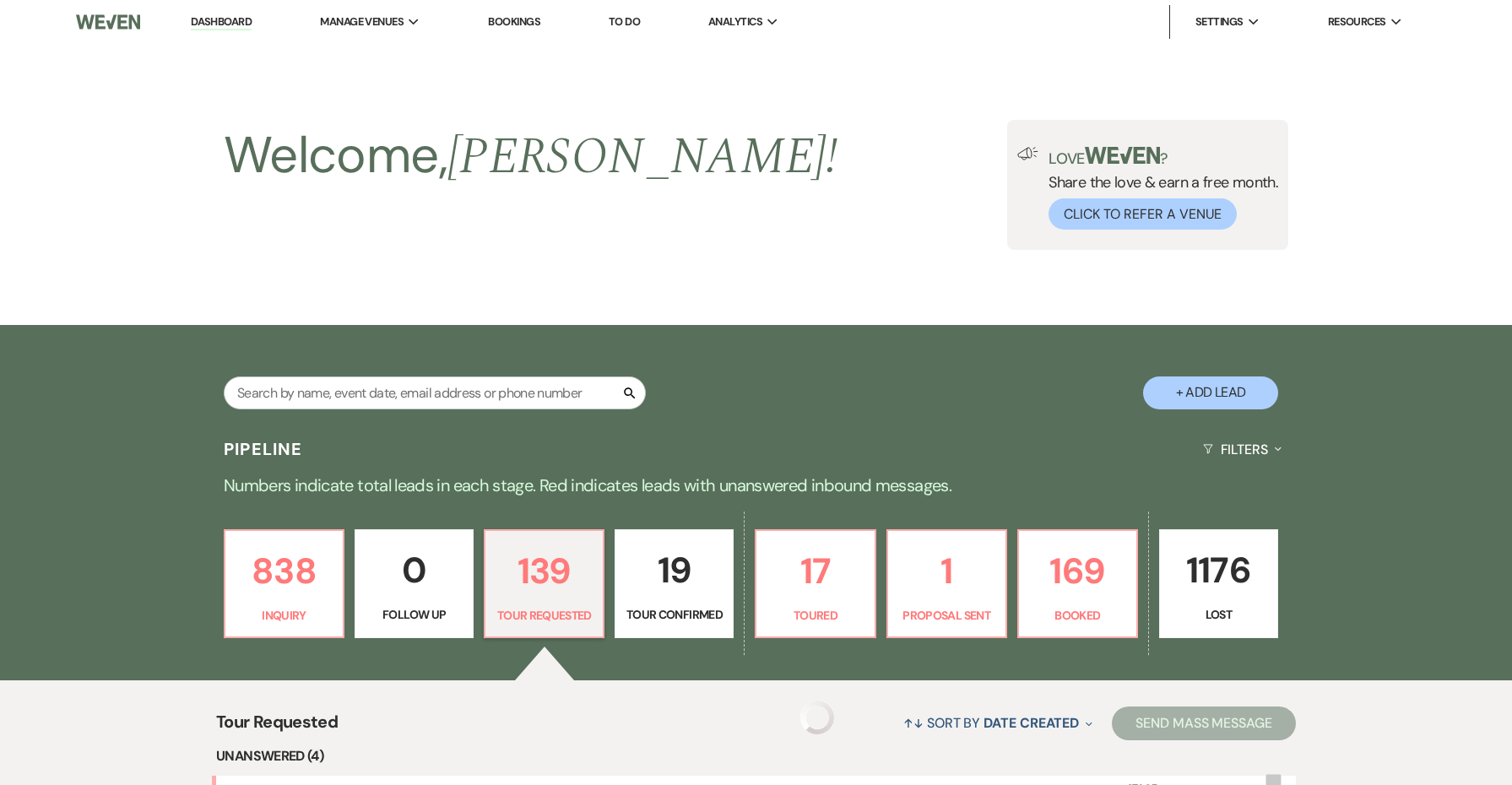
scroll to position [433, 0]
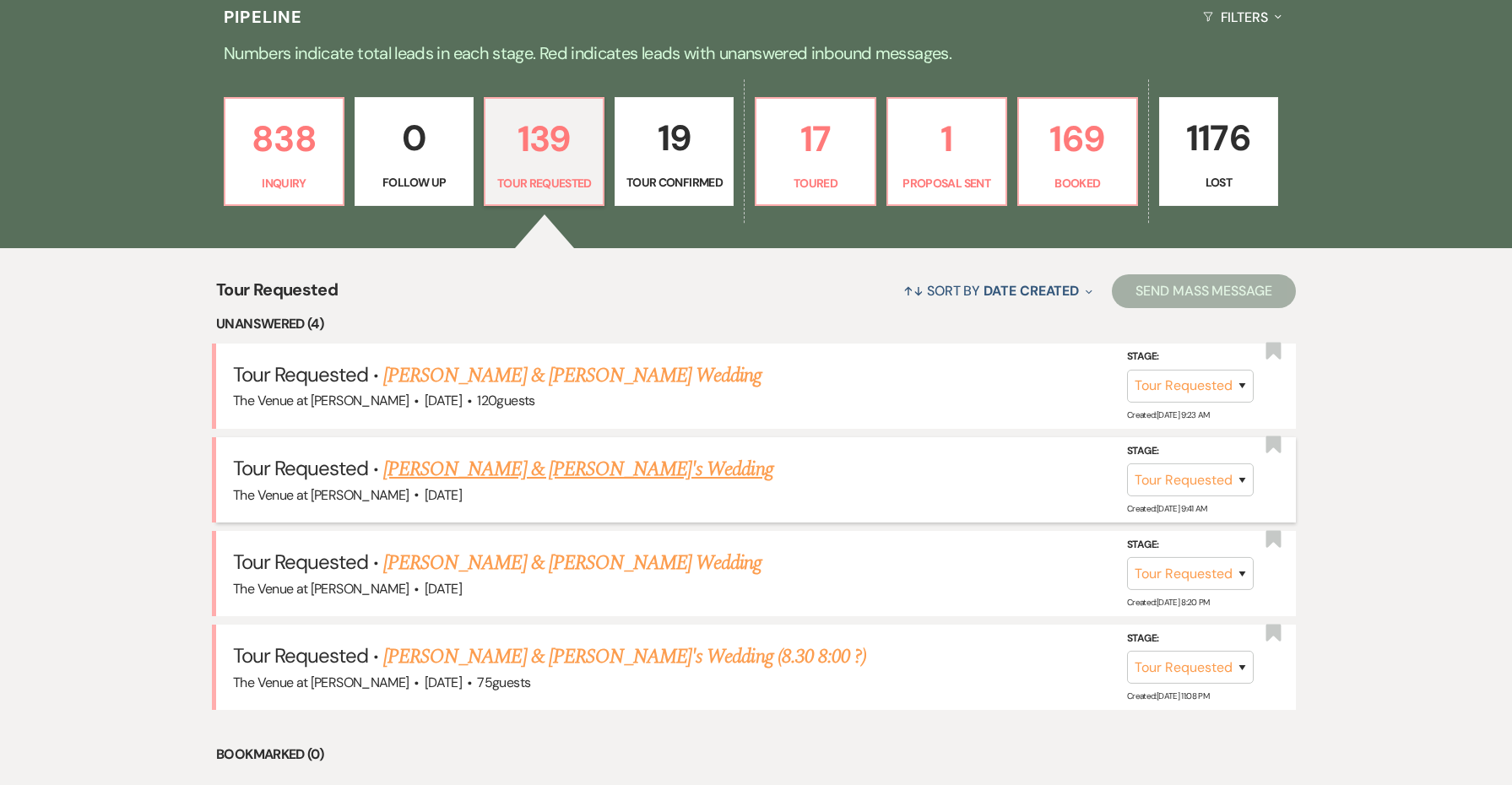
click at [564, 455] on link "[PERSON_NAME] & [PERSON_NAME]'s Wedding" at bounding box center [578, 469] width 390 height 30
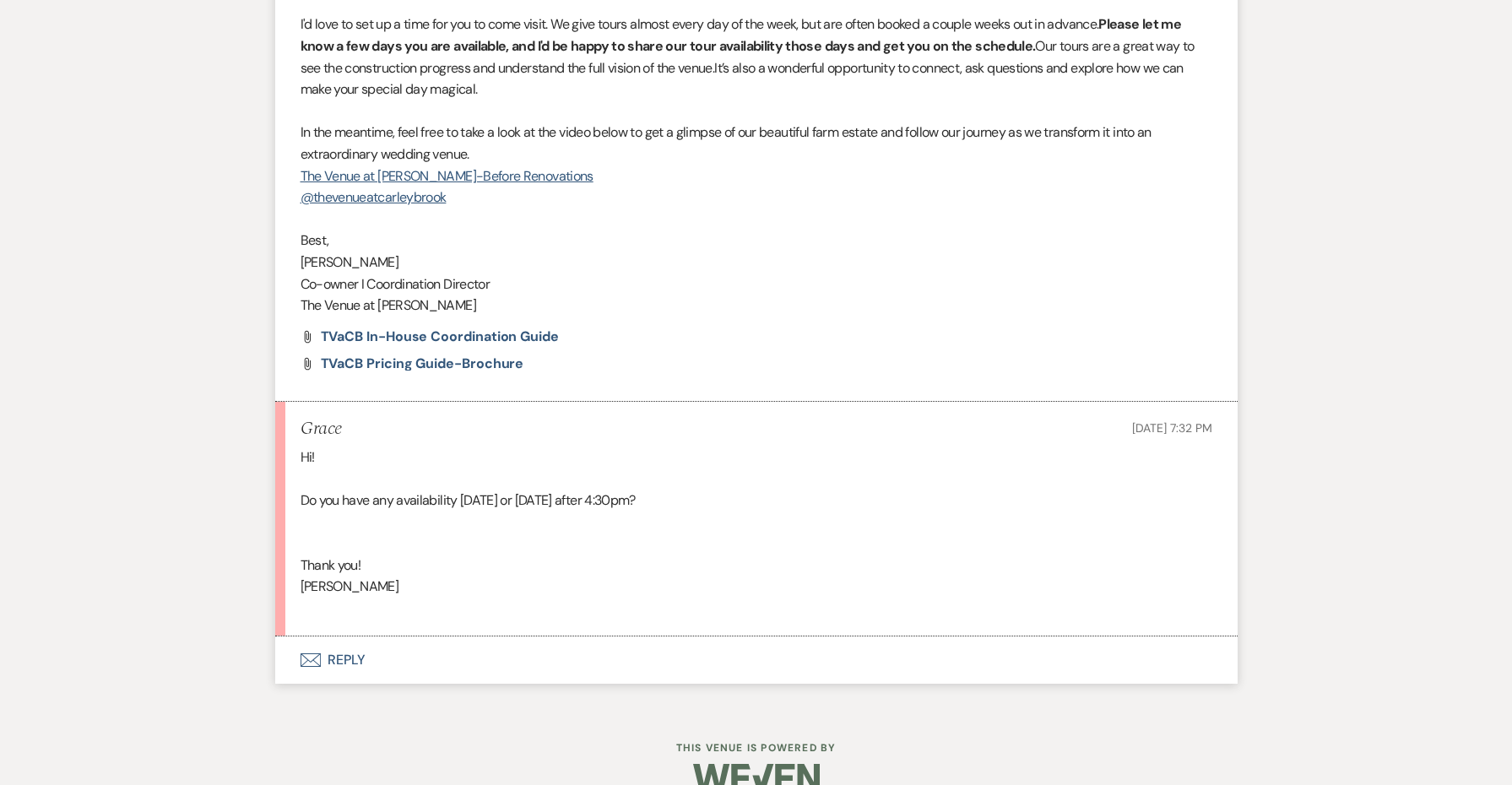
scroll to position [1633, 0]
click at [345, 637] on button "Envelope Reply" at bounding box center [756, 660] width 962 height 47
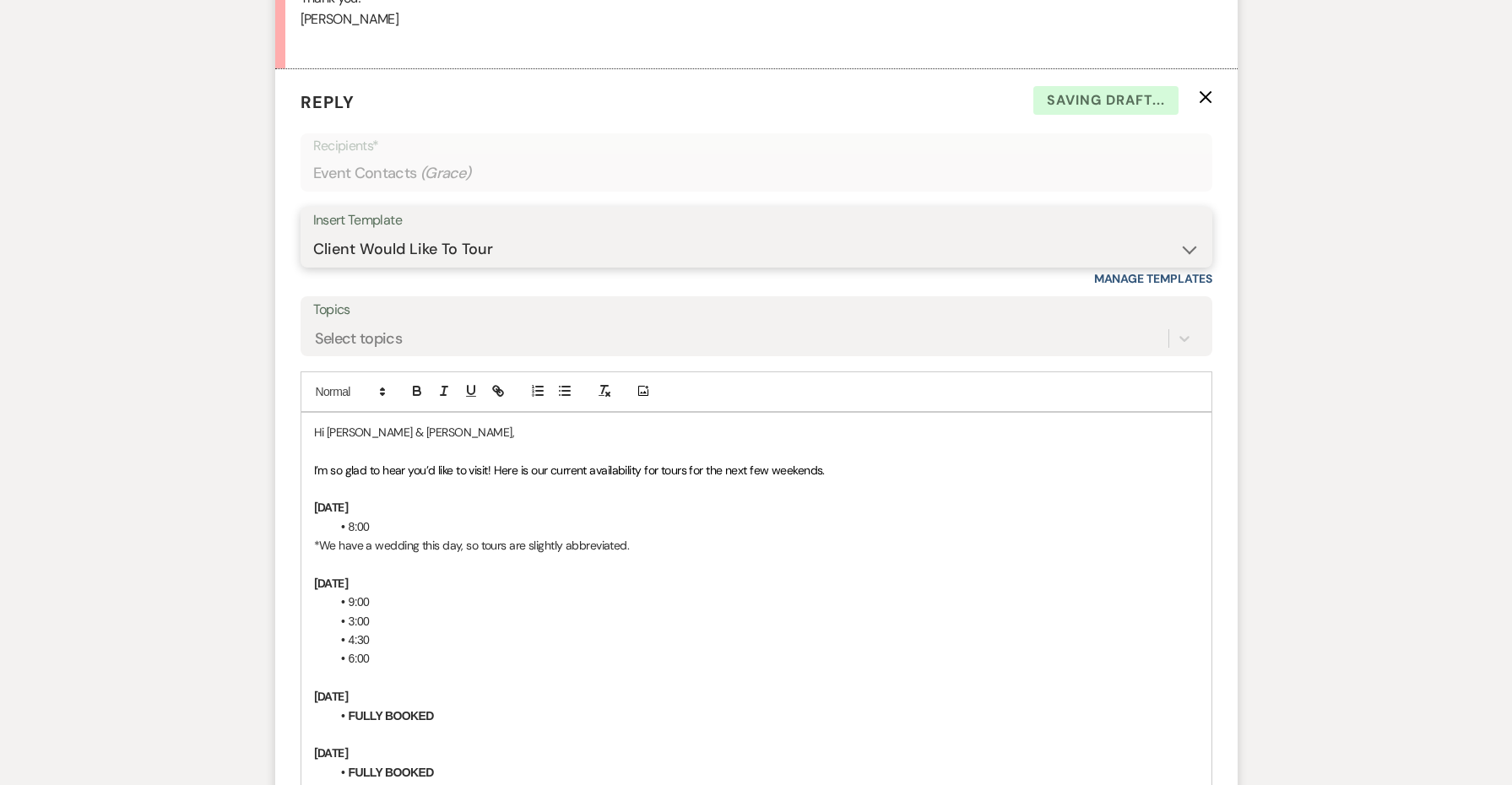
scroll to position [2227, 0]
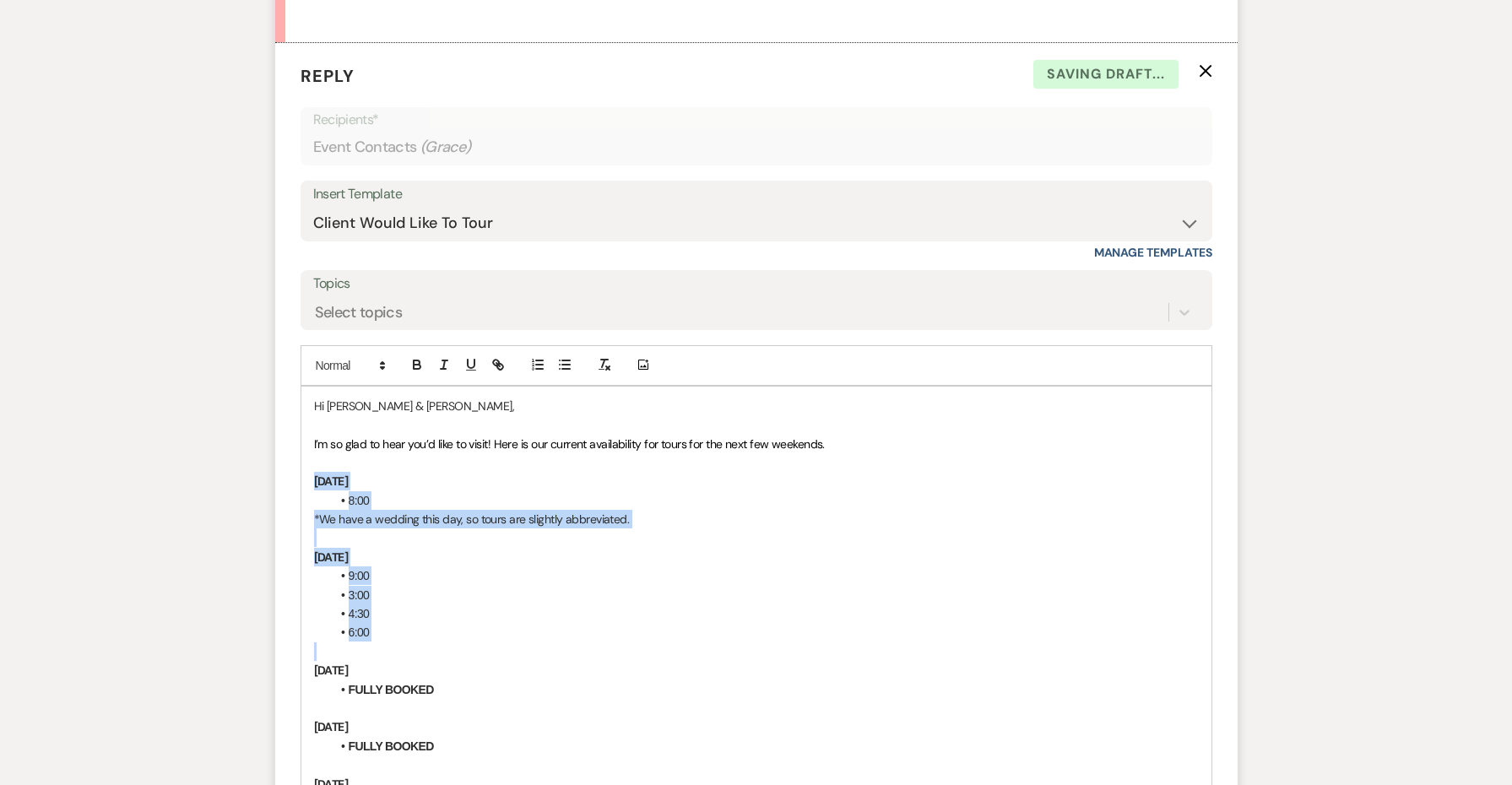
drag, startPoint x: 423, startPoint y: 604, endPoint x: 292, endPoint y: 443, distance: 207.6
drag, startPoint x: 440, startPoint y: 710, endPoint x: 299, endPoint y: 433, distance: 310.8
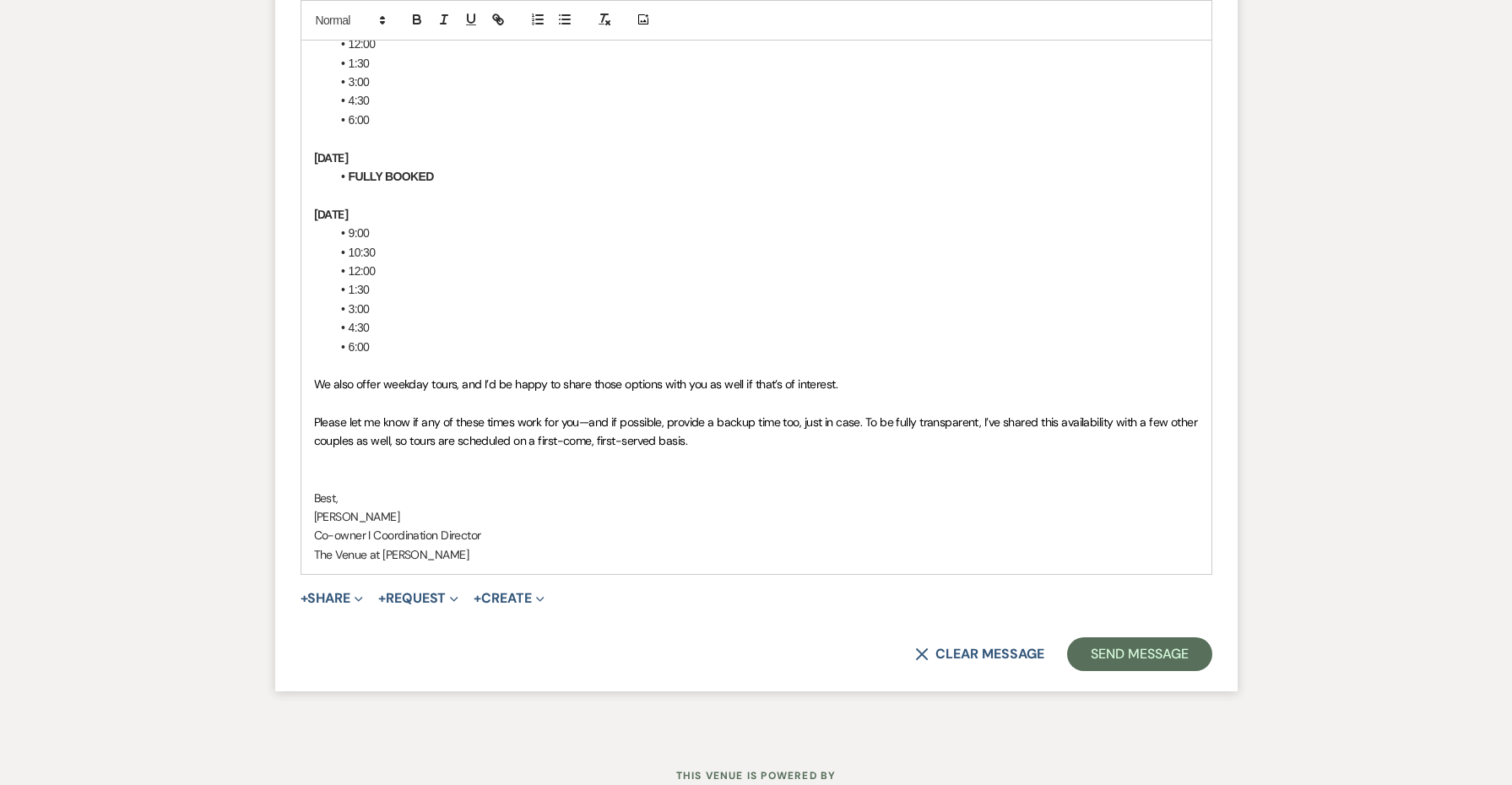
scroll to position [3534, 0]
click at [1102, 639] on button "Send Message" at bounding box center [1139, 655] width 144 height 34
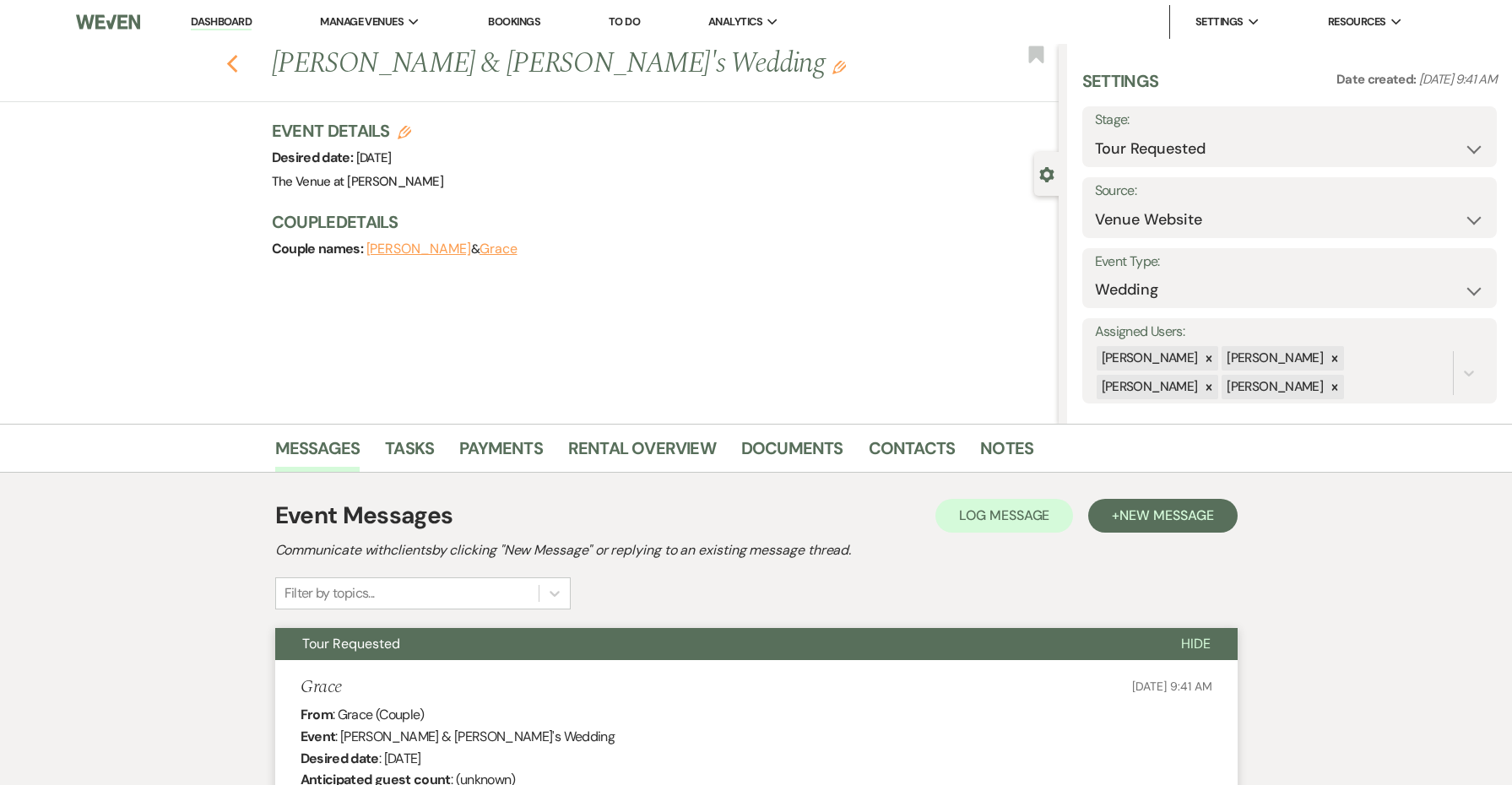
scroll to position [0, 0]
click at [231, 53] on button "Previous" at bounding box center [233, 63] width 13 height 24
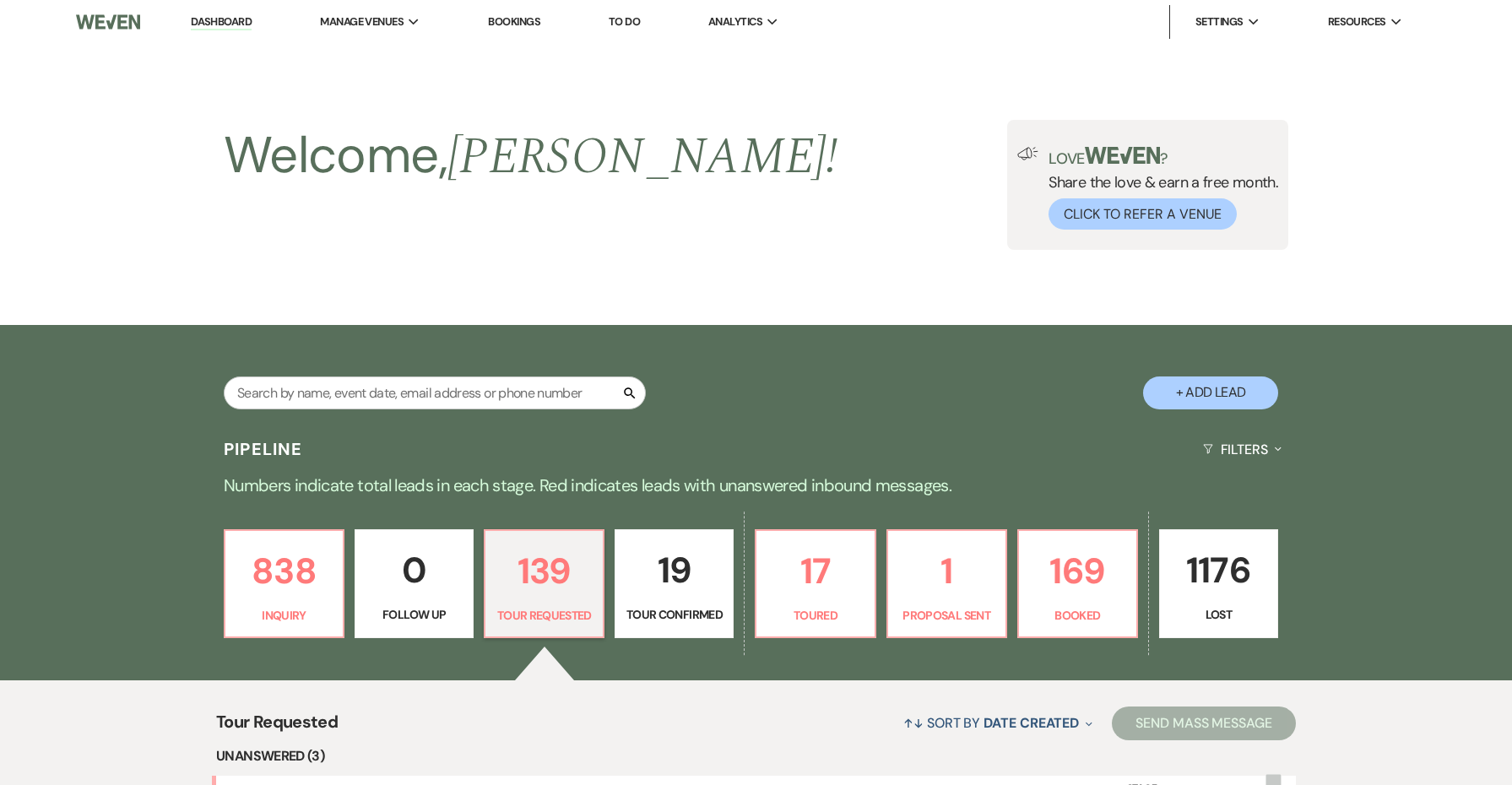
scroll to position [433, 0]
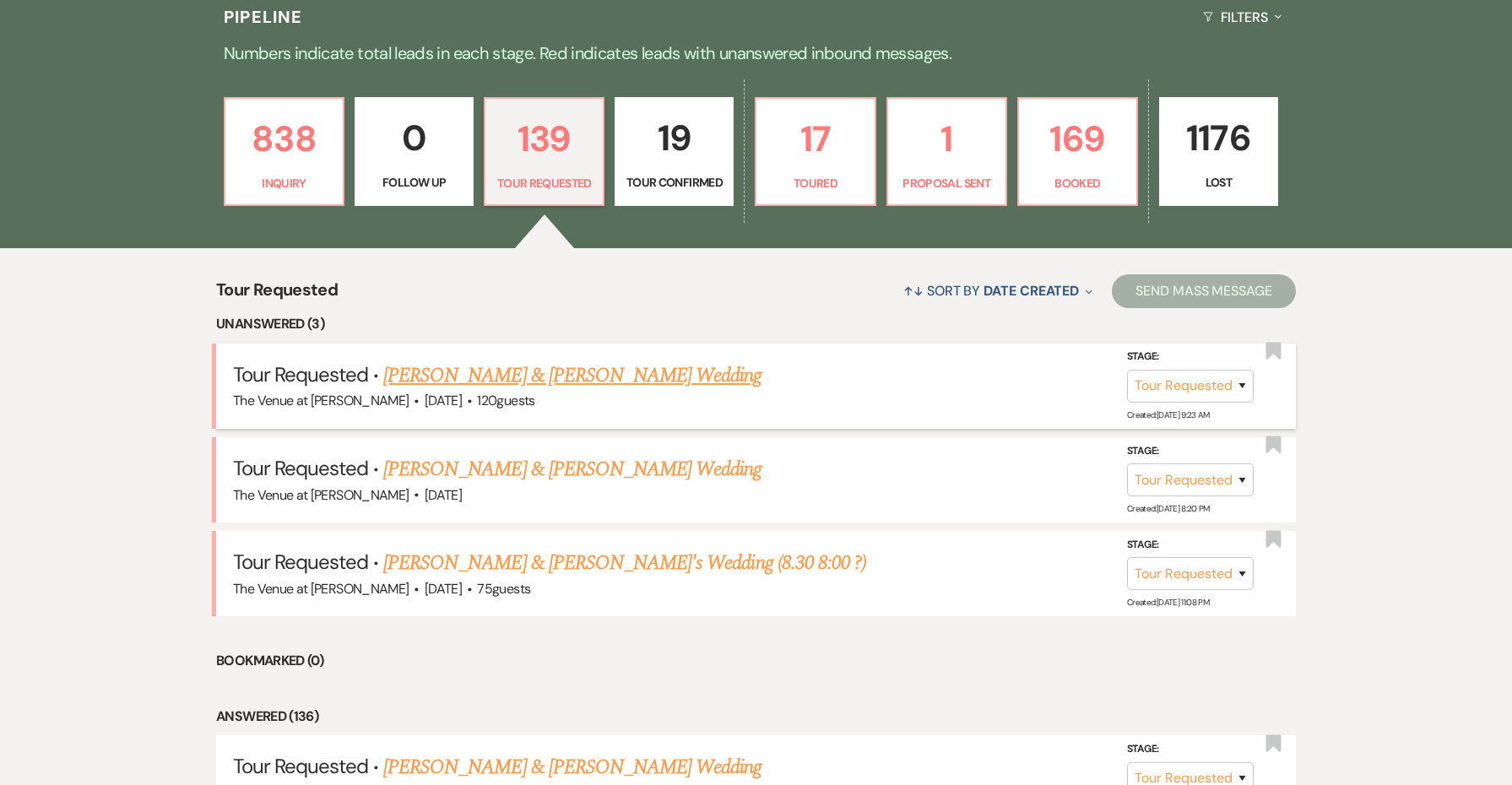
click at [589, 374] on link "[PERSON_NAME] & [PERSON_NAME] Wedding" at bounding box center [572, 375] width 378 height 30
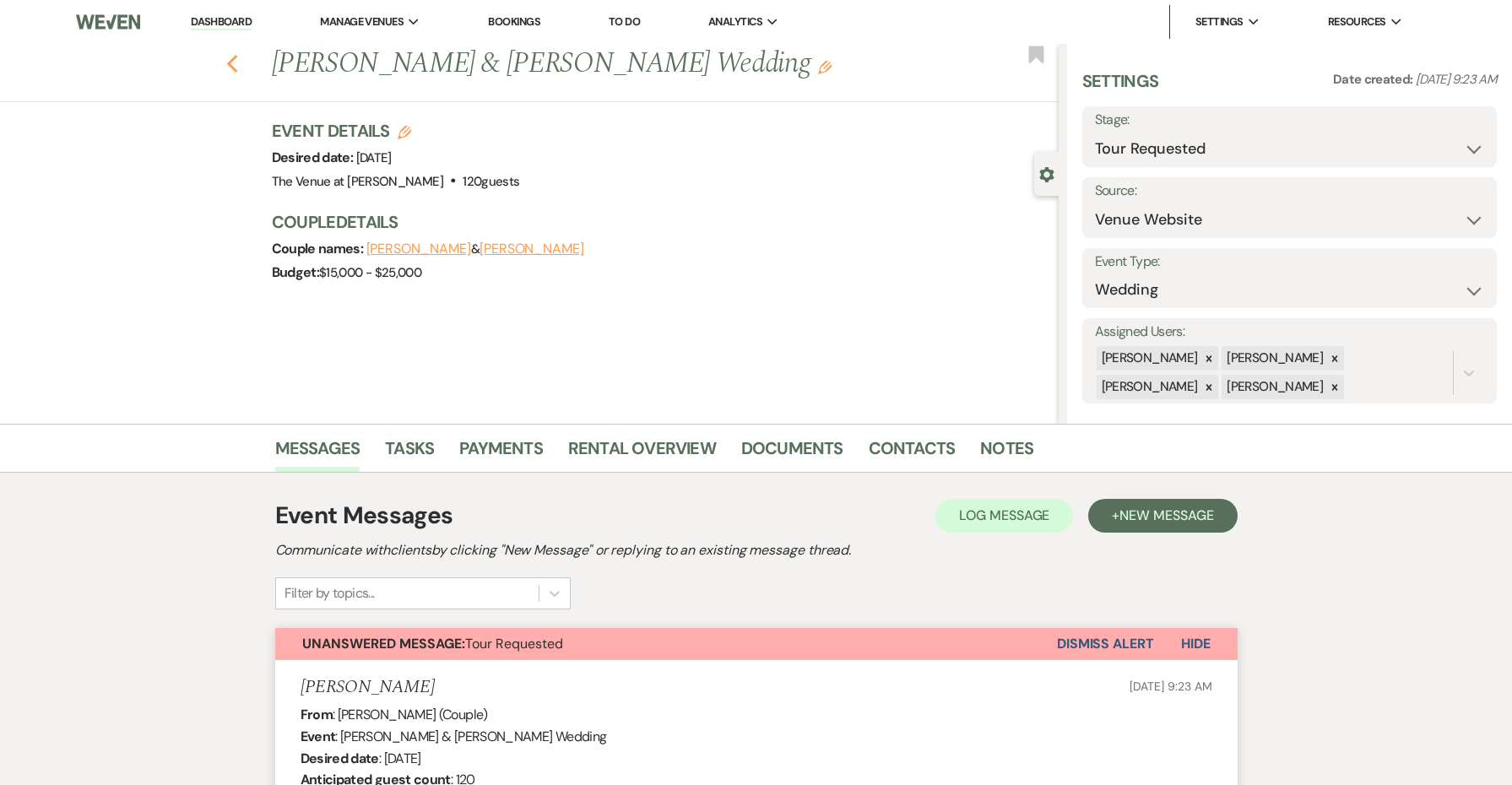
click at [228, 63] on use "button" at bounding box center [232, 64] width 11 height 18
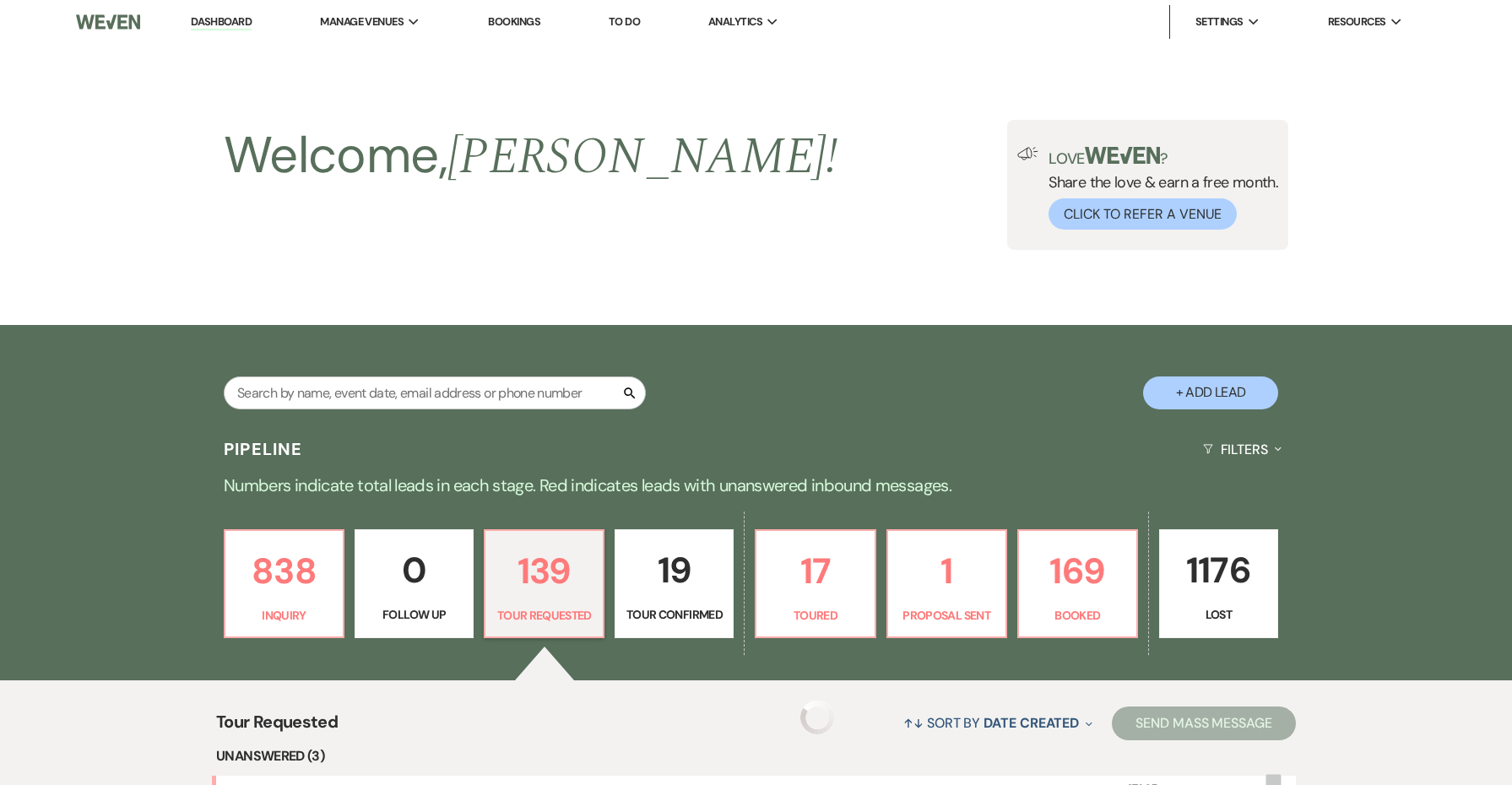
scroll to position [433, 0]
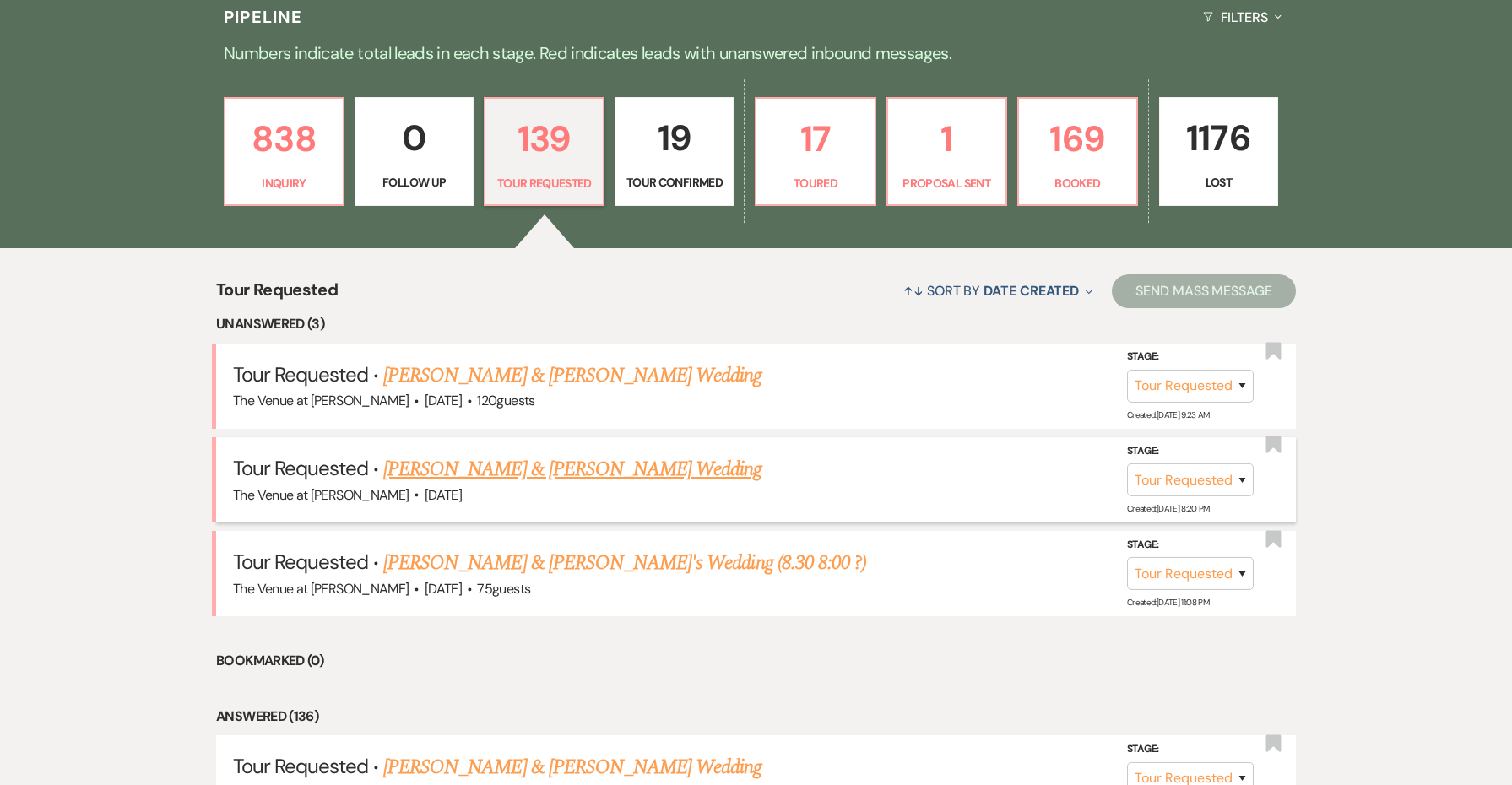
click at [441, 460] on link "[PERSON_NAME] & [PERSON_NAME] Wedding" at bounding box center [572, 469] width 378 height 30
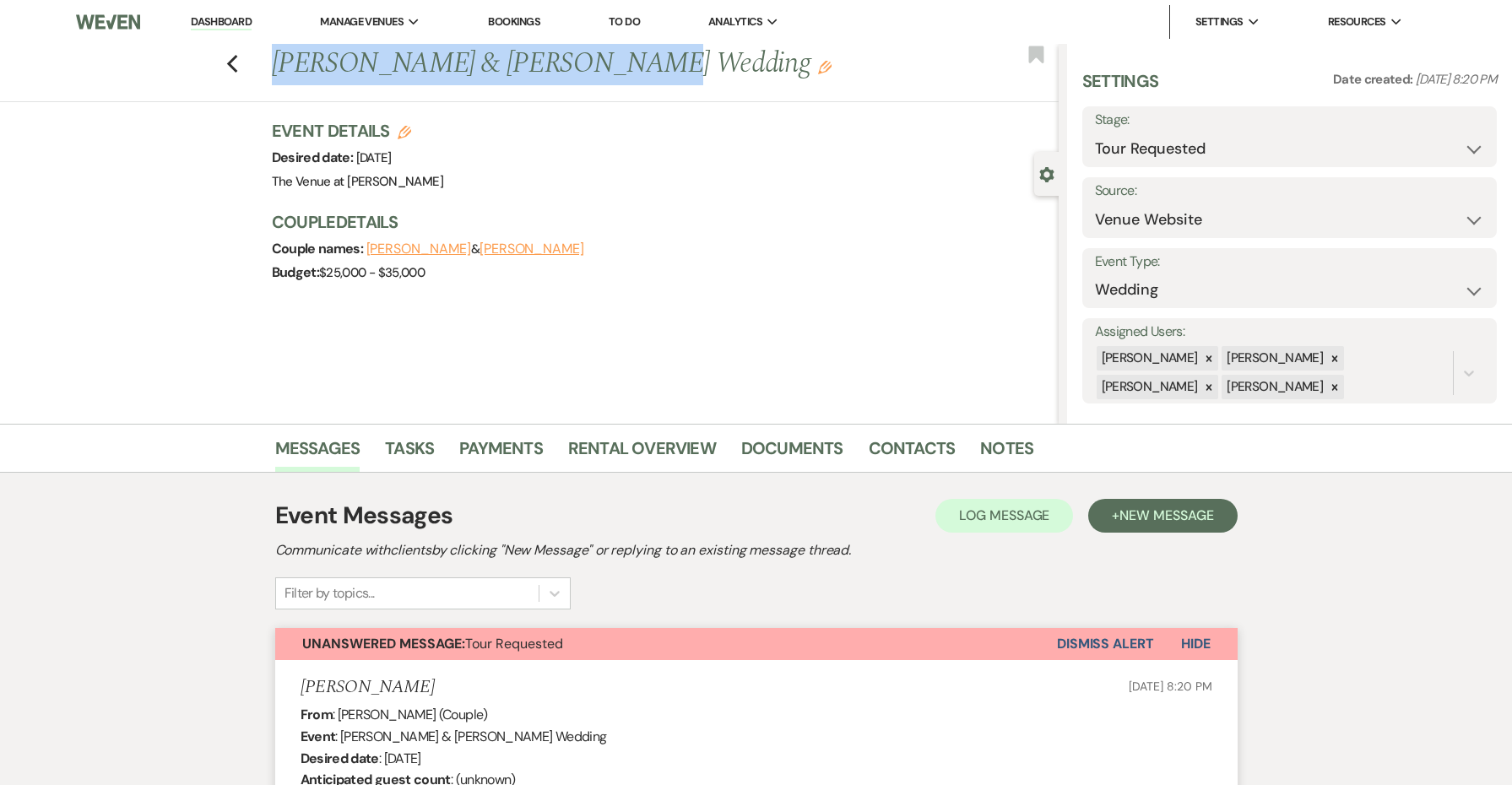
drag, startPoint x: 599, startPoint y: 71, endPoint x: 276, endPoint y: 63, distance: 323.1
click at [276, 63] on h1 "[PERSON_NAME] & [PERSON_NAME] Wedding Edit" at bounding box center [582, 64] width 623 height 40
copy h1 "[PERSON_NAME] & [PERSON_NAME]"
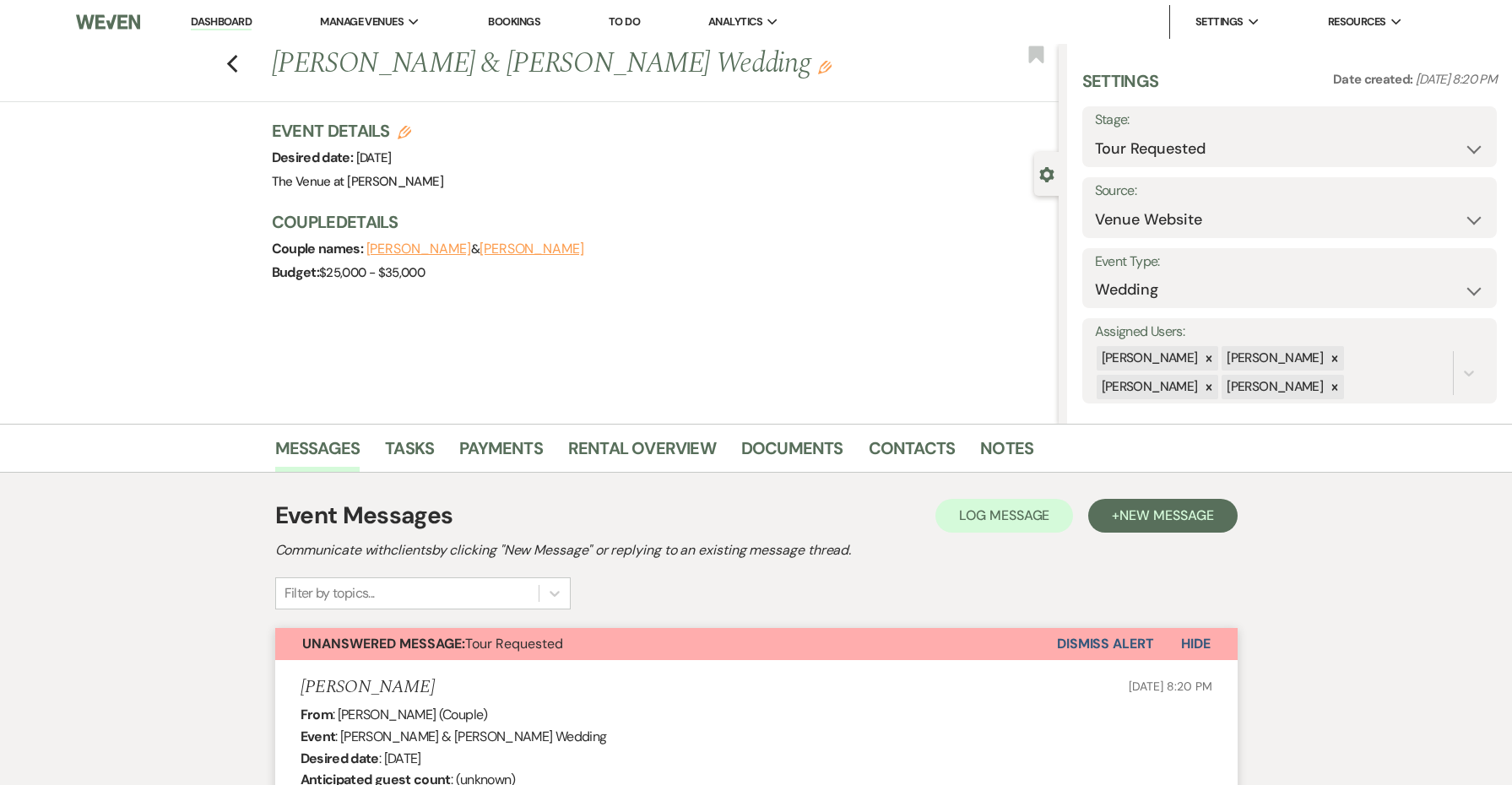
click at [634, 321] on div "Previous [PERSON_NAME] & [PERSON_NAME] Wedding Edit Bookmark Gear Settings Sett…" at bounding box center [529, 234] width 1059 height 380
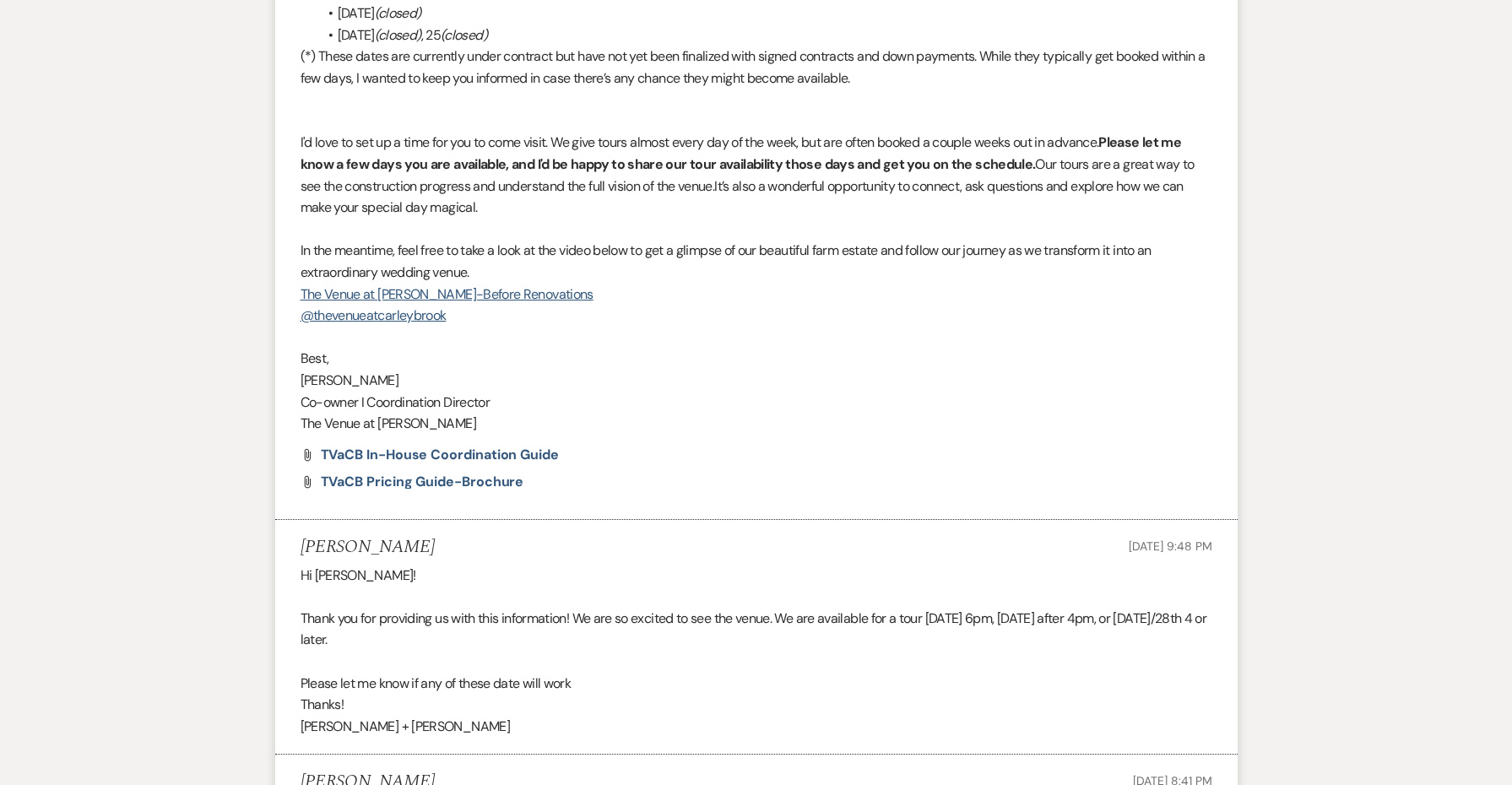
scroll to position [1518, 0]
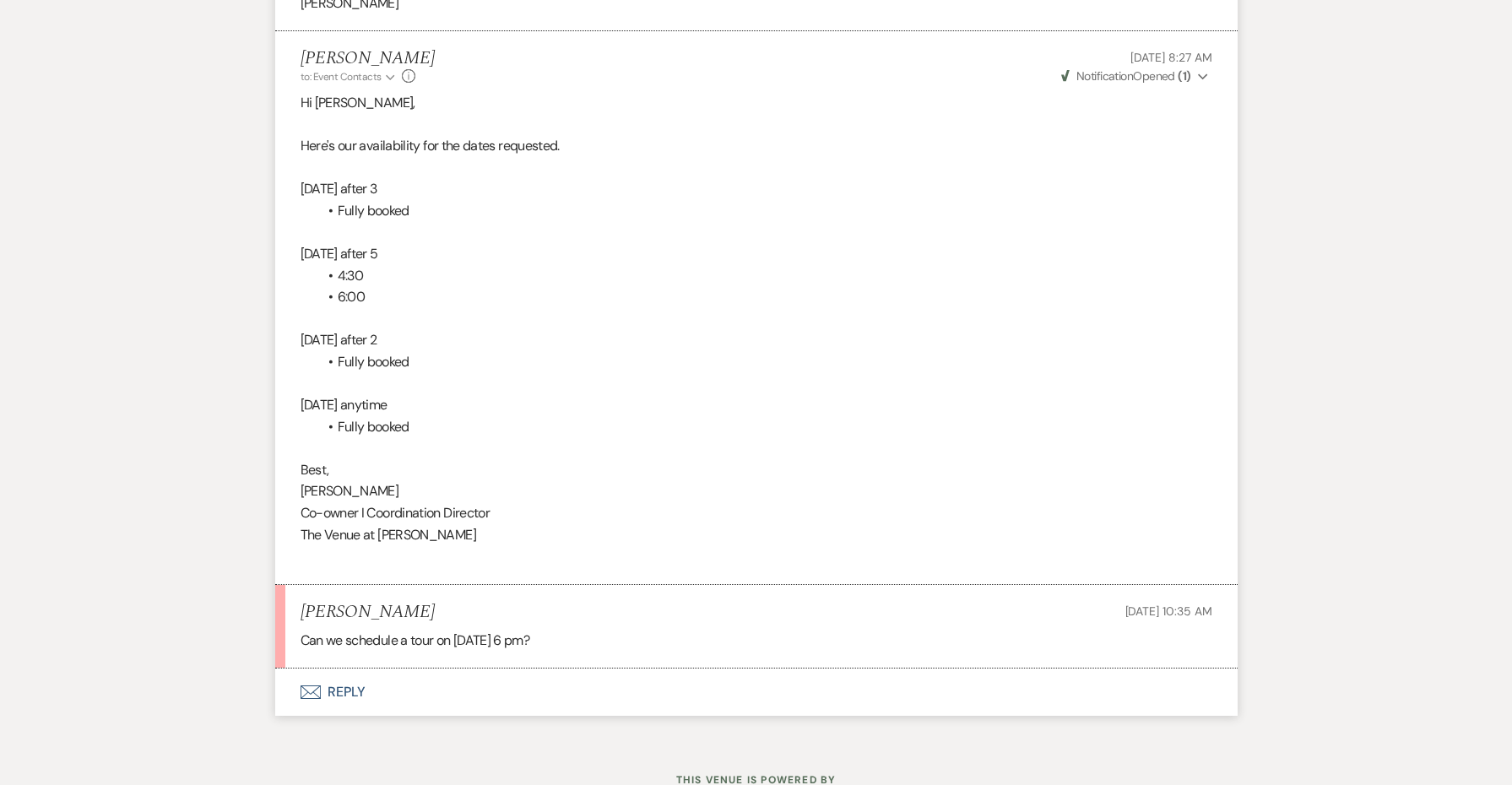
click at [356, 669] on button "Envelope Reply" at bounding box center [756, 692] width 962 height 47
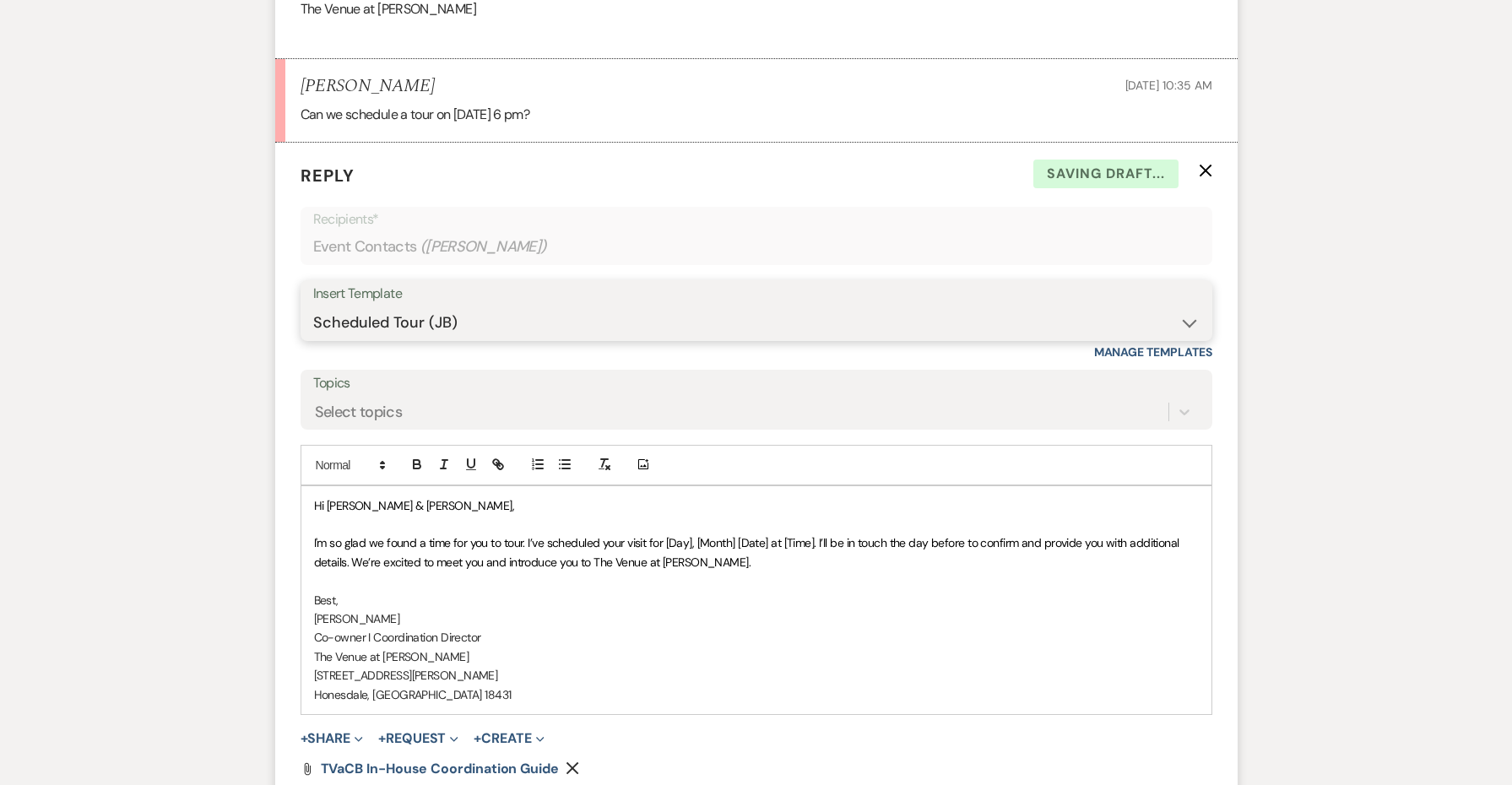
scroll to position [3779, 0]
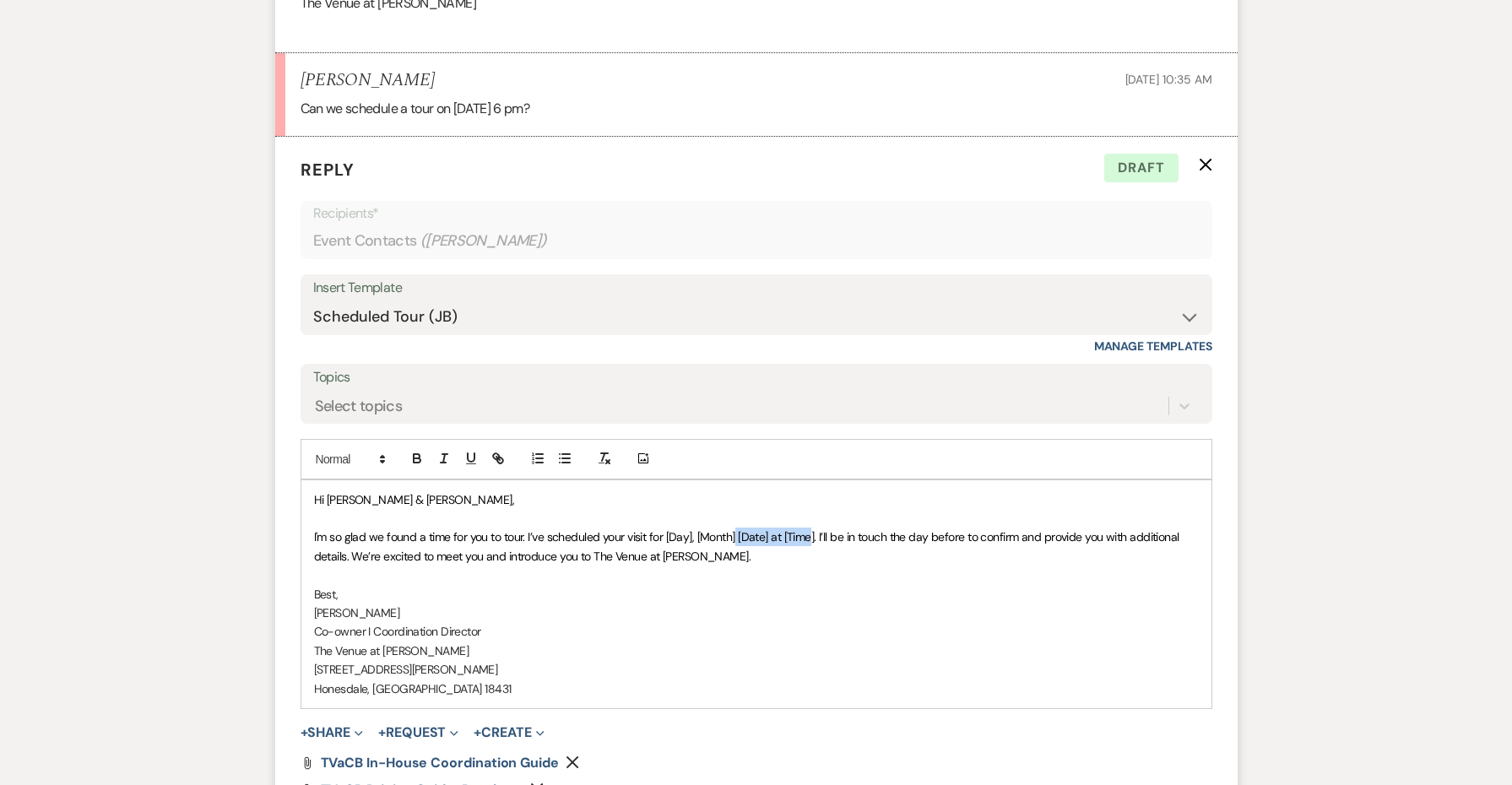
drag, startPoint x: 813, startPoint y: 467, endPoint x: 736, endPoint y: 472, distance: 77.2
click at [736, 529] on span "I'm so glad we found a time for you to tour. I’ve scheduled your visit for [Day…" at bounding box center [748, 546] width 868 height 34
drag, startPoint x: 816, startPoint y: 467, endPoint x: 667, endPoint y: 464, distance: 149.0
click at [667, 529] on span "I'm so glad we found a time for you to tour. I’ve scheduled your visit for [Day…" at bounding box center [748, 546] width 868 height 34
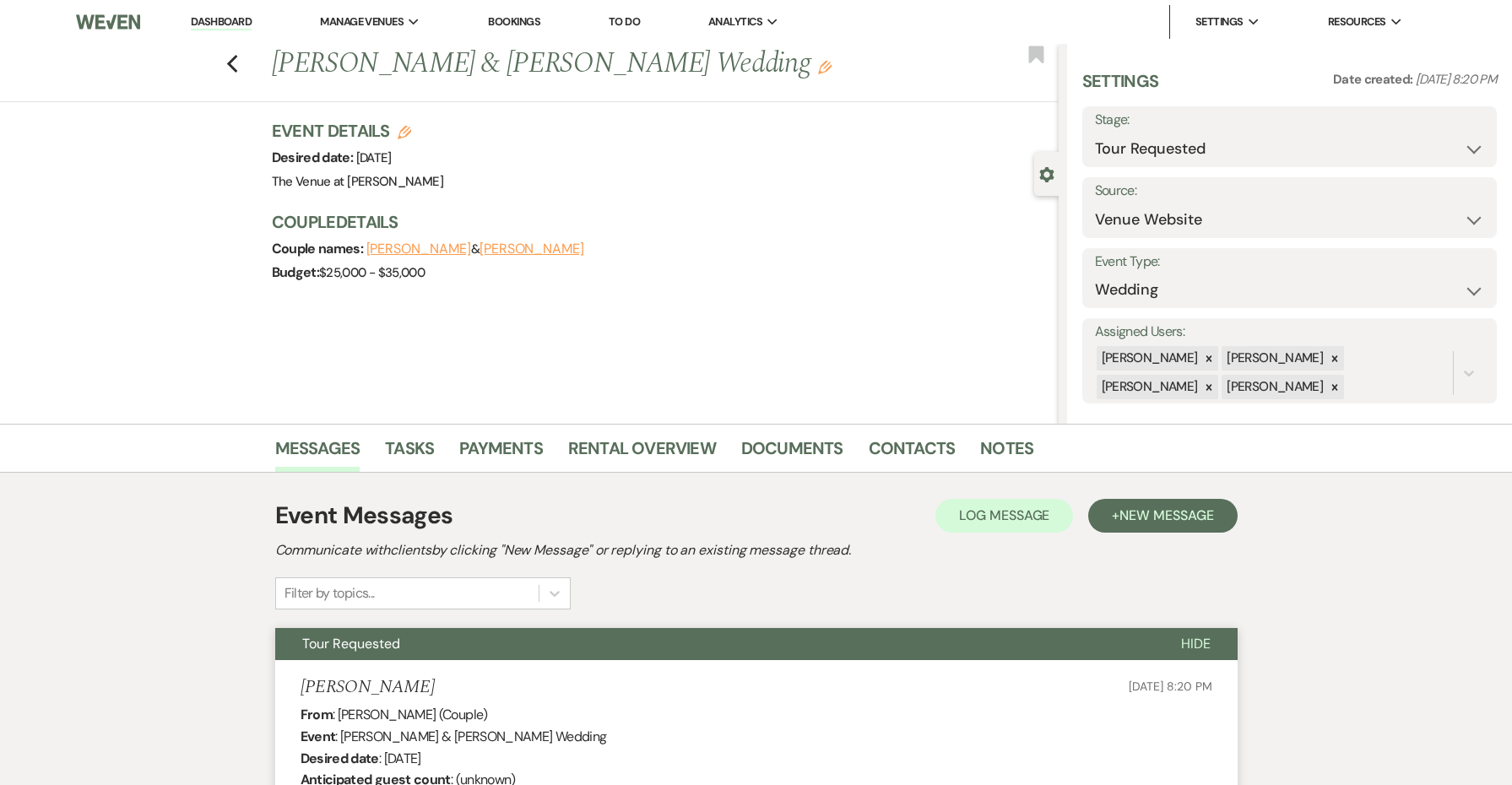
scroll to position [0, 0]
click at [1439, 133] on button "Save" at bounding box center [1452, 136] width 88 height 34
click at [818, 66] on use "button" at bounding box center [824, 67] width 14 height 14
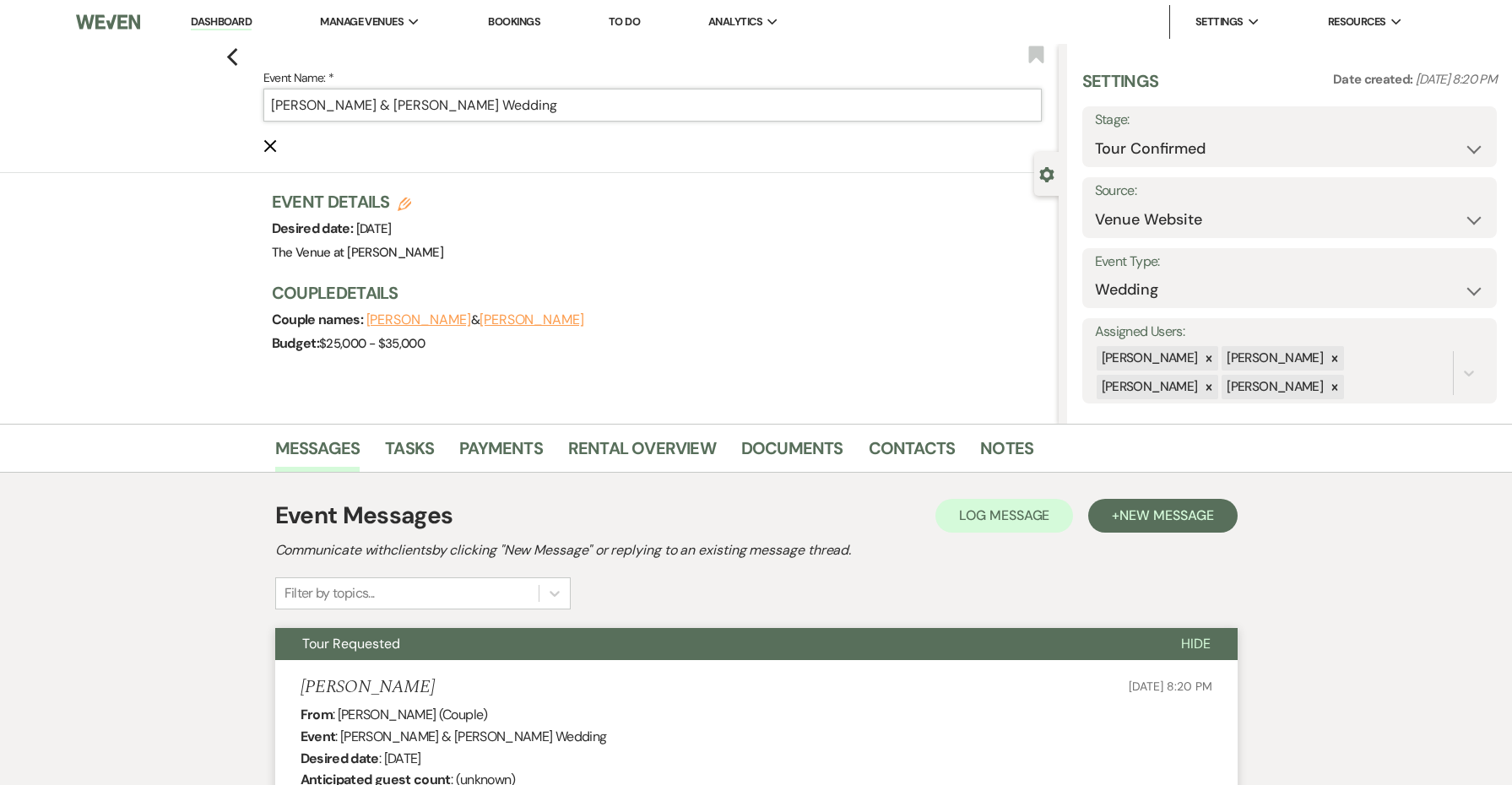
click at [734, 107] on input "[PERSON_NAME] & [PERSON_NAME] Wedding" at bounding box center [652, 105] width 778 height 33
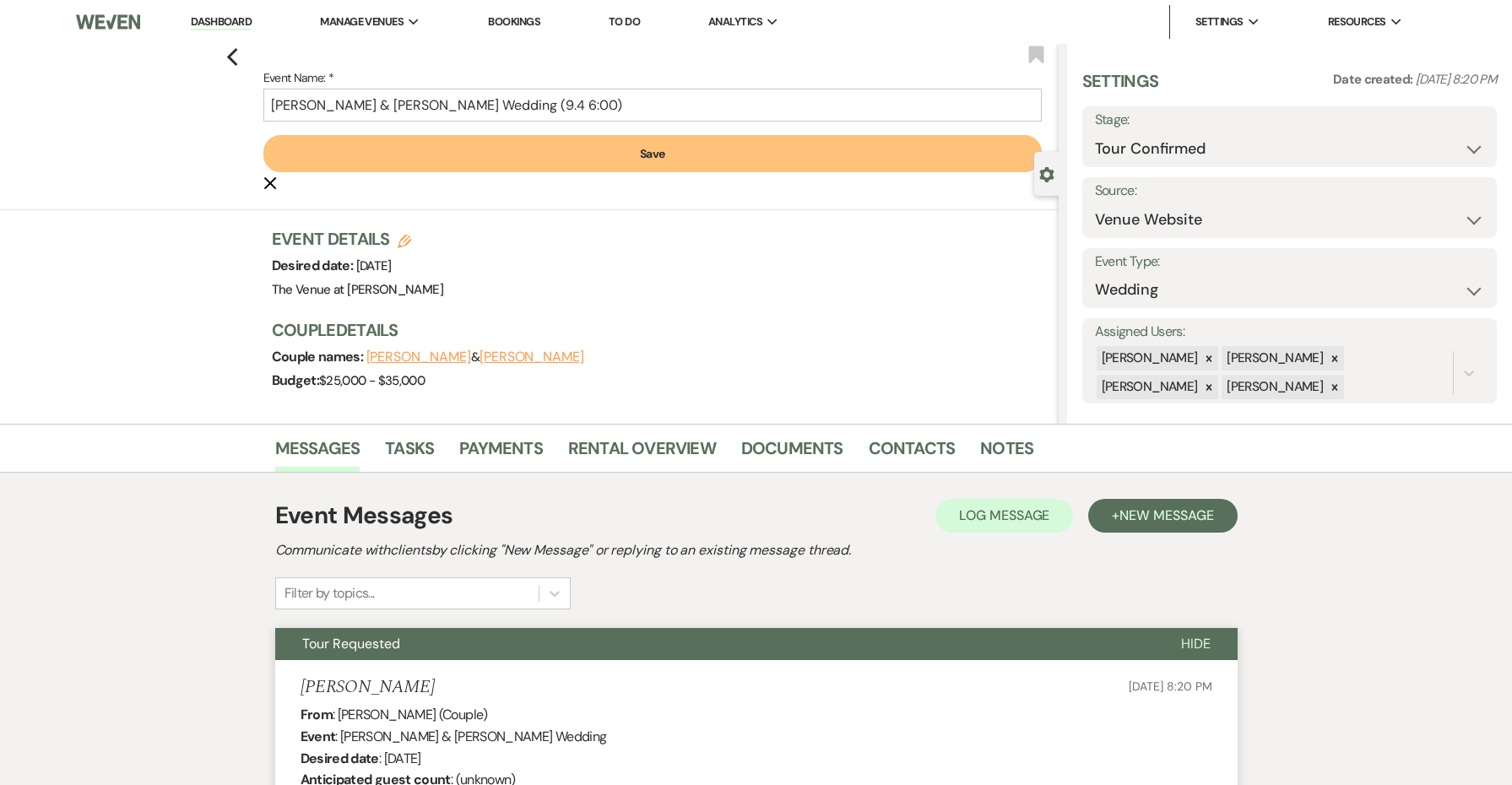
click at [776, 154] on button "Save" at bounding box center [652, 154] width 778 height 37
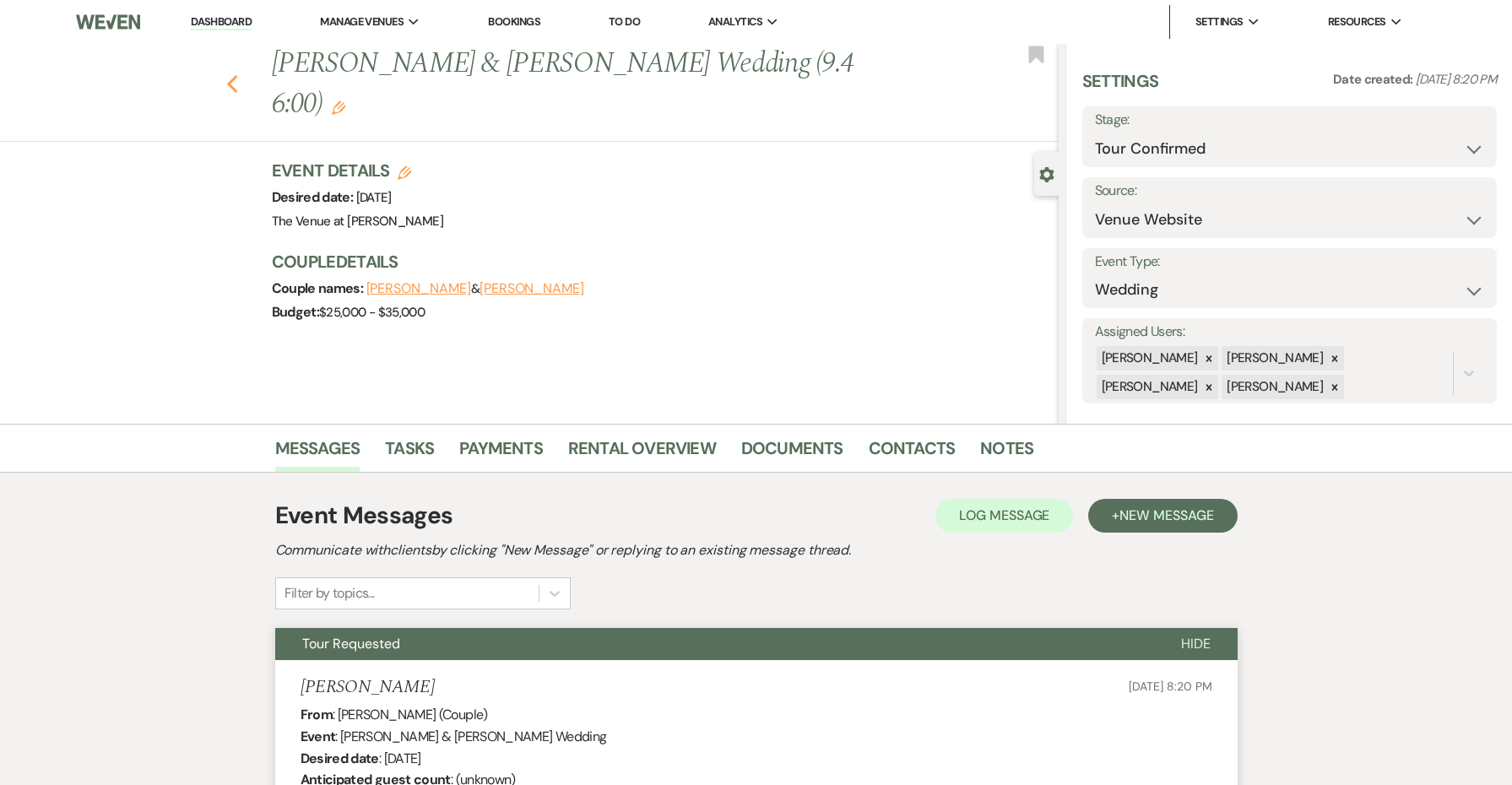
click at [226, 75] on icon "Previous" at bounding box center [233, 85] width 13 height 20
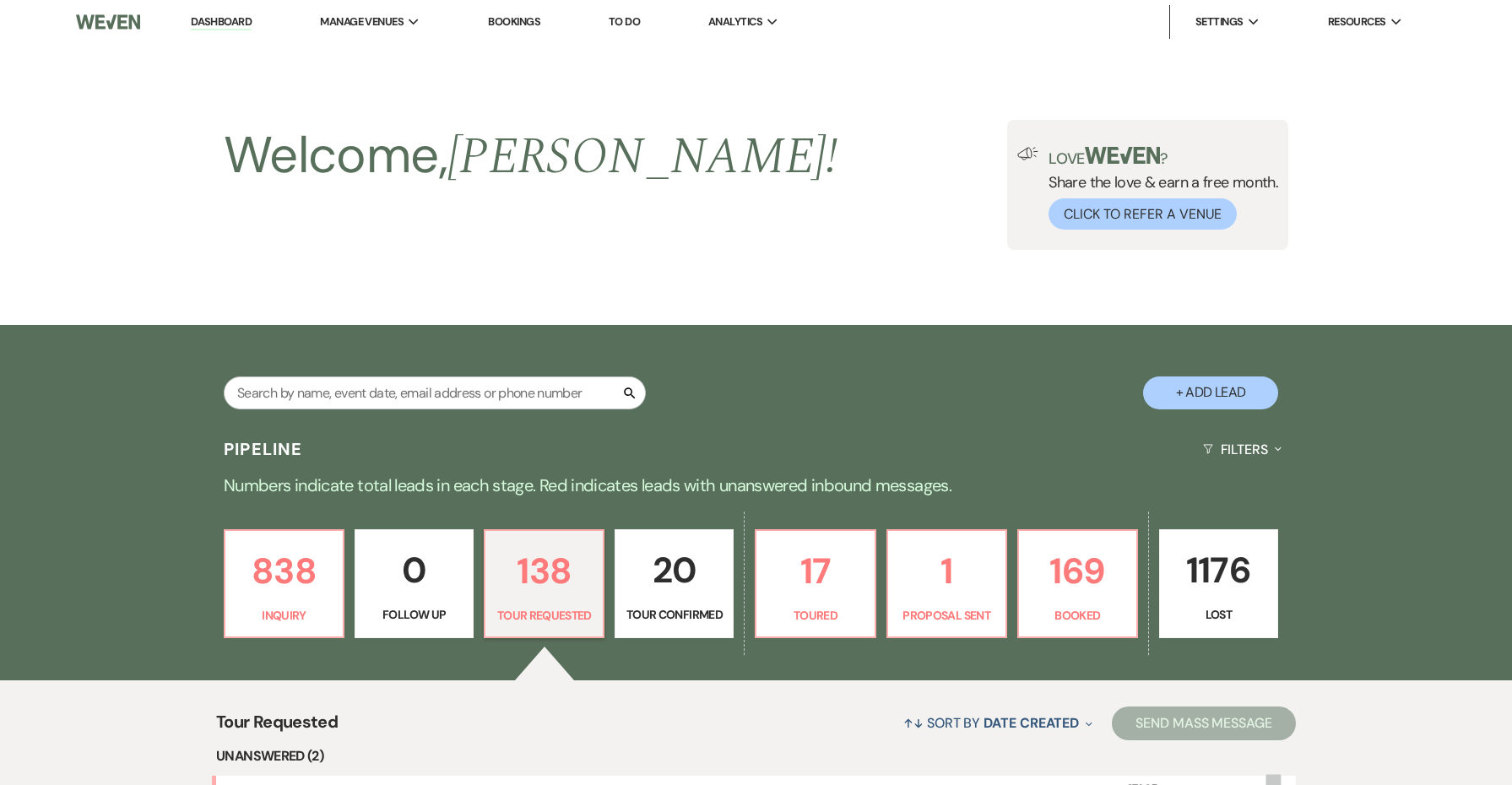
scroll to position [433, 0]
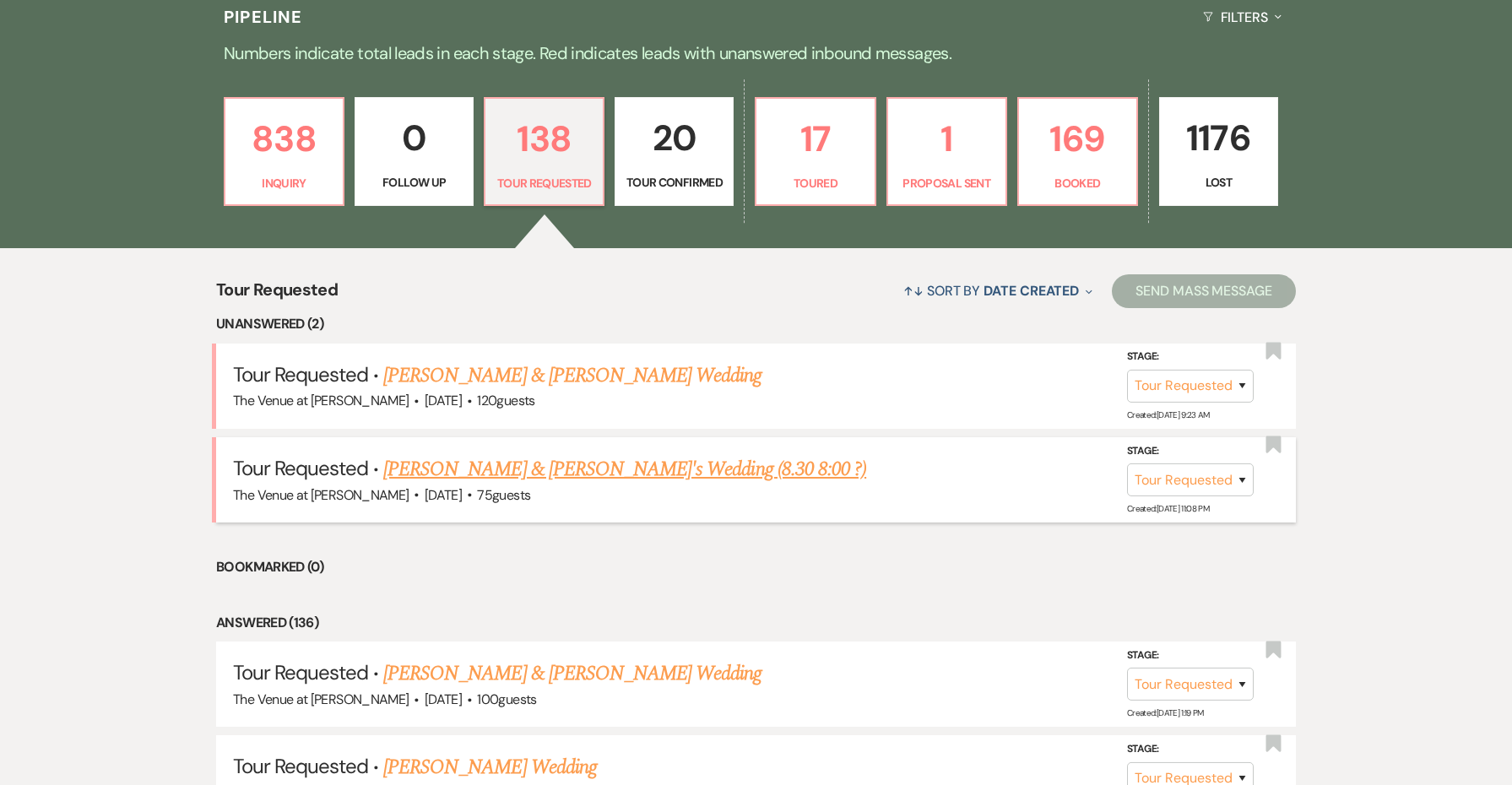
click at [542, 468] on link "[PERSON_NAME] & [PERSON_NAME]'s Wedding (8.30 8:00 ?)" at bounding box center [624, 469] width 483 height 30
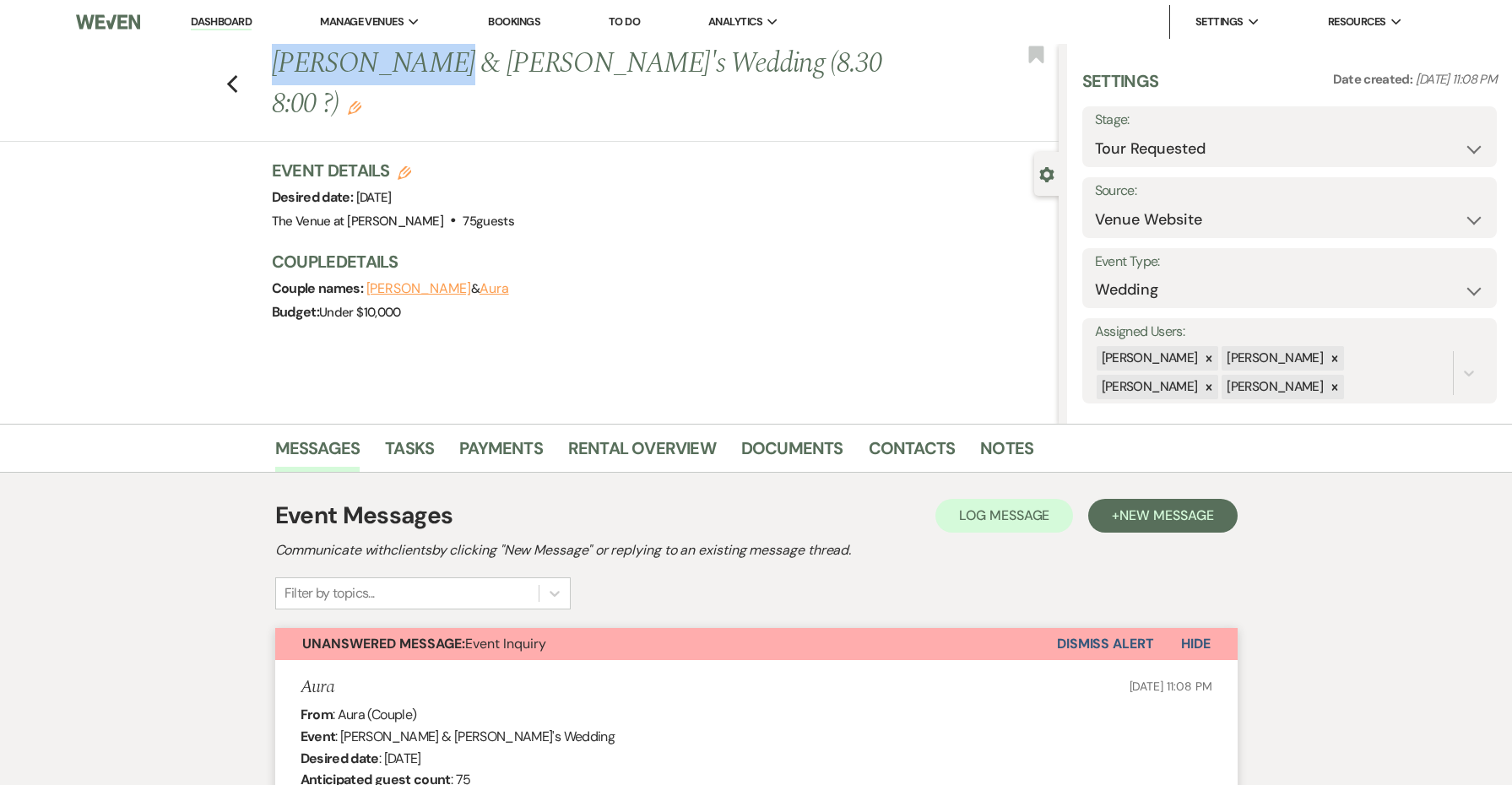
drag, startPoint x: 435, startPoint y: 63, endPoint x: 269, endPoint y: 63, distance: 166.0
click at [269, 63] on div "Previous [PERSON_NAME] & [PERSON_NAME]'s Wedding (8.30 8:00 ?) Edit" at bounding box center [660, 84] width 795 height 80
copy h1 "[PERSON_NAME] & Aura"
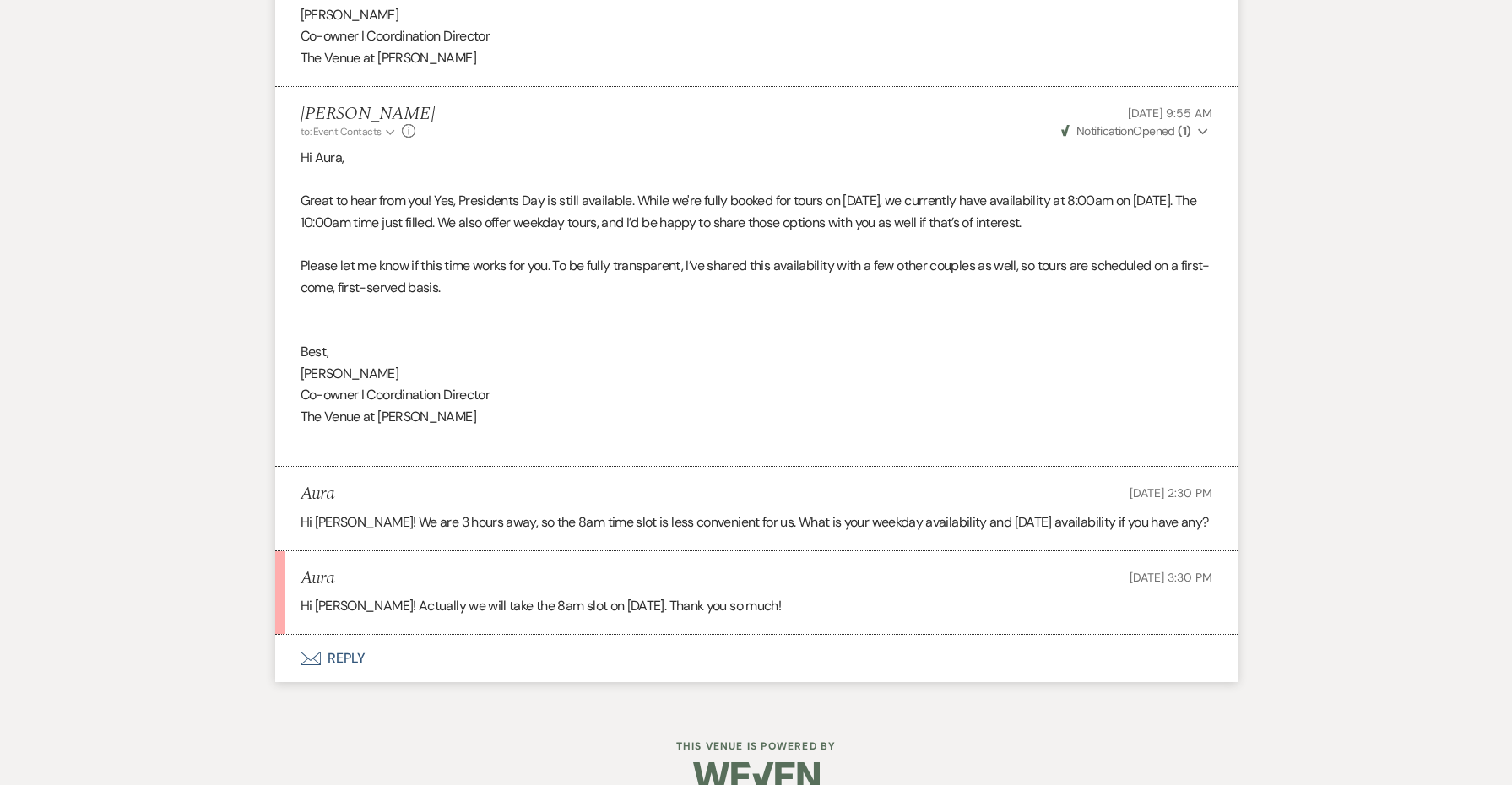
scroll to position [2693, 0]
click at [344, 636] on button "Envelope Reply" at bounding box center [756, 659] width 962 height 47
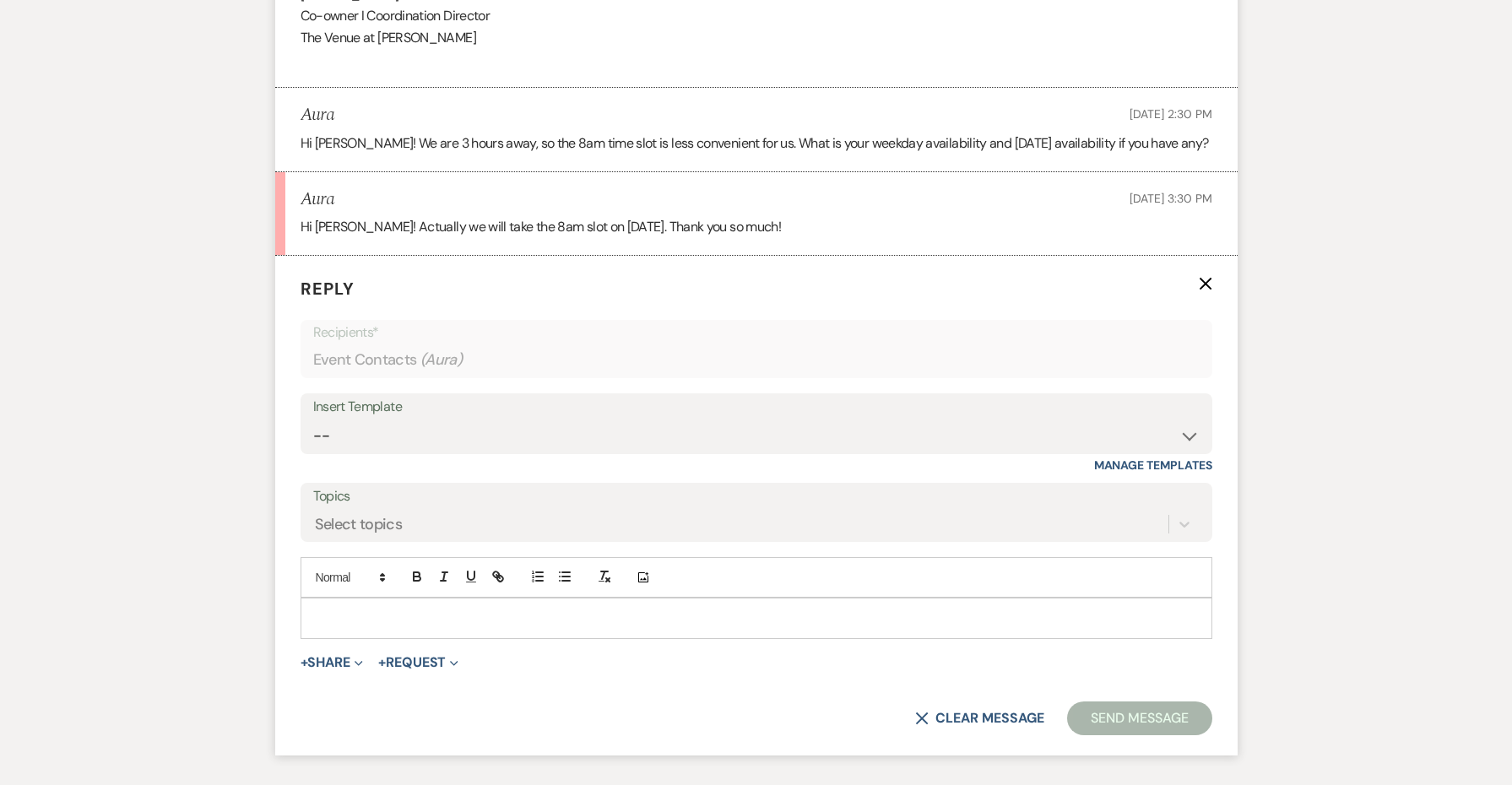
scroll to position [3155, 0]
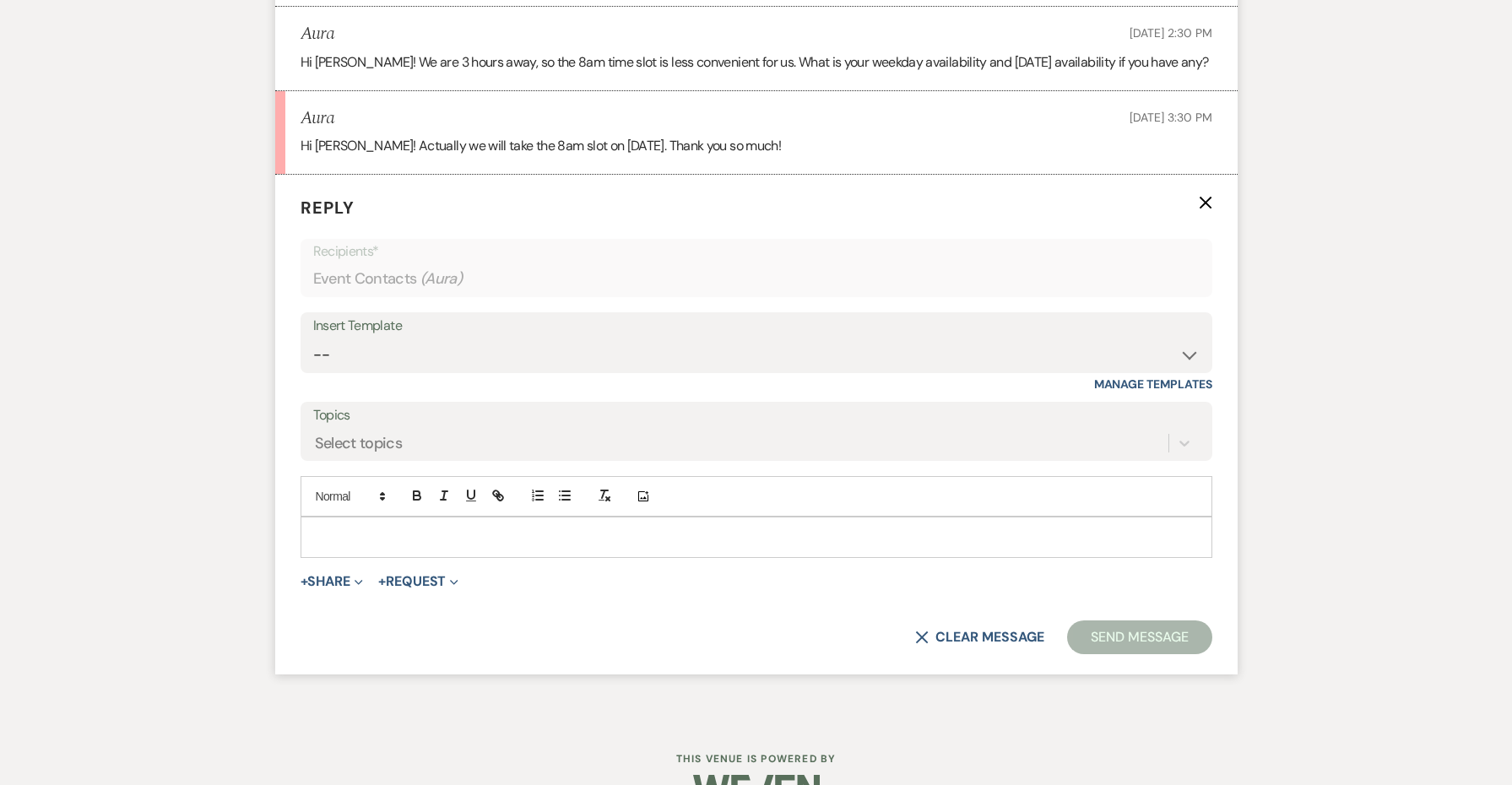
click at [353, 348] on div "Insert Template -- Weven Planning Portal Introduction: Booked Events (TVaCB) To…" at bounding box center [756, 352] width 911 height 79
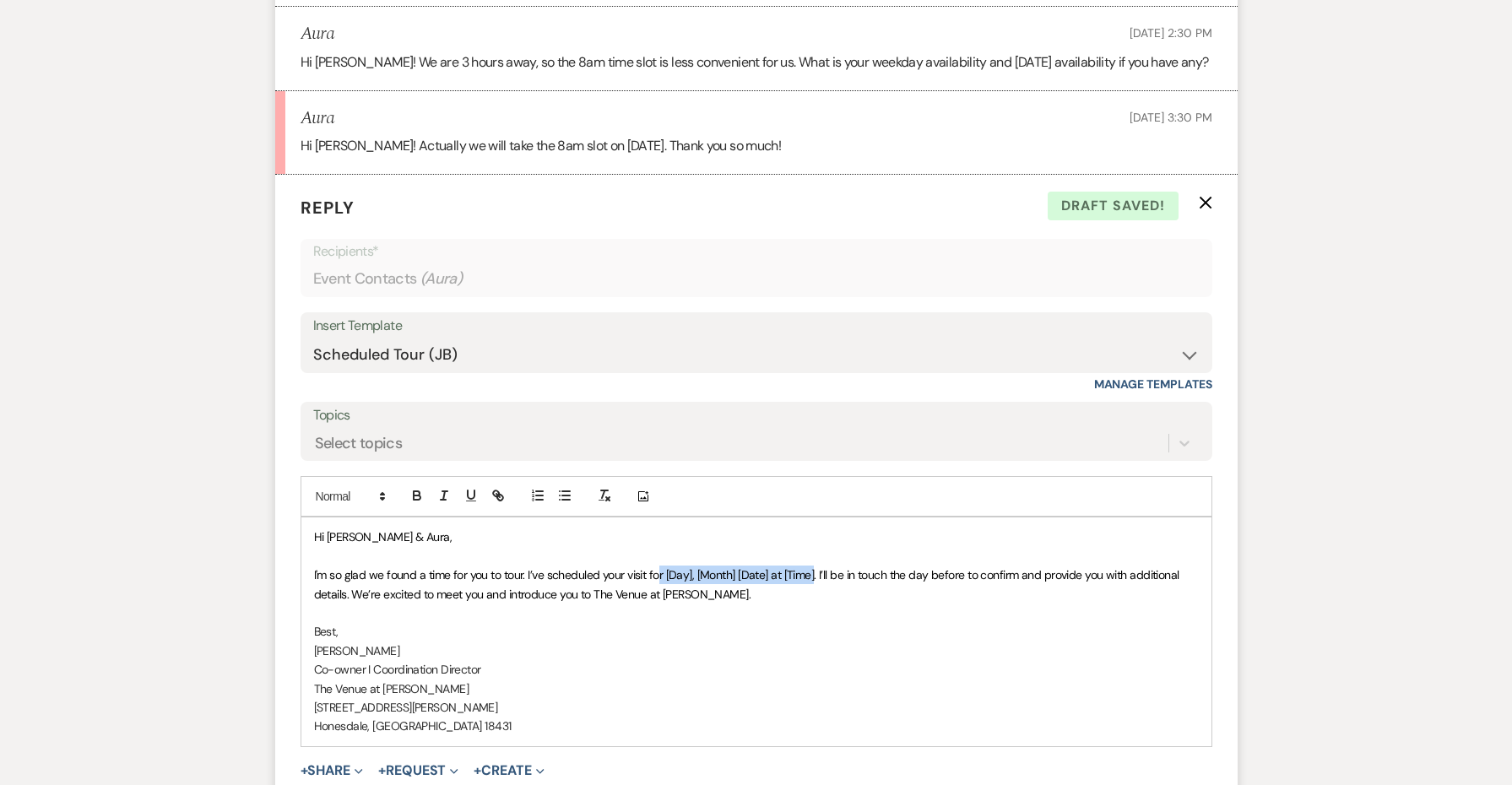
drag, startPoint x: 815, startPoint y: 539, endPoint x: 659, endPoint y: 538, distance: 156.0
click at [659, 568] on span "I'm so glad we found a time for you to tour. I’ve scheduled your visit for [Day…" at bounding box center [748, 584] width 868 height 34
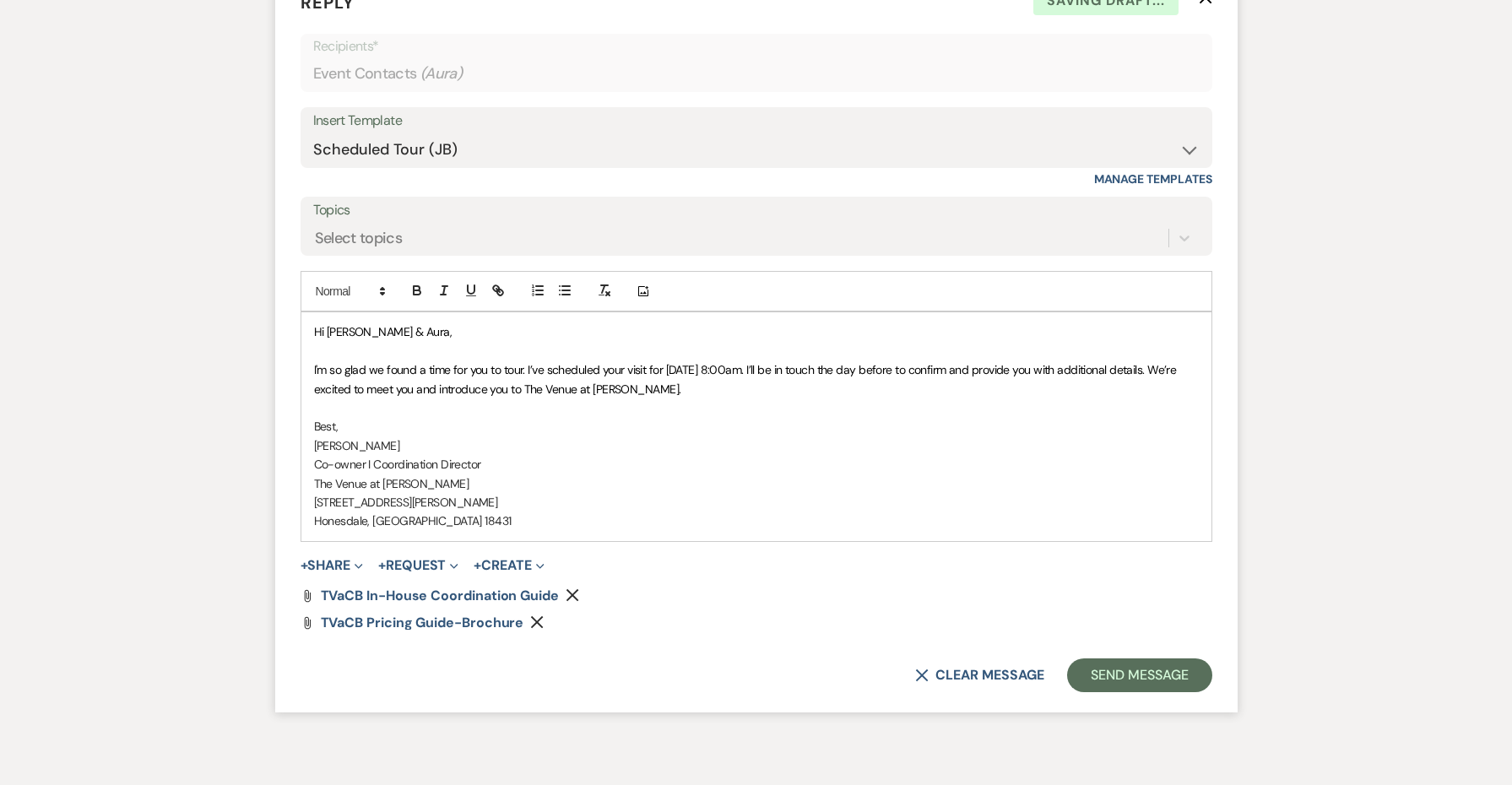
scroll to position [3364, 0]
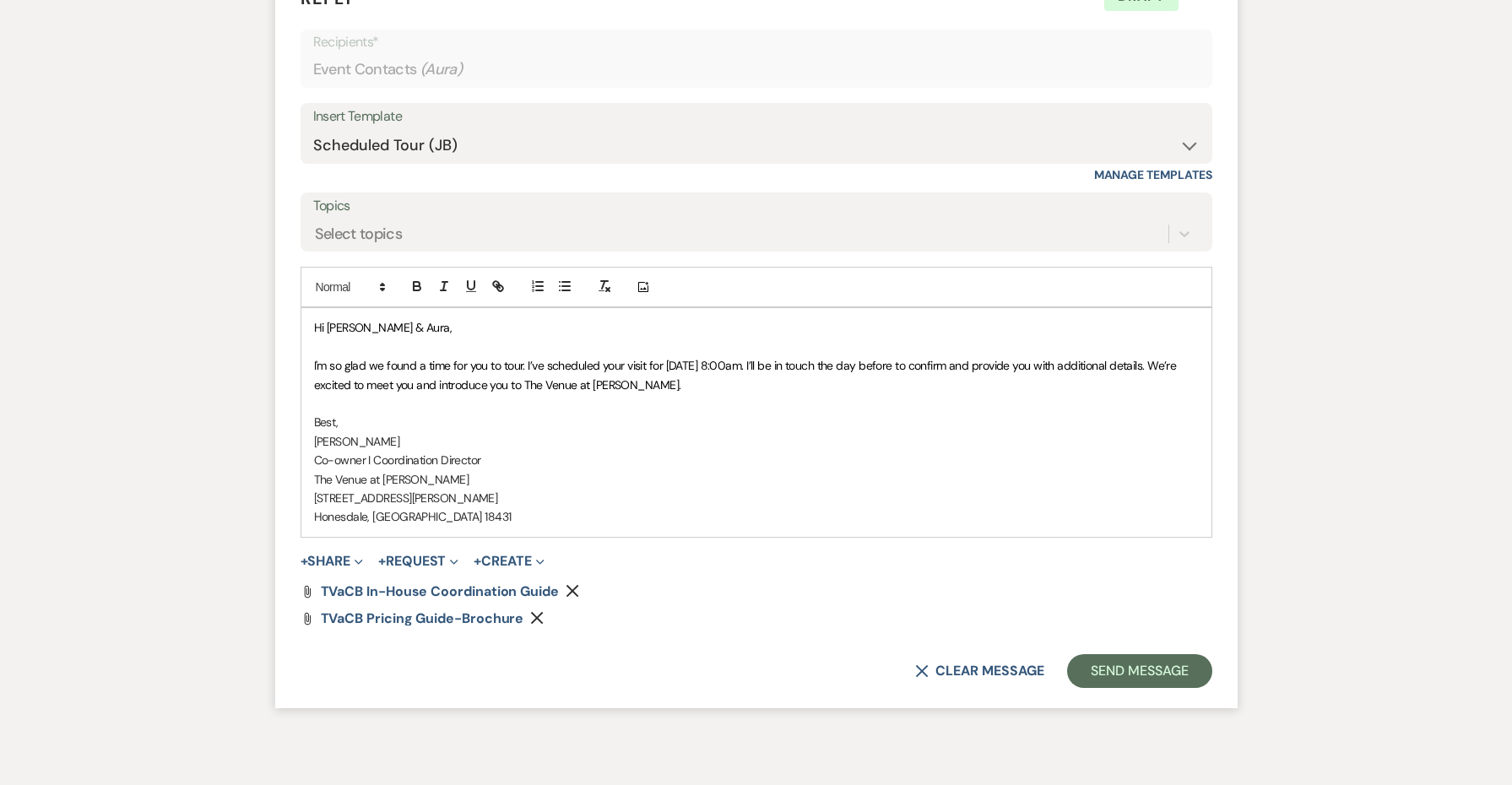
click at [1113, 611] on form "Reply X Draft Recipients* Event Contacts ( Aura ) Insert Template -- Weven Plan…" at bounding box center [756, 337] width 962 height 744
click at [1115, 652] on form "Reply X Draft Recipients* Event Contacts ( Aura ) Insert Template -- Weven Plan…" at bounding box center [756, 337] width 962 height 744
click at [1105, 654] on button "Send Message" at bounding box center [1139, 671] width 144 height 34
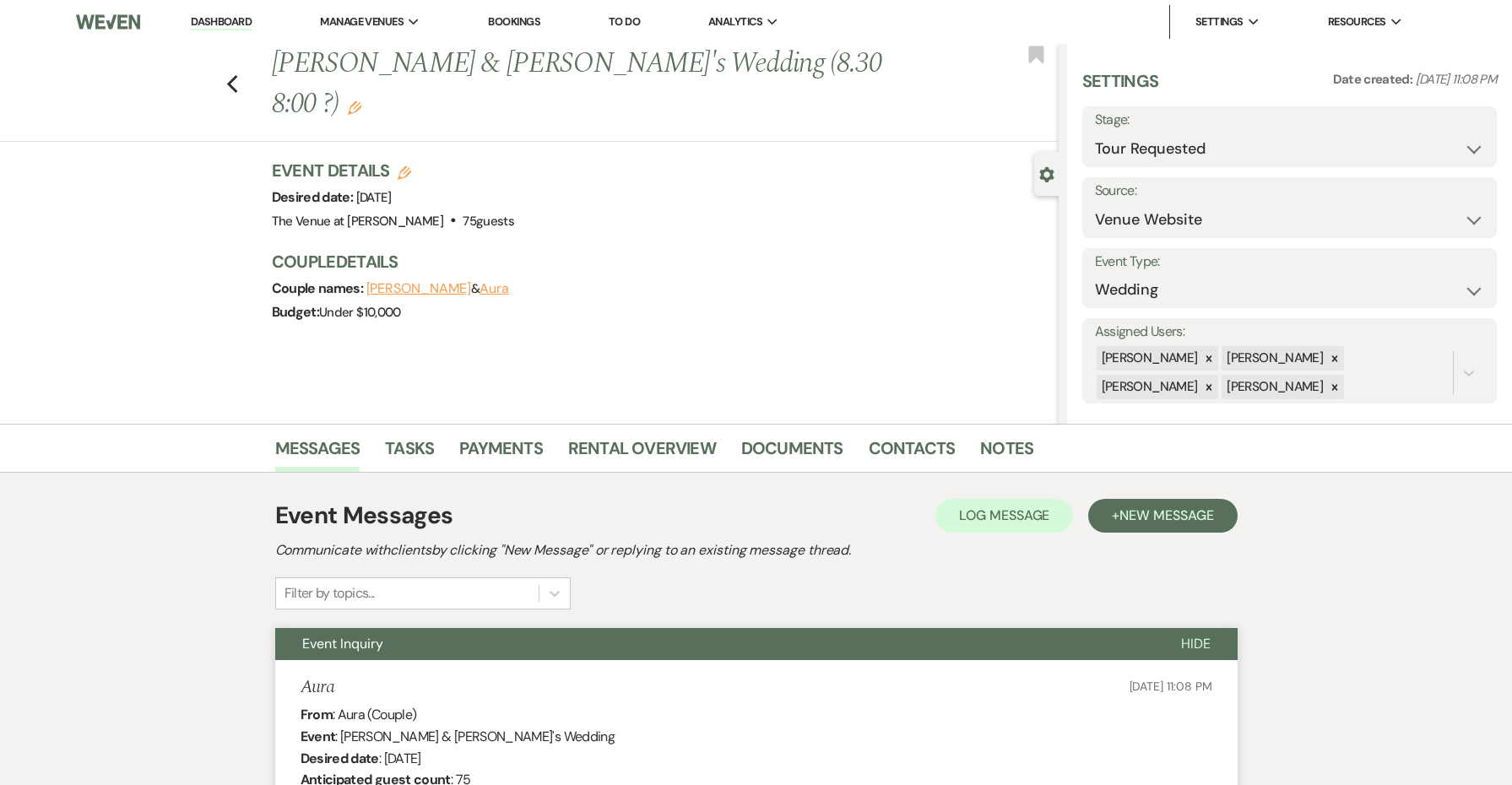
scroll to position [0, 0]
click at [707, 56] on h1 "[PERSON_NAME] & [PERSON_NAME]'s Wedding (8.30 8:00 ?) Edit" at bounding box center [582, 84] width 623 height 80
click at [361, 101] on use "button" at bounding box center [354, 108] width 14 height 14
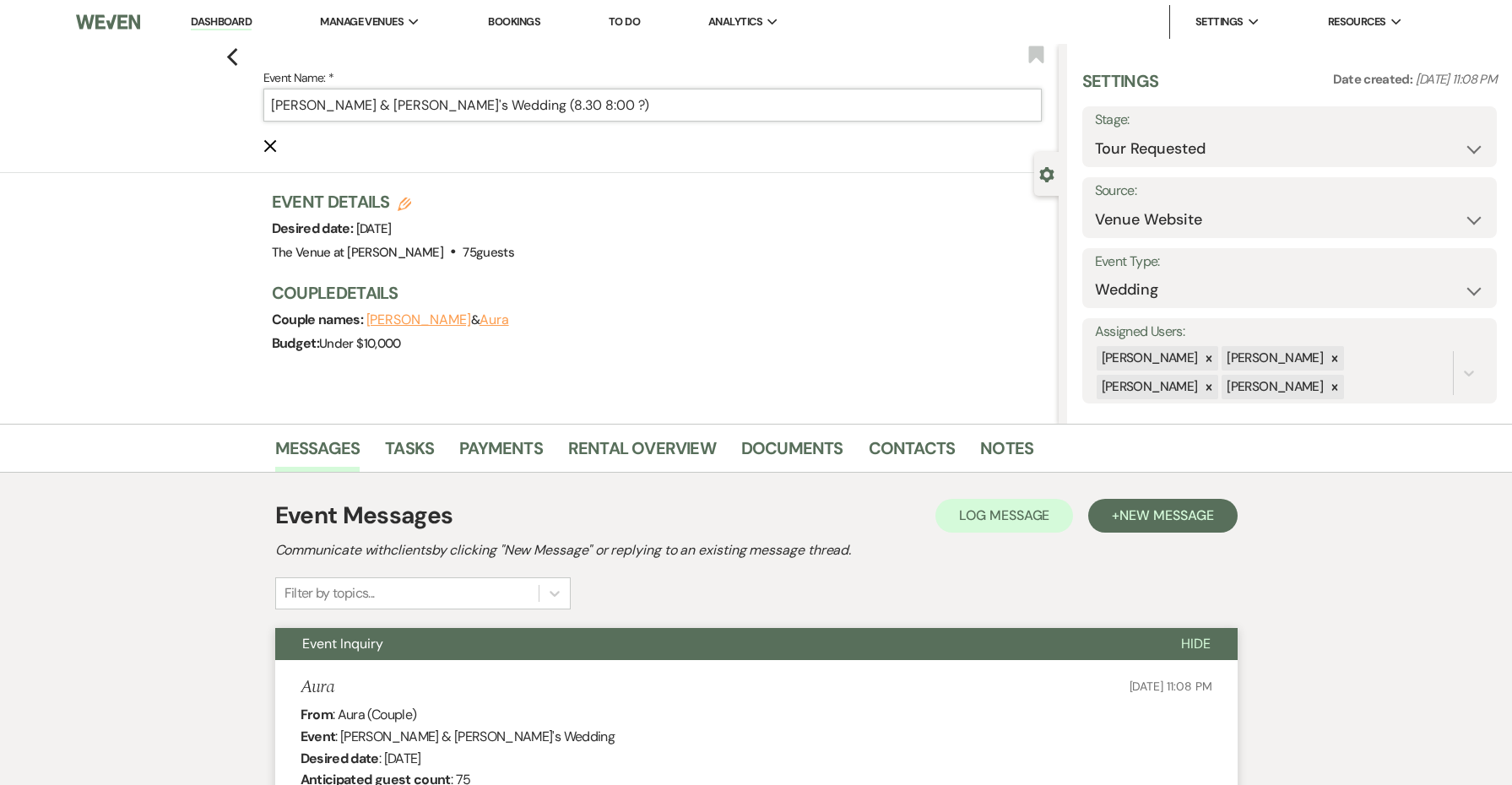
click at [512, 107] on input "[PERSON_NAME] & [PERSON_NAME]'s Wedding (8.30 8:00 ?)" at bounding box center [652, 105] width 778 height 33
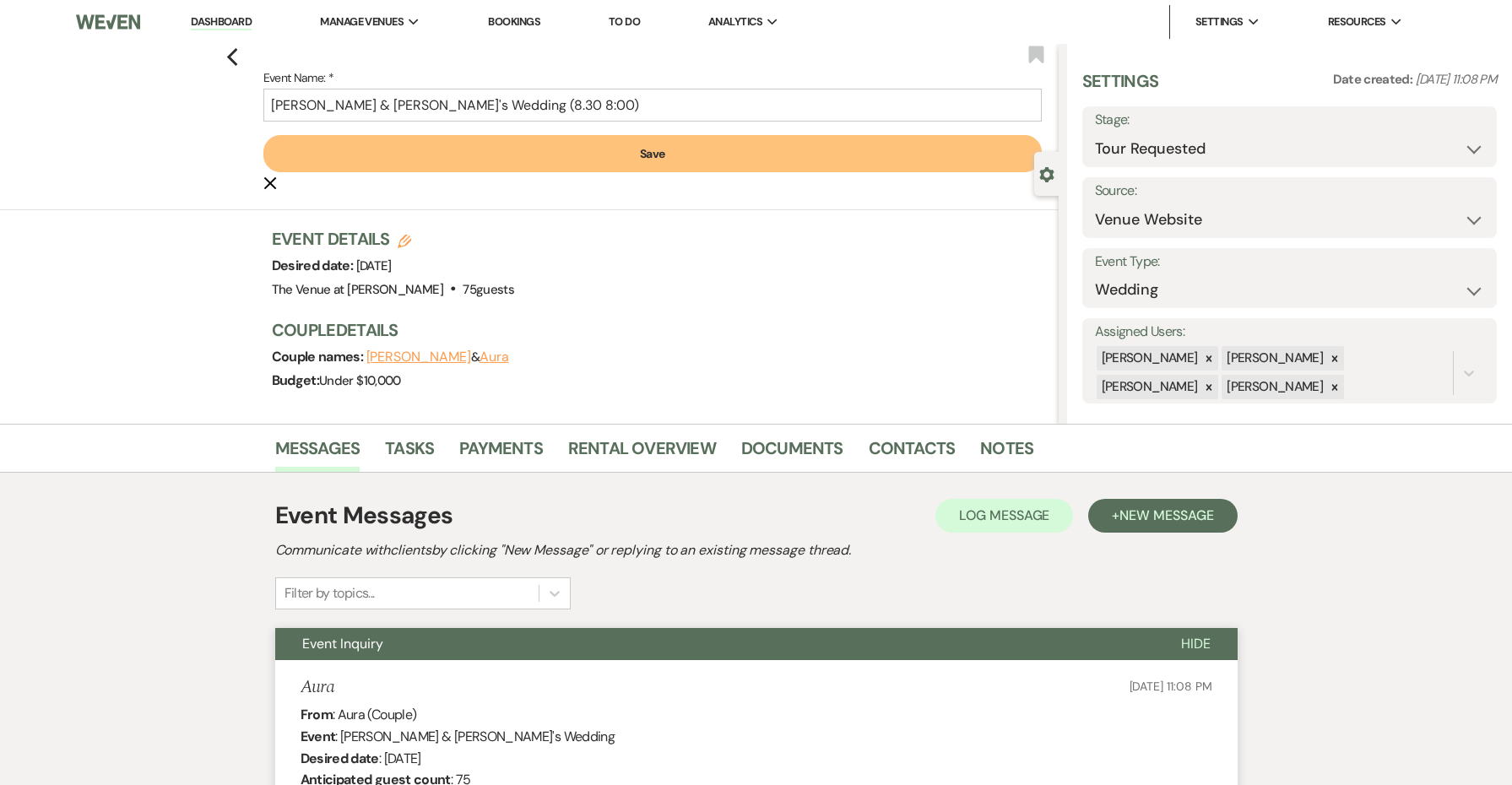
click at [528, 162] on button "Save" at bounding box center [652, 154] width 778 height 37
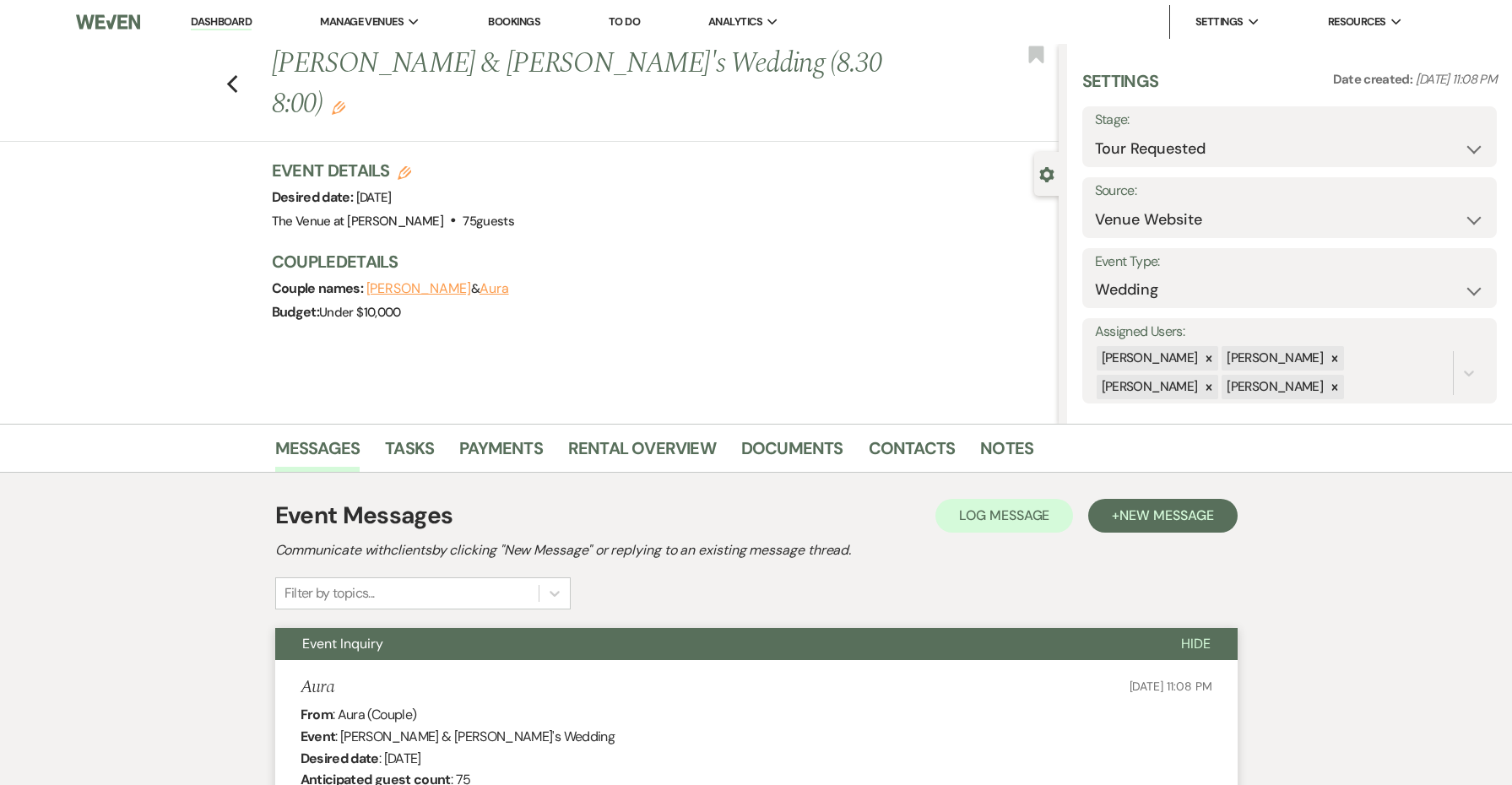
click at [1166, 126] on label "Stage:" at bounding box center [1289, 120] width 389 height 25
click at [1443, 142] on button "Save" at bounding box center [1452, 136] width 88 height 34
click at [231, 75] on use "button" at bounding box center [232, 85] width 11 height 18
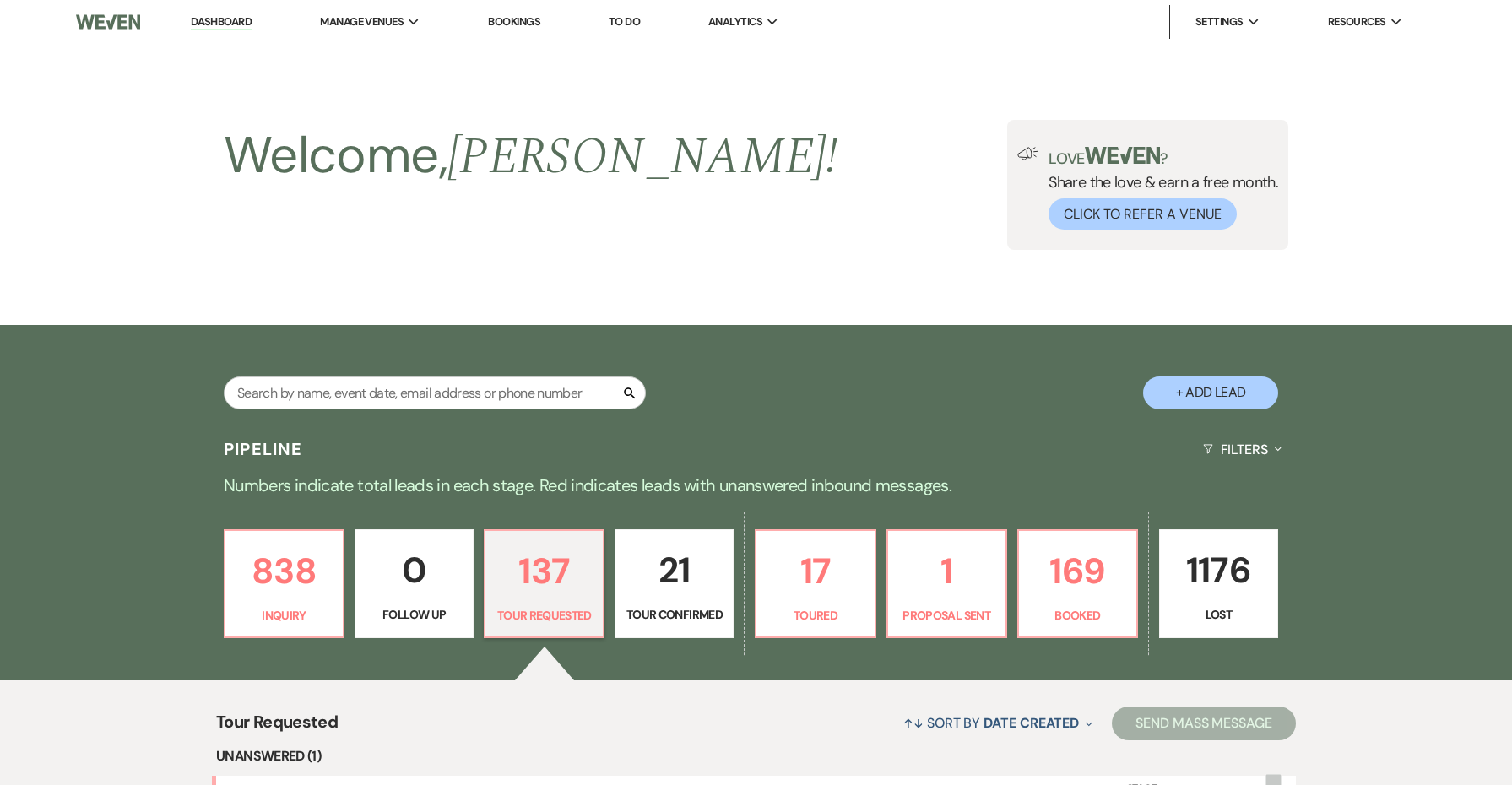
scroll to position [433, 0]
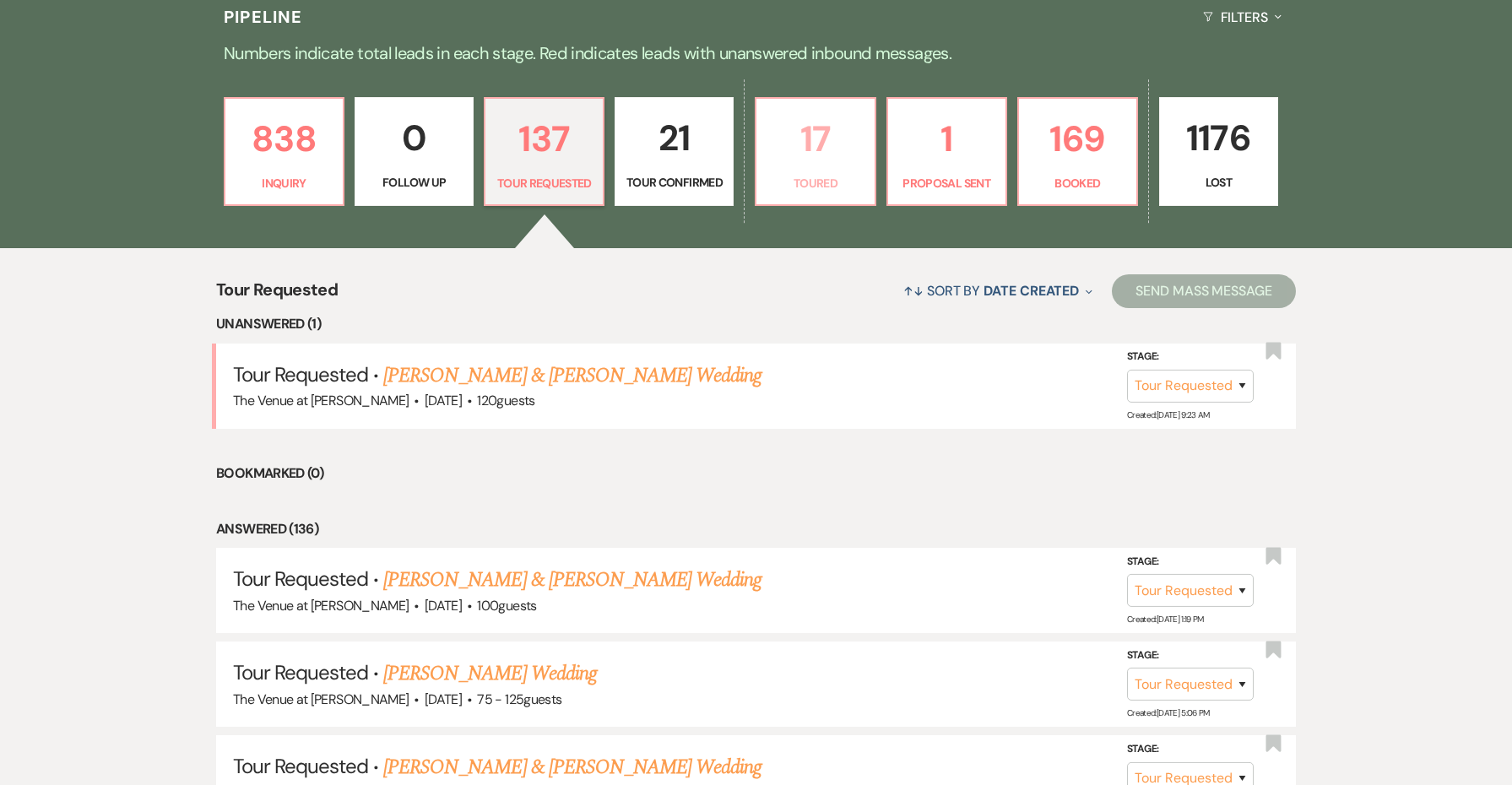
click at [835, 154] on p "17" at bounding box center [815, 138] width 97 height 56
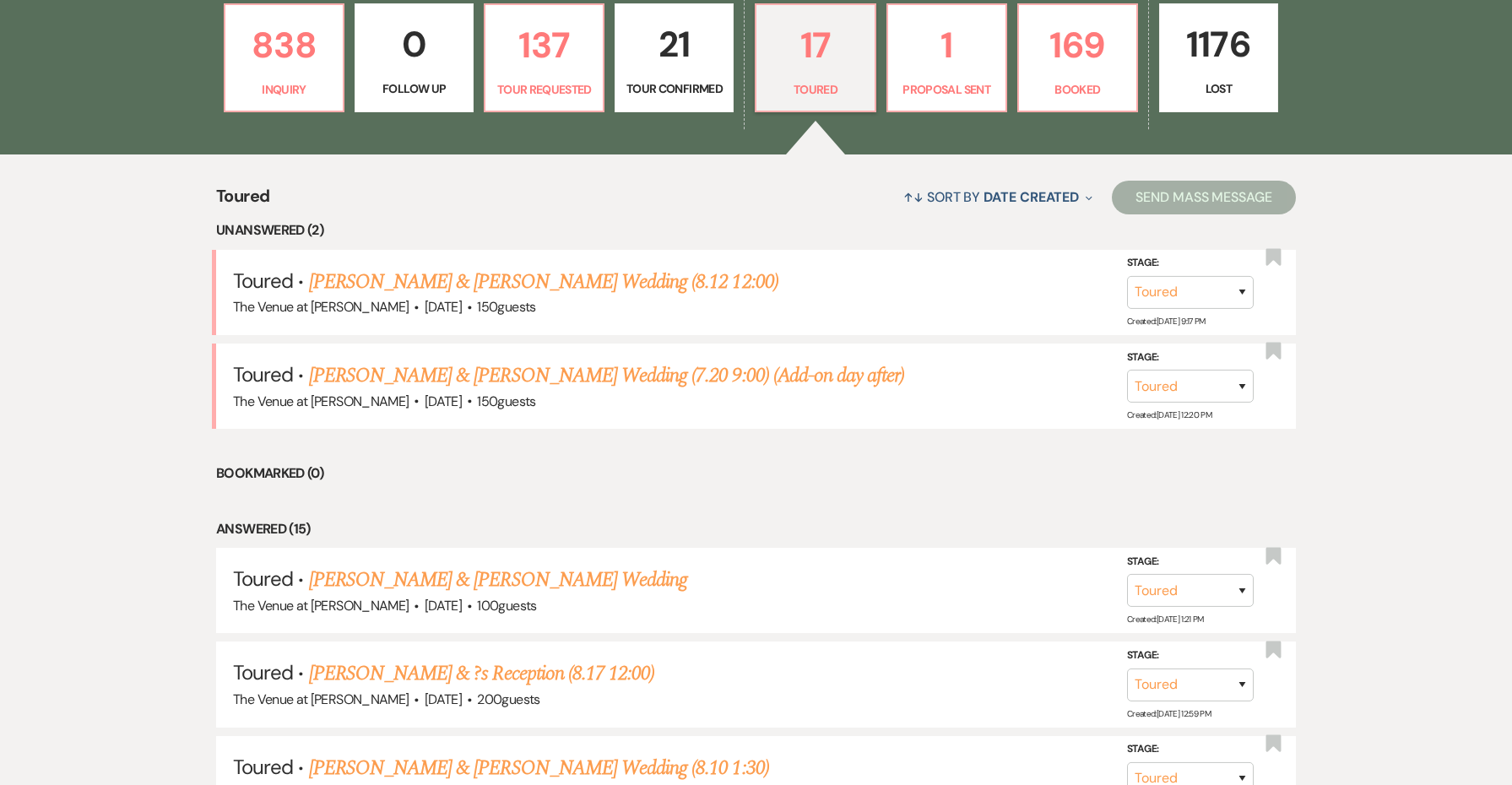
scroll to position [580, 0]
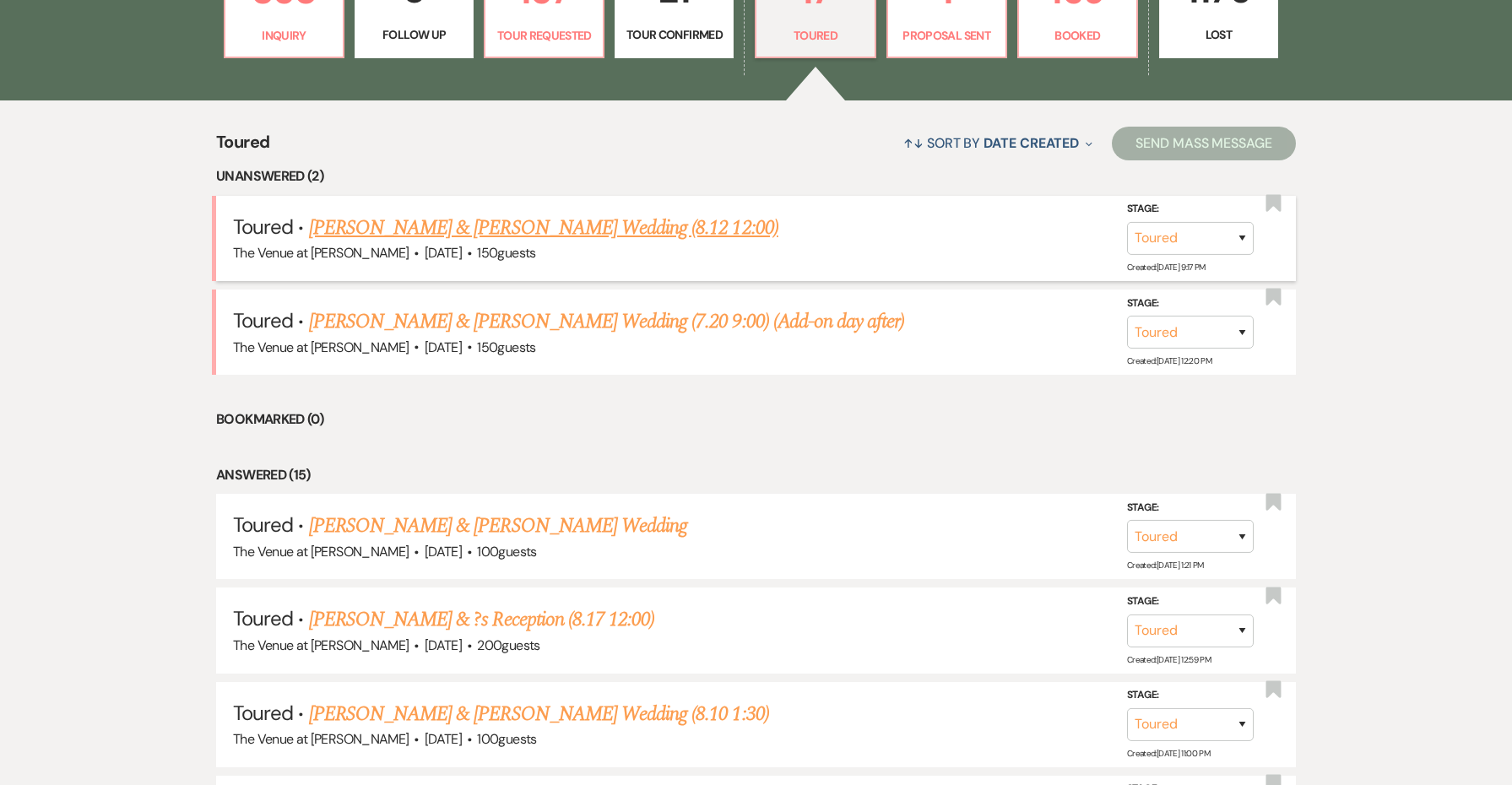
click at [621, 226] on link "[PERSON_NAME] & [PERSON_NAME] Wedding (8.12 12:00)" at bounding box center [544, 227] width 469 height 30
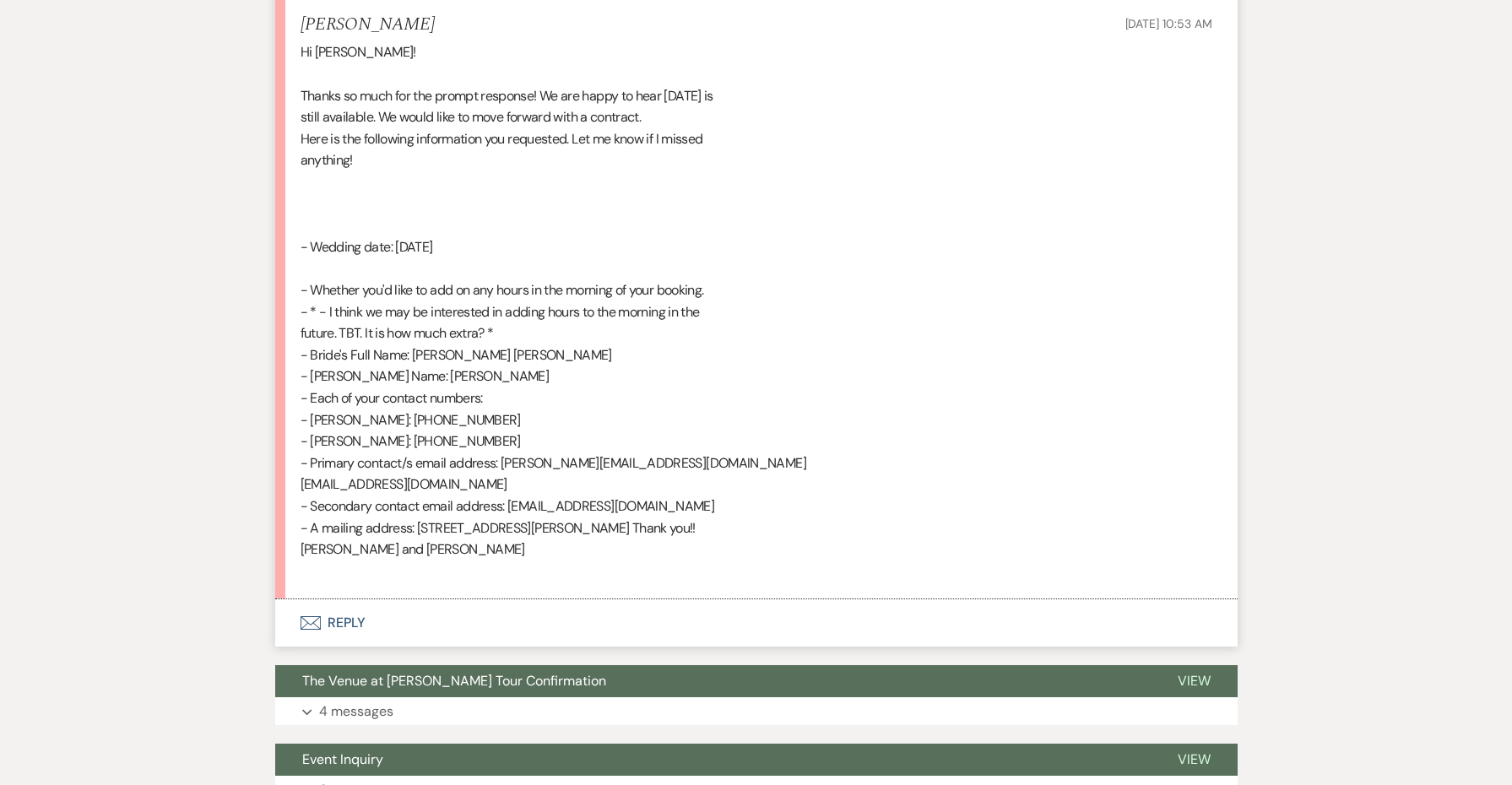
scroll to position [4331, 0]
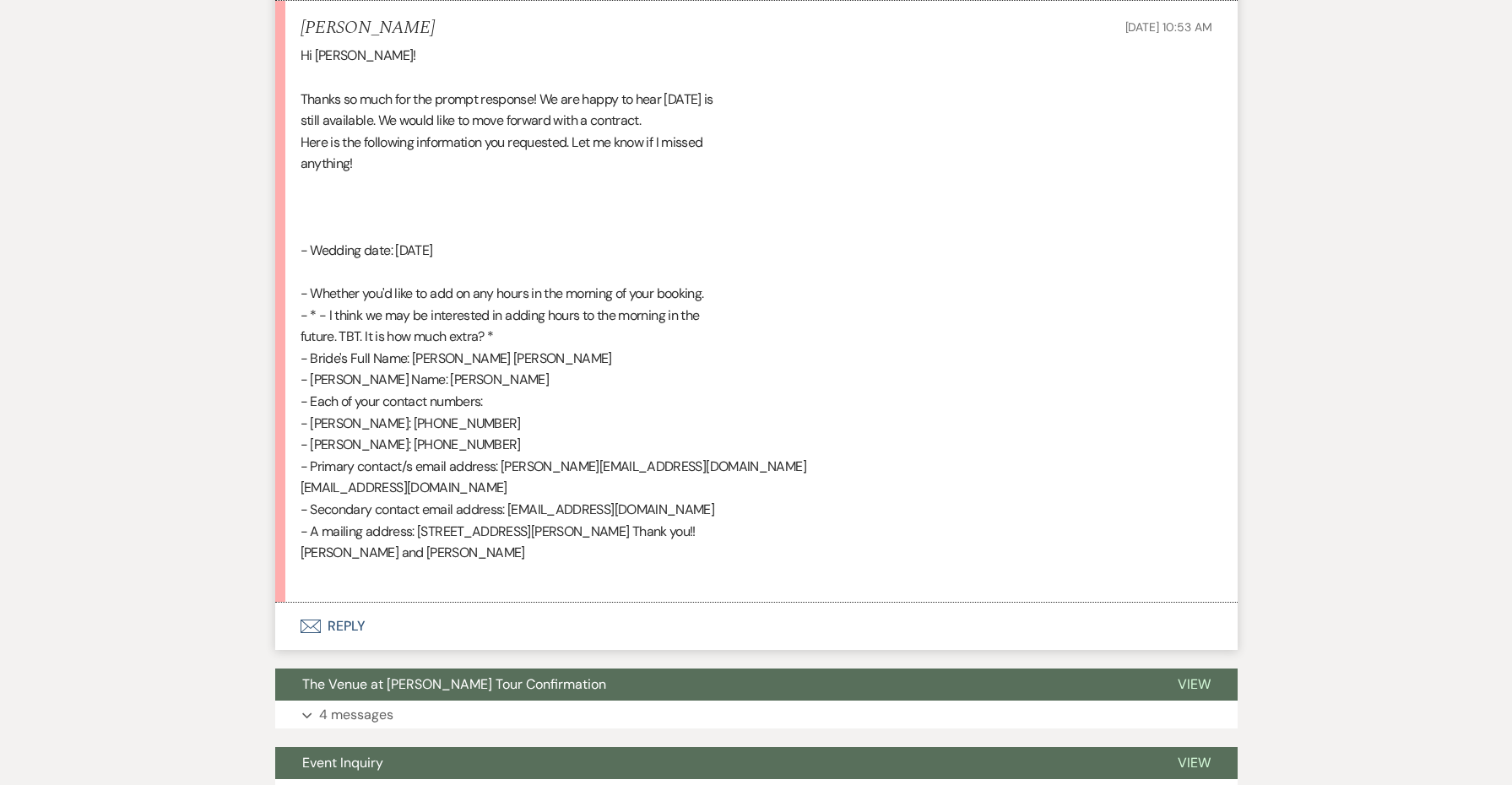
click at [360, 603] on button "Envelope Reply" at bounding box center [756, 626] width 962 height 47
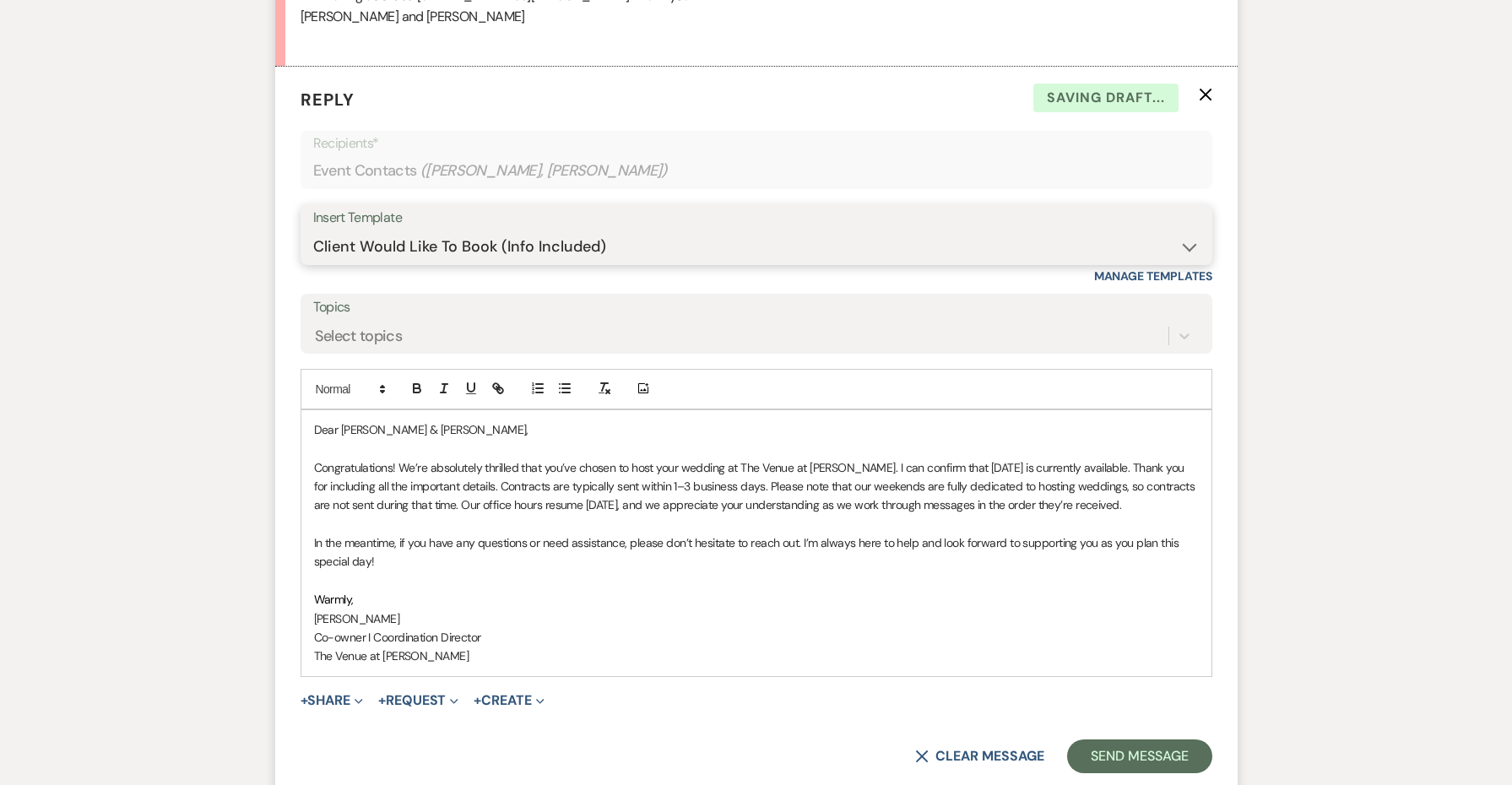
scroll to position [4873, 0]
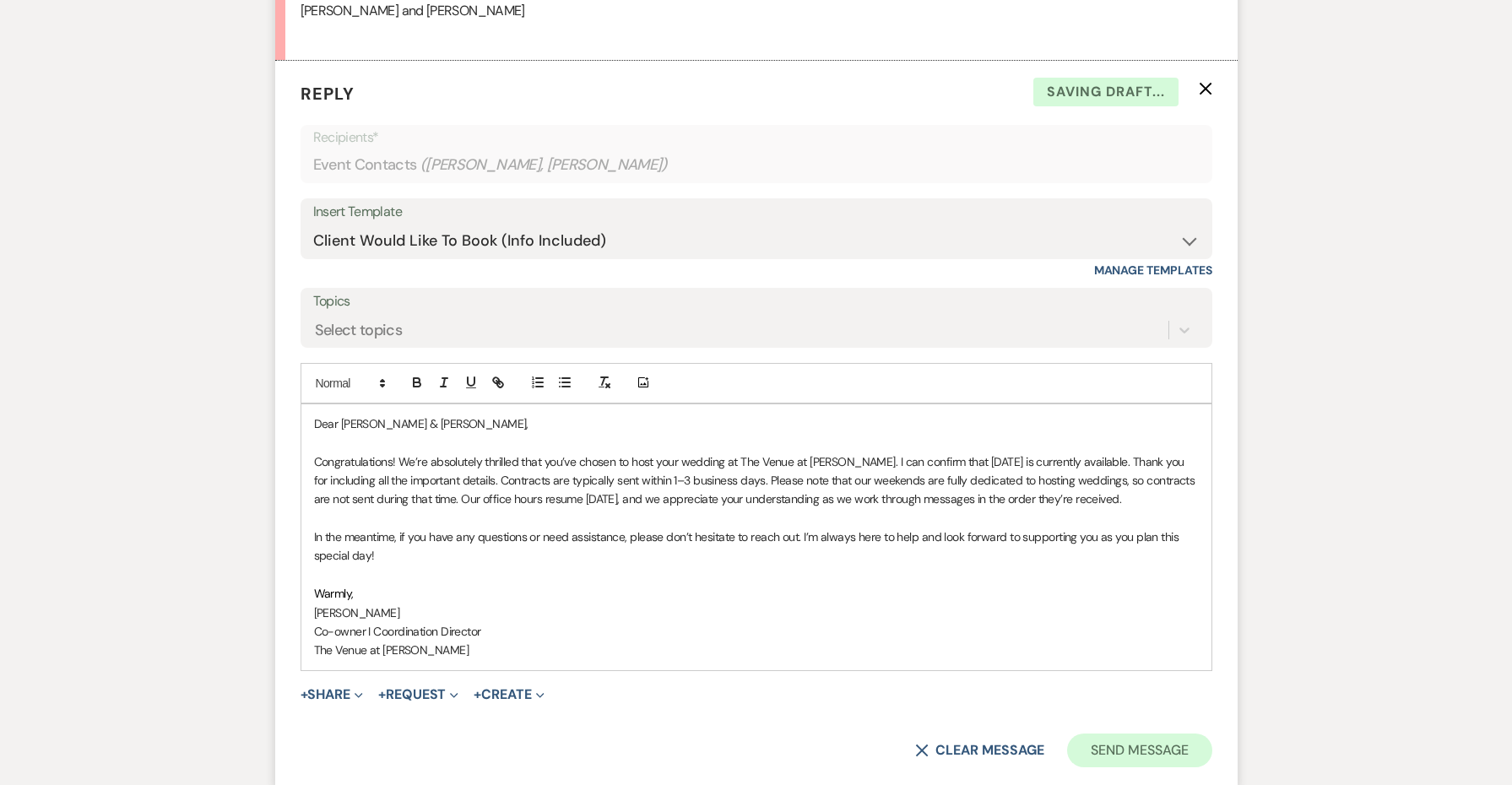
click at [1105, 733] on button "Send Message" at bounding box center [1139, 750] width 144 height 34
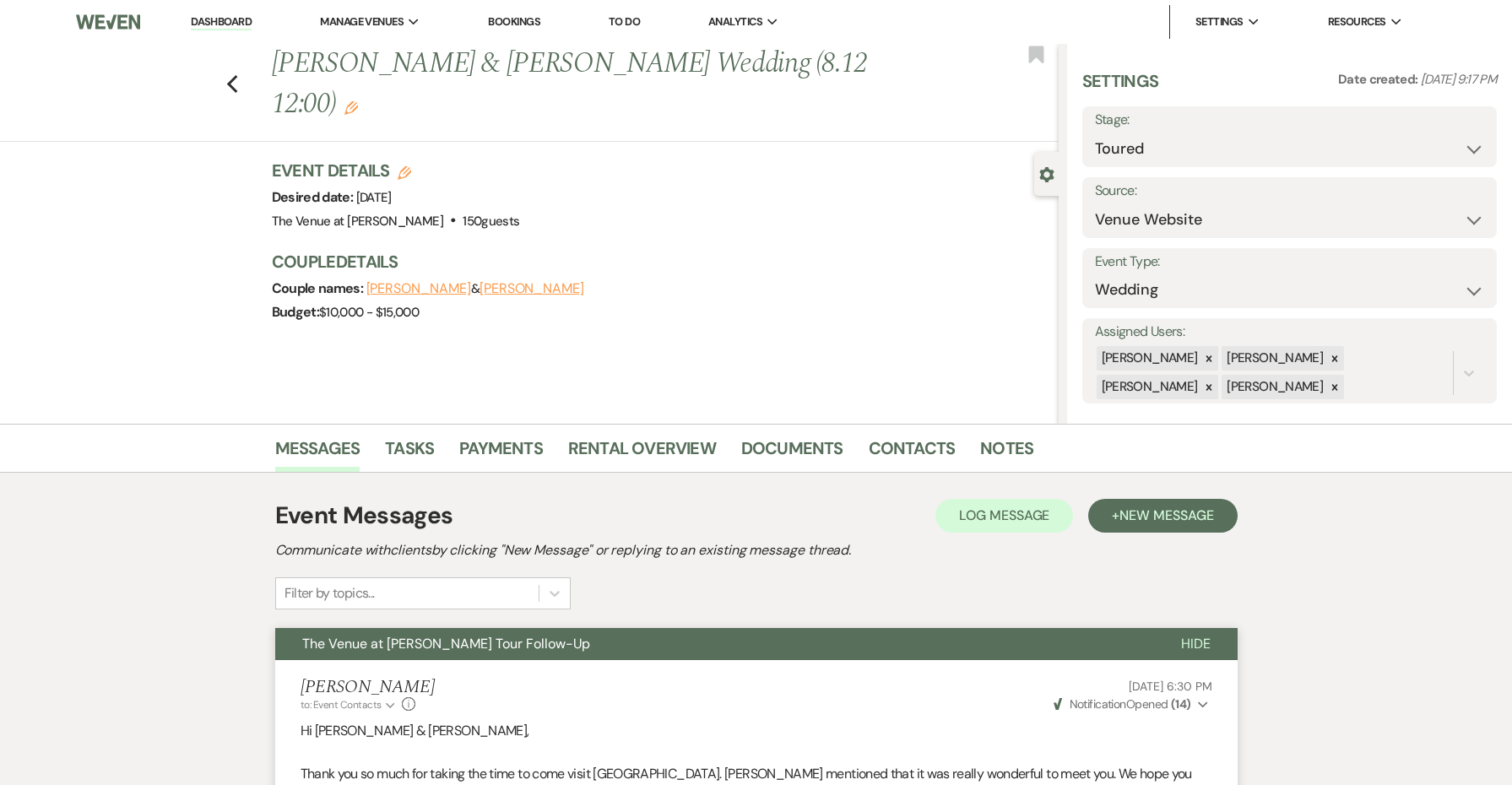
scroll to position [0, 0]
click at [402, 167] on icon "Edit" at bounding box center [404, 173] width 14 height 14
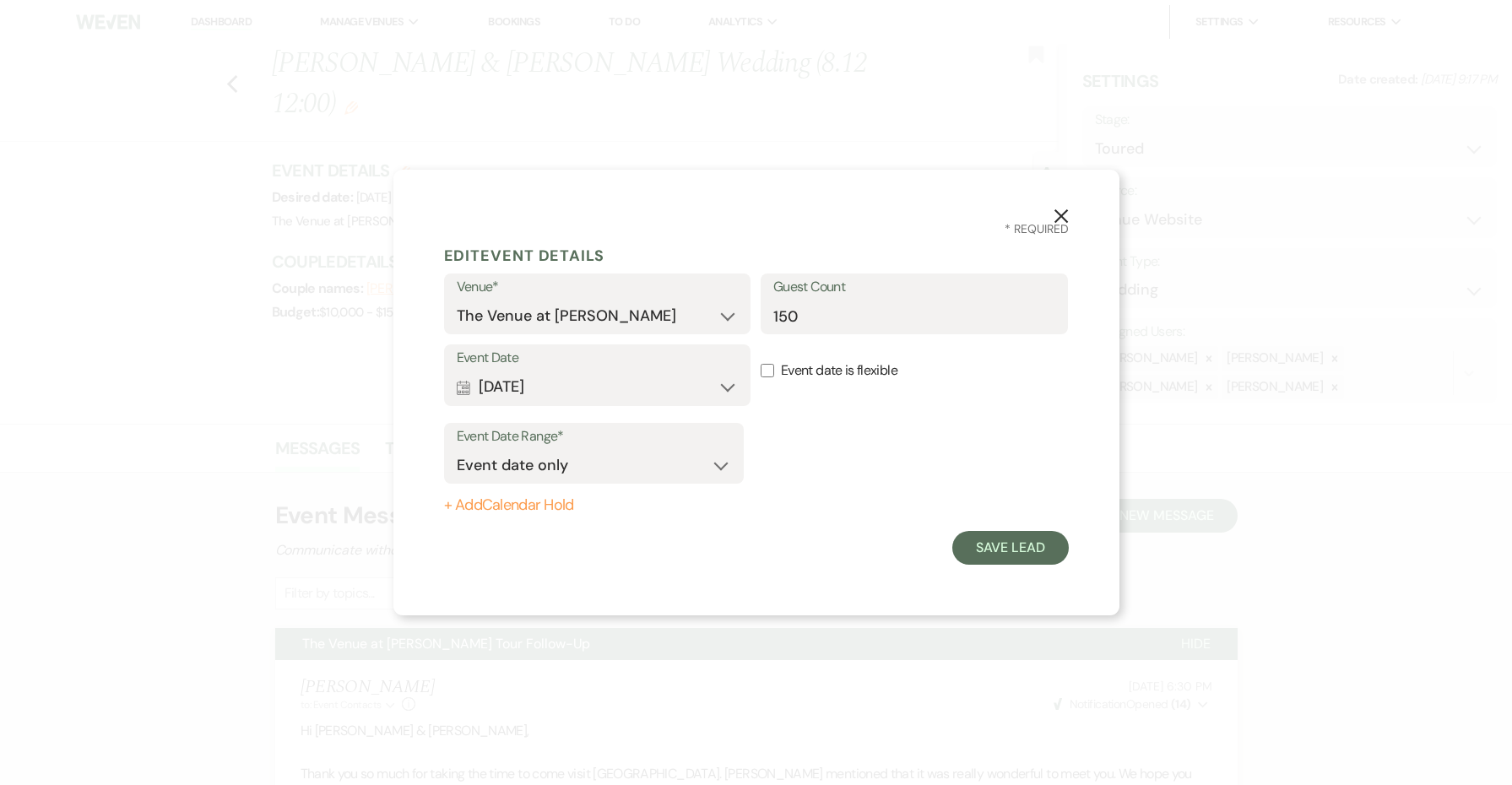
click at [607, 387] on button "Calendar [DATE] Expand" at bounding box center [597, 387] width 282 height 34
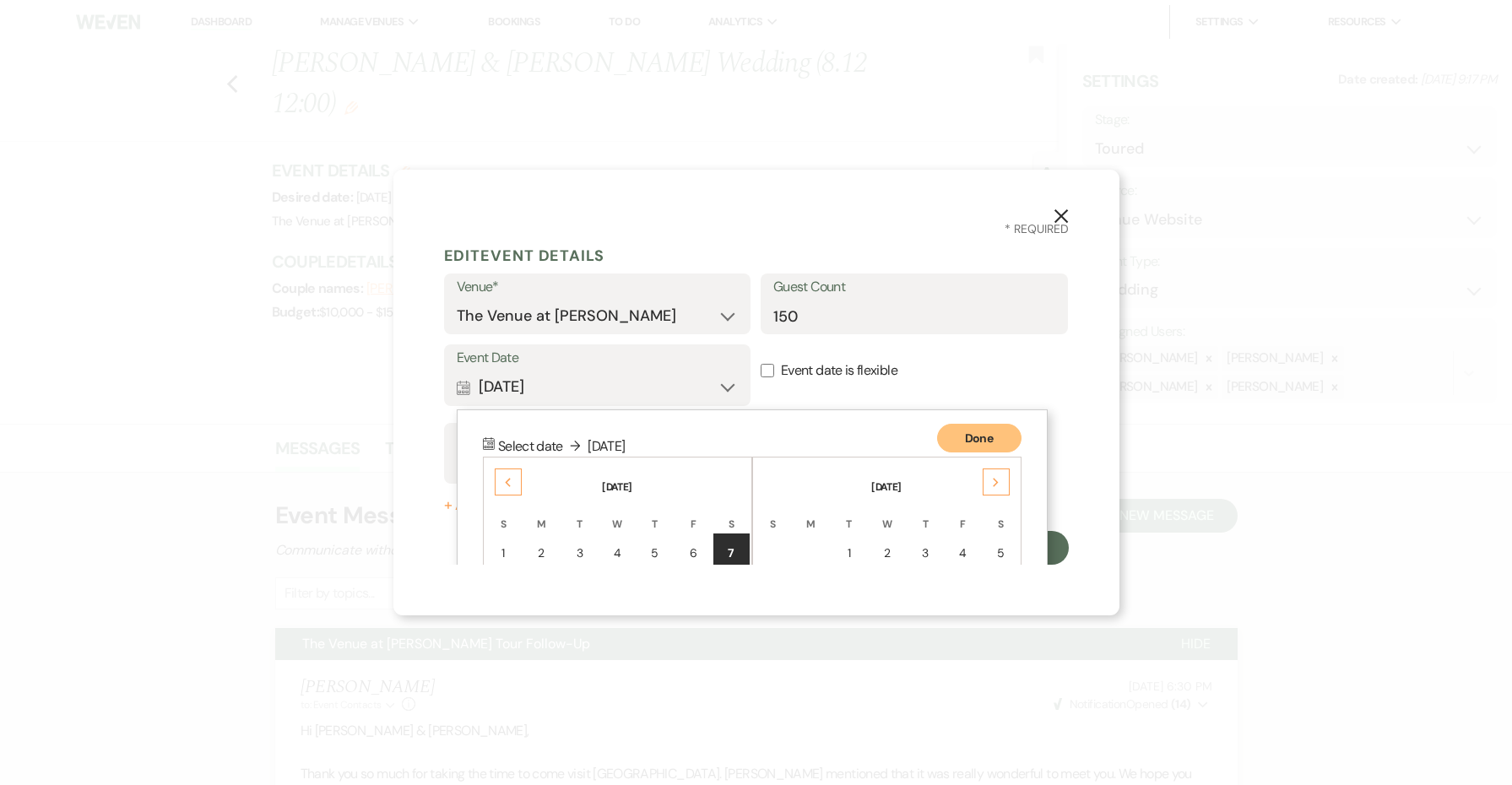
scroll to position [216, 0]
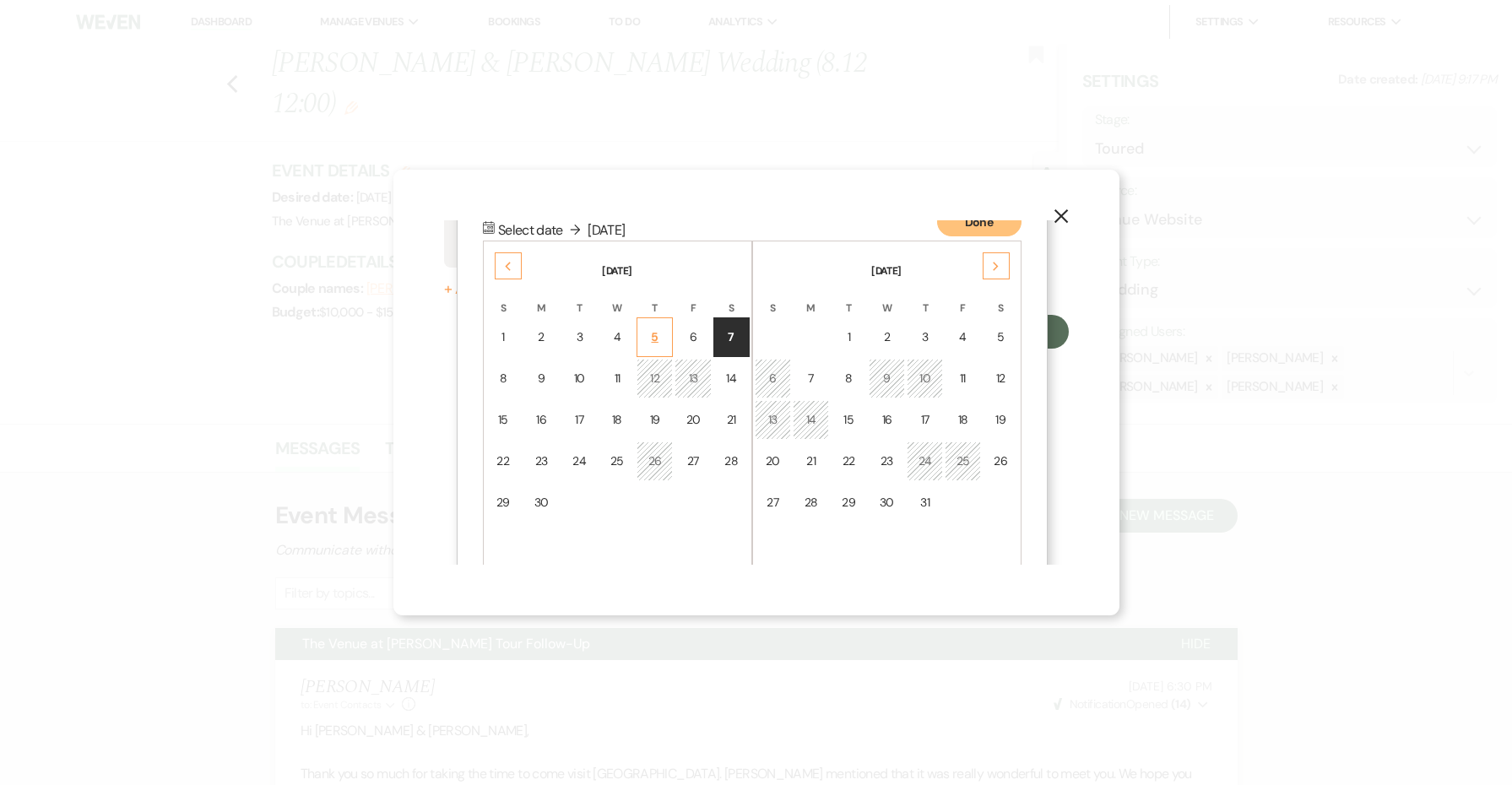
click at [668, 346] on td "5" at bounding box center [654, 337] width 36 height 40
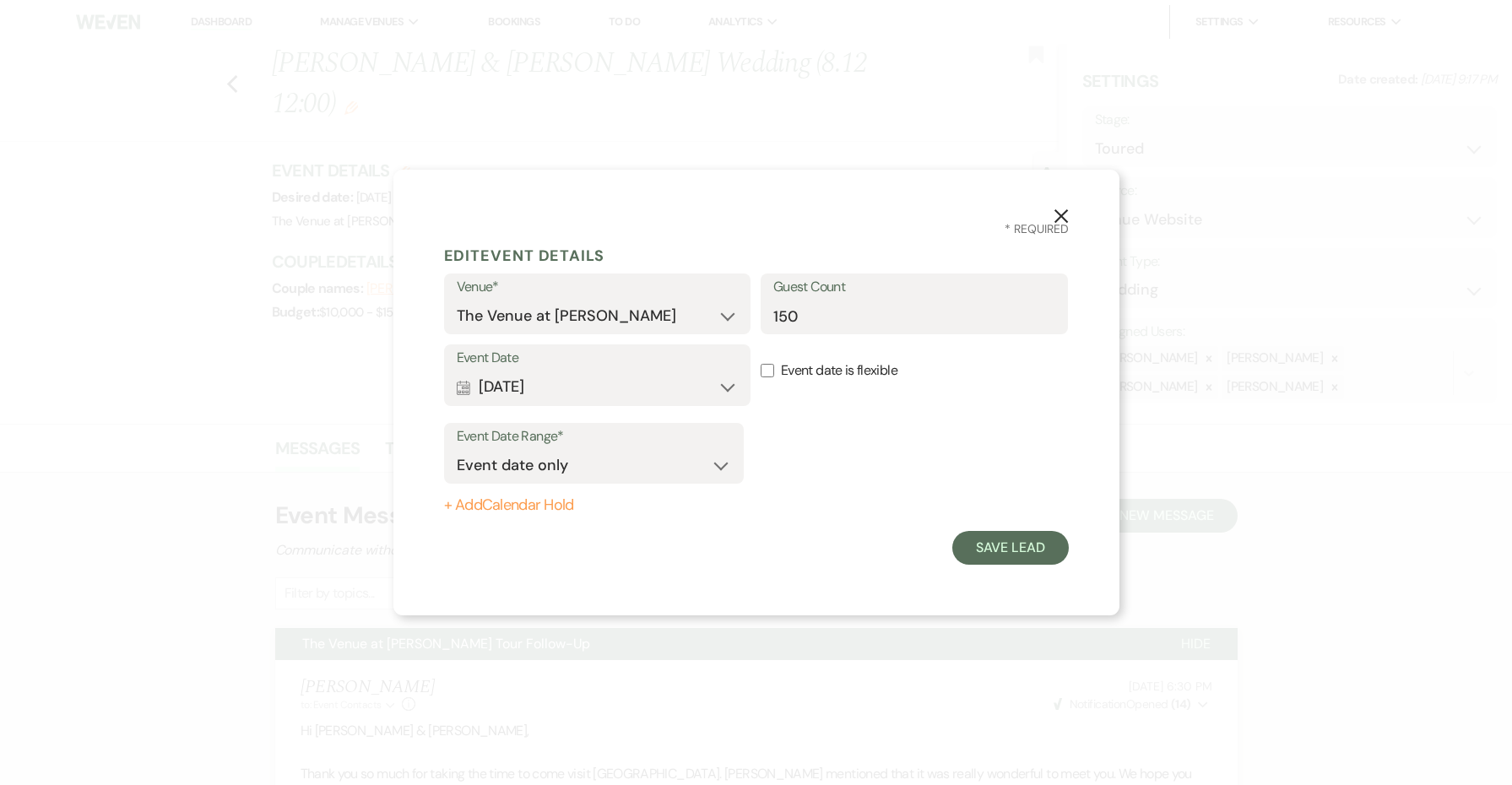
scroll to position [0, 0]
click at [983, 558] on button "Save Lead" at bounding box center [1010, 548] width 116 height 34
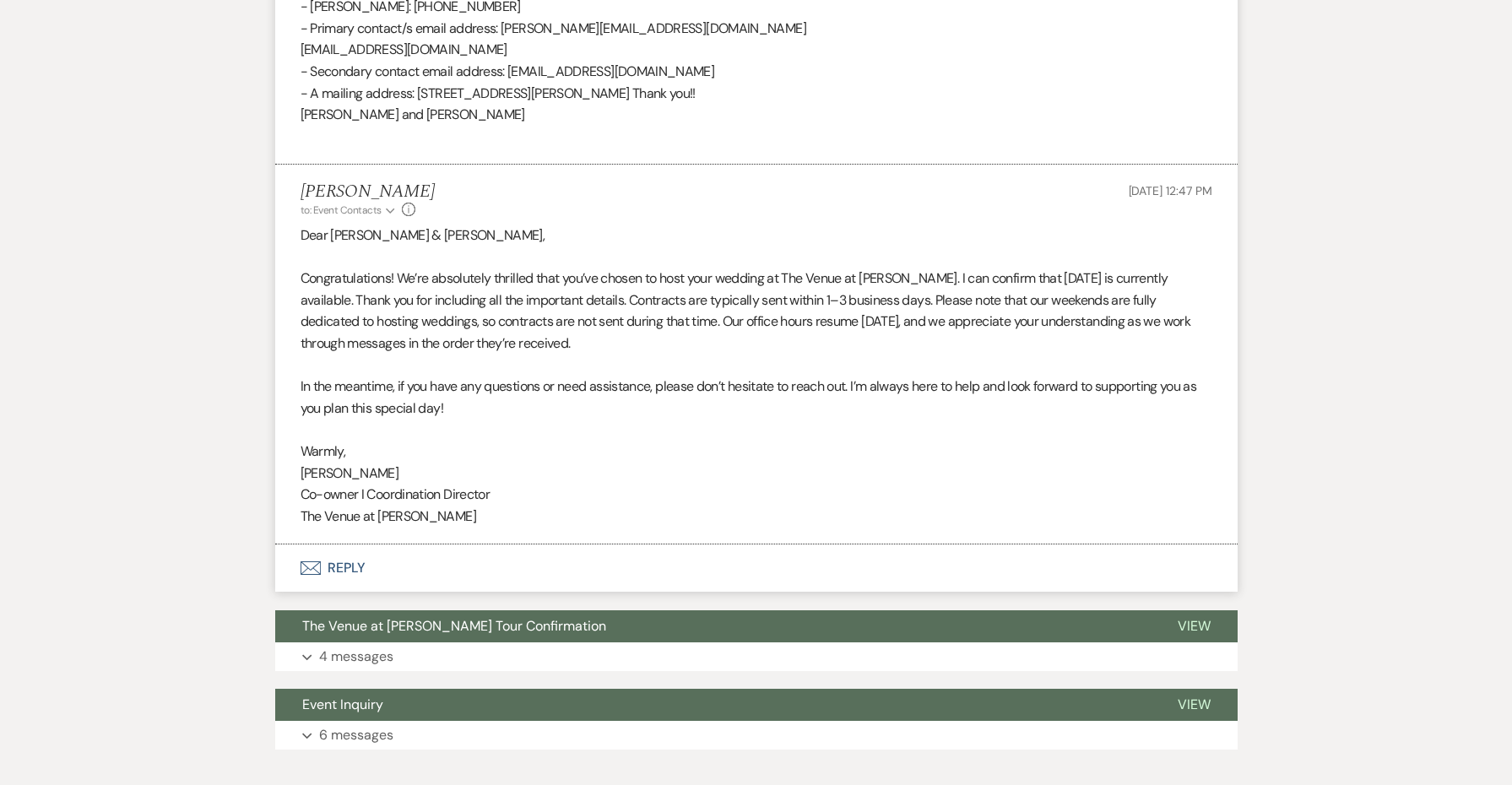
click at [342, 545] on button "Envelope Reply" at bounding box center [756, 568] width 962 height 47
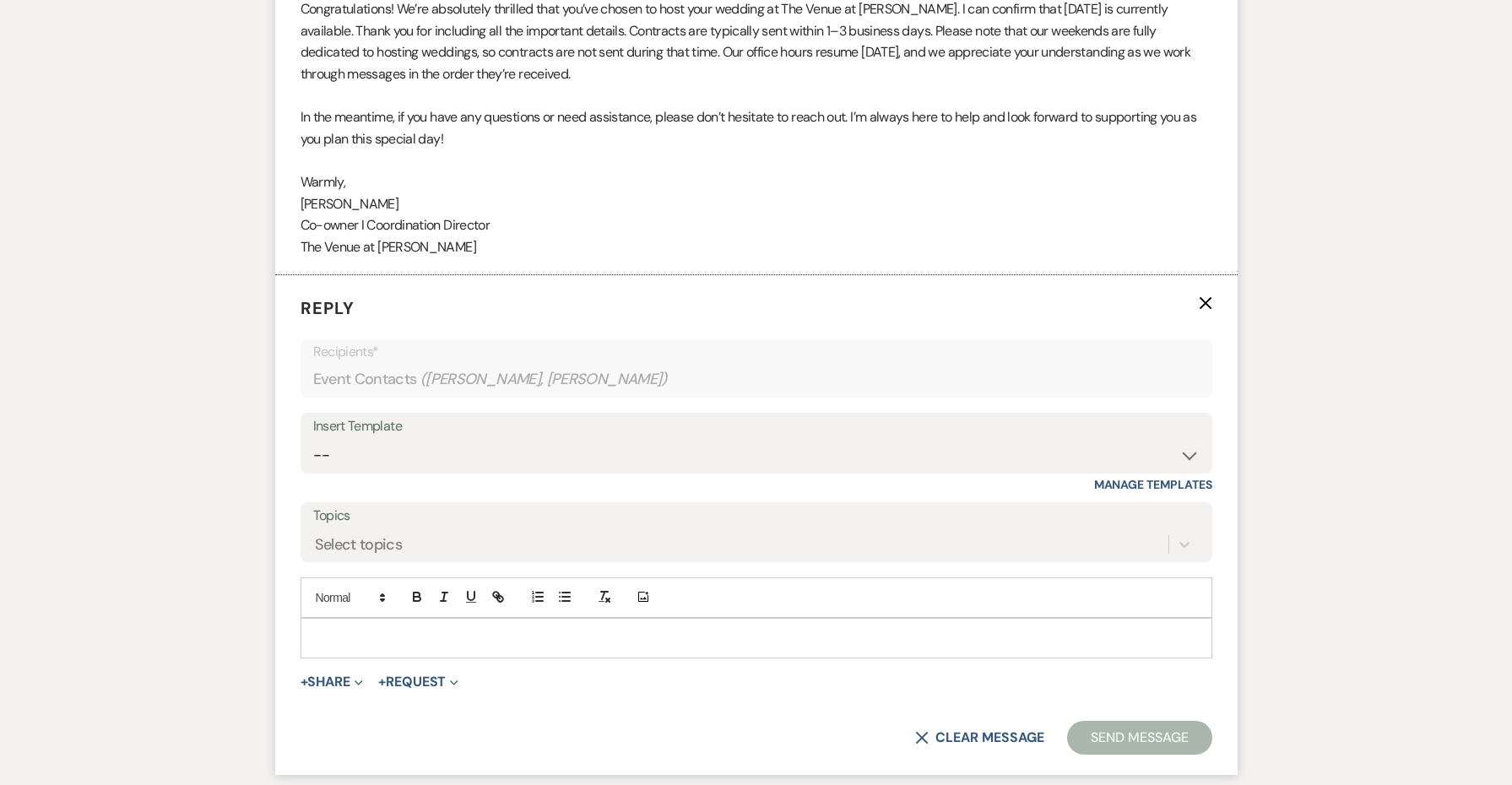
scroll to position [5074, 0]
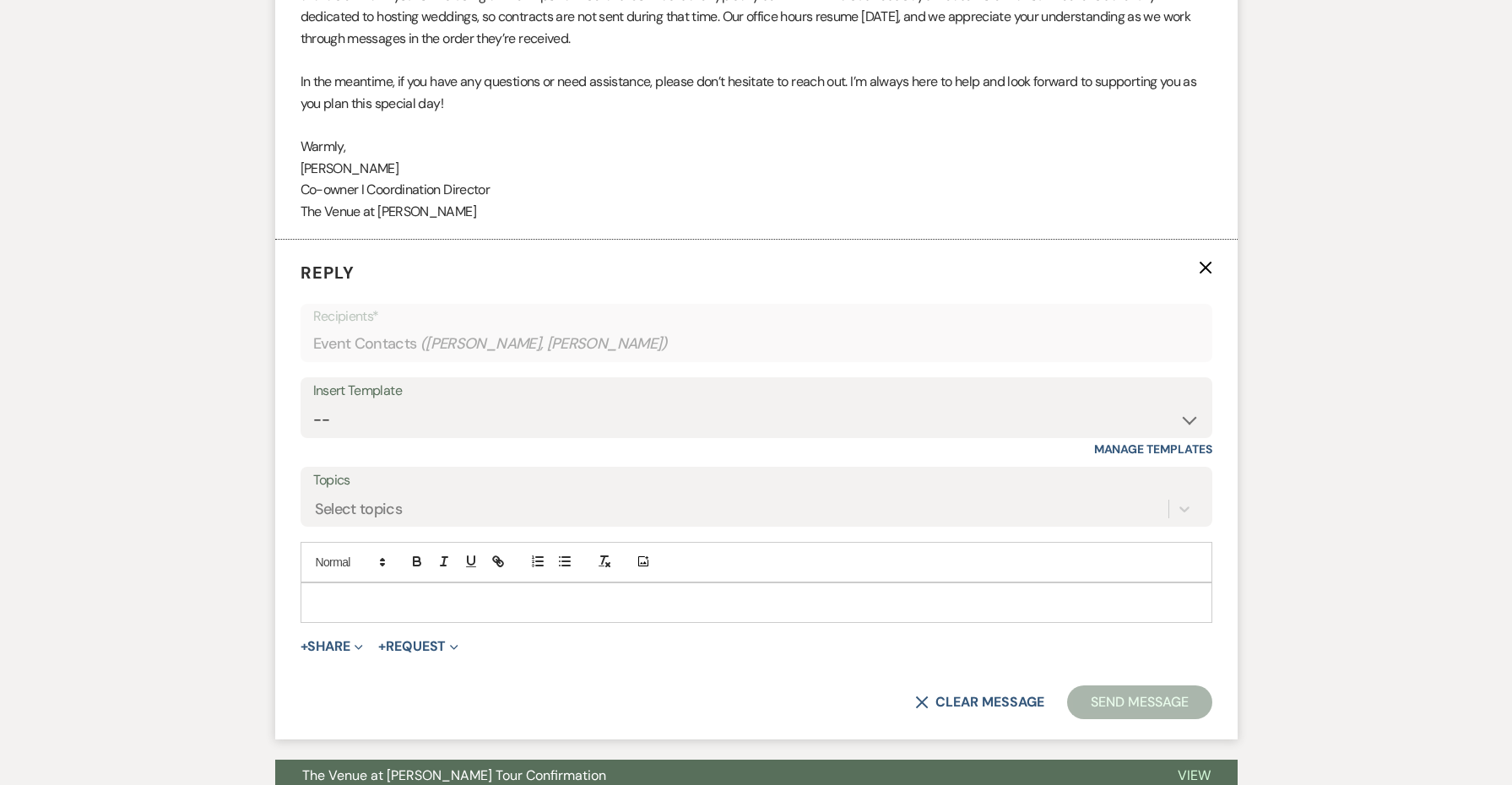
click at [434, 583] on div at bounding box center [756, 603] width 910 height 39
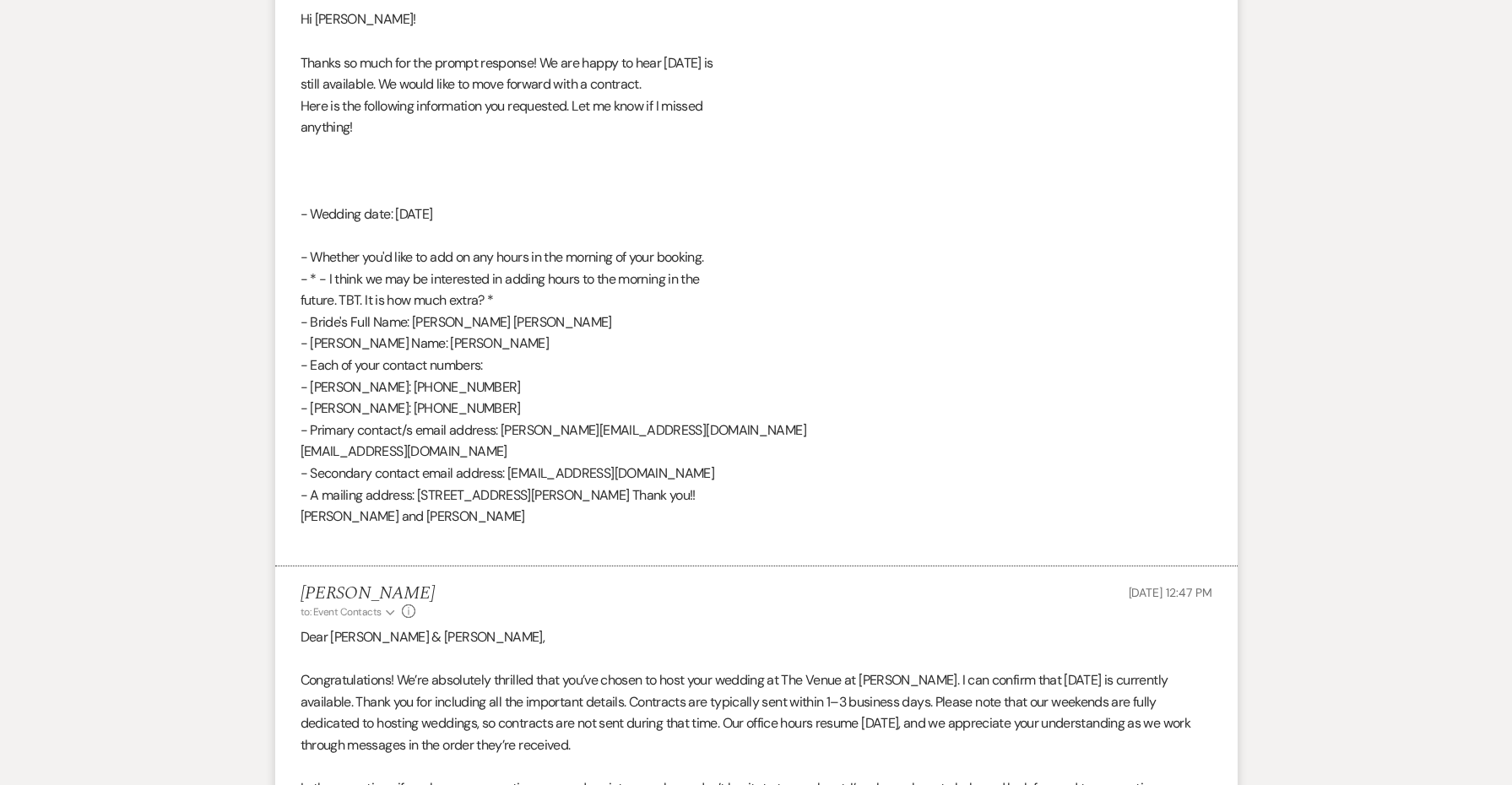
scroll to position [4374, 0]
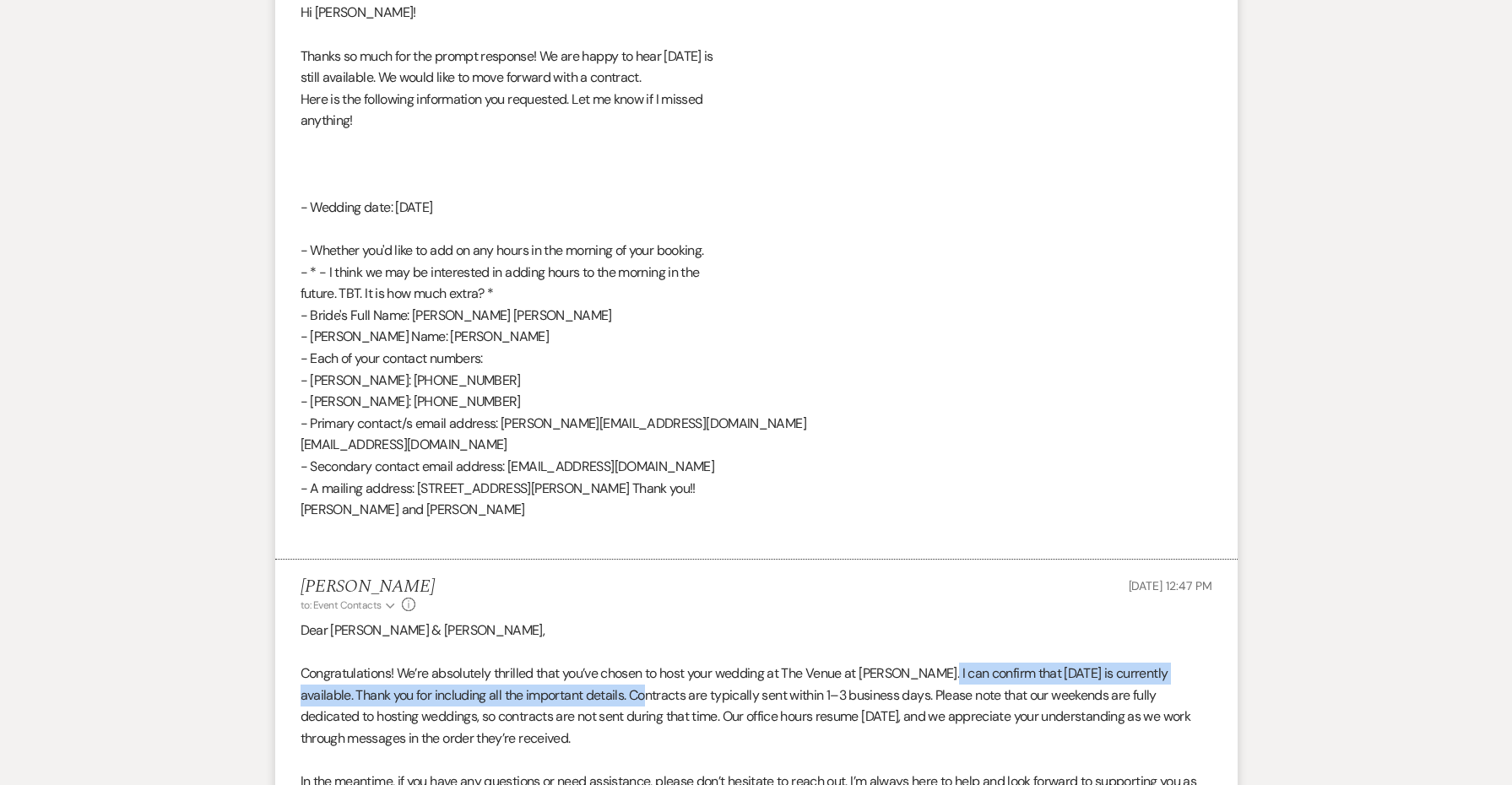
drag, startPoint x: 944, startPoint y: 583, endPoint x: 628, endPoint y: 611, distance: 317.2
click at [628, 663] on p "Congratulations! We’re absolutely thrilled that you’ve chosen to host your wedd…" at bounding box center [756, 706] width 911 height 87
copy p "I can confirm that [DATE] is currently available. Thank you for including all t…"
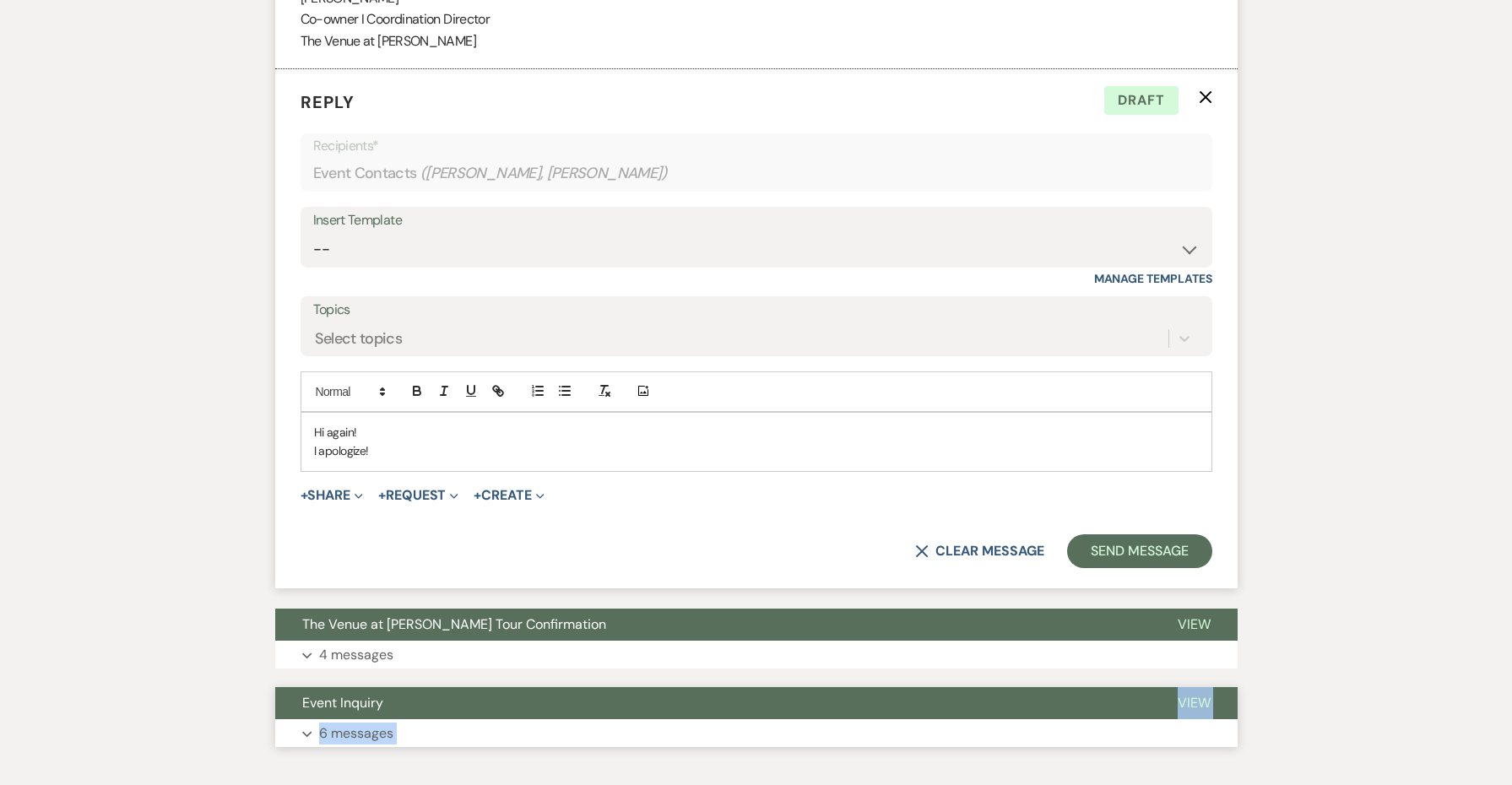
drag, startPoint x: 616, startPoint y: 672, endPoint x: 606, endPoint y: 607, distance: 65.8
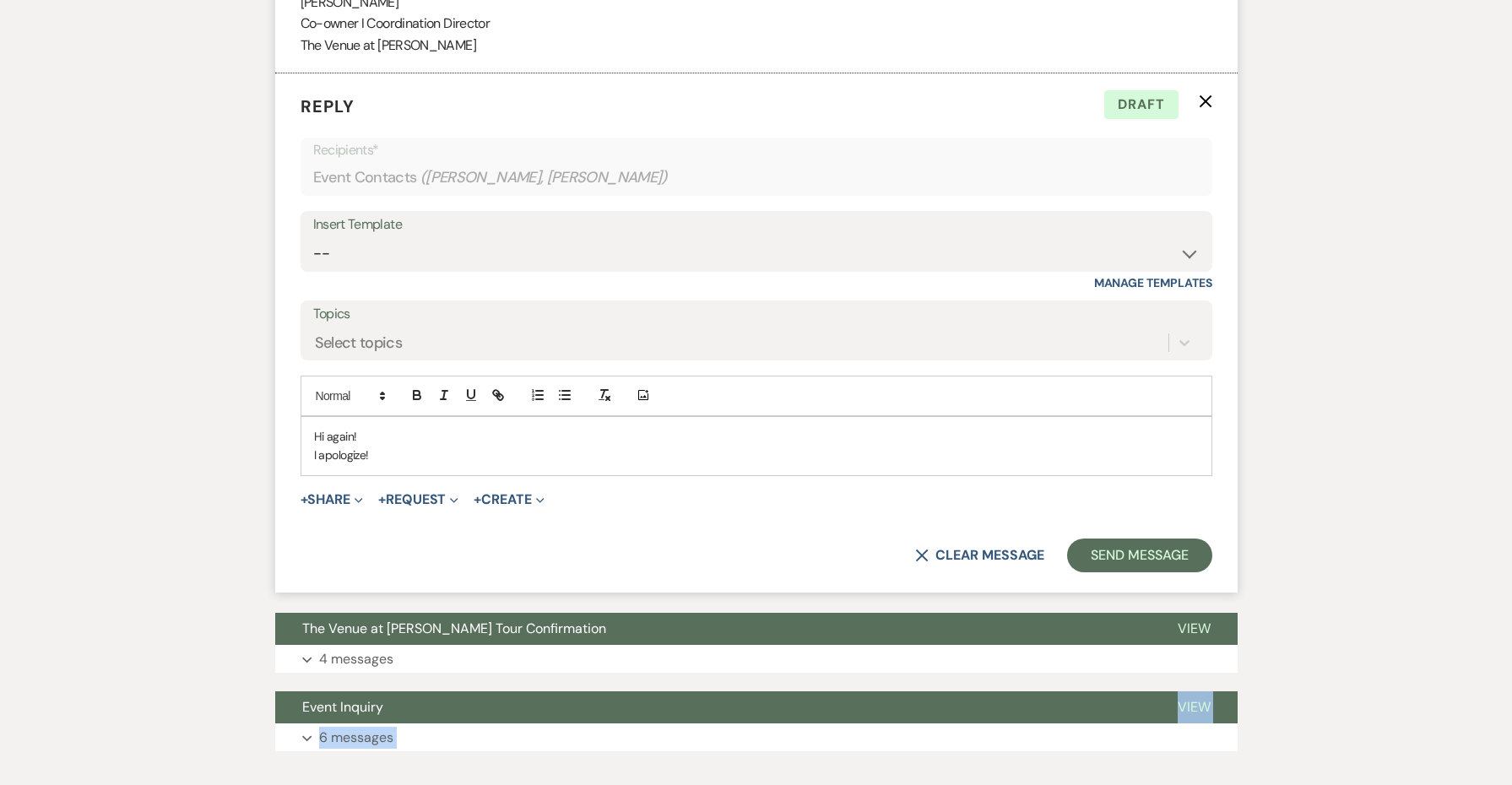
scroll to position [5239, 0]
click at [574, 418] on div "Hi again! I apologize!" at bounding box center [756, 446] width 910 height 58
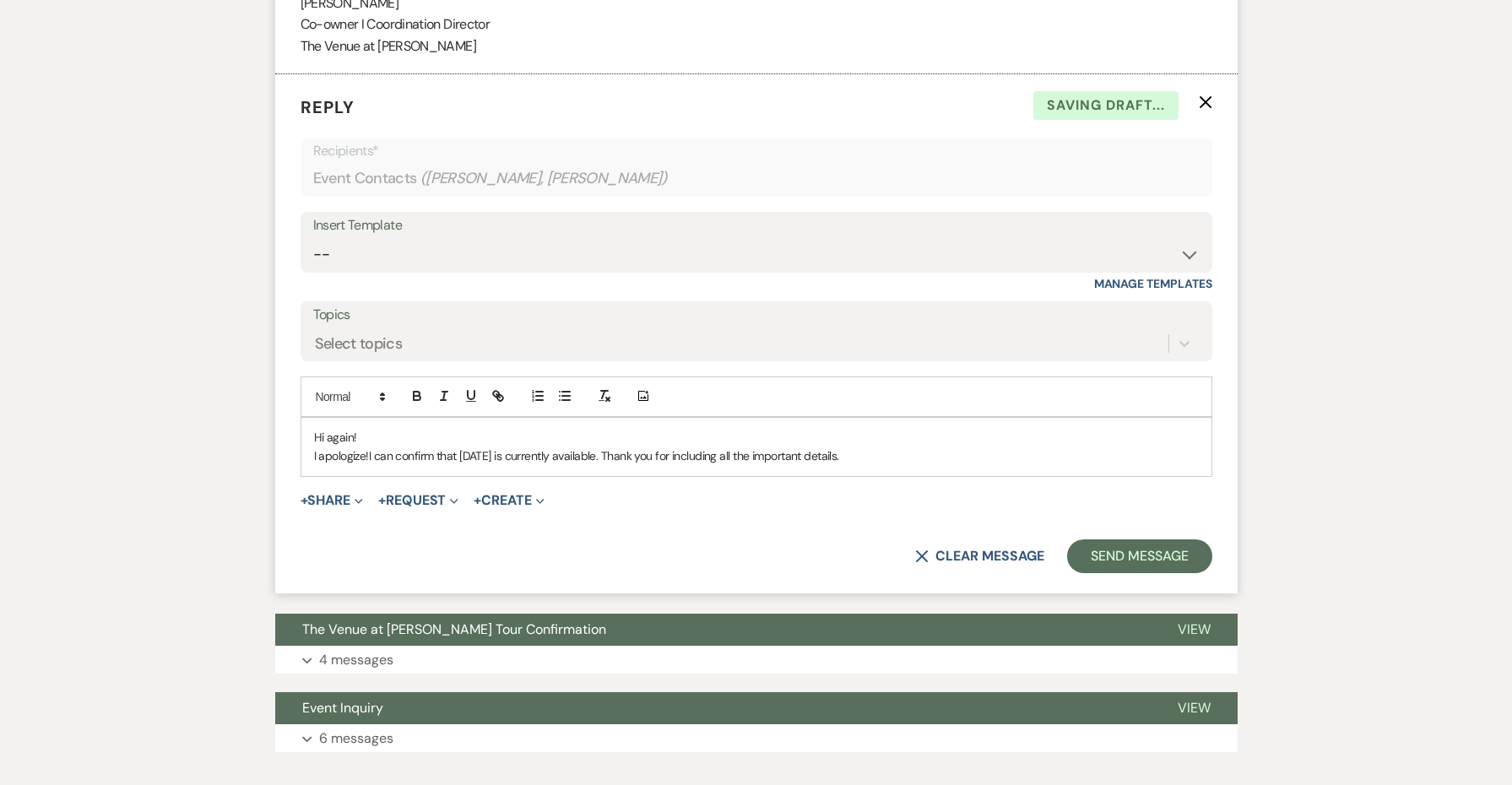
click at [485, 448] on span "I can confirm that [DATE] is currently available. Thank you for including all t…" at bounding box center [603, 456] width 470 height 16
click at [948, 446] on p "I apologize! I can confirm that [DATE] is currently available. Thank you for in…" at bounding box center [756, 456] width 885 height 18
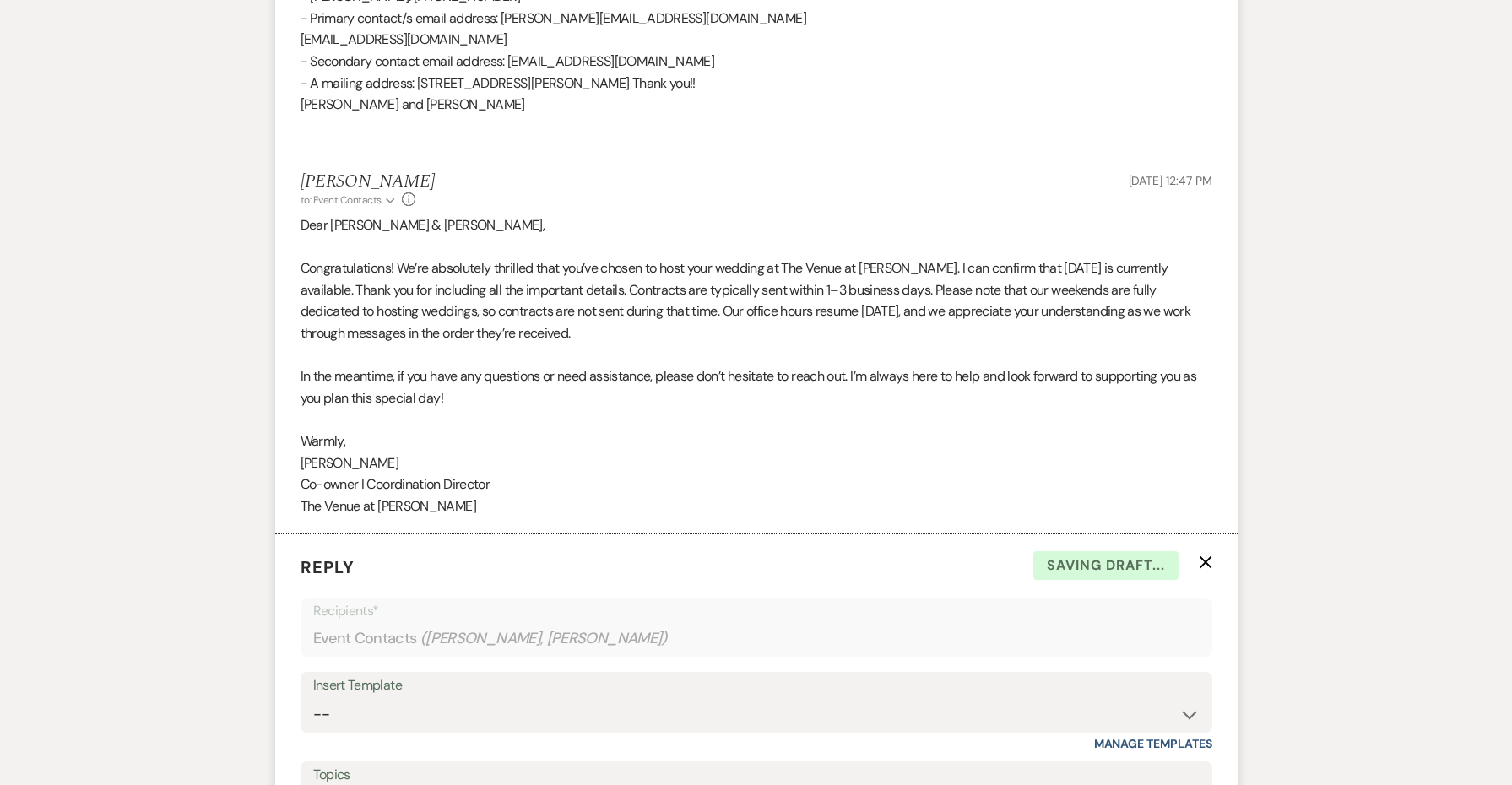
scroll to position [4771, 0]
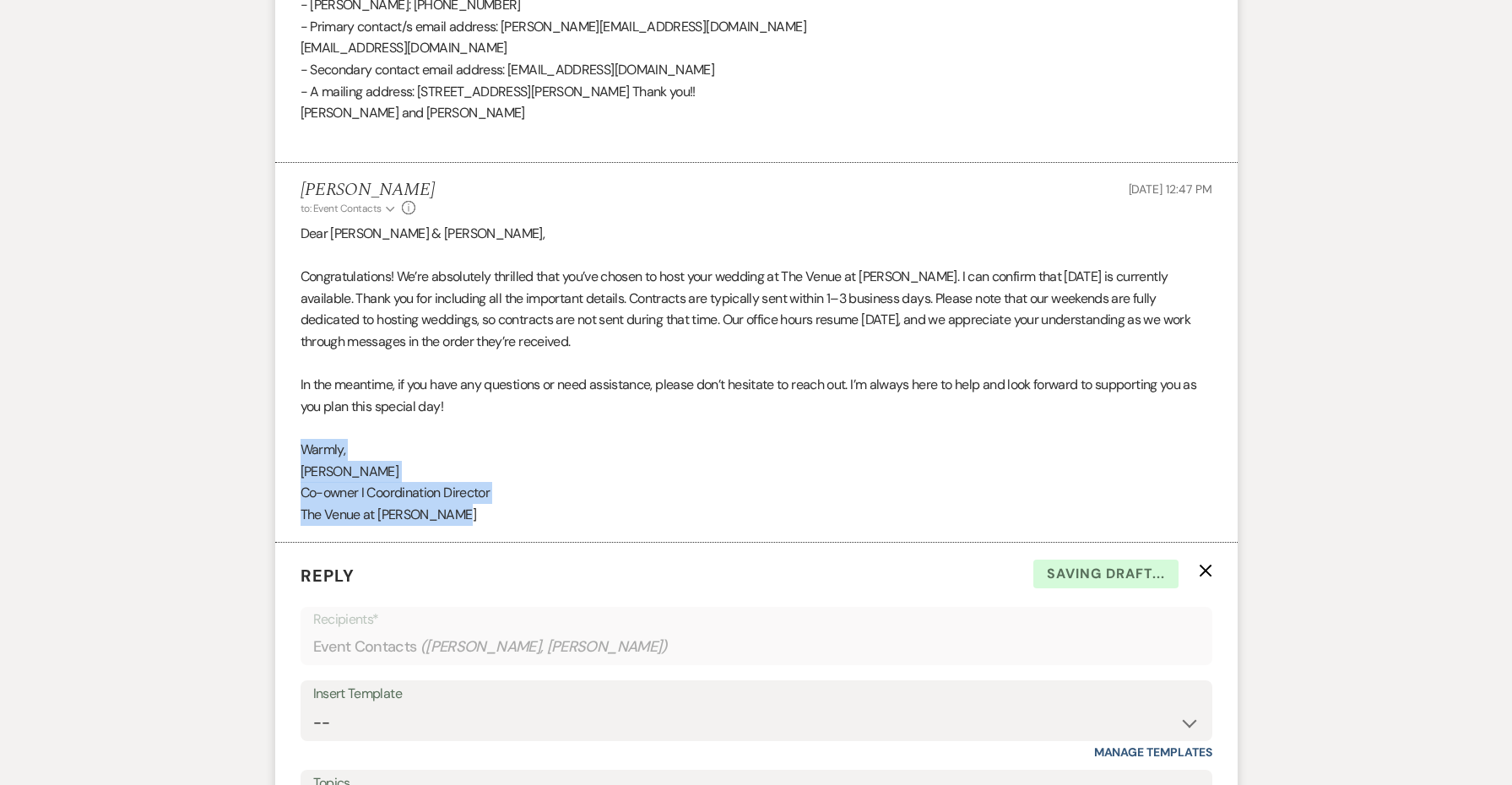
drag, startPoint x: 466, startPoint y: 415, endPoint x: 294, endPoint y: 352, distance: 183.2
click at [294, 352] on li "[PERSON_NAME] to: Event Contacts Expand Info [DATE] 12:47 PM Dear [PERSON_NAME]…" at bounding box center [756, 352] width 962 height 380
copy div "Warmly, [PERSON_NAME] I Coordination Director The Venue at [PERSON_NAME]"
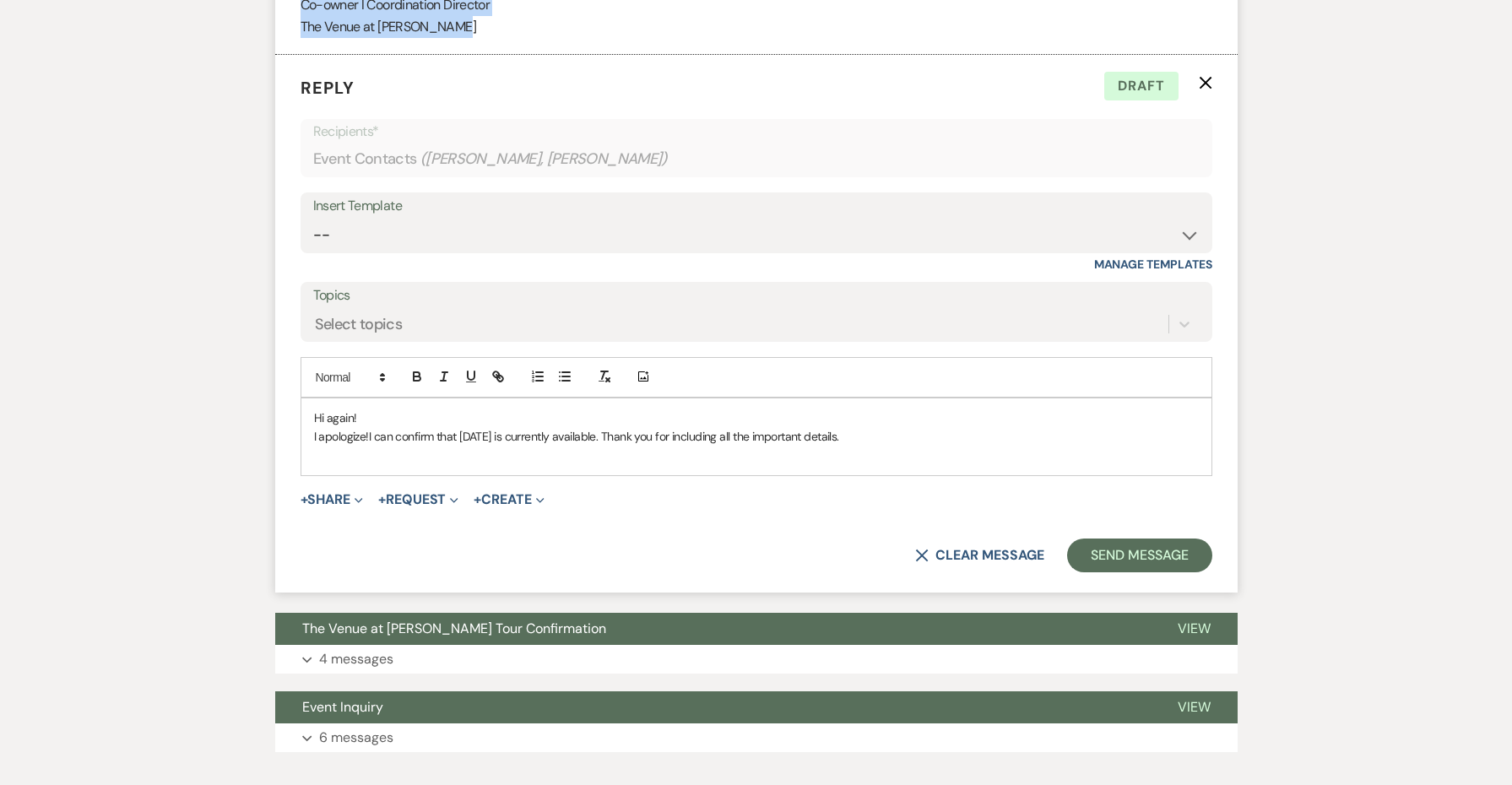
scroll to position [5258, 0]
click at [407, 447] on p "﻿" at bounding box center [756, 456] width 885 height 18
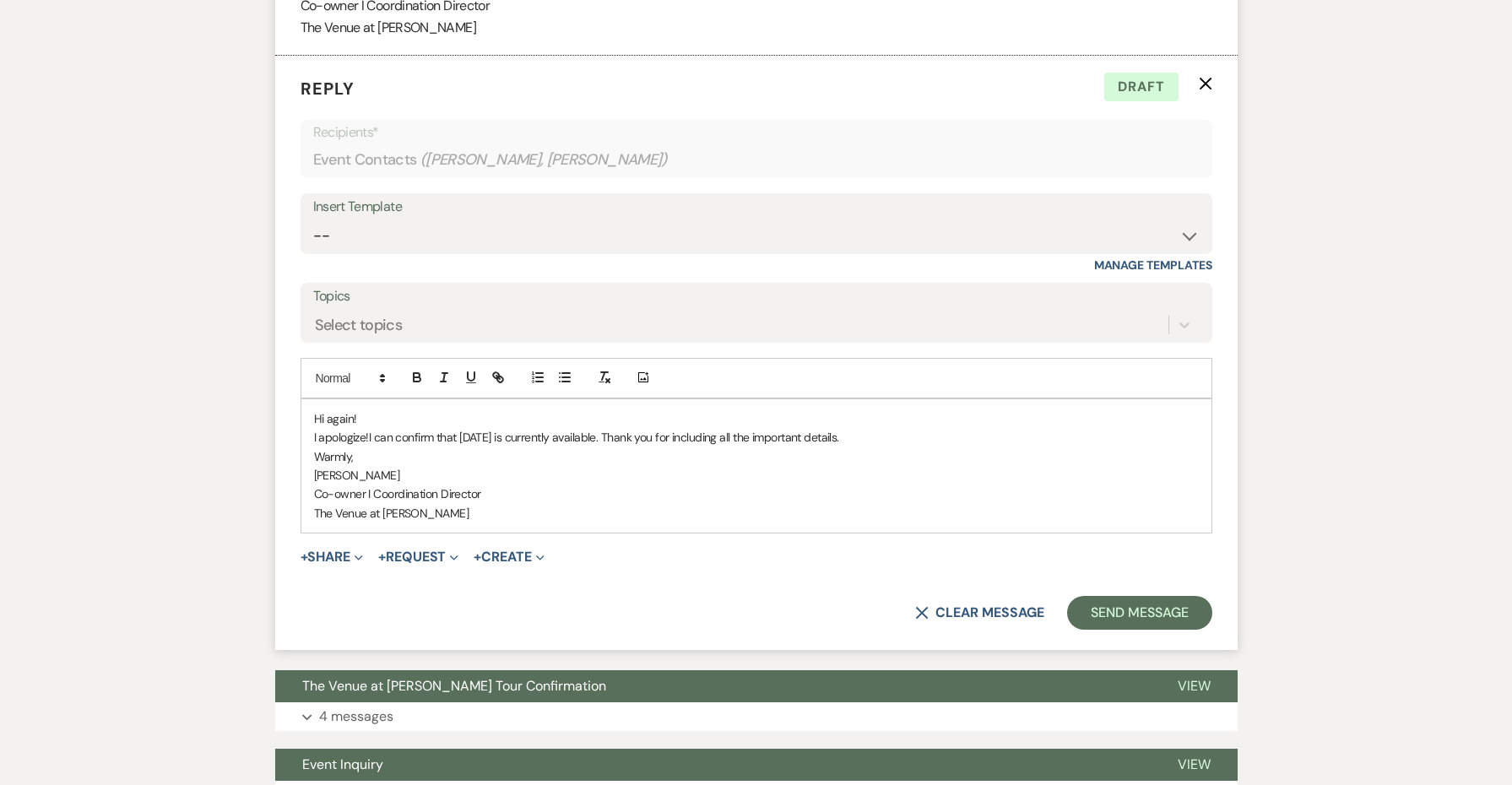
drag, startPoint x: 1139, startPoint y: 523, endPoint x: 873, endPoint y: 456, distance: 274.3
click at [873, 456] on form "Reply X Draft Recipients* Event Contacts ( [PERSON_NAME], [PERSON_NAME] ) Inser…" at bounding box center [756, 353] width 962 height 595
click at [695, 410] on p "Hi again!" at bounding box center [756, 419] width 885 height 18
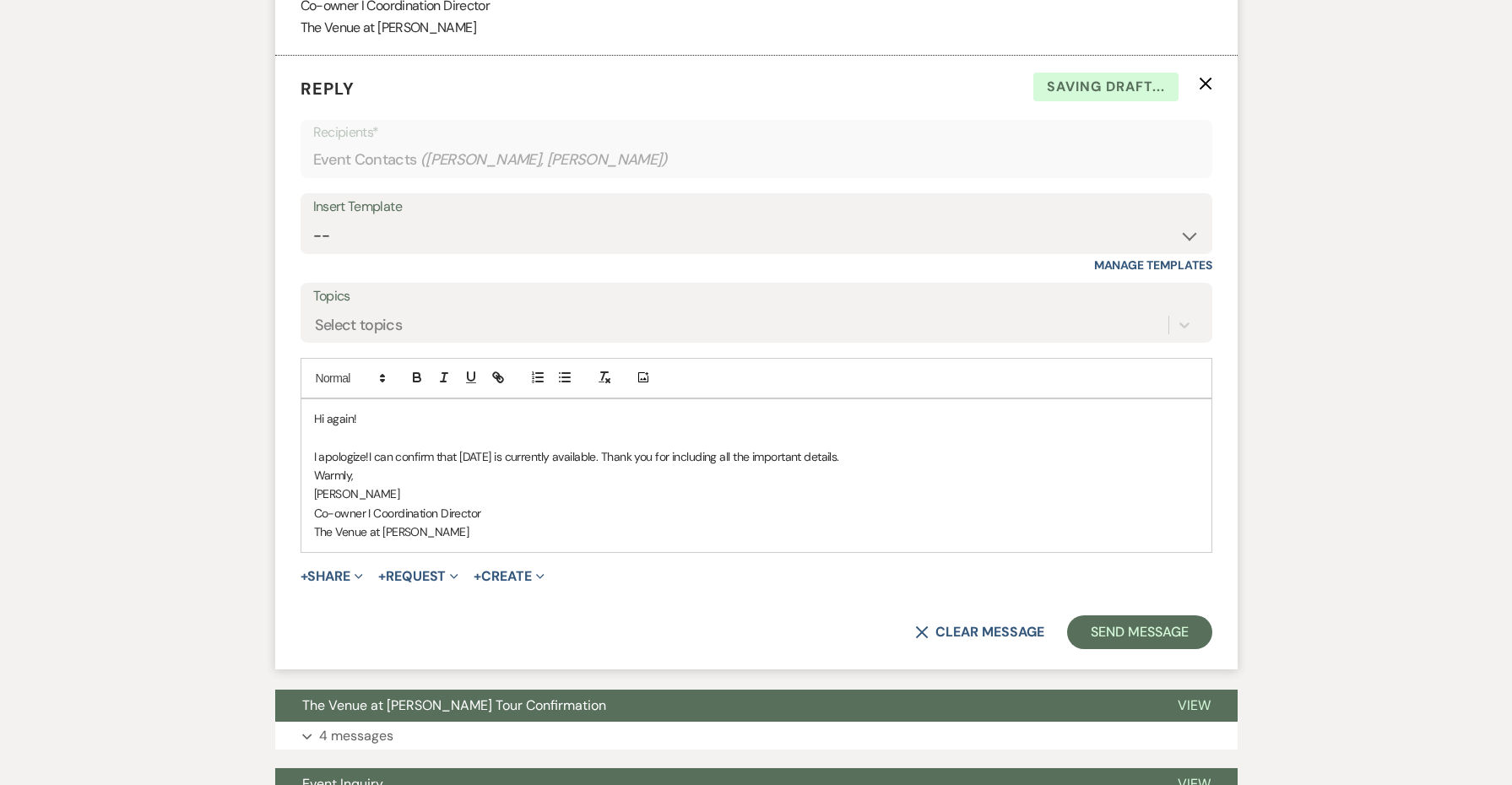
click at [924, 467] on p "Warmly," at bounding box center [756, 476] width 885 height 18
click at [914, 467] on p "Warmly," at bounding box center [756, 476] width 885 height 18
click at [909, 447] on p "I apologize! I can confirm that [DATE] is currently available. Thank you for in…" at bounding box center [756, 456] width 885 height 18
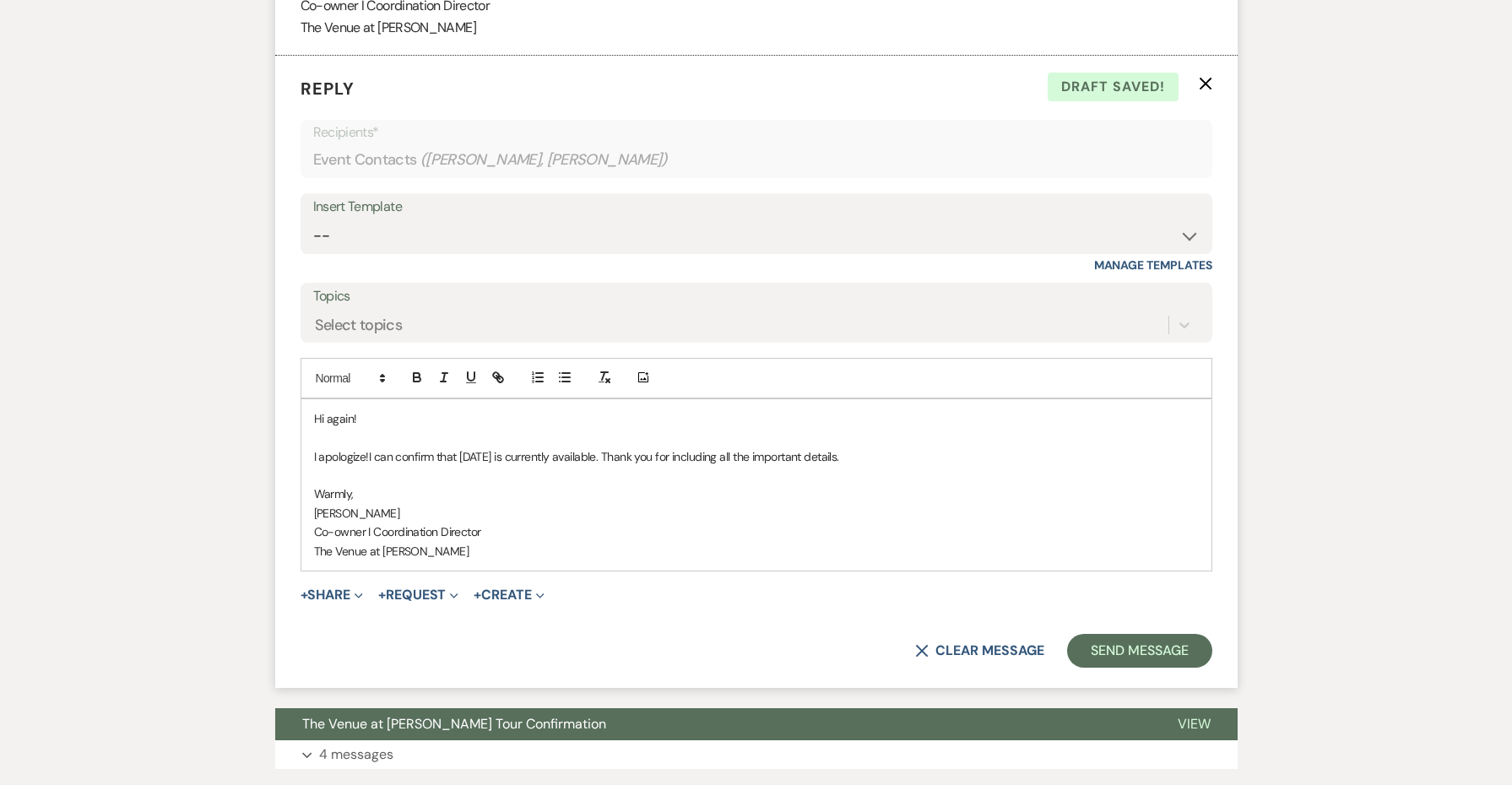
drag, startPoint x: 877, startPoint y: 352, endPoint x: 630, endPoint y: 351, distance: 247.0
click at [630, 447] on p "I apologize! I can confirm that [DATE] is currently available. Thank you for in…" at bounding box center [756, 456] width 885 height 18
click at [1107, 634] on button "Send Message" at bounding box center [1139, 651] width 144 height 34
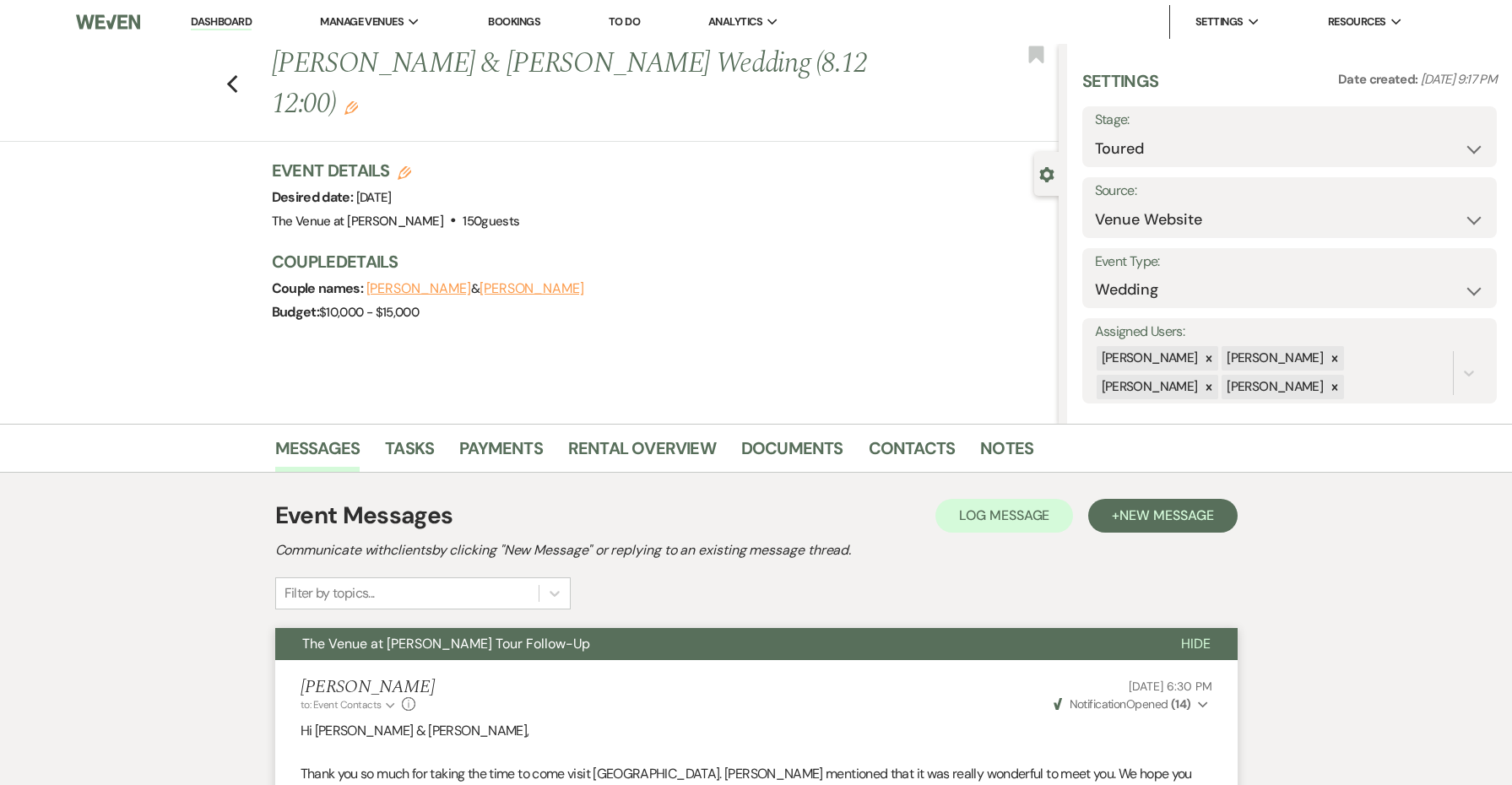
scroll to position [0, 0]
click at [358, 101] on use "button" at bounding box center [350, 108] width 14 height 14
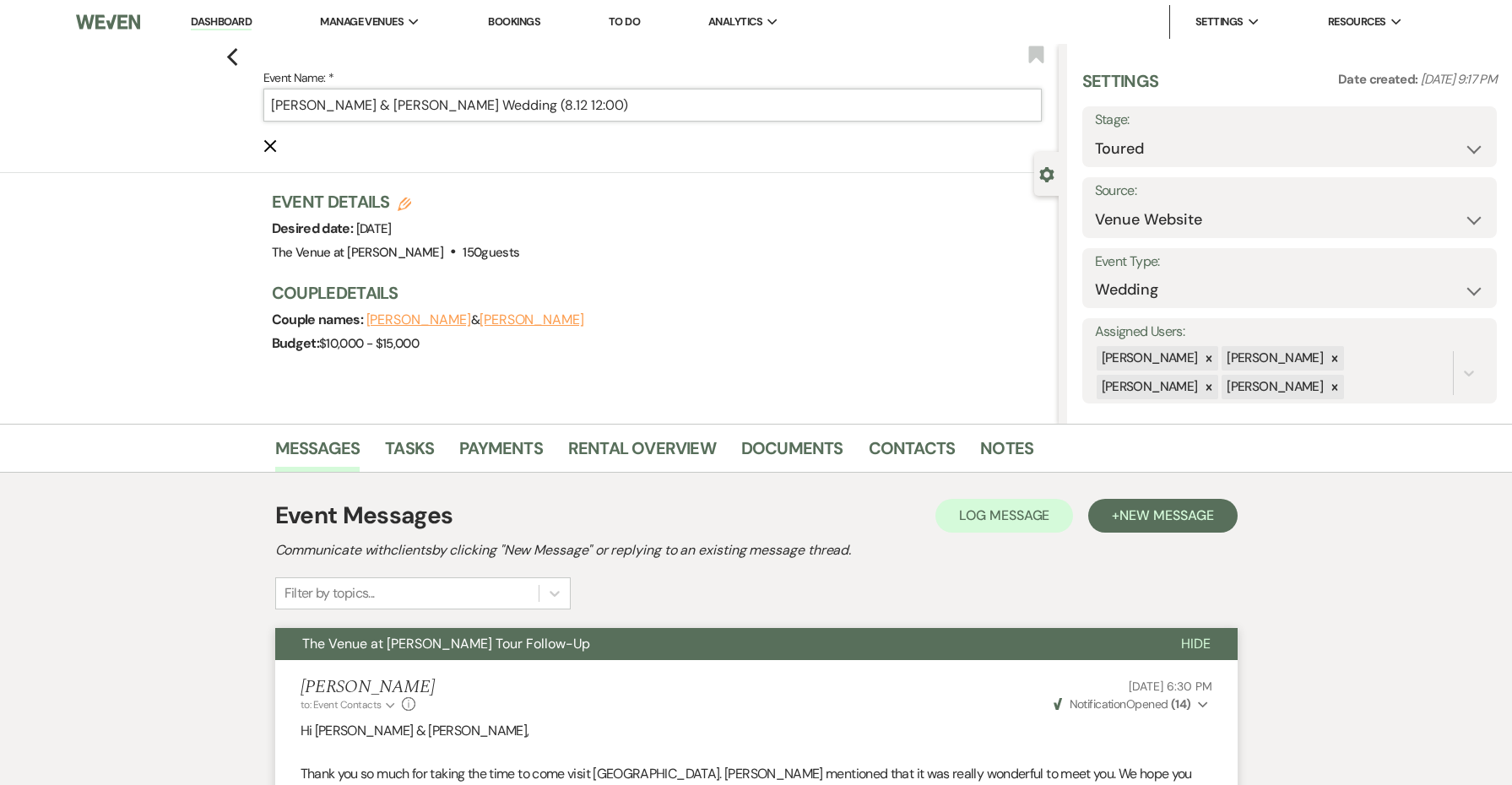
drag, startPoint x: 715, startPoint y: 100, endPoint x: 541, endPoint y: 103, distance: 174.0
click at [541, 103] on input "[PERSON_NAME] & [PERSON_NAME] Wedding (8.12 12:00)" at bounding box center [652, 105] width 778 height 33
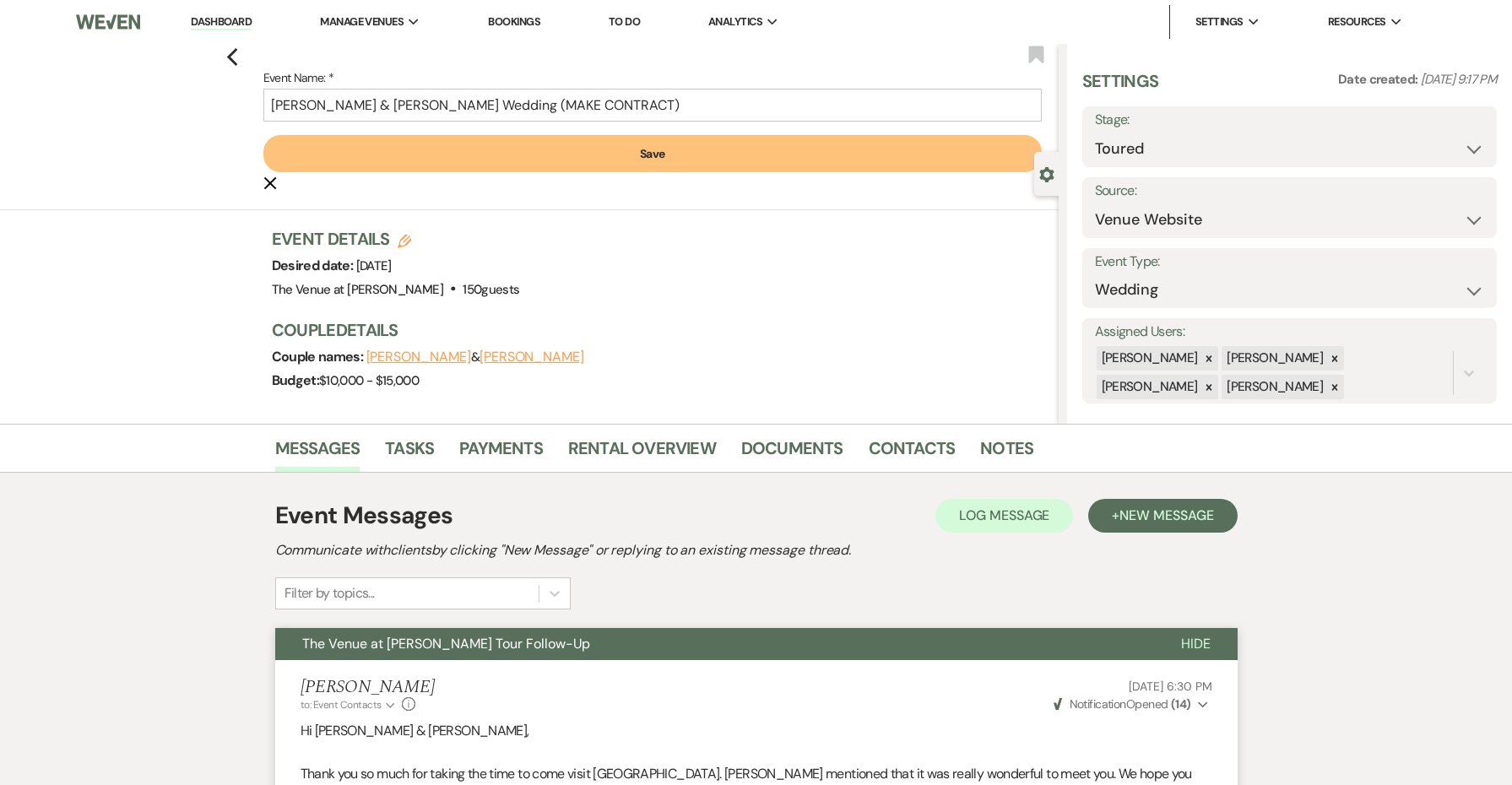
click at [599, 153] on button "Save" at bounding box center [652, 154] width 778 height 37
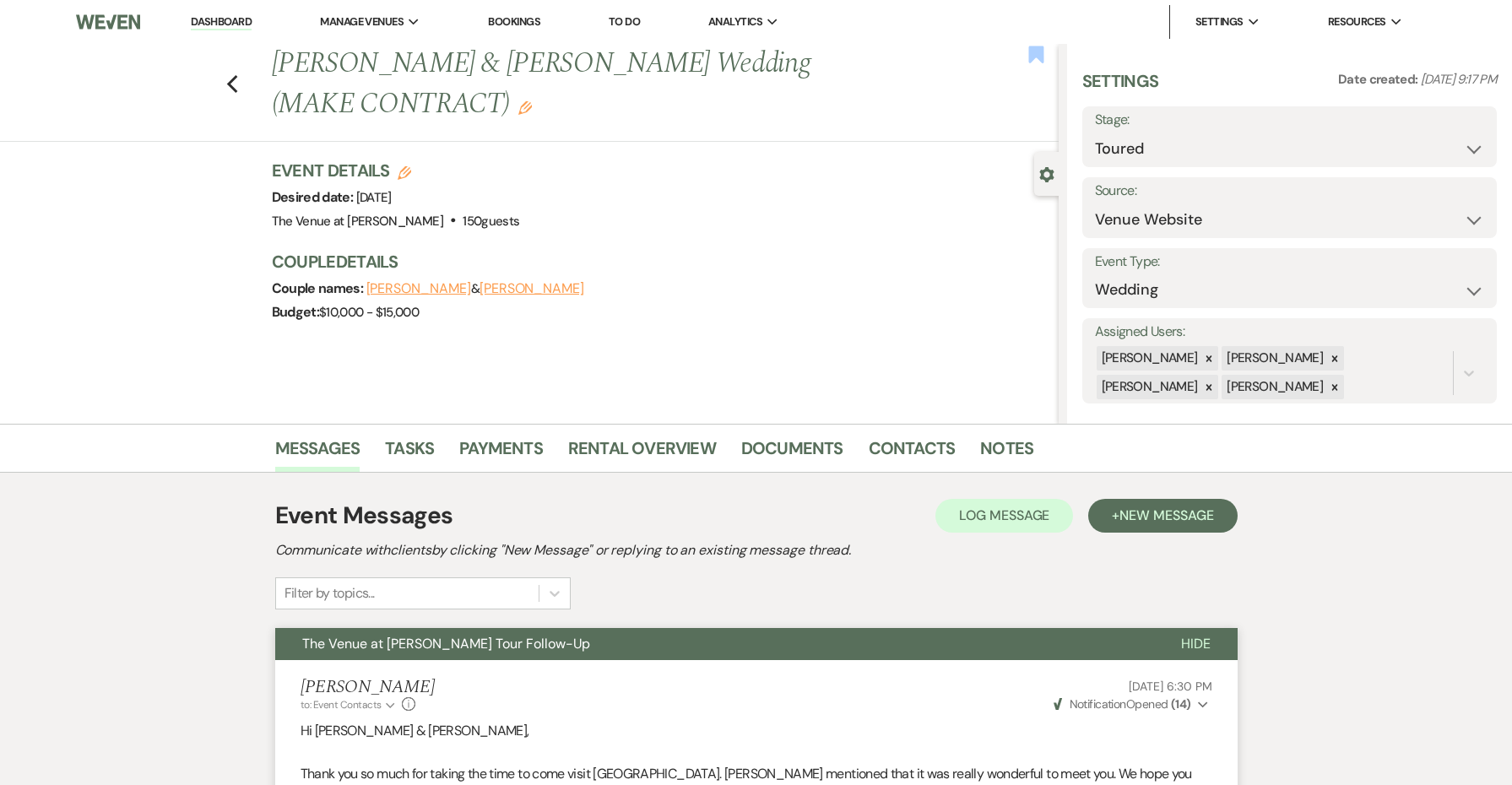
click at [1033, 49] on use "button" at bounding box center [1036, 54] width 16 height 17
click at [236, 83] on icon "Previous" at bounding box center [233, 85] width 13 height 20
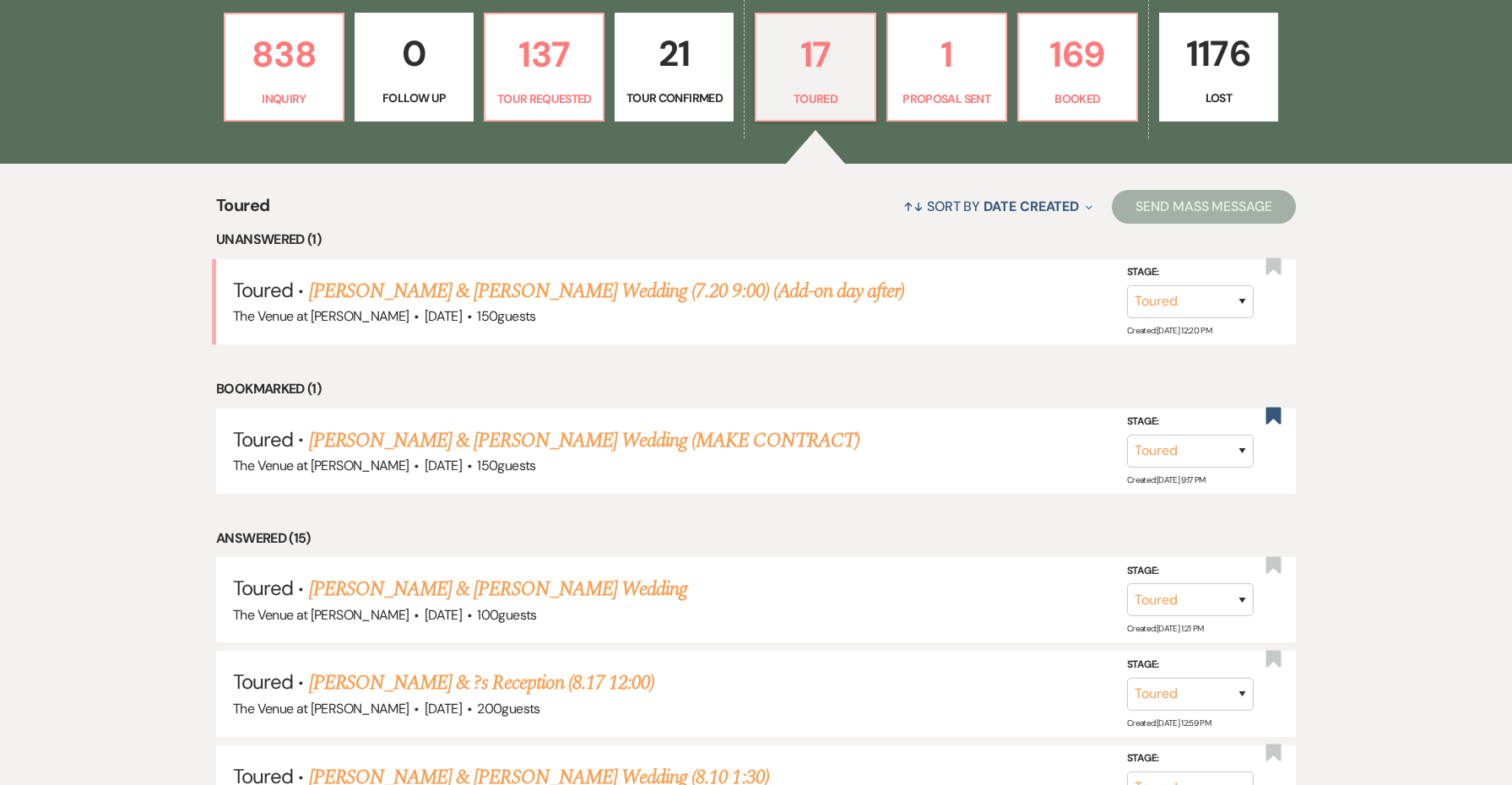
scroll to position [506, 0]
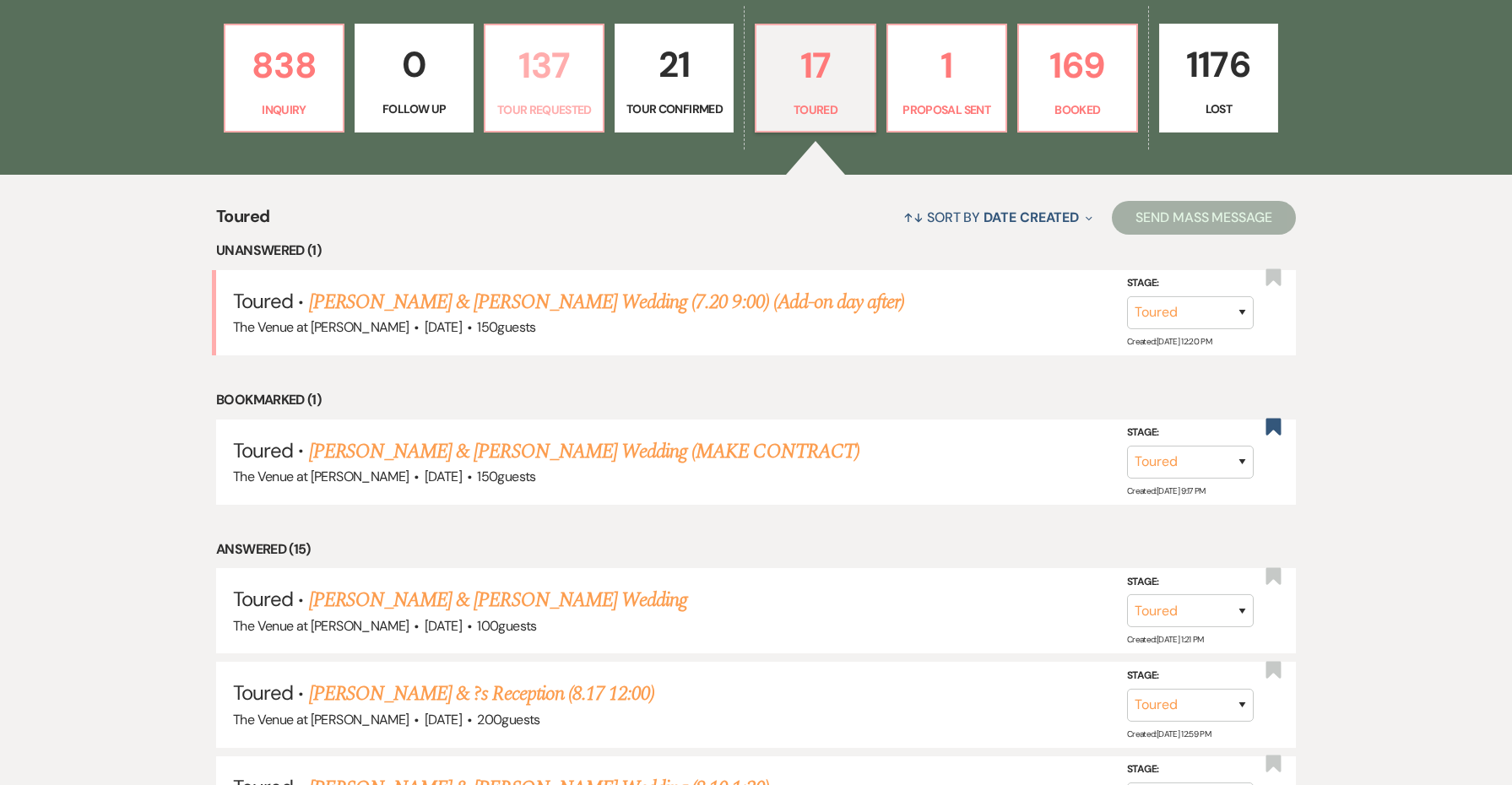
click at [571, 87] on p "137" at bounding box center [544, 64] width 97 height 56
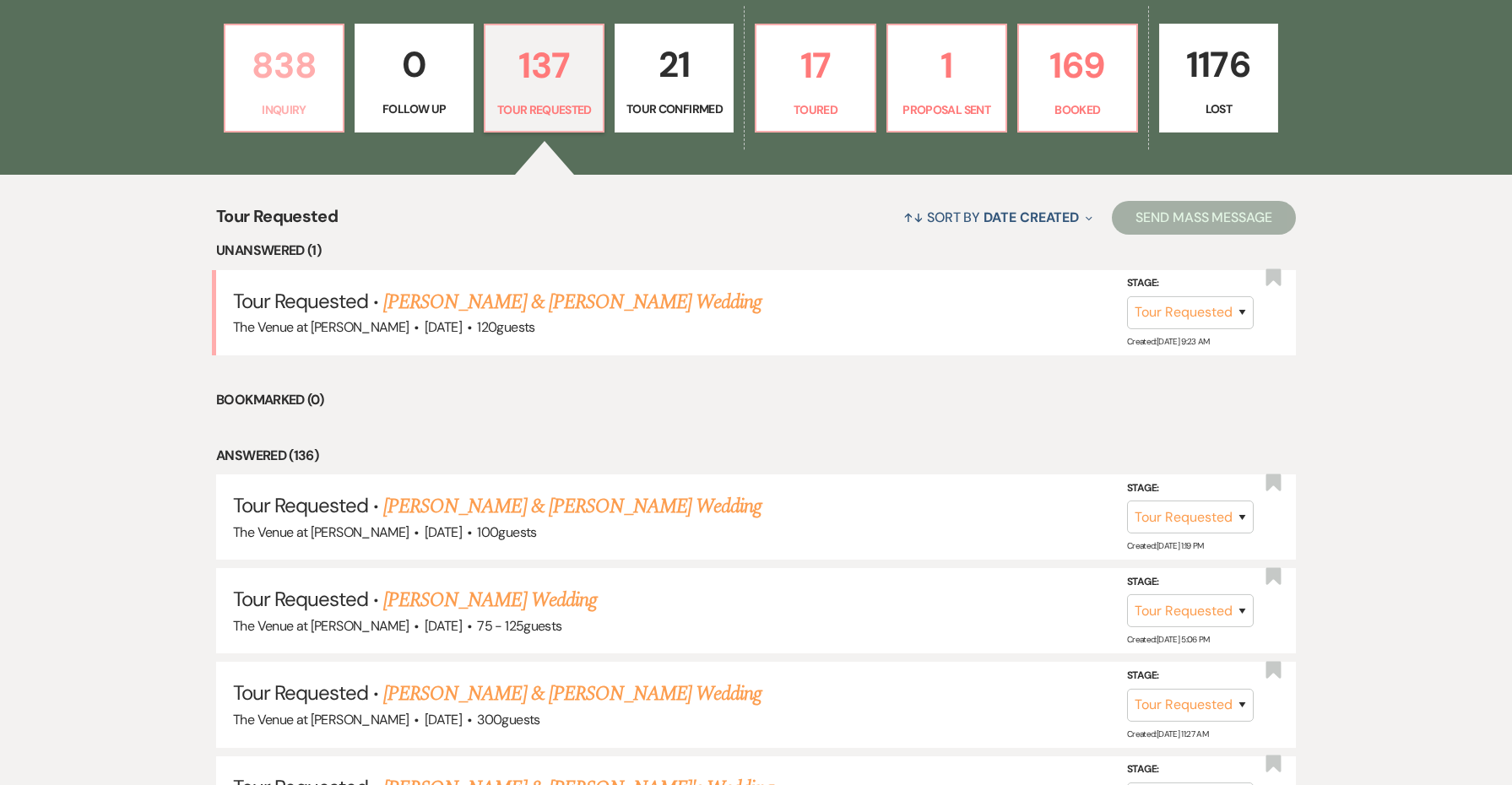
click at [278, 118] on p "Inquiry" at bounding box center [284, 110] width 97 height 18
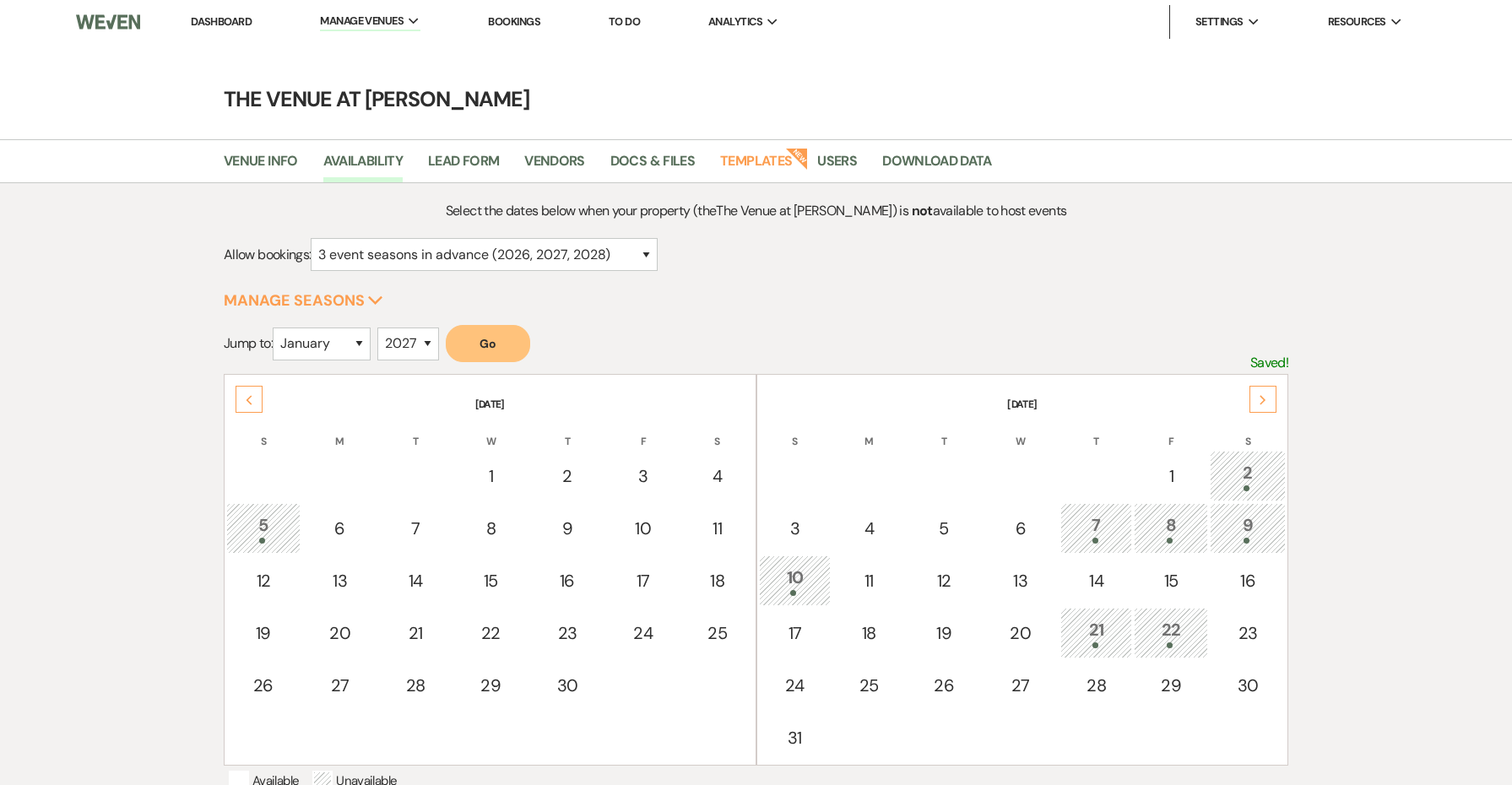
select select "3"
select select "2027"
